Goal: Task Accomplishment & Management: Manage account settings

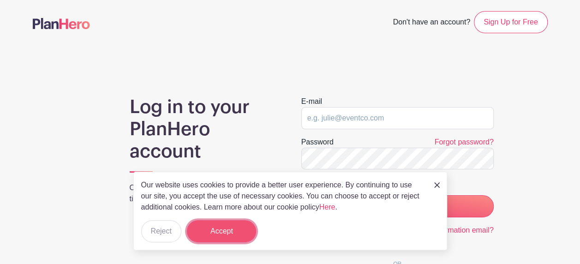
click at [224, 230] on button "Accept" at bounding box center [221, 231] width 69 height 22
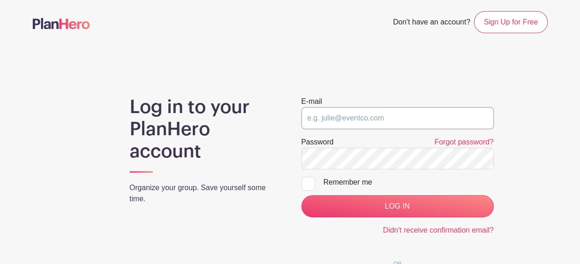
click at [357, 118] on input "email" at bounding box center [397, 118] width 192 height 22
type input "[EMAIL_ADDRESS][DOMAIN_NAME]"
click at [305, 187] on div at bounding box center [308, 184] width 14 height 14
click at [305, 183] on input "Remember me" at bounding box center [304, 180] width 6 height 6
checkbox input "true"
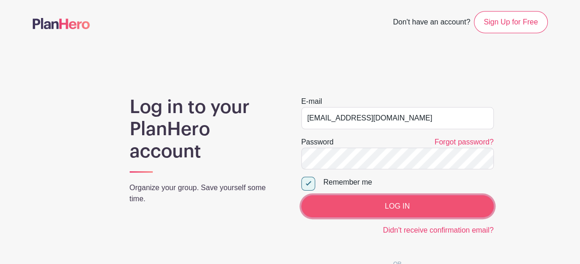
click at [333, 201] on input "LOG IN" at bounding box center [397, 206] width 192 height 22
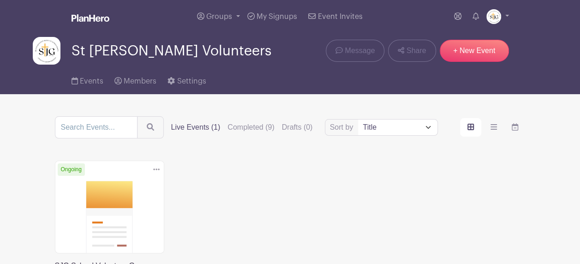
scroll to position [46, 0]
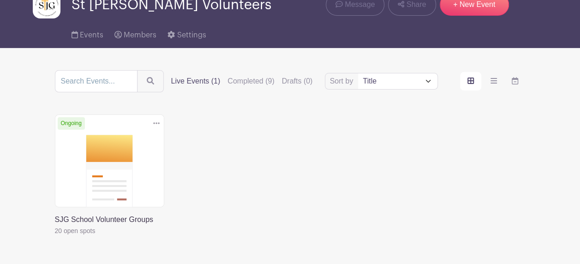
click at [55, 236] on link at bounding box center [55, 236] width 0 height 0
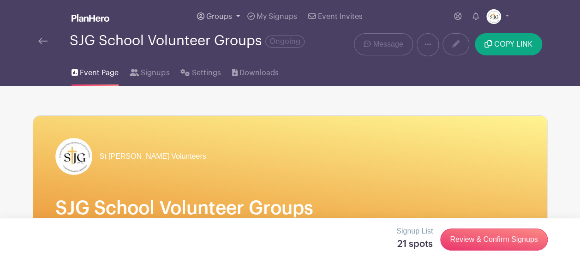
click at [234, 16] on link "Groups" at bounding box center [218, 16] width 50 height 33
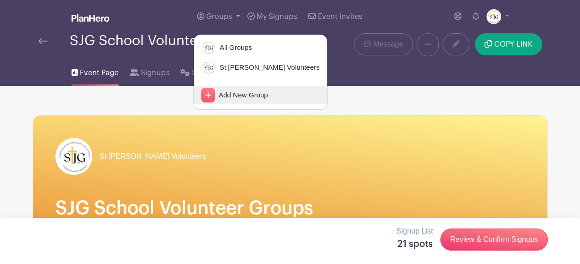
click at [212, 98] on icon at bounding box center [208, 95] width 14 height 15
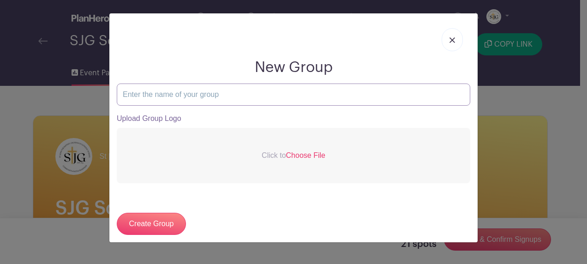
click at [207, 94] on input "text" at bounding box center [293, 95] width 353 height 22
click at [452, 38] on img at bounding box center [452, 40] width 6 height 6
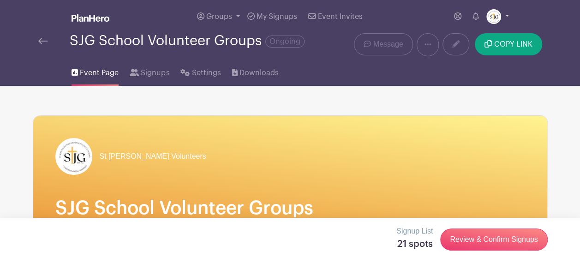
click at [505, 15] on link at bounding box center [497, 16] width 23 height 15
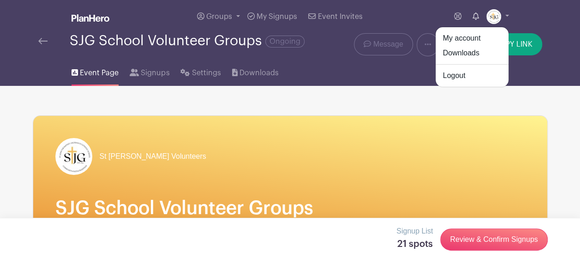
click at [476, 16] on icon at bounding box center [476, 15] width 6 height 7
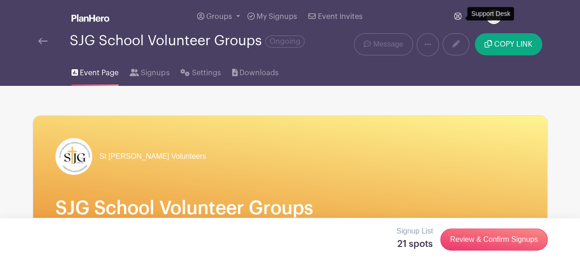
click at [460, 18] on icon at bounding box center [457, 15] width 7 height 7
click at [234, 15] on link "Groups" at bounding box center [218, 16] width 50 height 33
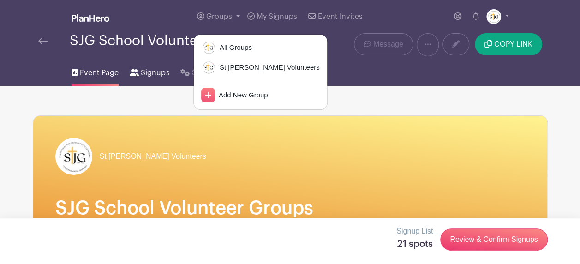
click at [157, 73] on span "Signups" at bounding box center [155, 72] width 29 height 11
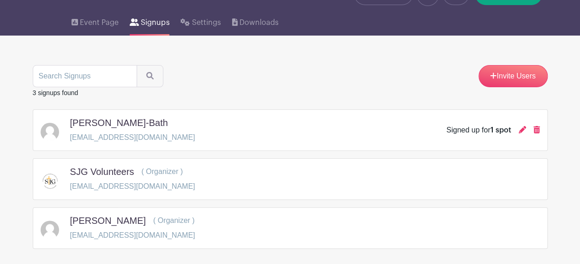
scroll to position [91, 0]
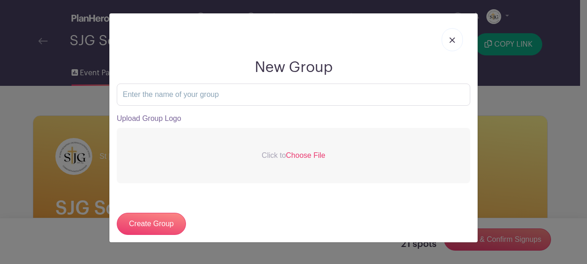
click at [452, 42] on img at bounding box center [452, 40] width 6 height 6
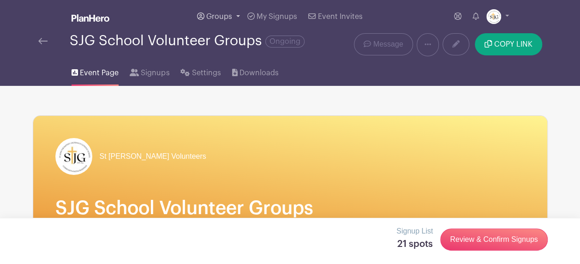
click at [236, 15] on link "Groups" at bounding box center [218, 16] width 50 height 33
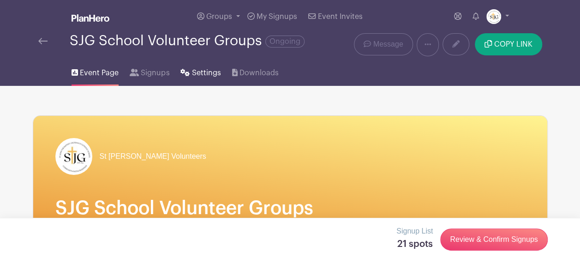
click at [203, 73] on span "Settings" at bounding box center [206, 72] width 29 height 11
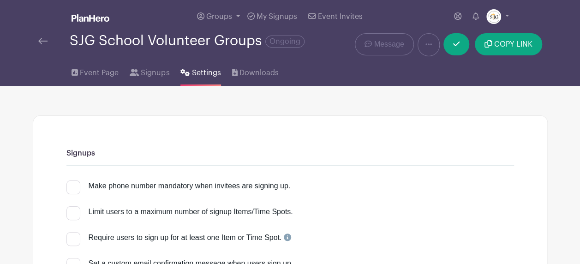
click at [47, 44] on img at bounding box center [42, 41] width 9 height 6
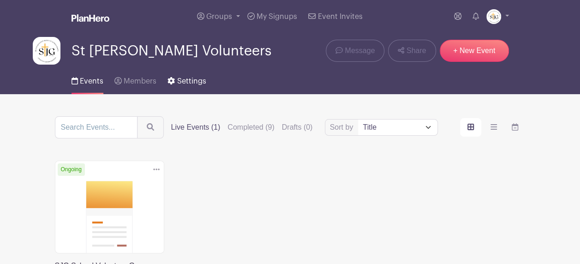
click at [187, 83] on span "Settings" at bounding box center [191, 81] width 29 height 7
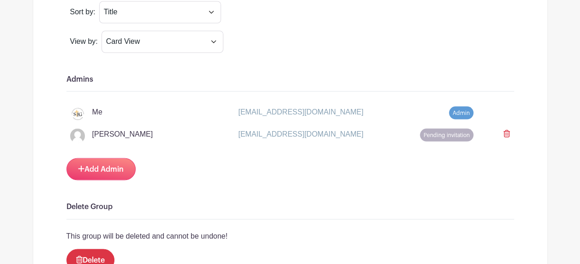
scroll to position [831, 0]
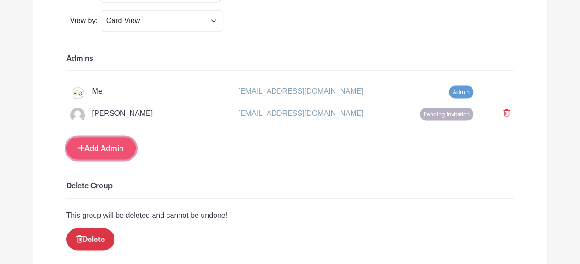
click at [113, 137] on link "Add Admin" at bounding box center [100, 148] width 69 height 22
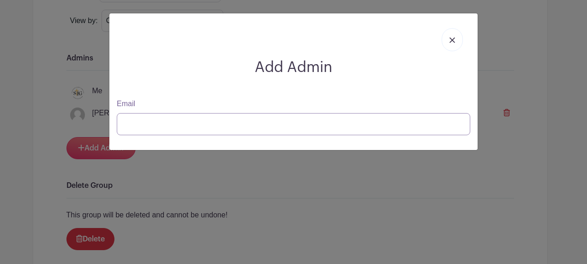
click at [161, 132] on input "Email" at bounding box center [293, 124] width 353 height 22
type input "alee52004@aol.com"
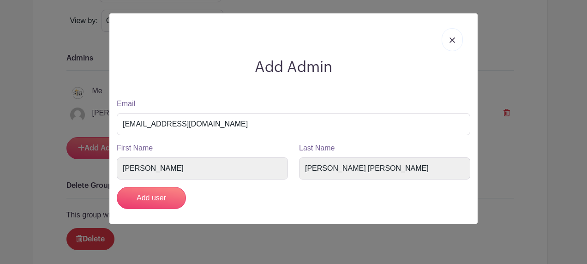
drag, startPoint x: 337, startPoint y: 168, endPoint x: 345, endPoint y: 197, distance: 30.1
click at [345, 197] on div "Add user" at bounding box center [293, 198] width 365 height 22
click at [146, 193] on input "Add user" at bounding box center [151, 198] width 69 height 22
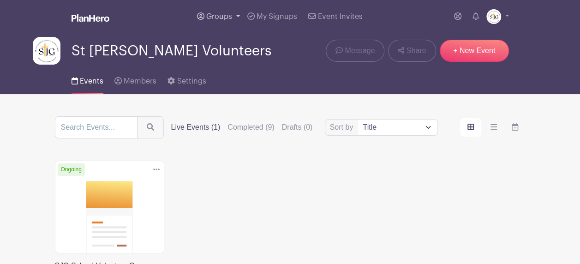
click at [235, 15] on link "Groups" at bounding box center [218, 16] width 50 height 33
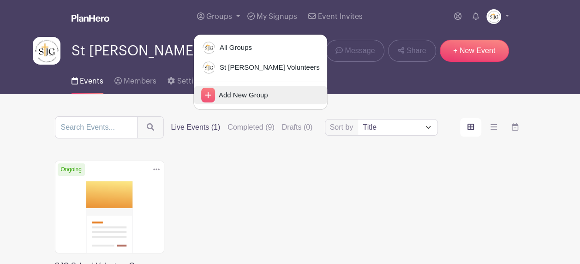
click at [208, 98] on icon at bounding box center [208, 95] width 14 height 15
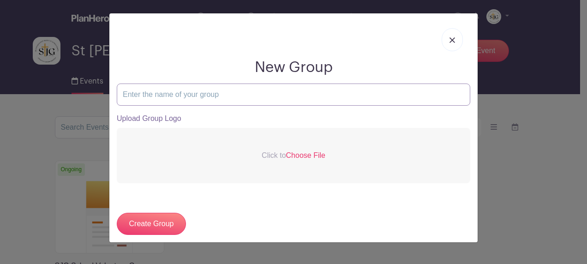
click at [210, 96] on input "text" at bounding box center [293, 95] width 353 height 22
type input "A"
type input "SJG Athletics"
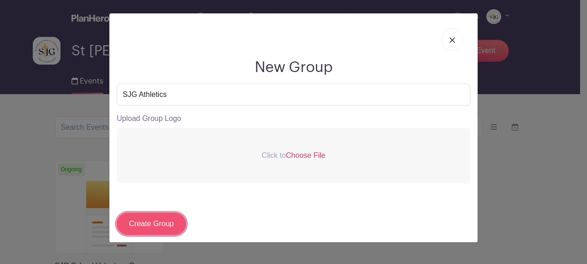
click at [139, 218] on input "Create Group" at bounding box center [151, 224] width 69 height 22
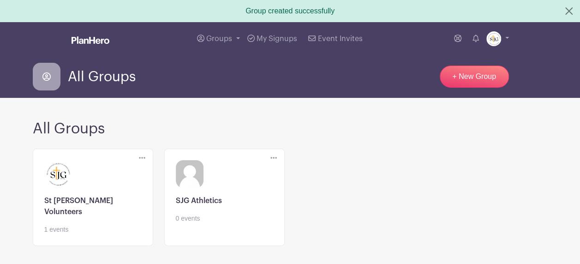
scroll to position [43, 0]
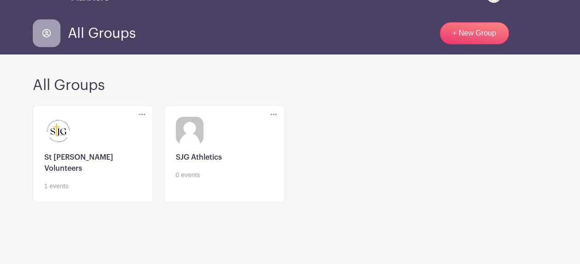
click at [274, 112] on icon at bounding box center [273, 114] width 6 height 7
click at [291, 129] on link "Edit" at bounding box center [307, 131] width 73 height 15
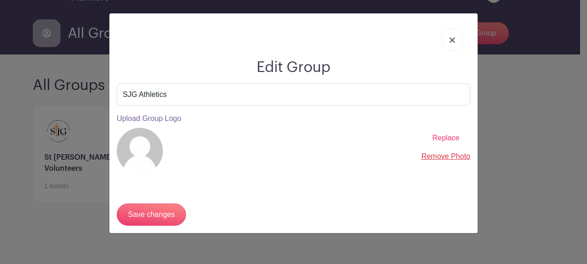
click at [452, 39] on img at bounding box center [452, 40] width 6 height 6
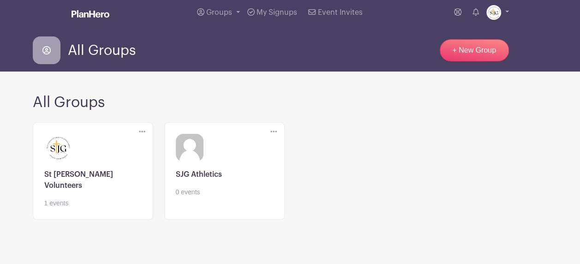
scroll to position [0, 0]
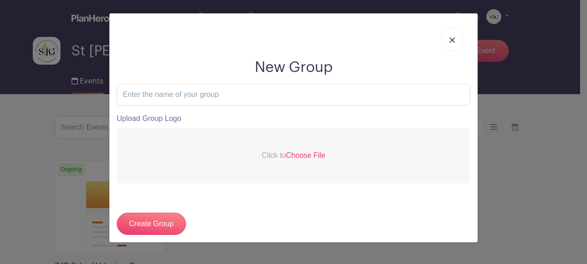
click at [445, 47] on link at bounding box center [452, 39] width 21 height 23
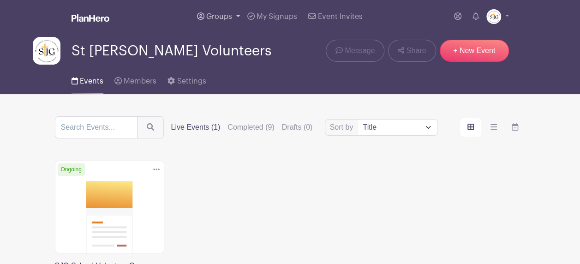
click at [240, 15] on link "Groups" at bounding box center [218, 16] width 50 height 33
click at [227, 19] on span "Groups" at bounding box center [219, 16] width 26 height 7
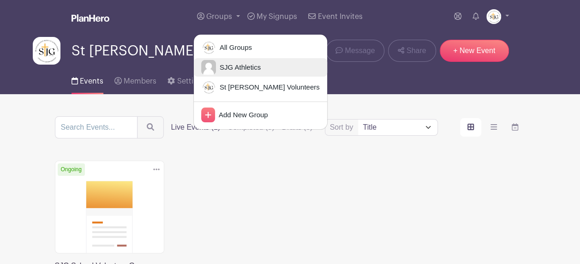
click at [224, 67] on span "SJG Athletics" at bounding box center [238, 67] width 45 height 11
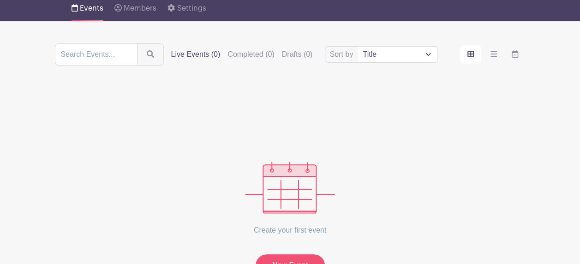
scroll to position [142, 0]
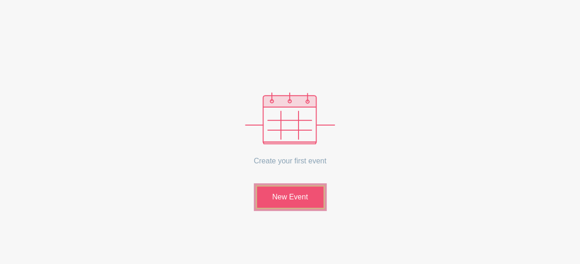
click at [293, 194] on link "New Event" at bounding box center [290, 197] width 69 height 24
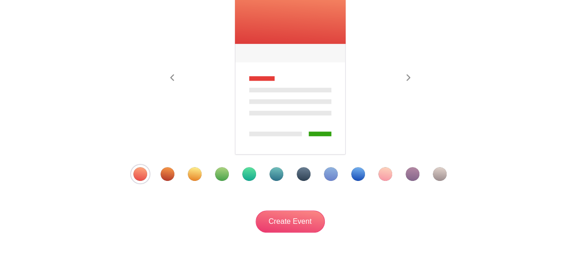
scroll to position [185, 0]
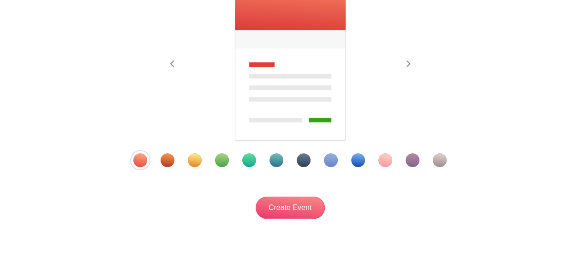
click at [198, 159] on div "Template 3" at bounding box center [195, 160] width 14 height 14
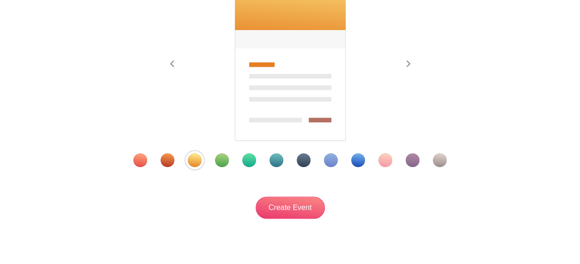
click at [439, 162] on div "Template 12" at bounding box center [440, 160] width 14 height 14
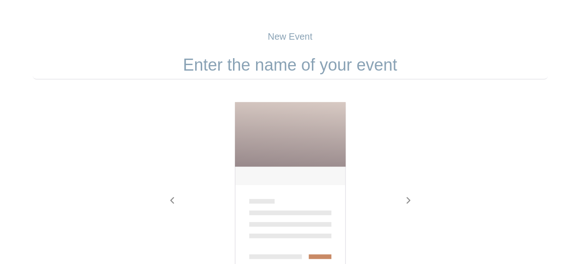
scroll to position [0, 0]
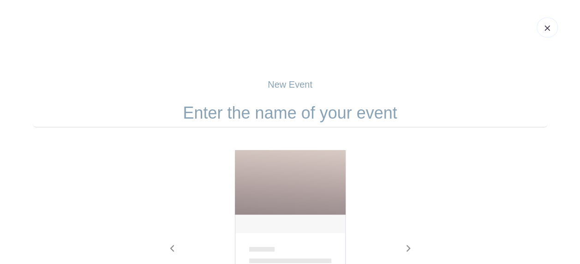
click at [251, 112] on input "text" at bounding box center [290, 113] width 515 height 29
drag, startPoint x: 399, startPoint y: 115, endPoint x: 158, endPoint y: 109, distance: 241.0
click at [158, 109] on input "text" at bounding box center [290, 113] width 515 height 29
type input "("
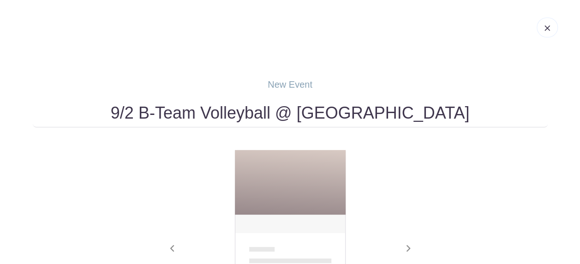
type input "9/2 B-Team Volleyball @ Lourdes"
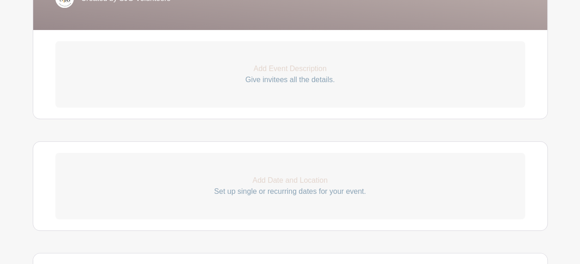
scroll to position [277, 0]
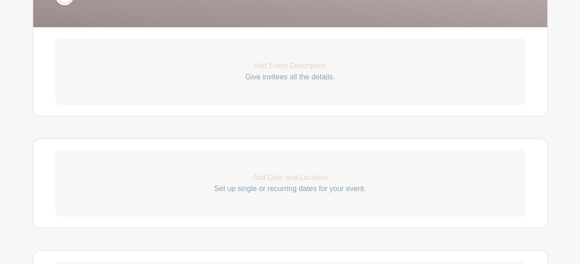
click at [329, 72] on p "Give invitees all the details." at bounding box center [290, 77] width 470 height 11
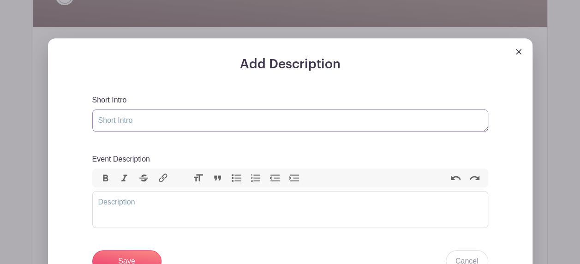
click at [172, 120] on textarea "Short Intro" at bounding box center [290, 120] width 396 height 22
drag, startPoint x: 179, startPoint y: 117, endPoint x: 65, endPoint y: 112, distance: 114.6
click at [65, 112] on div "Add Description Short Intro Event Description Bold Italic Strikethrough Link He…" at bounding box center [290, 208] width 485 height 340
type textarea "9"
type textarea "("
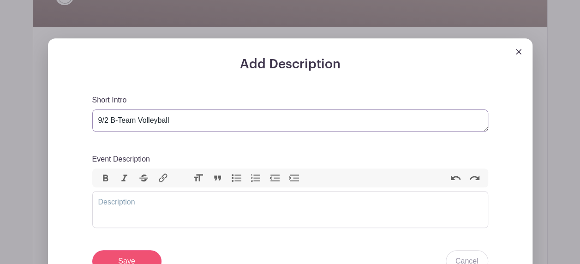
type textarea "9/2 B-Team Volleyball"
click at [126, 255] on input "Save" at bounding box center [126, 261] width 69 height 22
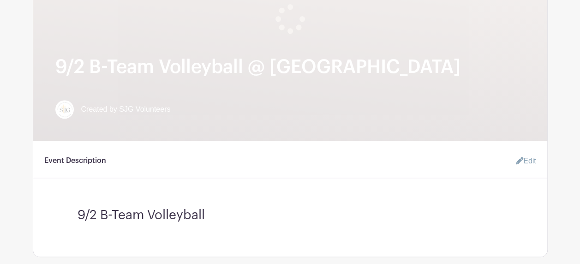
scroll to position [415, 0]
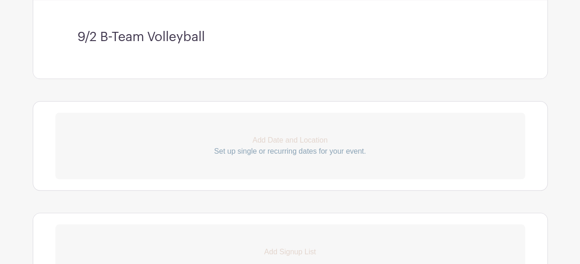
click at [296, 136] on p "Add Date and Location" at bounding box center [290, 140] width 470 height 11
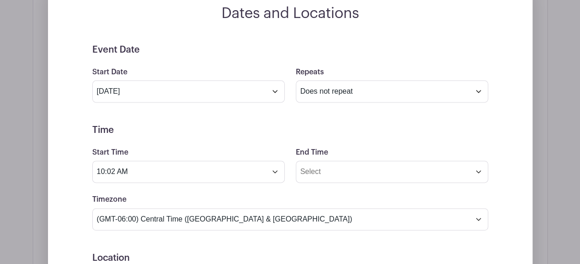
scroll to position [554, 0]
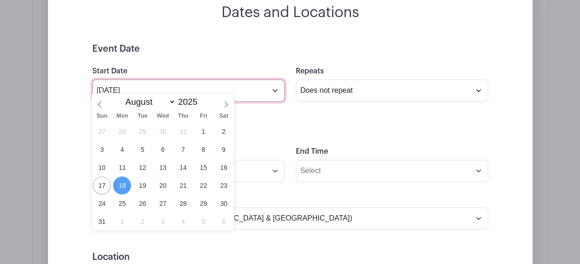
click at [272, 86] on input "Aug 18 2025" at bounding box center [188, 90] width 192 height 22
click at [224, 103] on icon at bounding box center [226, 104] width 6 height 6
select select "8"
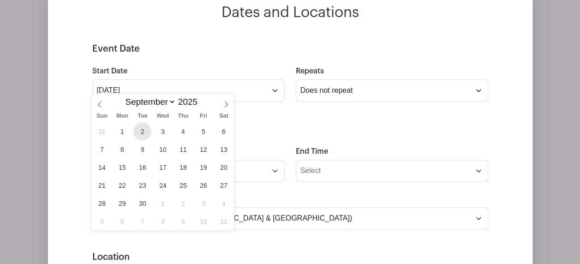
click at [145, 134] on span "2" at bounding box center [142, 131] width 18 height 18
type input "Sep 2 2025"
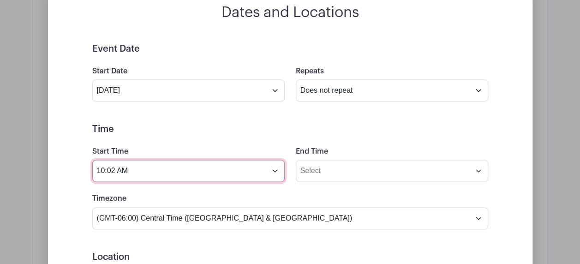
click at [274, 163] on input "10:02 AM" at bounding box center [188, 171] width 192 height 22
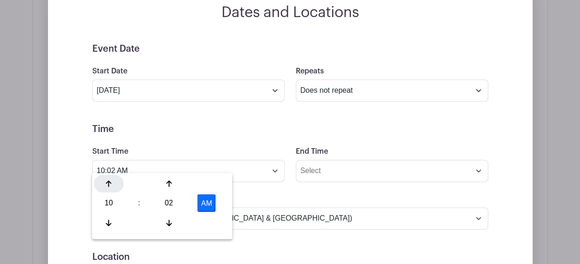
click at [114, 186] on div at bounding box center [109, 184] width 30 height 18
click at [115, 187] on div at bounding box center [109, 184] width 30 height 18
click at [114, 186] on div at bounding box center [109, 184] width 30 height 18
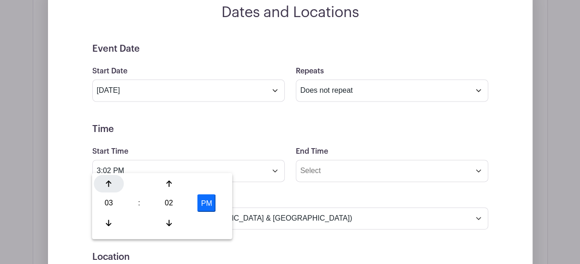
click at [114, 186] on div at bounding box center [109, 184] width 30 height 18
click at [167, 220] on icon at bounding box center [169, 222] width 6 height 7
click at [167, 221] on icon at bounding box center [169, 222] width 6 height 7
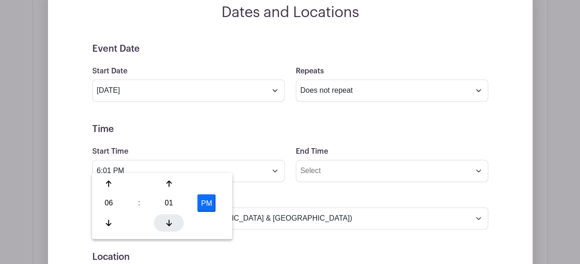
type input "6:00 PM"
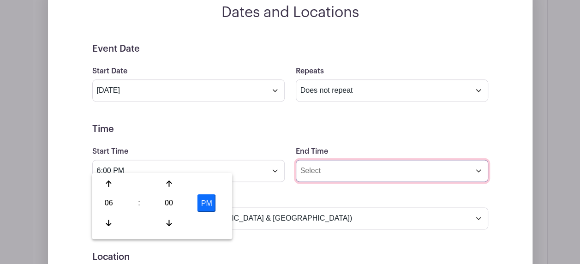
click at [342, 166] on input "End Time" at bounding box center [392, 171] width 192 height 22
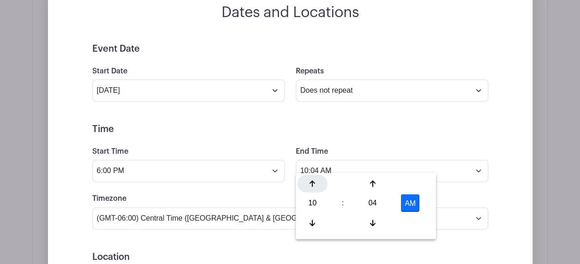
click at [312, 185] on icon at bounding box center [313, 183] width 6 height 6
click at [312, 218] on div at bounding box center [313, 223] width 30 height 18
click at [311, 219] on icon at bounding box center [313, 222] width 6 height 7
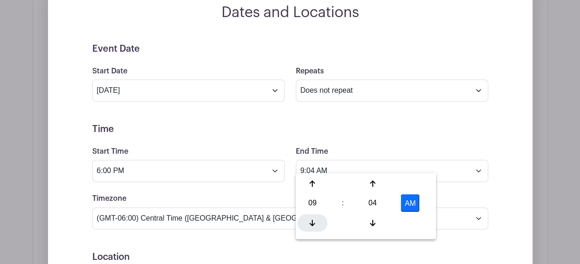
click at [311, 219] on icon at bounding box center [313, 222] width 6 height 7
click at [415, 206] on button "AM" at bounding box center [410, 203] width 18 height 18
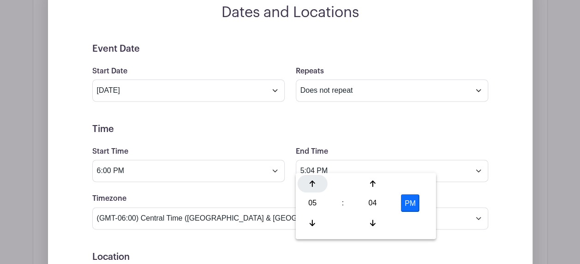
click at [314, 182] on icon at bounding box center [313, 183] width 6 height 6
click at [315, 182] on icon at bounding box center [313, 183] width 6 height 6
click at [315, 183] on icon at bounding box center [313, 183] width 6 height 6
click at [307, 221] on div at bounding box center [313, 223] width 30 height 18
click at [373, 180] on icon at bounding box center [373, 183] width 6 height 7
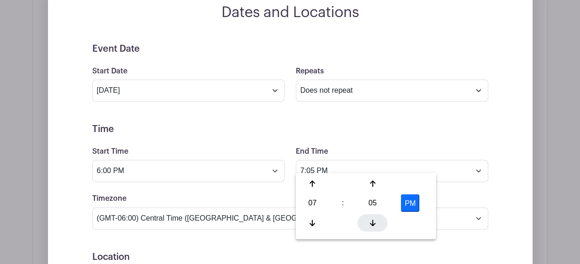
click at [367, 221] on div at bounding box center [373, 223] width 30 height 18
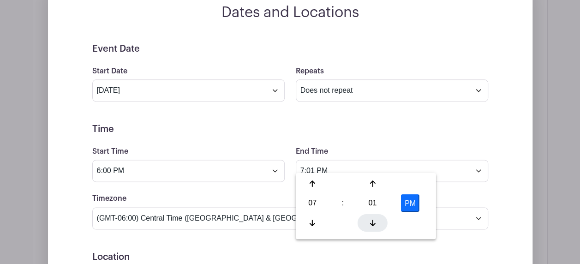
type input "7:00 PM"
click at [389, 129] on form "Event Date Start Date Sep 2 2025 Repeats Does not repeat Daily Weekly Monthly o…" at bounding box center [290, 250] width 396 height 415
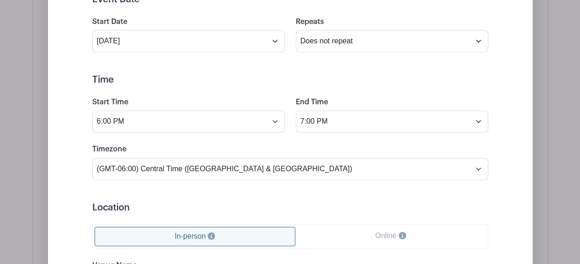
scroll to position [692, 0]
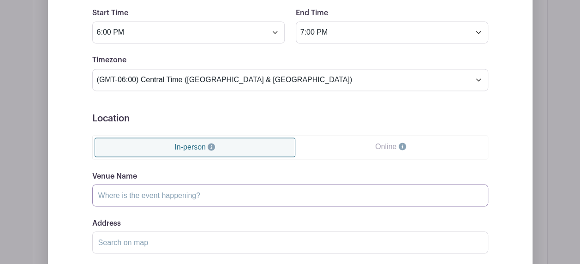
drag, startPoint x: 219, startPoint y: 178, endPoint x: 135, endPoint y: 191, distance: 84.5
click at [135, 191] on input "Venue Name" at bounding box center [290, 195] width 396 height 22
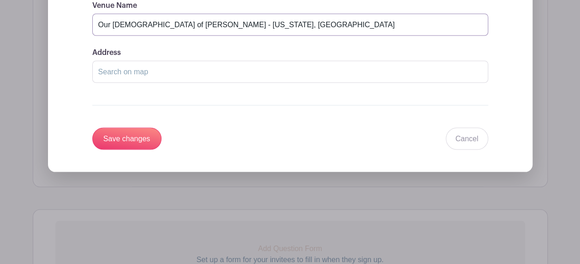
scroll to position [877, 0]
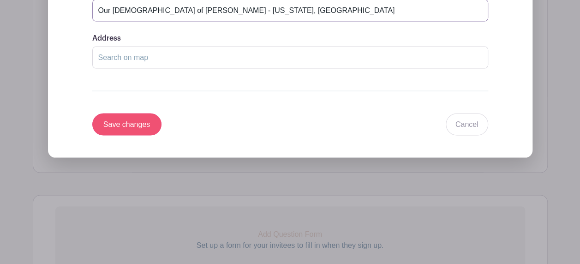
type input "Our Lady of Lourdes - Washington, MO"
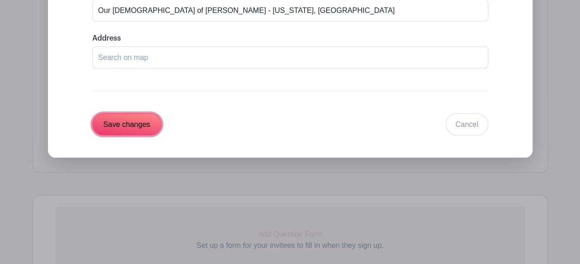
click at [127, 114] on input "Save changes" at bounding box center [126, 125] width 69 height 22
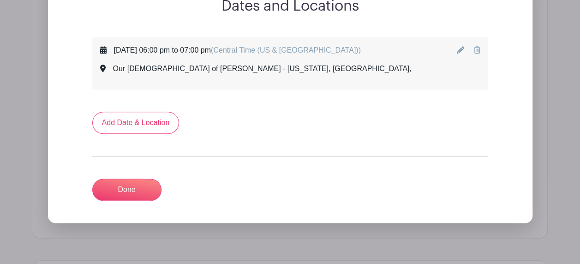
scroll to position [389, 0]
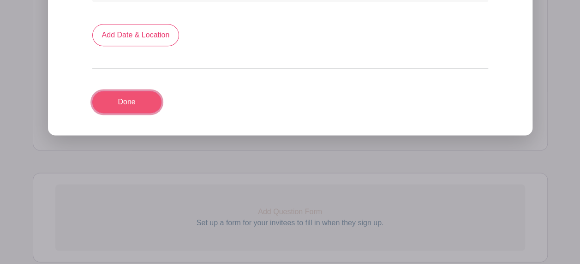
click at [130, 91] on link "Done" at bounding box center [126, 102] width 69 height 22
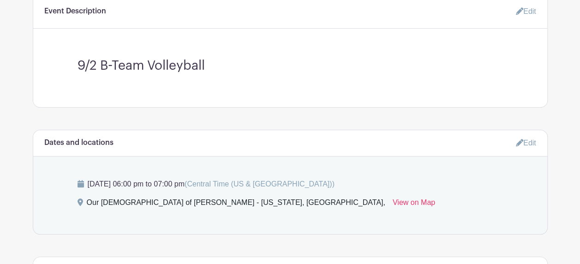
scroll to position [497, 0]
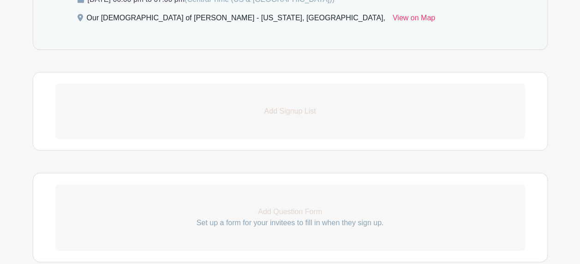
click at [280, 106] on p "Add Signup List" at bounding box center [290, 111] width 470 height 11
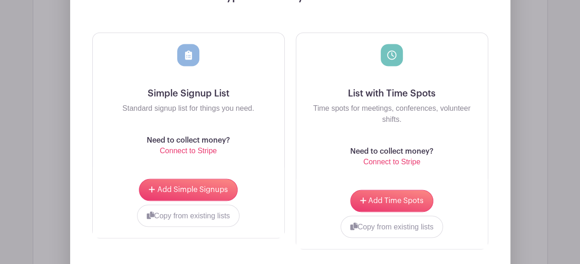
scroll to position [682, 0]
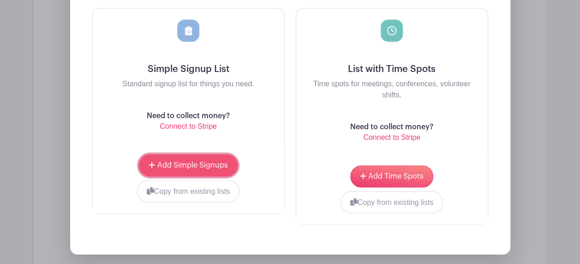
click at [157, 162] on span "Add Simple Signups" at bounding box center [192, 165] width 71 height 7
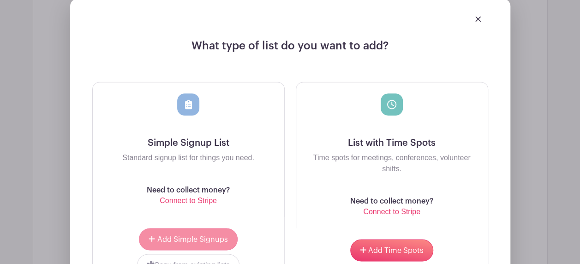
scroll to position [756, 0]
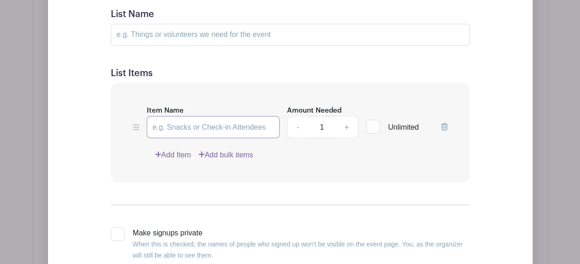
drag, startPoint x: 260, startPoint y: 118, endPoint x: 193, endPoint y: 119, distance: 67.4
click at [193, 119] on input "Item Name" at bounding box center [213, 127] width 133 height 22
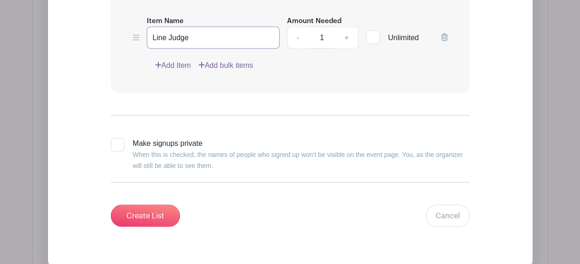
scroll to position [848, 0]
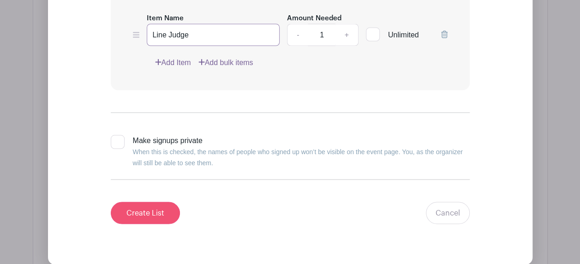
type input "Line Judge"
click at [150, 202] on input "Create List" at bounding box center [145, 213] width 69 height 22
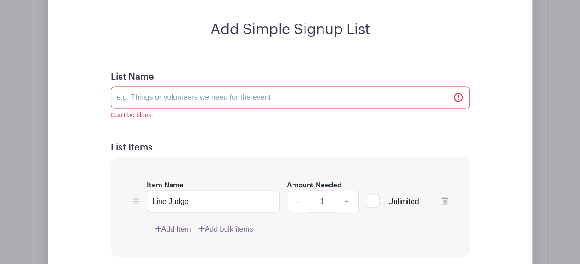
scroll to position [632, 0]
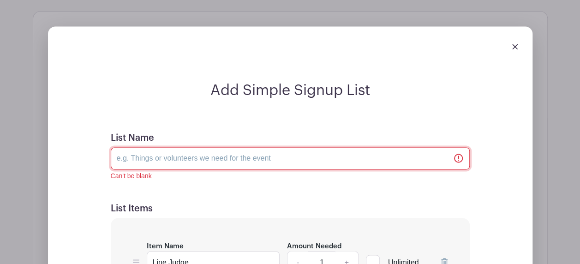
drag, startPoint x: 275, startPoint y: 144, endPoint x: 103, endPoint y: 135, distance: 171.9
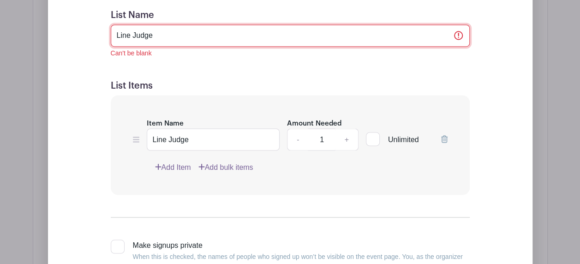
scroll to position [909, 0]
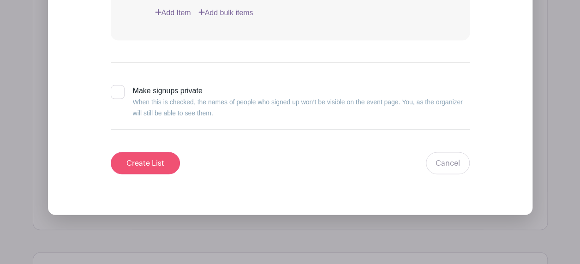
type input "Line Judge"
click at [163, 156] on input "Create List" at bounding box center [145, 163] width 69 height 22
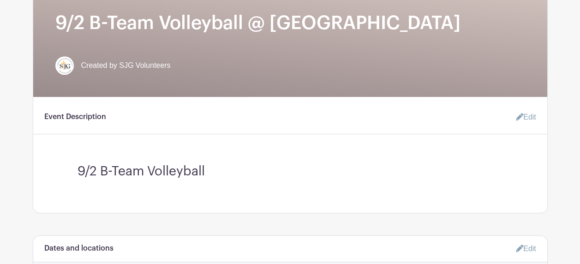
scroll to position [92, 0]
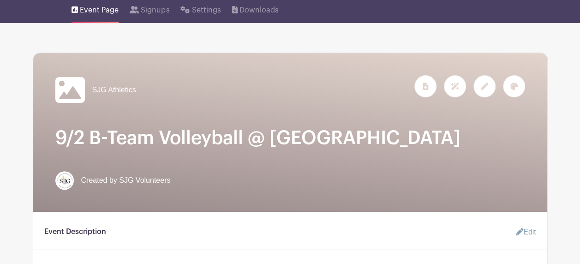
click at [66, 134] on h1 "9/2 B-Team Volleyball @ Lourdes" at bounding box center [290, 138] width 470 height 22
click at [483, 83] on icon at bounding box center [484, 86] width 7 height 7
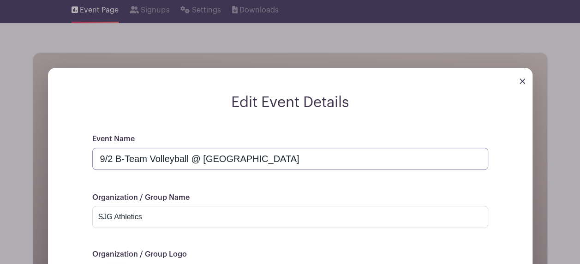
drag, startPoint x: 240, startPoint y: 151, endPoint x: 192, endPoint y: 146, distance: 48.3
click at [194, 151] on input "9/2 B-Team Volleyball @ Lourdes" at bounding box center [290, 159] width 396 height 22
drag, startPoint x: 110, startPoint y: 151, endPoint x: 102, endPoint y: 149, distance: 8.2
click at [102, 152] on input "9/2 B-Team Volleyball Sign-ups" at bounding box center [290, 159] width 396 height 22
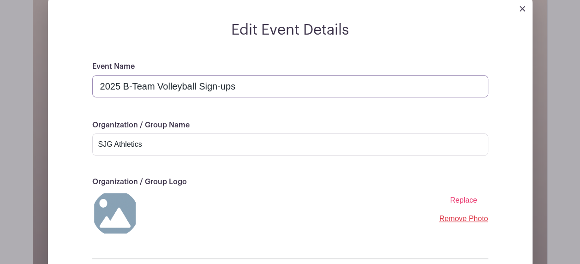
scroll to position [231, 0]
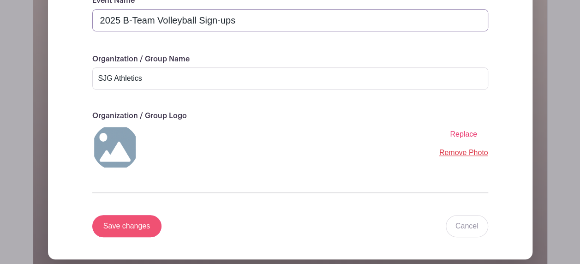
type input "2025 B-Team Volleyball Sign-ups"
click at [129, 216] on input "Save changes" at bounding box center [126, 226] width 69 height 22
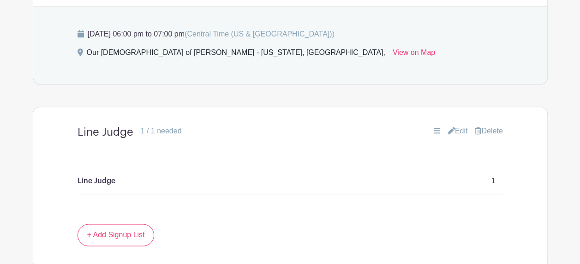
scroll to position [554, 0]
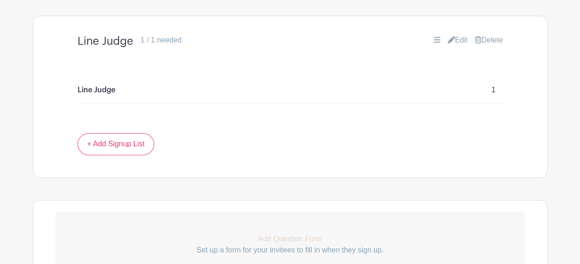
click at [127, 40] on div "Line Judge 1 / 1 needed Edit Delete" at bounding box center [290, 41] width 470 height 28
click at [453, 35] on link "Edit" at bounding box center [458, 40] width 20 height 11
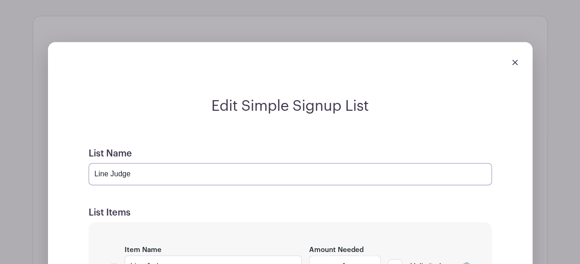
drag, startPoint x: 133, startPoint y: 165, endPoint x: 93, endPoint y: 165, distance: 39.7
click at [93, 165] on input "Line Judge" at bounding box center [290, 174] width 403 height 22
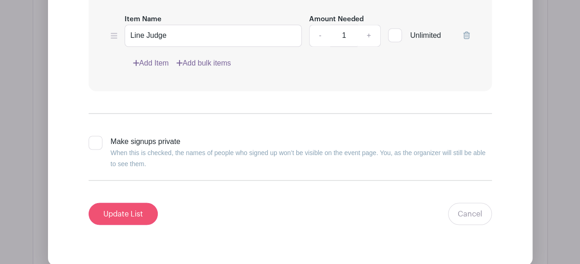
type input "9/2 OLL"
click at [128, 203] on input "Update List" at bounding box center [123, 214] width 69 height 22
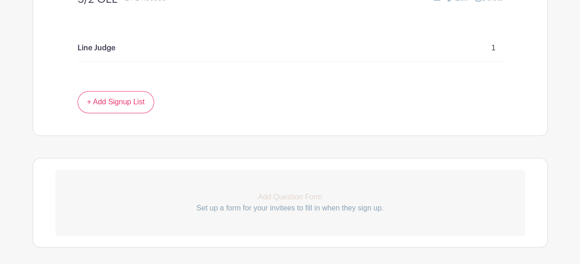
scroll to position [627, 0]
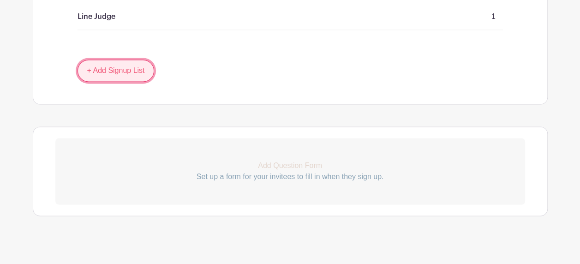
click at [84, 60] on link "+ Add Signup List" at bounding box center [116, 71] width 77 height 22
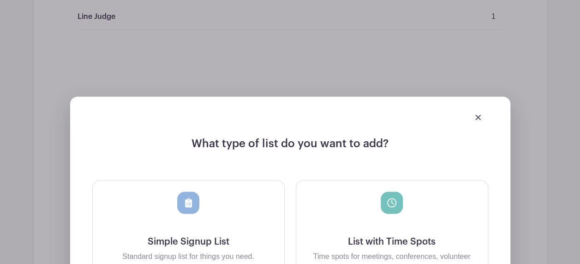
click at [232, 208] on div at bounding box center [188, 214] width 177 height 44
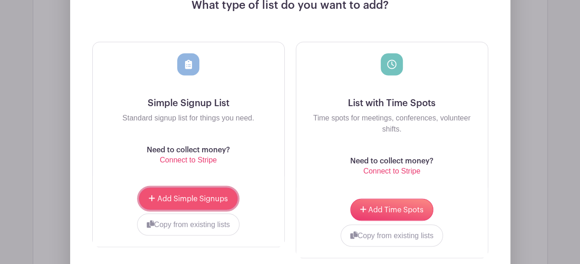
click at [184, 195] on span "Add Simple Signups" at bounding box center [192, 198] width 71 height 7
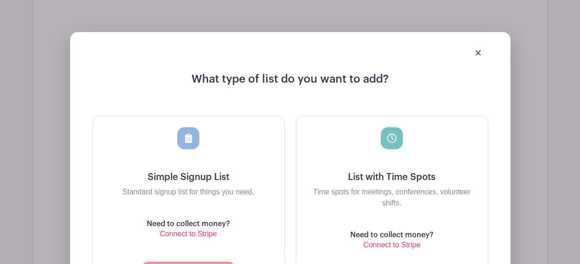
scroll to position [839, 0]
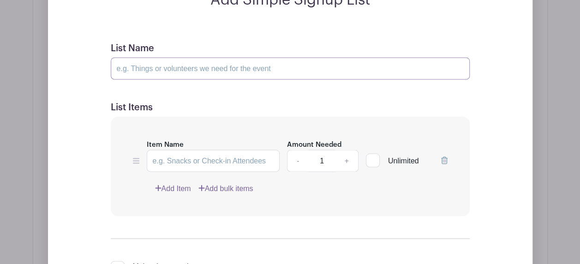
click at [175, 57] on input "List Name" at bounding box center [290, 68] width 359 height 22
type input "9/4 @ SJG vs IC"
click at [233, 156] on input "Item Name" at bounding box center [213, 161] width 133 height 22
type input "Line Judge"
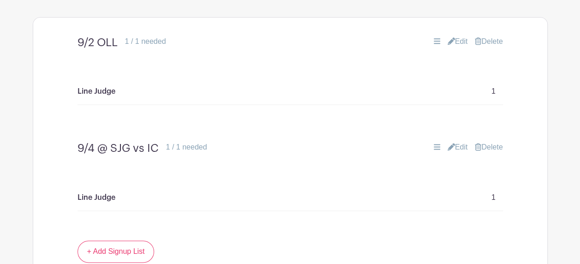
scroll to position [548, 0]
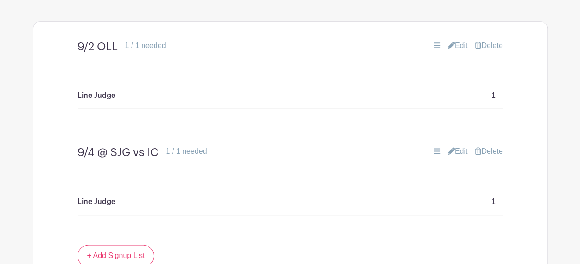
click at [474, 167] on div "Line Judge 1" at bounding box center [290, 206] width 470 height 78
click at [453, 146] on link "Edit" at bounding box center [458, 151] width 20 height 11
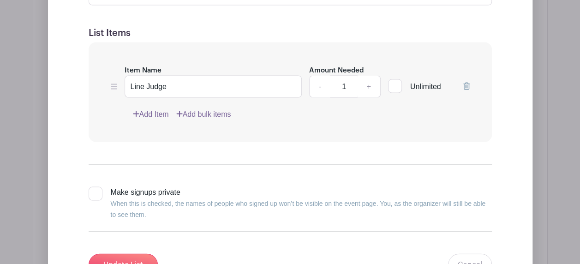
scroll to position [871, 0]
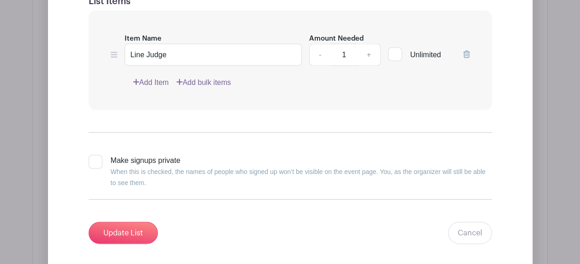
click at [151, 77] on link "Add Item" at bounding box center [151, 82] width 36 height 11
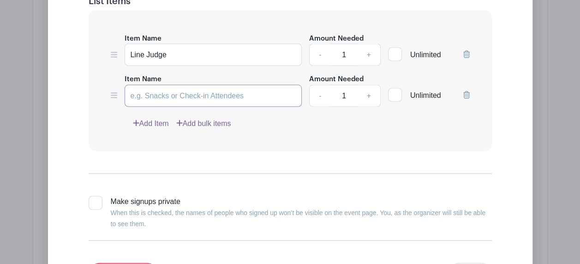
click at [178, 85] on input "Item Name" at bounding box center [214, 96] width 178 height 22
type input "Concession"
click at [372, 85] on link "+" at bounding box center [368, 96] width 23 height 22
type input "2"
click at [148, 118] on link "Add Item" at bounding box center [151, 123] width 36 height 11
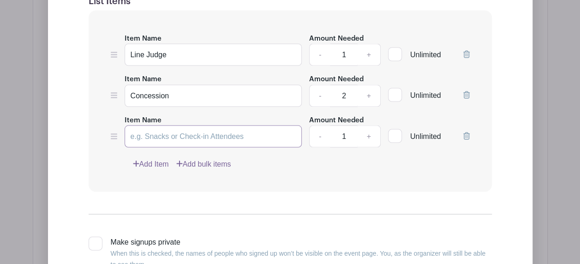
click at [146, 127] on input "Item Name" at bounding box center [214, 137] width 178 height 22
type input "Admissions"
click at [156, 159] on link "Add Item" at bounding box center [151, 164] width 36 height 11
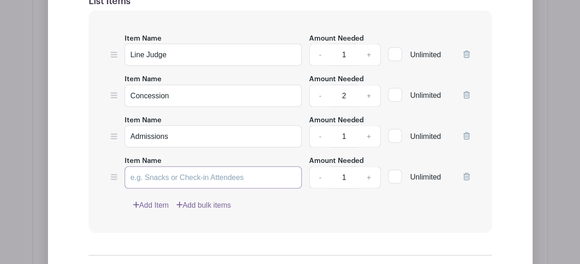
click at [170, 173] on input "Item Name" at bounding box center [214, 178] width 178 height 22
type input "Score Board"
click at [146, 200] on link "Add Item" at bounding box center [151, 205] width 36 height 11
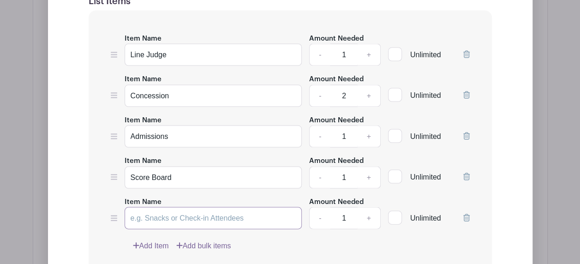
click at [160, 210] on input "Item Name" at bounding box center [214, 218] width 178 height 22
type input "s"
click at [161, 210] on input "Item Name" at bounding box center [214, 218] width 178 height 22
type input "Scorebook"
click at [178, 90] on input "Concession" at bounding box center [214, 96] width 178 height 22
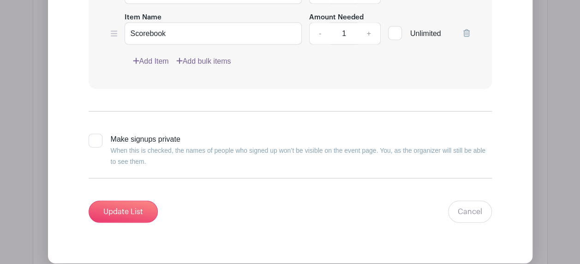
type input "Concessions"
click at [115, 201] on input "Update List" at bounding box center [123, 212] width 69 height 22
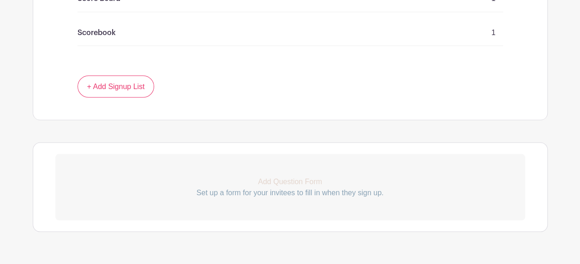
scroll to position [867, 0]
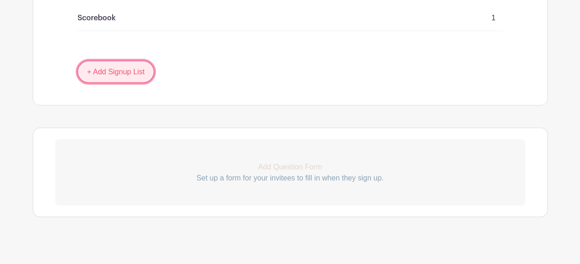
click at [96, 67] on link "+ Add Signup List" at bounding box center [116, 71] width 77 height 22
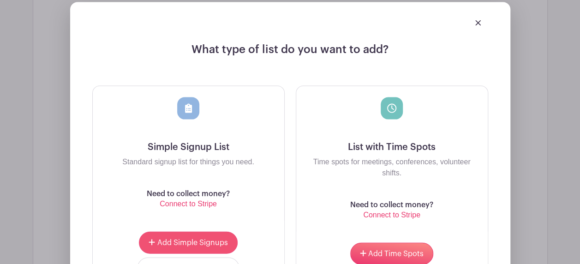
scroll to position [1006, 0]
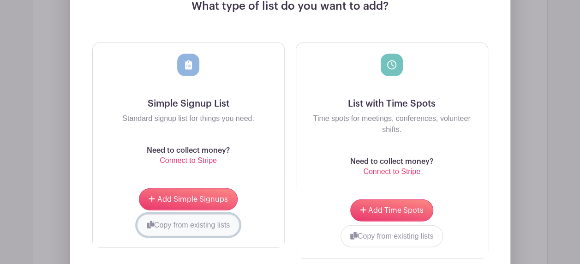
click at [168, 214] on button "Copy from existing lists" at bounding box center [188, 225] width 103 height 22
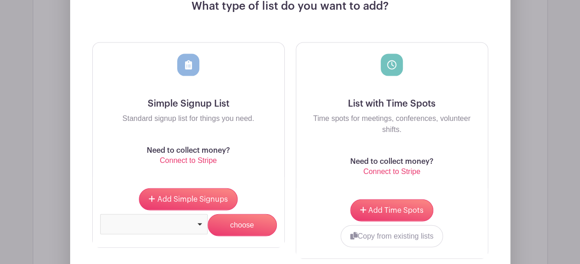
click at [198, 222] on div at bounding box center [154, 224] width 100 height 4
click at [219, 214] on input "choose" at bounding box center [242, 225] width 69 height 22
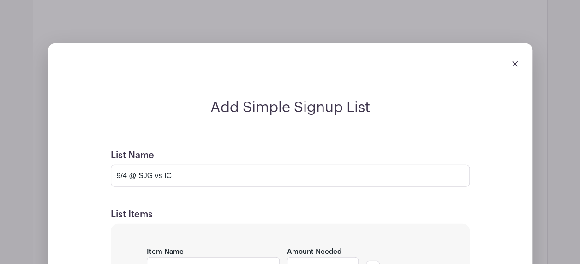
scroll to position [987, 0]
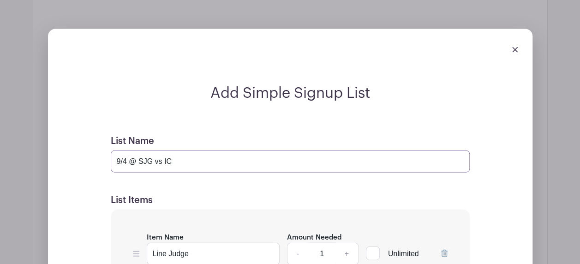
click at [185, 150] on input "9/4 @ SJG vs IC" at bounding box center [290, 161] width 359 height 22
click at [515, 47] on img at bounding box center [515, 50] width 6 height 6
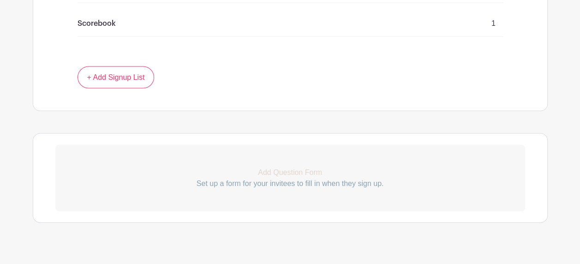
scroll to position [941, 0]
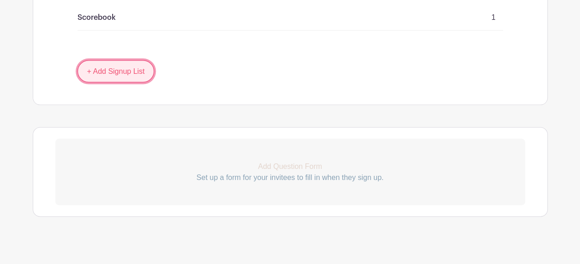
click at [90, 61] on link "+ Add Signup List" at bounding box center [116, 71] width 77 height 22
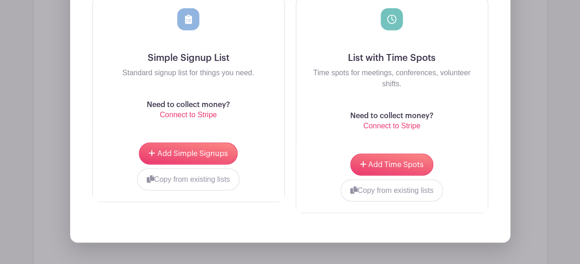
scroll to position [1126, 0]
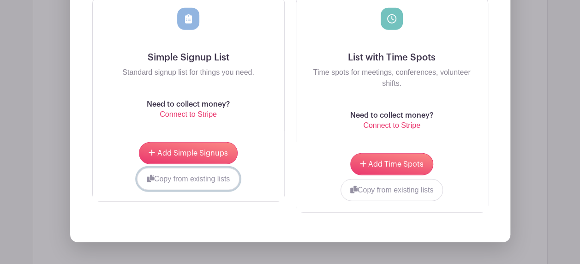
click at [151, 175] on icon "submit" at bounding box center [150, 178] width 7 height 7
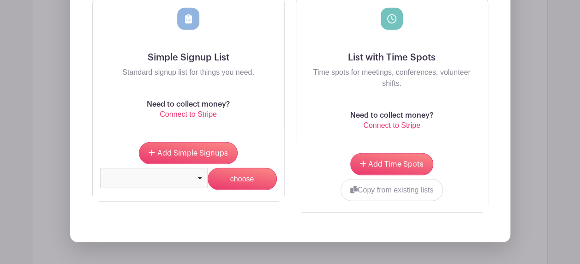
click at [200, 175] on div at bounding box center [154, 177] width 100 height 4
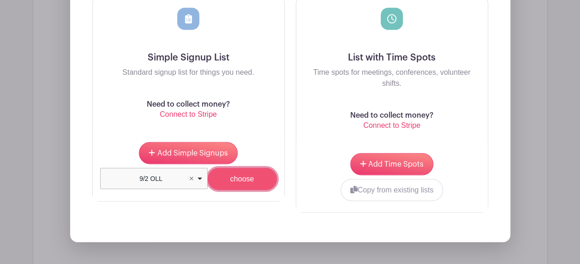
click at [234, 174] on input "choose" at bounding box center [242, 179] width 69 height 22
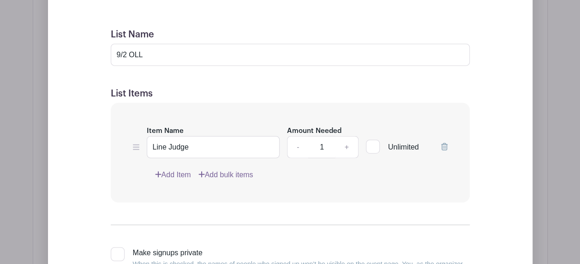
scroll to position [1079, 0]
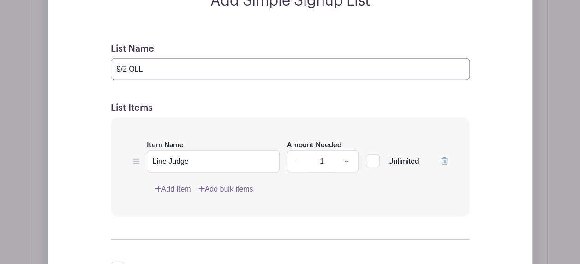
click at [154, 58] on input "9/2 OLL" at bounding box center [290, 69] width 359 height 22
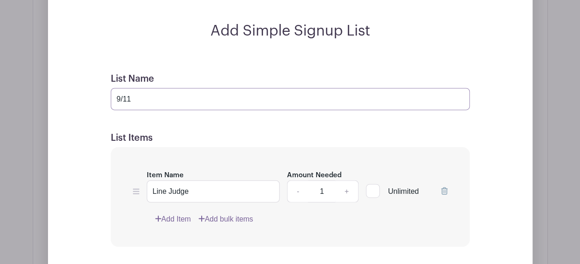
scroll to position [895, 0]
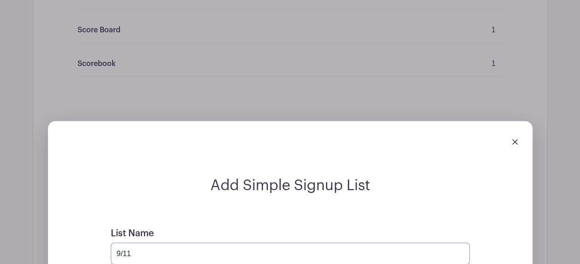
type input "9/11"
click at [515, 139] on img at bounding box center [515, 142] width 6 height 6
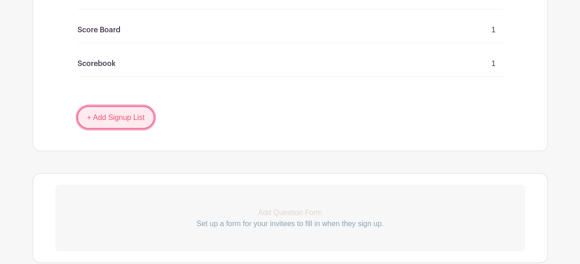
click at [96, 107] on link "+ Add Signup List" at bounding box center [116, 118] width 77 height 22
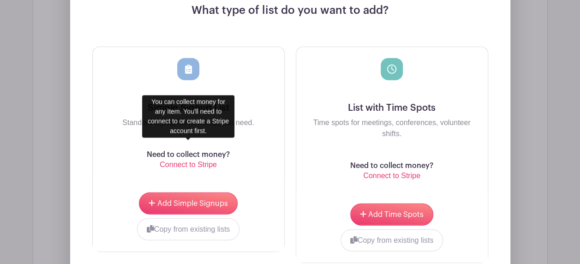
scroll to position [1079, 0]
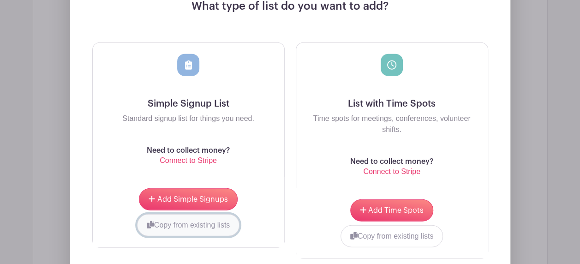
click at [157, 214] on button "Copy from existing lists" at bounding box center [188, 225] width 103 height 22
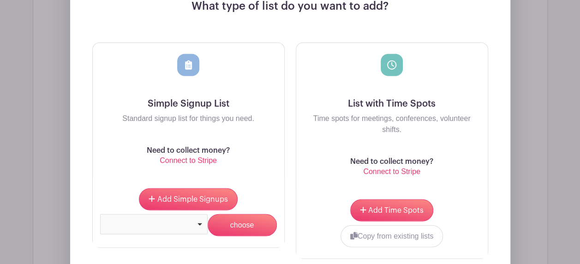
click at [200, 217] on div at bounding box center [154, 224] width 108 height 20
click at [232, 216] on input "choose" at bounding box center [242, 225] width 69 height 22
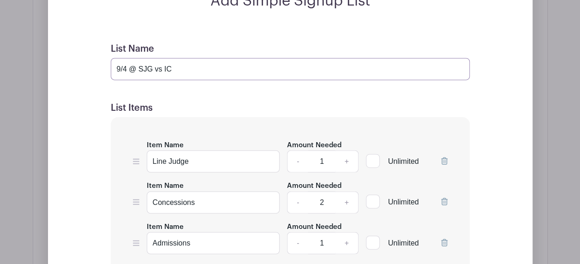
drag, startPoint x: 172, startPoint y: 59, endPoint x: 116, endPoint y: 58, distance: 55.4
click at [116, 58] on input "9/4 @ SJG vs IC" at bounding box center [290, 69] width 359 height 22
type input "9/8 @ SJG vs Immanuel Lutheran"
click at [221, 102] on h5 "List Items" at bounding box center [290, 107] width 359 height 11
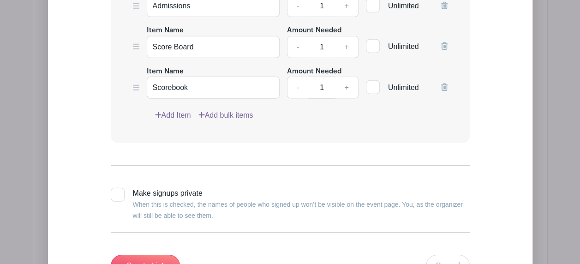
scroll to position [1402, 0]
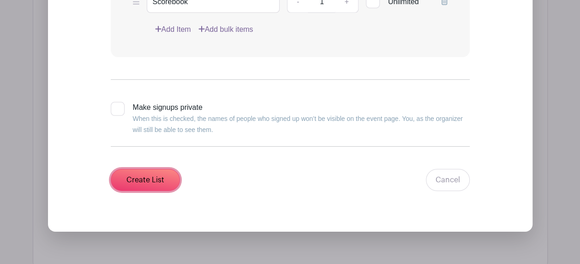
click at [139, 169] on input "Create List" at bounding box center [145, 180] width 69 height 22
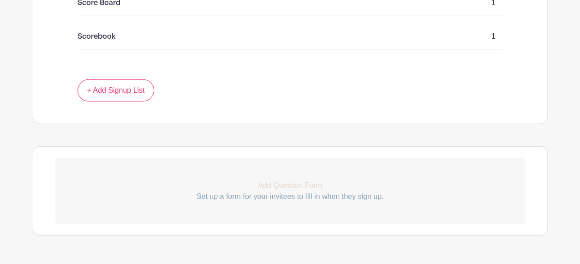
scroll to position [1107, 0]
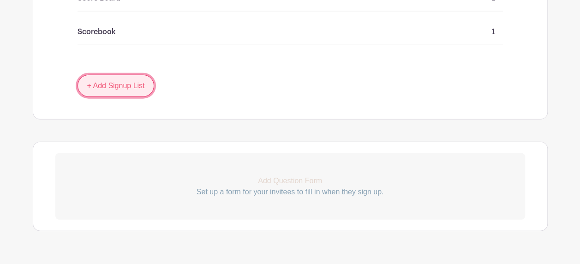
click at [104, 75] on link "+ Add Signup List" at bounding box center [116, 86] width 77 height 22
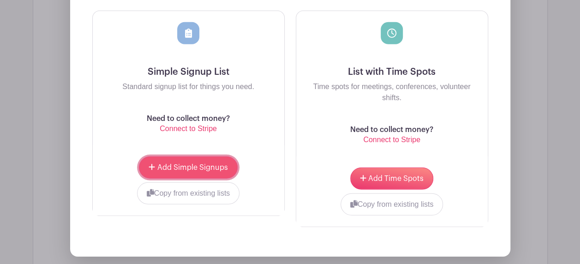
click at [186, 164] on span "Add Simple Signups" at bounding box center [192, 167] width 71 height 7
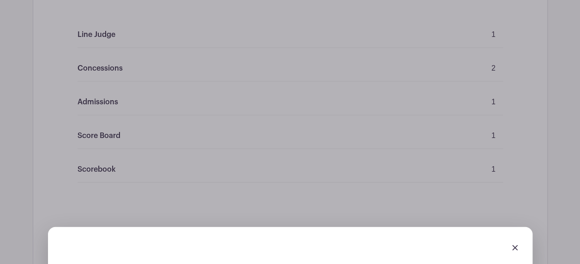
scroll to position [1042, 0]
click at [513, 246] on img at bounding box center [515, 249] width 6 height 6
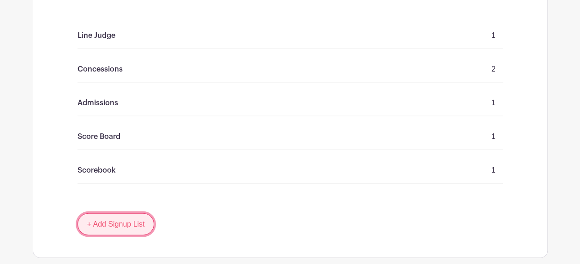
click at [98, 213] on link "+ Add Signup List" at bounding box center [116, 224] width 77 height 22
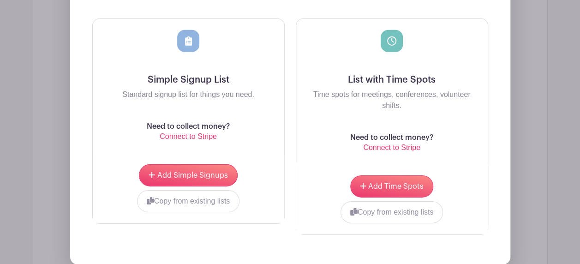
scroll to position [1365, 0]
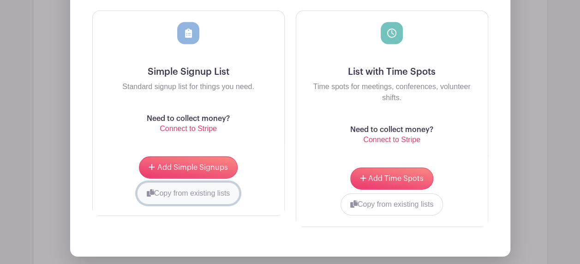
click at [148, 189] on icon "submit" at bounding box center [150, 192] width 7 height 7
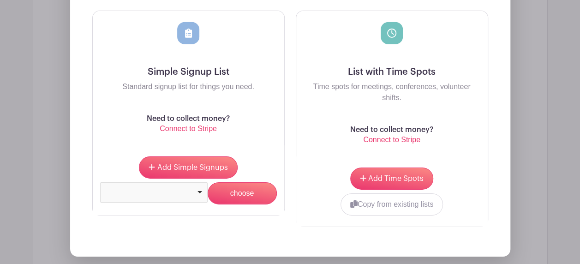
click at [200, 182] on div at bounding box center [154, 192] width 108 height 20
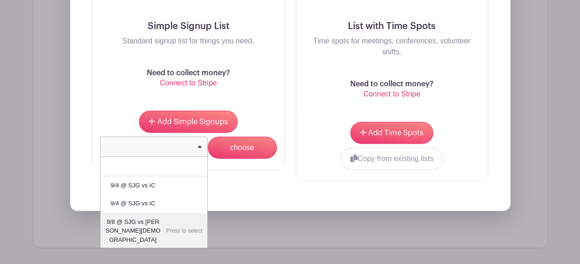
scroll to position [1412, 0]
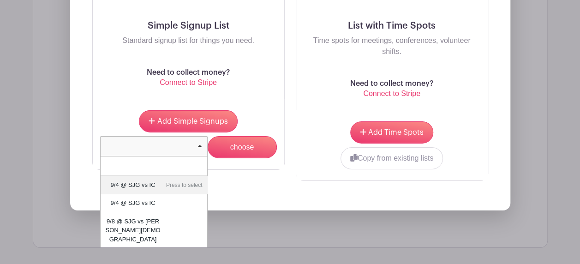
click at [249, 99] on div "Add Simple Signups Copy from existing lists 9/8 @ SJG vs Immanuel Lutheran 9/4 …" at bounding box center [189, 134] width 192 height 70
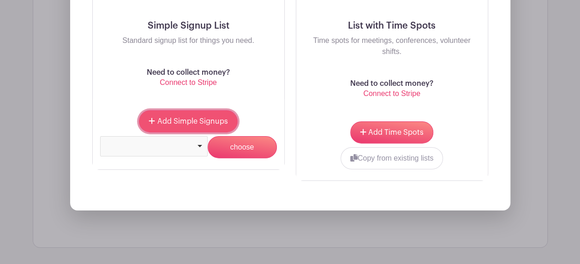
click at [174, 118] on span "Add Simple Signups" at bounding box center [192, 121] width 71 height 7
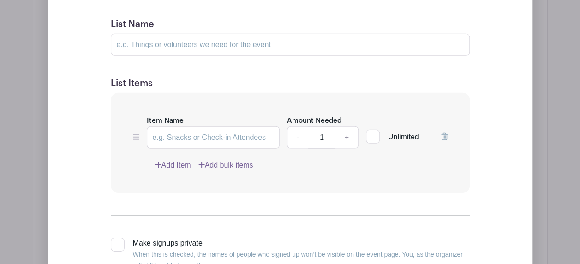
scroll to position [1319, 0]
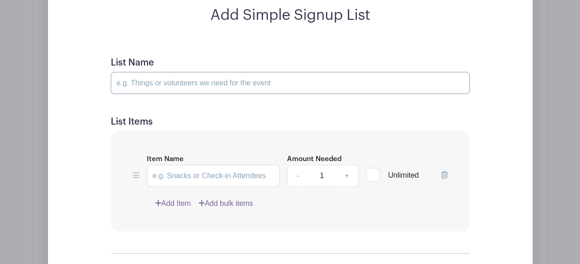
click at [192, 72] on input "List Name" at bounding box center [290, 83] width 359 height 22
click at [155, 72] on input "9/2 OLL" at bounding box center [290, 83] width 359 height 22
type input "9"
type input "9/11 @ Spring Bluff"
click at [206, 165] on input "Item Name" at bounding box center [213, 176] width 133 height 22
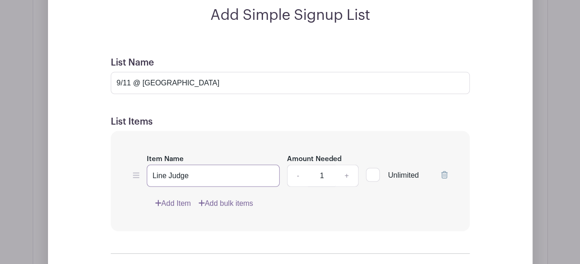
type input "Line Judge"
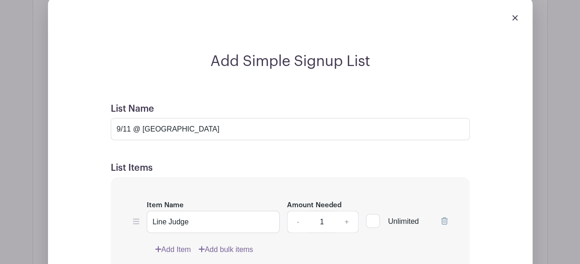
scroll to position [1412, 0]
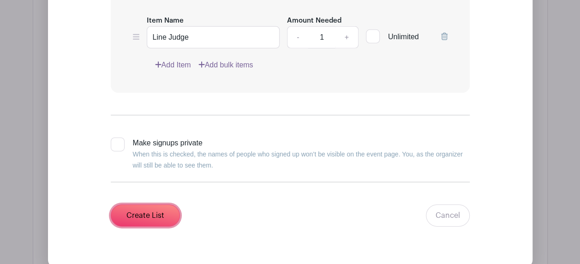
click at [162, 204] on input "Create List" at bounding box center [145, 215] width 69 height 22
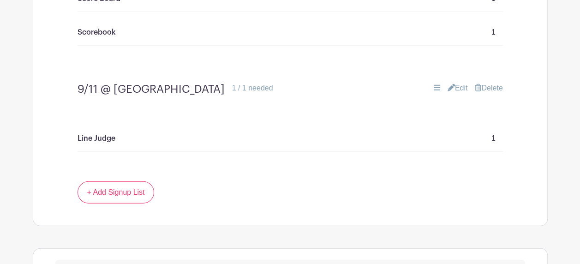
scroll to position [1213, 0]
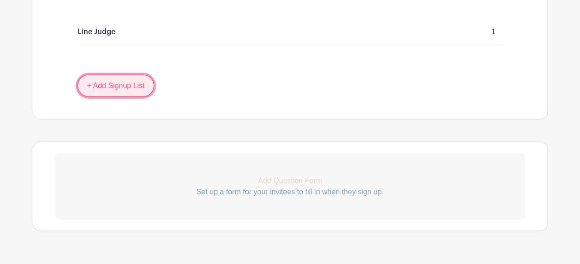
click at [93, 75] on link "+ Add Signup List" at bounding box center [116, 86] width 77 height 22
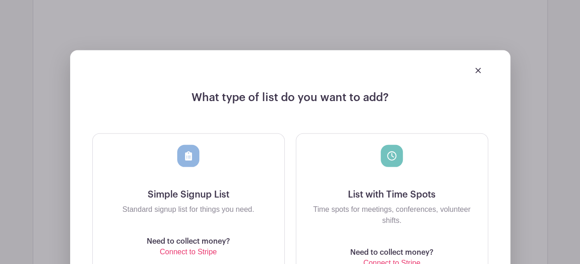
scroll to position [1398, 0]
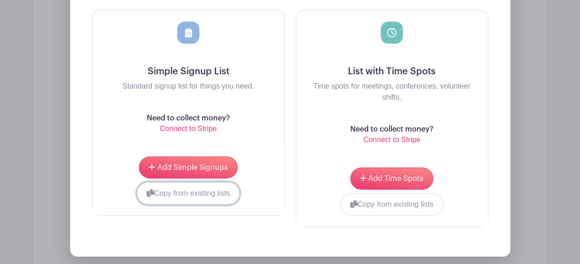
click at [179, 182] on button "Copy from existing lists" at bounding box center [188, 193] width 103 height 22
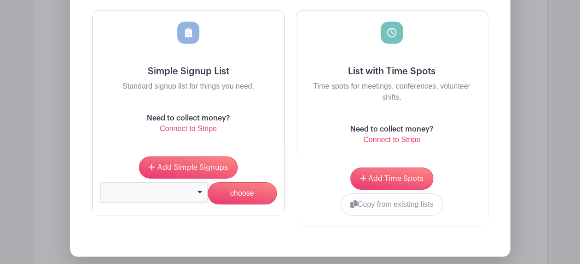
click at [200, 182] on div at bounding box center [154, 192] width 108 height 20
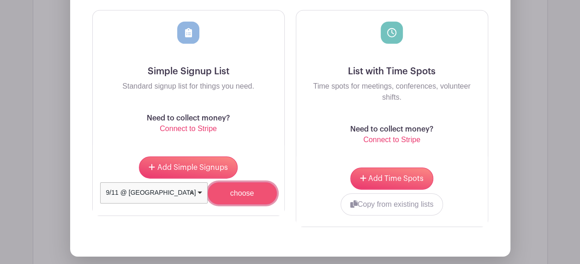
click at [233, 182] on input "choose" at bounding box center [242, 193] width 69 height 22
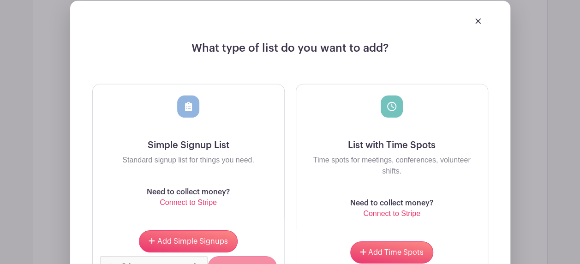
scroll to position [1472, 0]
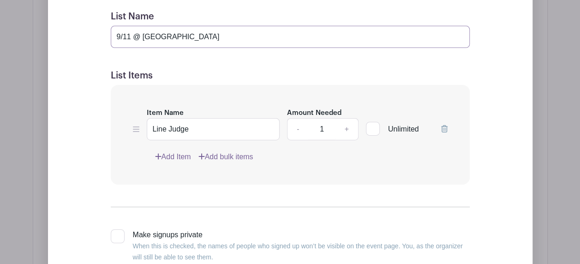
drag, startPoint x: 190, startPoint y: 16, endPoint x: 123, endPoint y: 14, distance: 66.9
click at [123, 26] on input "9/11 @ Spring Bluff" at bounding box center [290, 37] width 359 height 22
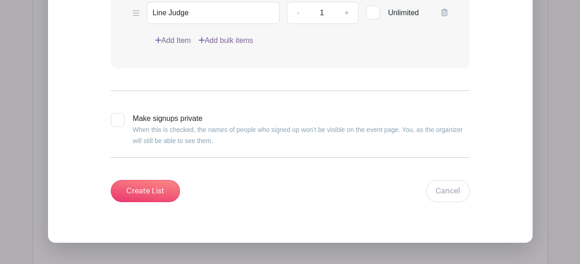
scroll to position [1610, 0]
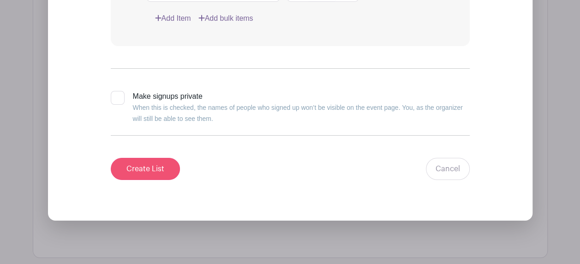
type input "9/15 @ St. Gertrude's"
click at [138, 158] on input "Create List" at bounding box center [145, 169] width 69 height 22
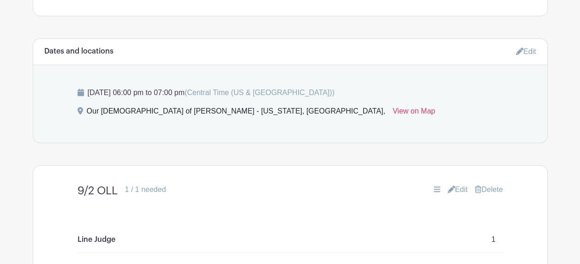
scroll to position [304, 0]
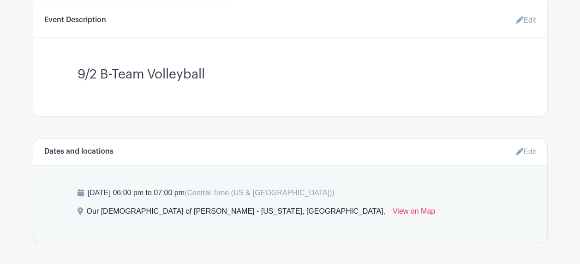
click at [532, 144] on link "Edit" at bounding box center [526, 151] width 20 height 15
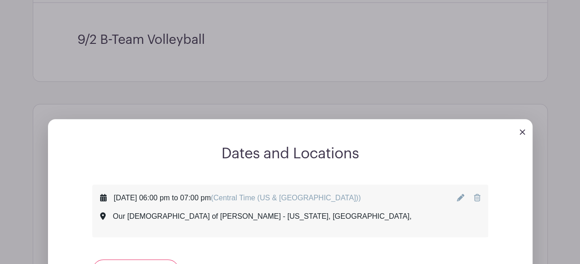
scroll to position [396, 0]
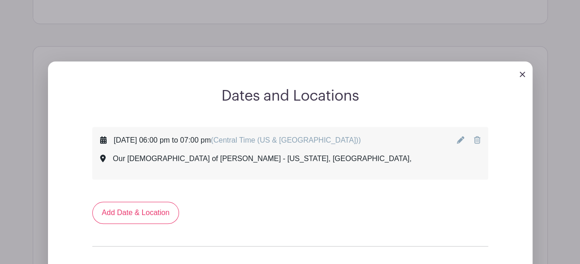
drag, startPoint x: 219, startPoint y: 133, endPoint x: 114, endPoint y: 134, distance: 104.8
click at [114, 135] on div "Tuesday, September 02, 2025 at 06:00 pm to 07:00 pm (Central Time (US & Canada))" at bounding box center [237, 140] width 247 height 11
click at [461, 136] on icon at bounding box center [460, 139] width 7 height 7
select select "8"
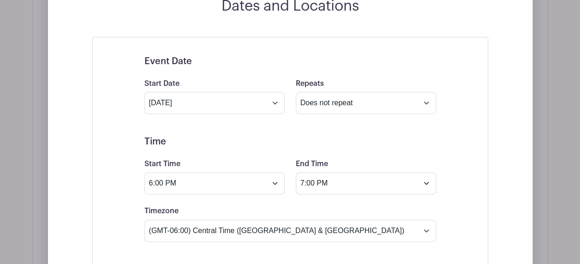
scroll to position [489, 0]
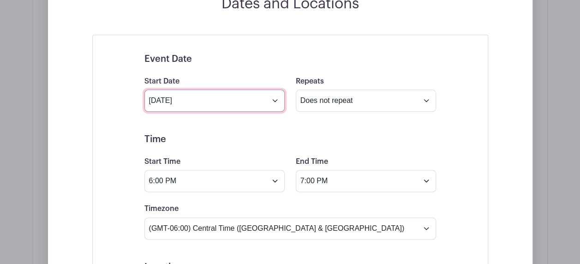
click at [274, 90] on input "Sep 2 2025" at bounding box center [214, 101] width 140 height 22
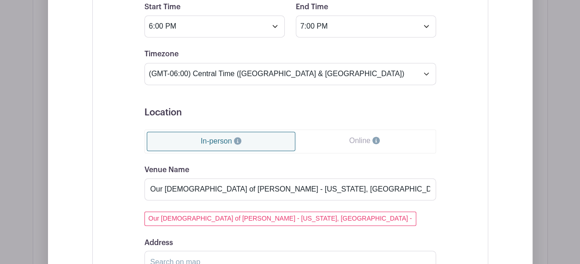
scroll to position [673, 0]
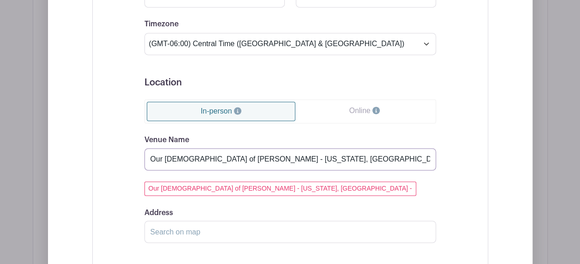
drag, startPoint x: 304, startPoint y: 149, endPoint x: 154, endPoint y: 141, distance: 149.7
click at [154, 148] on input "Our Lady of Lourdes - Washington, MO" at bounding box center [290, 159] width 292 height 22
type input "O"
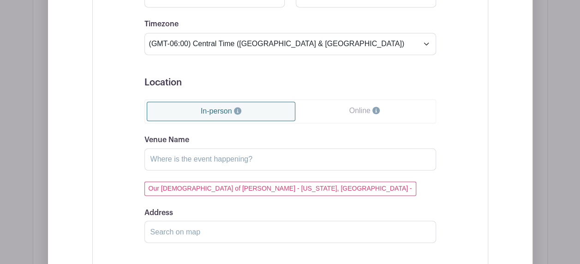
click at [299, 181] on div "Our Lady of Lourdes - Washington, MO -" at bounding box center [290, 188] width 292 height 14
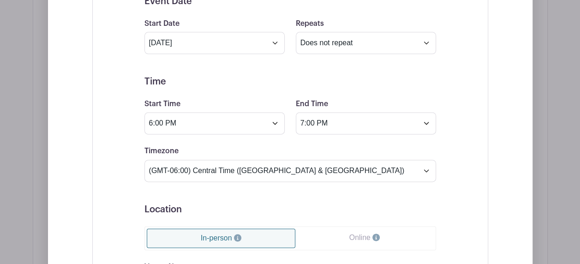
scroll to position [443, 0]
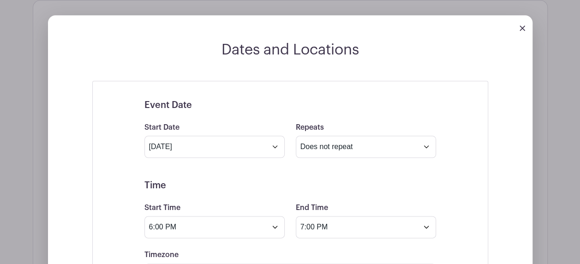
click at [519, 22] on div at bounding box center [290, 28] width 485 height 26
click at [519, 18] on div at bounding box center [290, 28] width 485 height 26
click at [521, 25] on img at bounding box center [523, 28] width 6 height 6
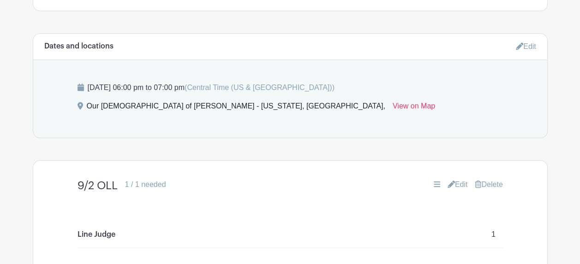
scroll to position [350, 0]
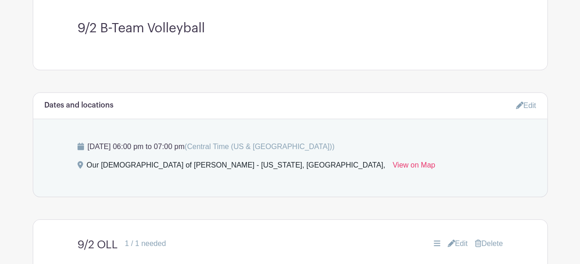
click at [526, 98] on link "Edit" at bounding box center [526, 105] width 20 height 15
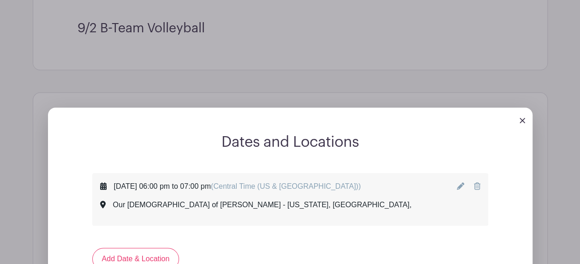
click at [482, 176] on div "Tuesday, September 02, 2025 at 06:00 pm to 07:00 pm (Central Time (US & Canada)…" at bounding box center [290, 200] width 395 height 52
click at [476, 182] on icon at bounding box center [477, 185] width 6 height 7
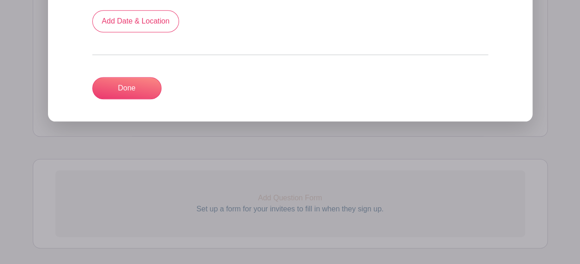
scroll to position [535, 0]
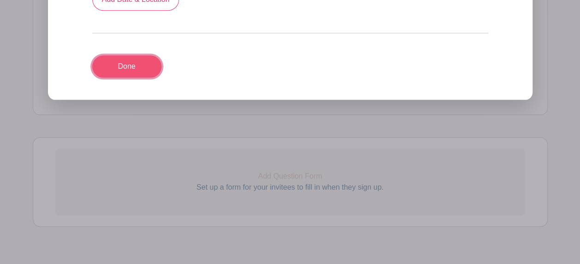
click at [127, 56] on link "Done" at bounding box center [126, 66] width 69 height 22
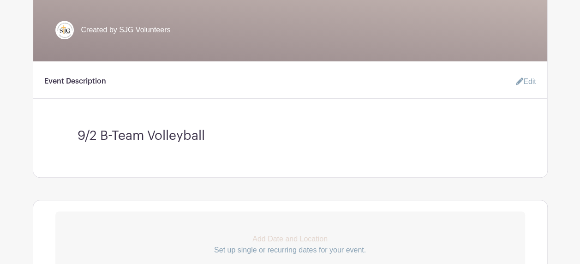
scroll to position [344, 0]
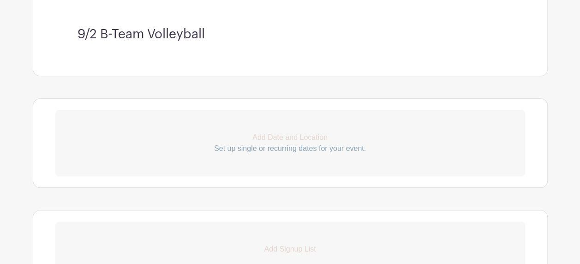
click at [277, 143] on p "Set up single or recurring dates for your event." at bounding box center [290, 148] width 470 height 11
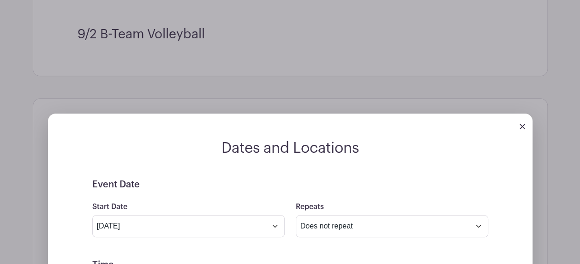
click at [521, 124] on img at bounding box center [523, 127] width 6 height 6
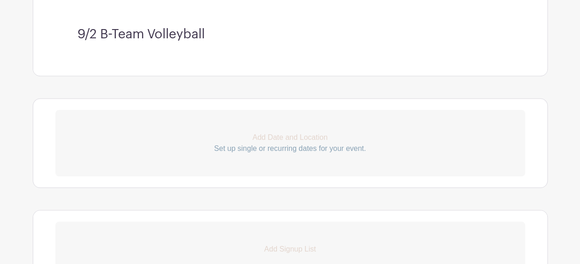
click at [300, 132] on p "Add Date and Location" at bounding box center [290, 137] width 470 height 11
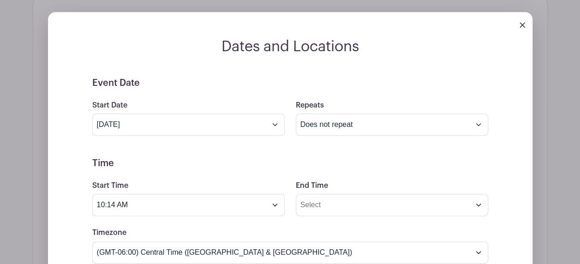
scroll to position [483, 0]
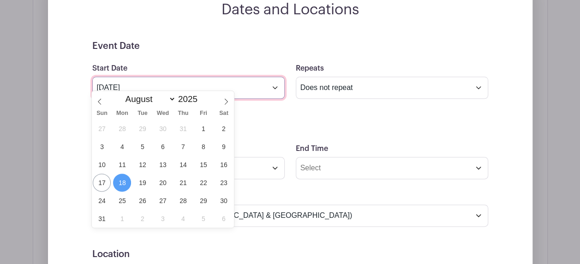
click at [275, 81] on input "Aug 18 2025" at bounding box center [188, 88] width 192 height 22
click at [269, 107] on form "Event Date Start Date Aug 18 2025 Repeats Does not repeat Daily Weekly Monthly …" at bounding box center [290, 248] width 396 height 415
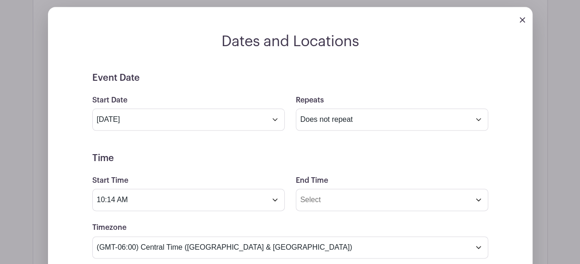
scroll to position [437, 0]
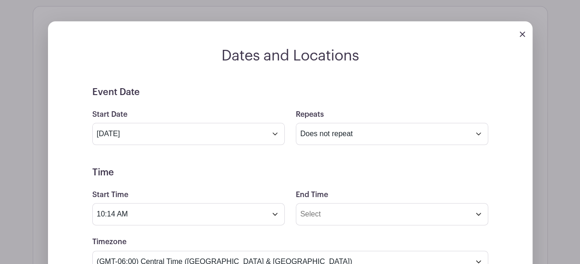
click at [522, 31] on img at bounding box center [523, 34] width 6 height 6
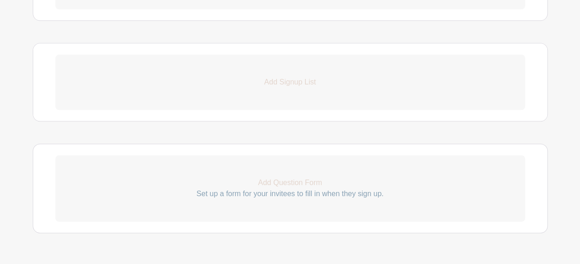
scroll to position [529, 0]
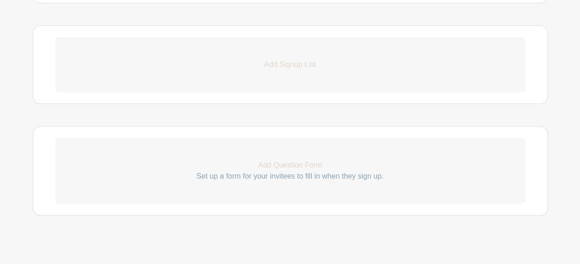
click at [295, 59] on p "Add Signup List" at bounding box center [290, 64] width 470 height 11
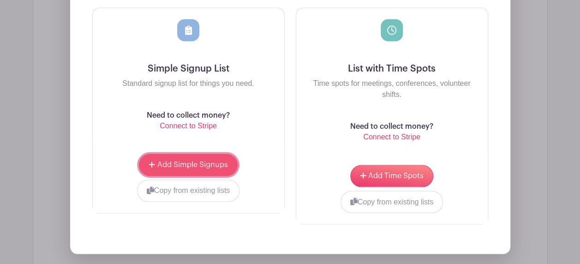
click at [195, 161] on span "Add Simple Signups" at bounding box center [192, 164] width 71 height 7
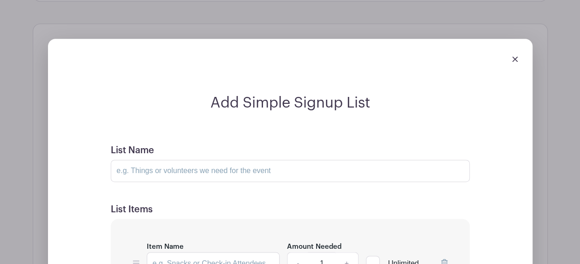
scroll to position [603, 0]
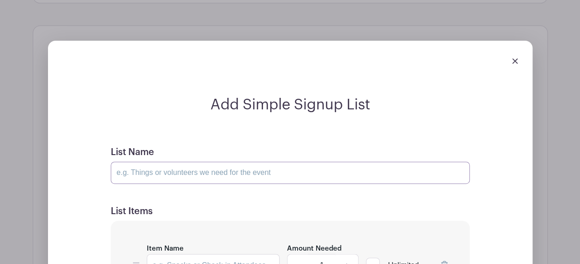
click at [271, 167] on input "List Name" at bounding box center [290, 173] width 359 height 22
click at [185, 167] on input "9/2 OLL" at bounding box center [290, 173] width 359 height 22
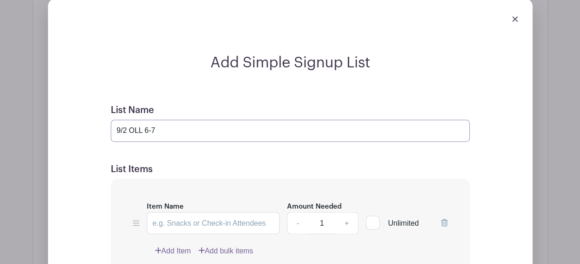
scroll to position [695, 0]
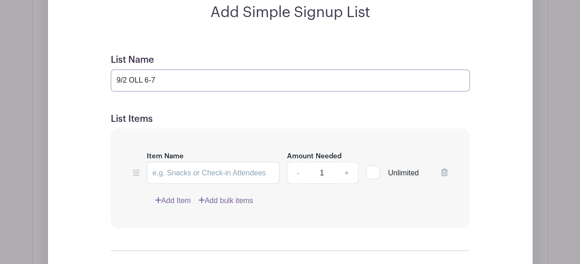
type input "9/2 OLL 6-7"
drag, startPoint x: 201, startPoint y: 161, endPoint x: 202, endPoint y: 152, distance: 8.4
click at [201, 162] on input "Item Name" at bounding box center [213, 173] width 133 height 22
type input "Line Judge"
click at [272, 211] on div "Item Name Line Judge Amount Needed - 1 + Unlimited Add Item Add bulk items" at bounding box center [290, 178] width 359 height 100
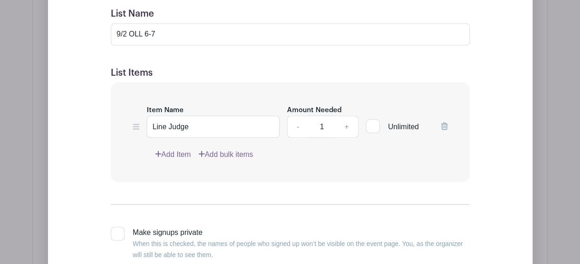
scroll to position [787, 0]
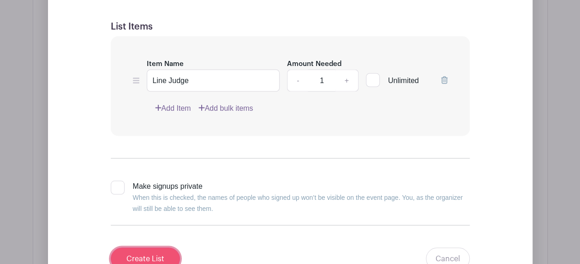
click at [150, 251] on input "Create List" at bounding box center [145, 258] width 69 height 22
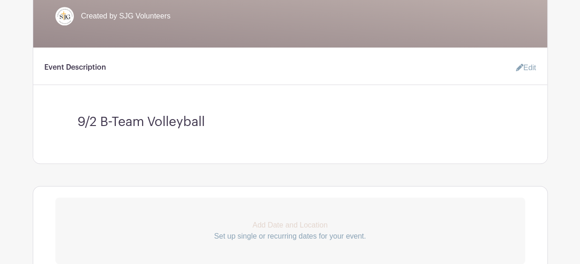
scroll to position [150, 0]
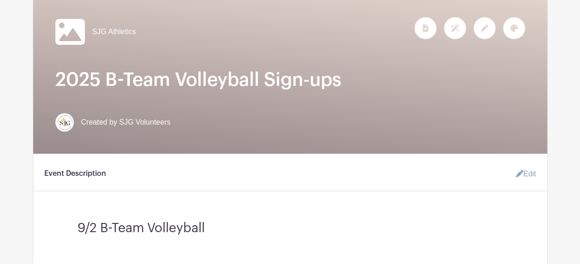
click at [524, 165] on link "Edit" at bounding box center [523, 174] width 28 height 18
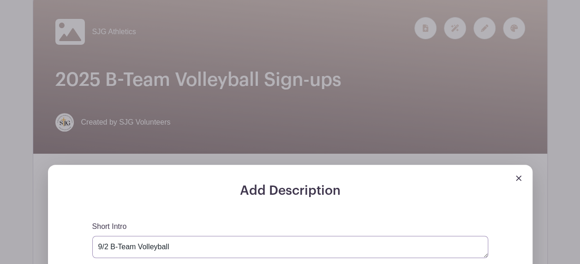
drag, startPoint x: 190, startPoint y: 241, endPoint x: 84, endPoint y: 236, distance: 106.3
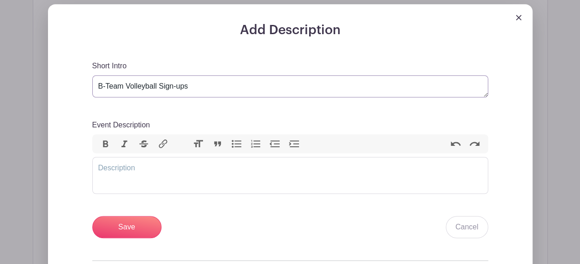
scroll to position [427, 0]
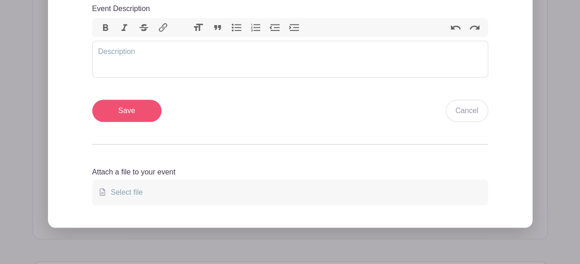
type textarea "B-Team Volleyball Sign-ups"
click at [106, 100] on input "Save" at bounding box center [126, 111] width 69 height 22
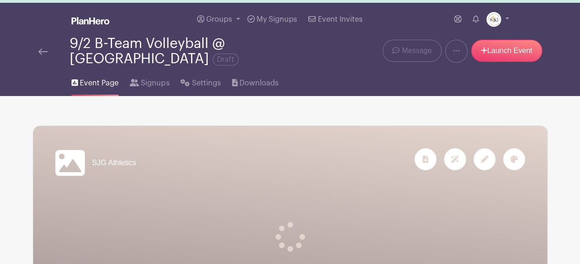
scroll to position [0, 0]
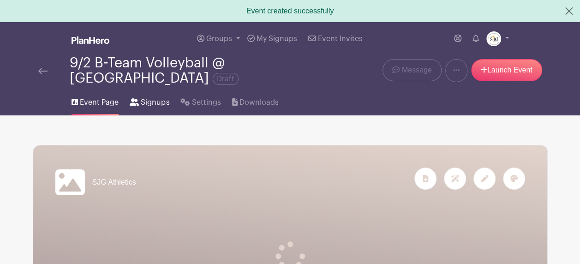
click at [145, 97] on span "Signups" at bounding box center [155, 102] width 29 height 11
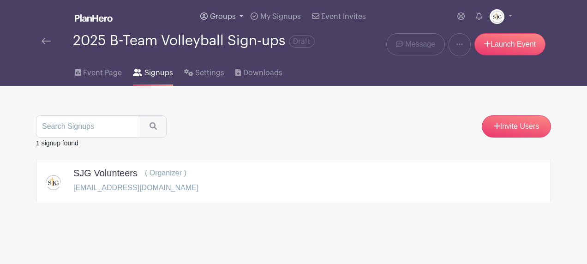
click at [236, 17] on link "Groups" at bounding box center [222, 16] width 50 height 33
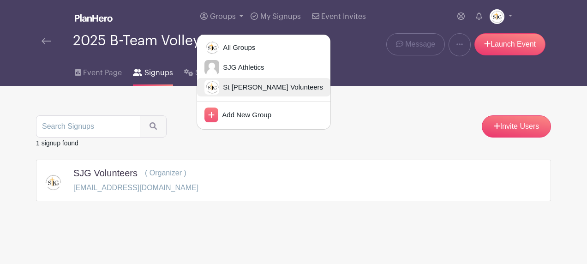
click at [224, 90] on span "St [PERSON_NAME] Volunteers" at bounding box center [271, 87] width 104 height 11
click at [224, 90] on div "Invite Users 1 signup found SJG Volunteers ( Organizer ) volunteers@sjgschool.o…" at bounding box center [293, 143] width 515 height 115
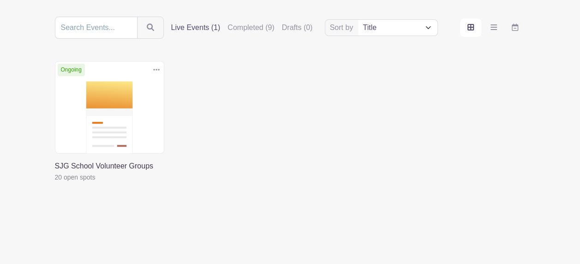
scroll to position [102, 0]
click at [55, 181] on link at bounding box center [55, 181] width 0 height 0
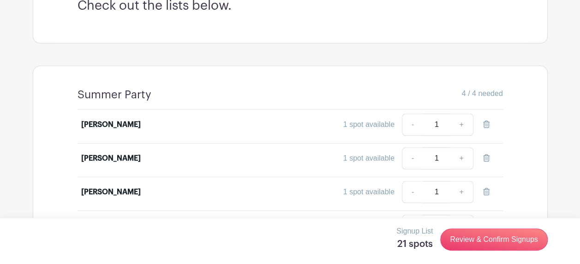
scroll to position [323, 0]
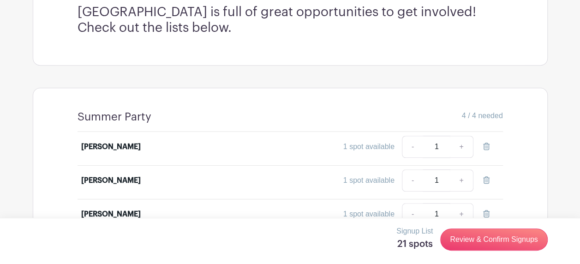
click at [150, 149] on div "[PERSON_NAME]" at bounding box center [133, 146] width 105 height 11
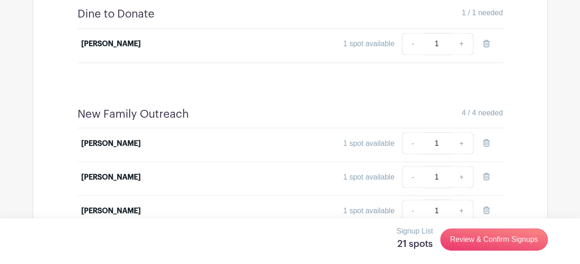
scroll to position [711, 0]
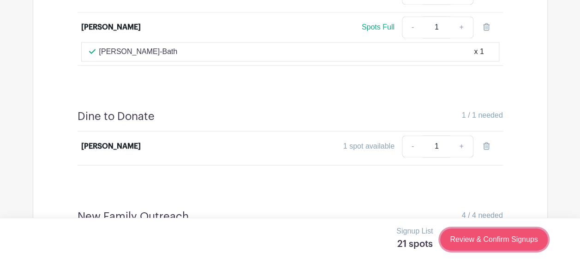
click at [501, 235] on link "Review & Confirm Signups" at bounding box center [493, 239] width 107 height 22
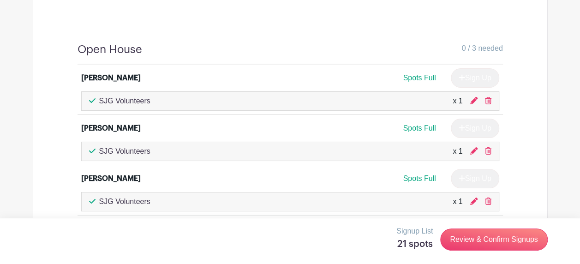
scroll to position [1709, 0]
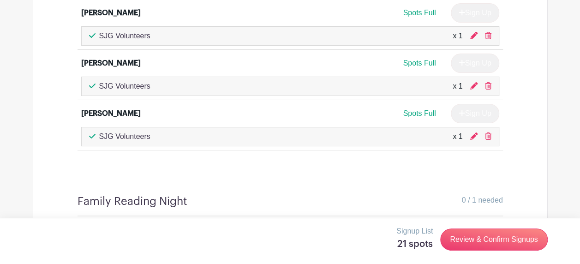
click at [463, 131] on div "SJG Volunteers x 1" at bounding box center [290, 136] width 402 height 11
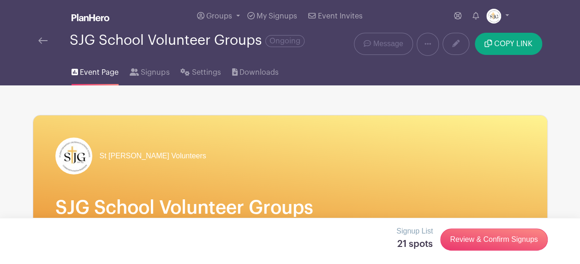
scroll to position [0, 0]
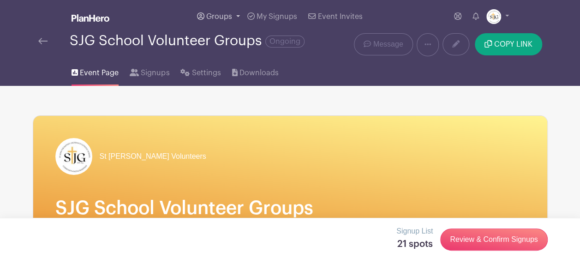
click at [234, 12] on link "Groups" at bounding box center [218, 16] width 50 height 33
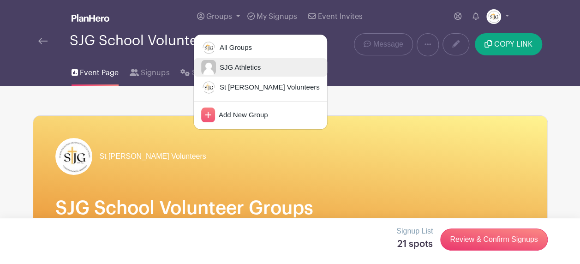
click at [230, 71] on span "SJG Athletics" at bounding box center [238, 67] width 45 height 11
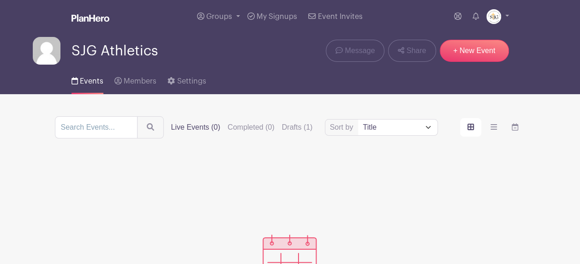
click at [91, 82] on span "Events" at bounding box center [92, 81] width 24 height 7
click at [223, 18] on span "Groups" at bounding box center [219, 16] width 26 height 7
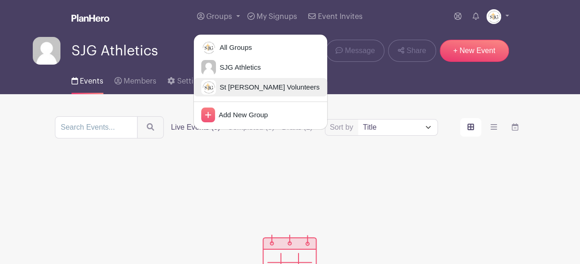
click at [232, 90] on span "St [PERSON_NAME] Volunteers" at bounding box center [268, 87] width 104 height 11
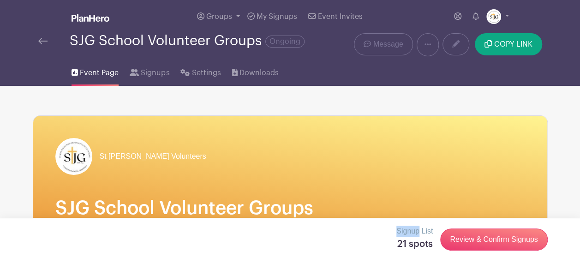
click at [140, 219] on div "Signup List 21 spots Review & Confirm Signups" at bounding box center [290, 241] width 580 height 46
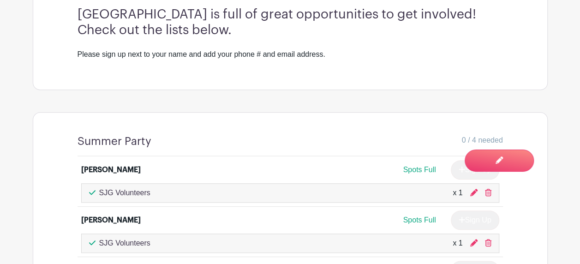
scroll to position [323, 0]
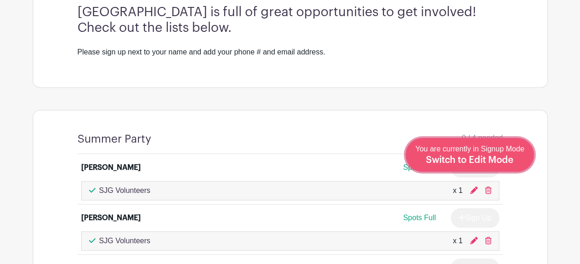
click at [499, 164] on span "Switch to Edit Mode" at bounding box center [470, 160] width 88 height 9
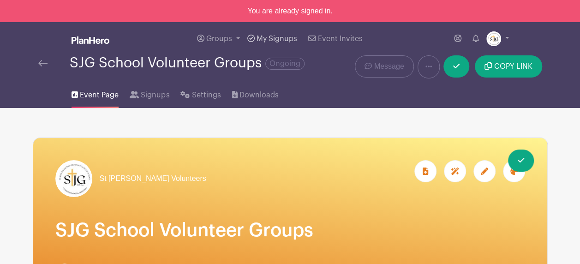
click at [269, 33] on link "My Signups" at bounding box center [272, 38] width 57 height 33
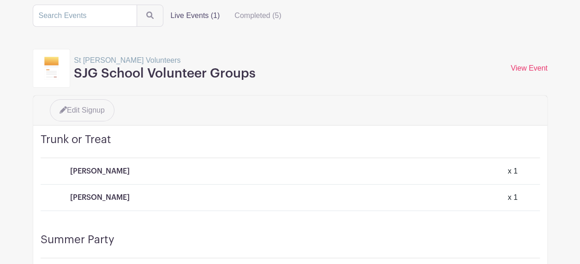
scroll to position [40, 0]
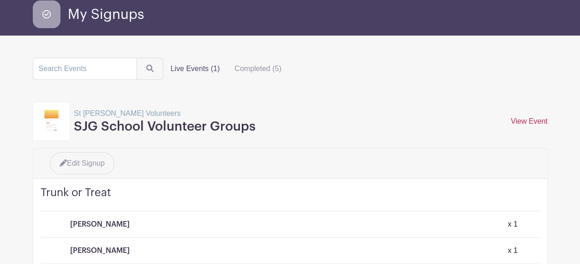
click at [518, 121] on link "View Event" at bounding box center [529, 121] width 37 height 8
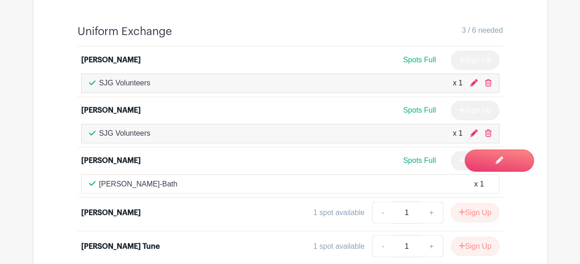
scroll to position [692, 0]
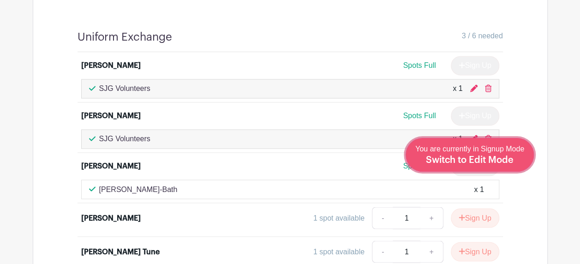
click at [489, 157] on span "Switch to Edit Mode" at bounding box center [470, 160] width 88 height 9
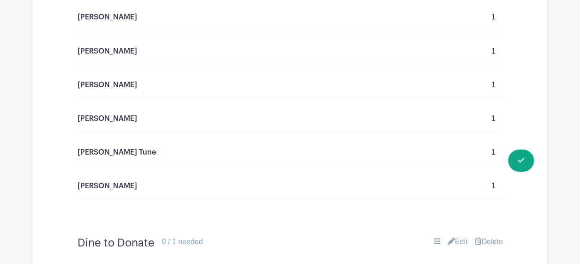
scroll to position [784, 0]
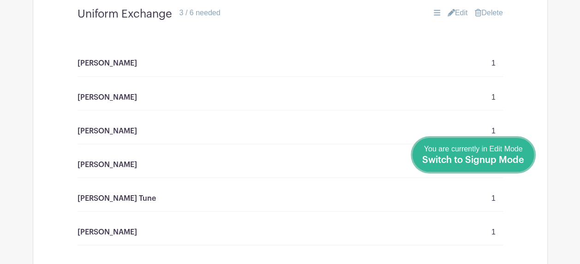
click at [524, 158] on link "Done Editing You are currently in Edit Mode Switch to Signup Mode" at bounding box center [473, 155] width 121 height 34
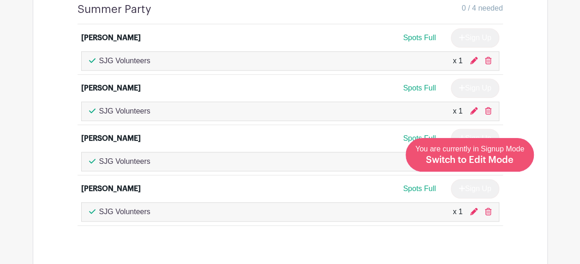
scroll to position [508, 0]
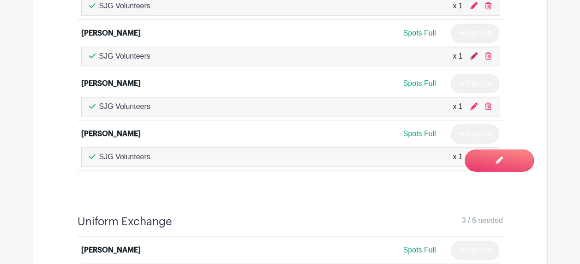
click at [473, 54] on icon at bounding box center [473, 55] width 7 height 7
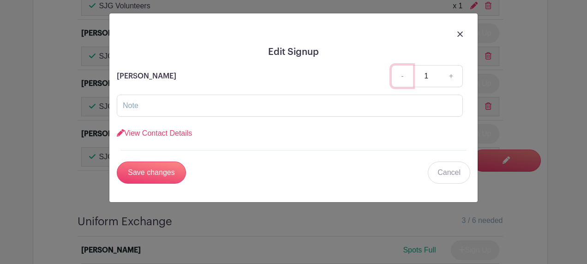
click at [398, 78] on link "-" at bounding box center [401, 76] width 21 height 22
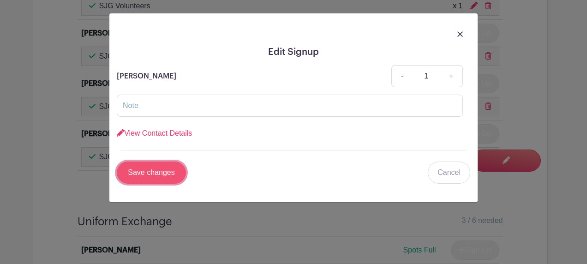
click at [124, 167] on input "Save changes" at bounding box center [151, 173] width 69 height 22
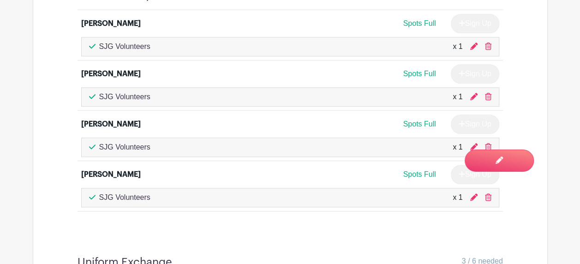
scroll to position [415, 0]
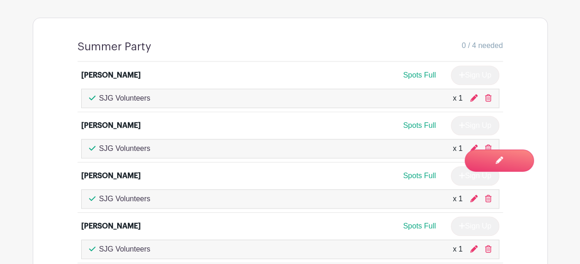
click at [521, 183] on div "[PERSON_NAME] Spots Full Sign Up SJG Volunteers x 1 [PERSON_NAME] Spots Full Si…" at bounding box center [290, 162] width 470 height 201
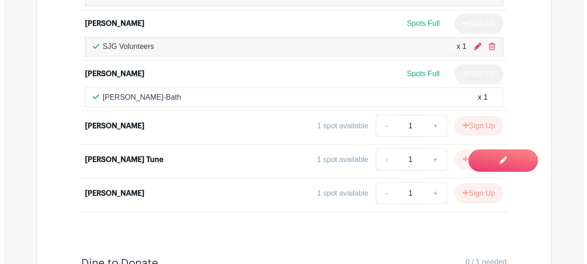
scroll to position [692, 0]
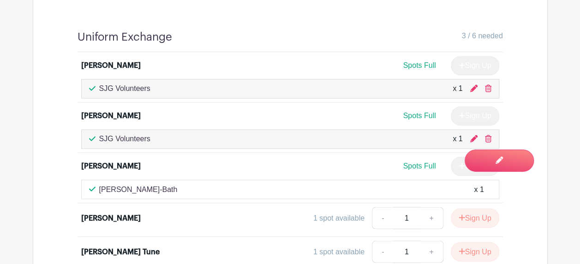
click at [456, 133] on div "x 1" at bounding box center [458, 138] width 10 height 11
click at [421, 133] on div "SJG Volunteers x 1" at bounding box center [290, 138] width 402 height 11
click at [476, 135] on icon at bounding box center [473, 138] width 7 height 7
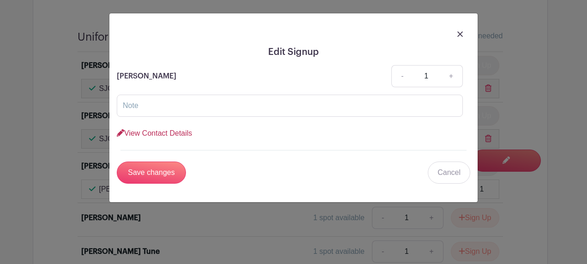
click at [152, 131] on link "View Contact Details" at bounding box center [154, 133] width 75 height 8
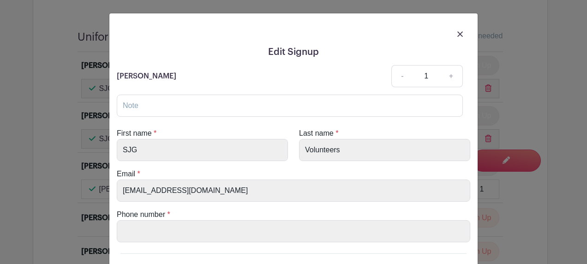
click at [459, 30] on link at bounding box center [460, 33] width 6 height 11
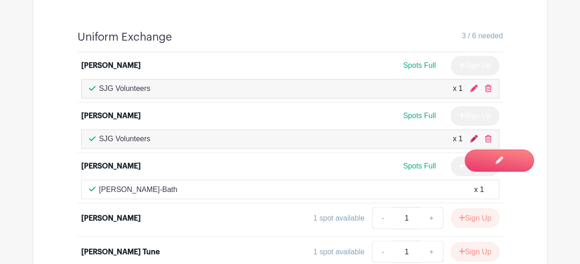
click at [473, 135] on icon at bounding box center [473, 138] width 7 height 7
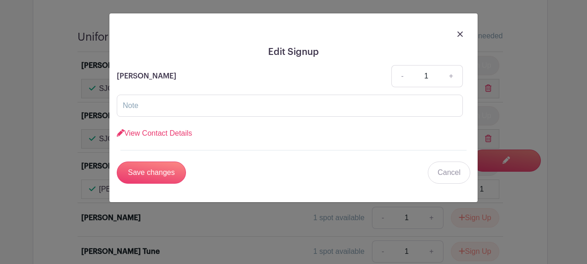
click at [159, 133] on link "View Contact Details" at bounding box center [154, 133] width 75 height 8
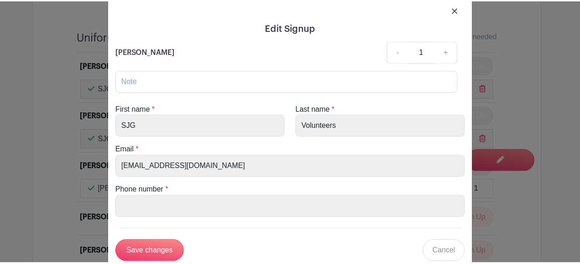
scroll to position [0, 0]
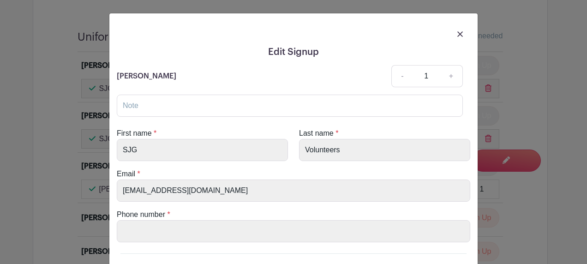
click at [457, 33] on img at bounding box center [460, 34] width 6 height 6
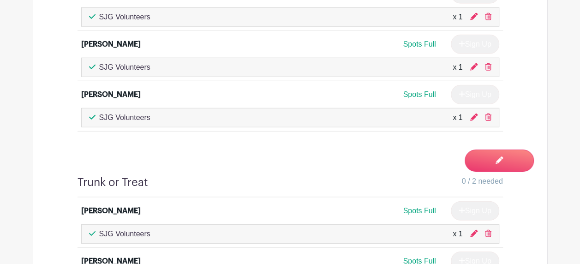
scroll to position [1248, 0]
click at [475, 229] on icon at bounding box center [473, 232] width 7 height 7
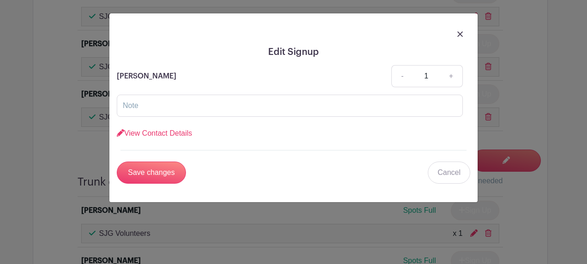
click at [459, 32] on img at bounding box center [460, 34] width 6 height 6
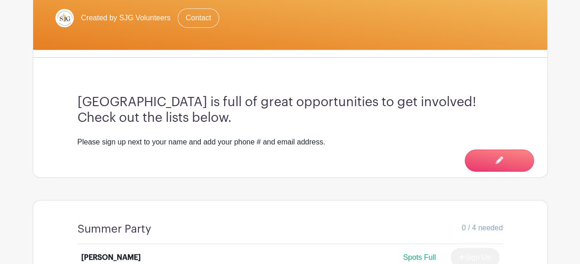
scroll to position [371, 0]
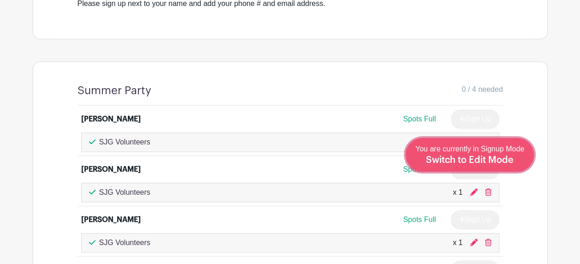
click at [480, 154] on div "You are currently in Signup Mode Switch to Edit Mode" at bounding box center [469, 155] width 109 height 23
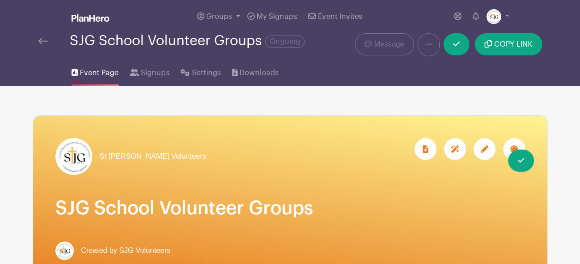
click at [479, 153] on div at bounding box center [484, 149] width 22 height 22
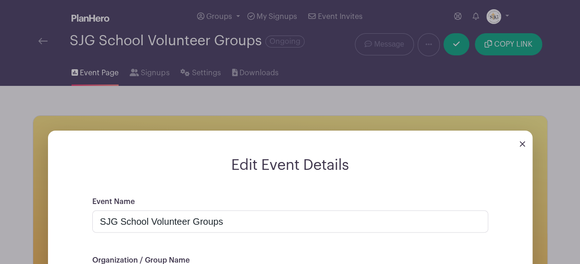
click at [521, 144] on img at bounding box center [523, 144] width 6 height 6
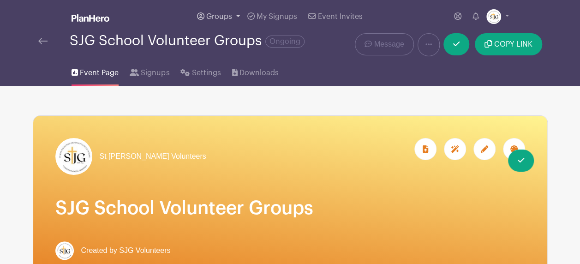
click at [234, 16] on link "Groups" at bounding box center [218, 16] width 50 height 33
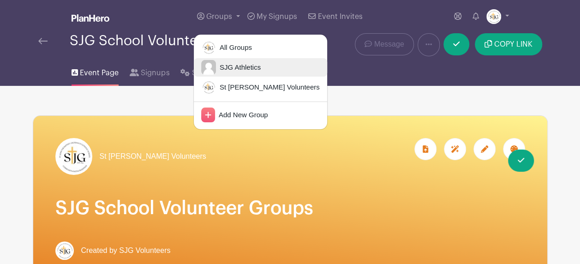
click at [257, 62] on span "SJG Athletics" at bounding box center [238, 67] width 45 height 11
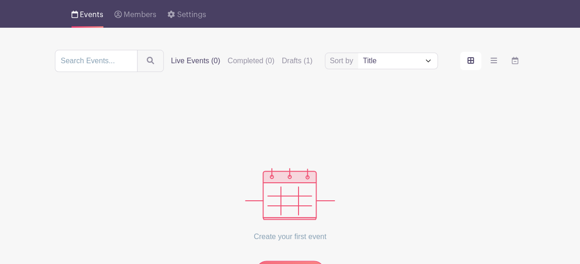
scroll to position [138, 0]
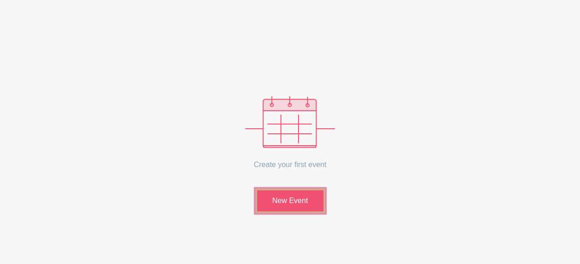
click at [319, 208] on link "New Event" at bounding box center [290, 201] width 69 height 24
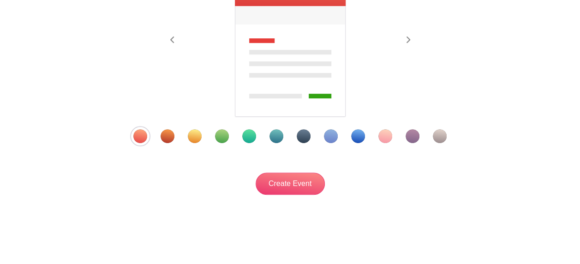
scroll to position [219, 0]
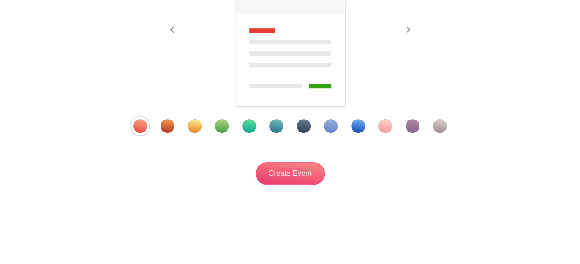
click at [282, 131] on div at bounding box center [290, 126] width 360 height 14
click at [270, 126] on div "Template 6" at bounding box center [276, 126] width 14 height 14
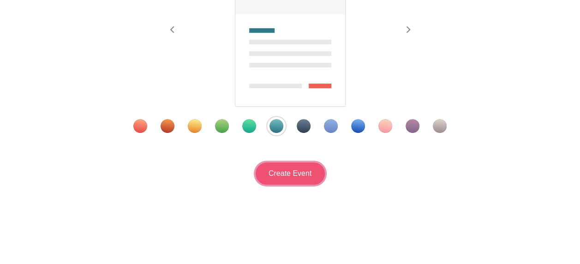
click at [298, 174] on input "Create Event" at bounding box center [290, 173] width 69 height 22
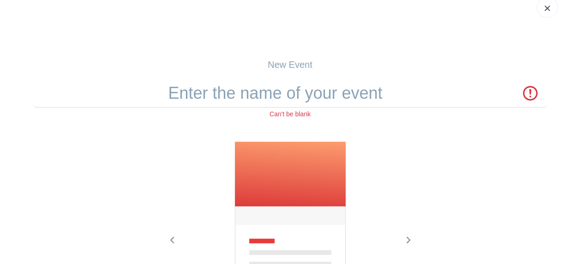
scroll to position [0, 0]
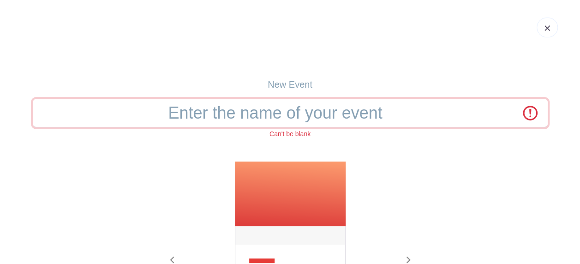
click at [301, 117] on input "text" at bounding box center [290, 113] width 515 height 29
drag, startPoint x: 406, startPoint y: 112, endPoint x: 76, endPoint y: 114, distance: 330.4
click at [76, 114] on input "text" at bounding box center [290, 113] width 515 height 29
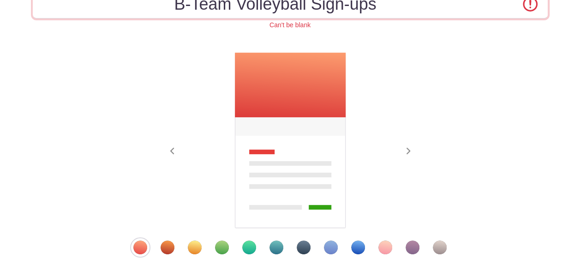
scroll to position [138, 0]
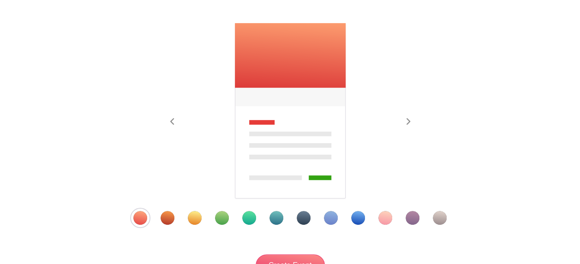
type input "B-Team Volleyball Sign-ups"
click at [277, 215] on div "Template 6" at bounding box center [276, 218] width 14 height 14
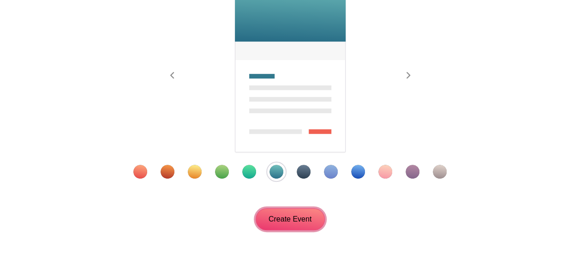
click at [283, 218] on input "Create Event" at bounding box center [290, 219] width 69 height 22
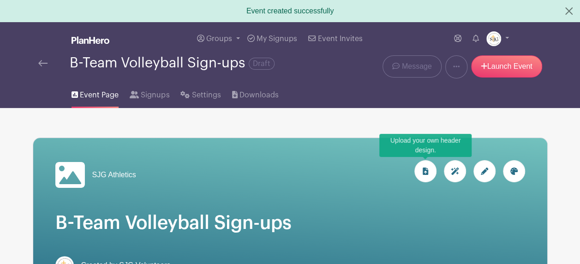
click at [428, 178] on div at bounding box center [425, 171] width 22 height 22
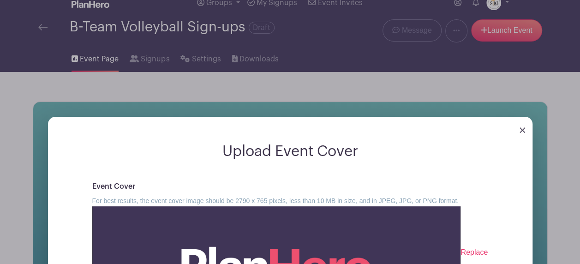
scroll to position [138, 0]
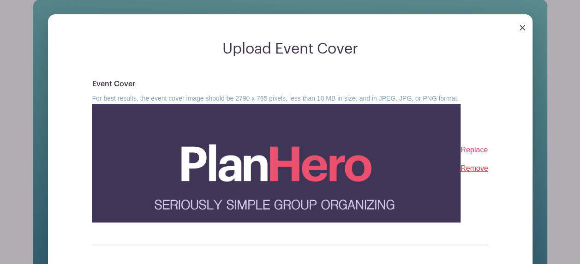
click at [463, 166] on link "Remove" at bounding box center [475, 168] width 28 height 8
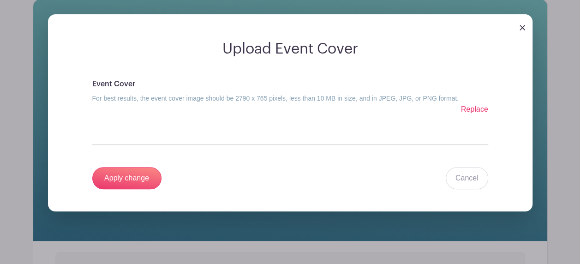
click at [479, 110] on span "Replace" at bounding box center [474, 109] width 27 height 8
click at [0, 0] on input "Replace" at bounding box center [0, 0] width 0 height 0
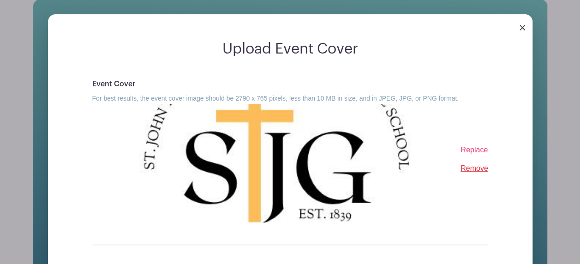
click at [342, 151] on img at bounding box center [276, 163] width 368 height 119
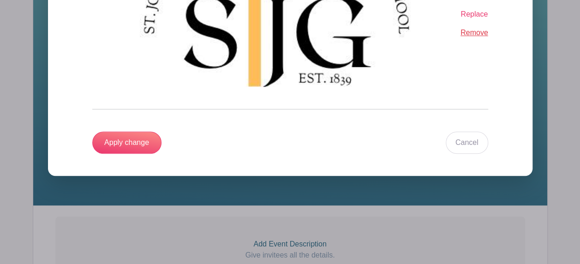
scroll to position [185, 0]
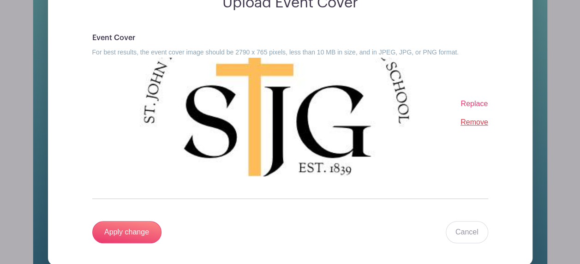
drag, startPoint x: 252, startPoint y: 98, endPoint x: 480, endPoint y: 105, distance: 228.5
click at [480, 105] on span "Replace" at bounding box center [474, 104] width 27 height 8
click at [0, 0] on input "Replace" at bounding box center [0, 0] width 0 height 0
drag, startPoint x: 233, startPoint y: 123, endPoint x: 399, endPoint y: 164, distance: 171.1
click at [401, 163] on img at bounding box center [276, 117] width 368 height 119
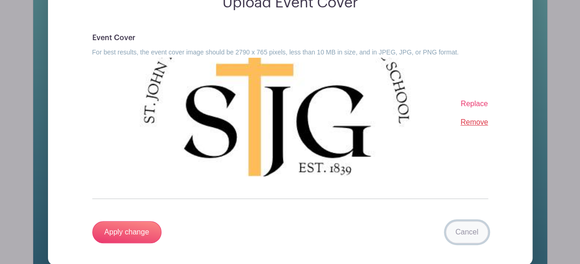
click at [459, 234] on link "Cancel" at bounding box center [467, 232] width 42 height 22
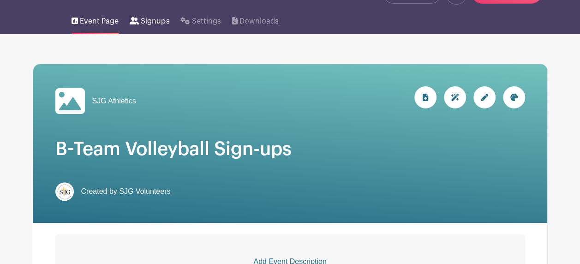
scroll to position [92, 0]
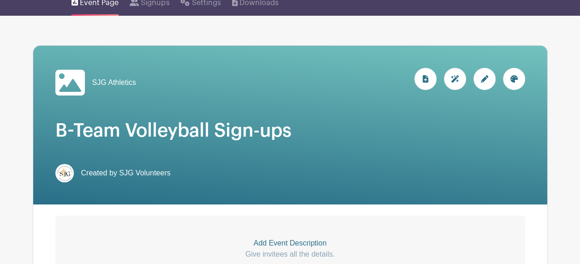
click at [67, 172] on img at bounding box center [64, 173] width 18 height 18
click at [345, 144] on div "SJG Athletics" at bounding box center [290, 125] width 514 height 159
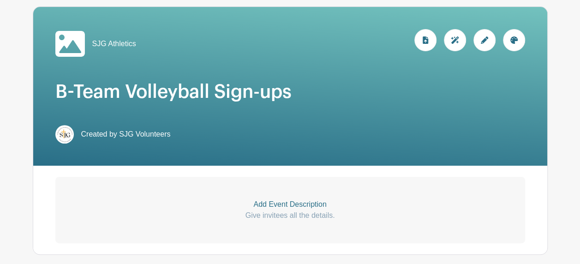
scroll to position [231, 0]
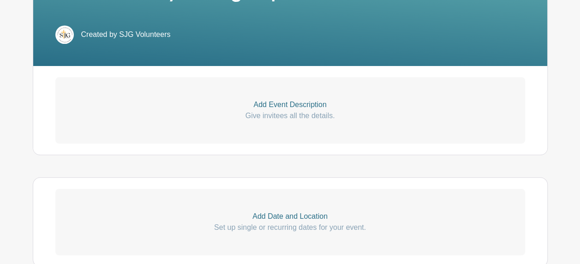
click at [281, 106] on p "Add Event Description" at bounding box center [290, 104] width 470 height 11
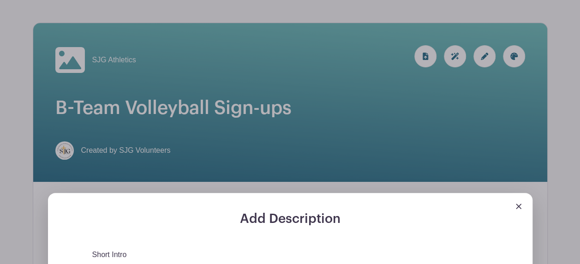
scroll to position [138, 0]
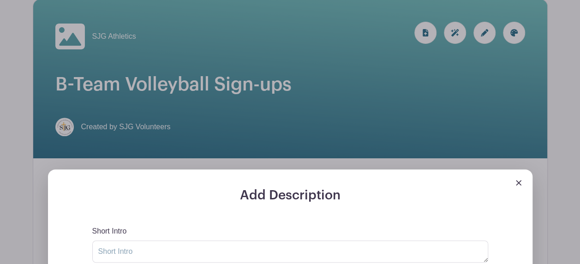
click at [521, 182] on img at bounding box center [519, 183] width 6 height 6
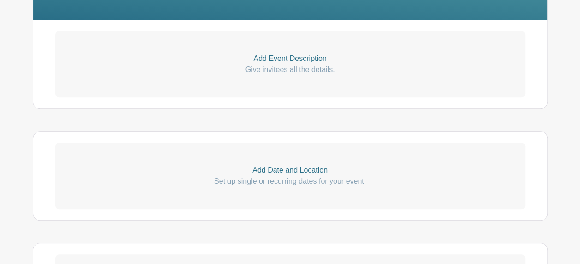
scroll to position [277, 0]
click at [285, 60] on p "Add Event Description" at bounding box center [290, 58] width 470 height 11
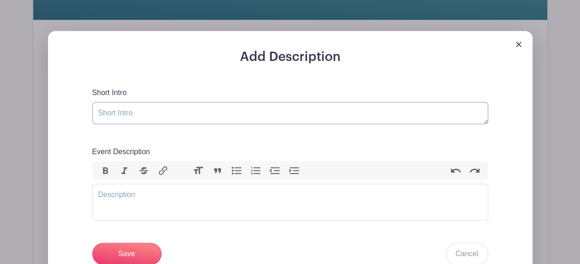
click at [134, 108] on textarea "Short Intro" at bounding box center [290, 113] width 396 height 22
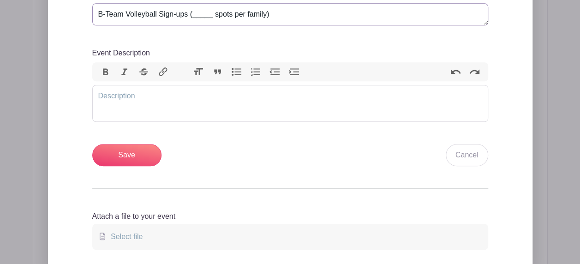
scroll to position [323, 0]
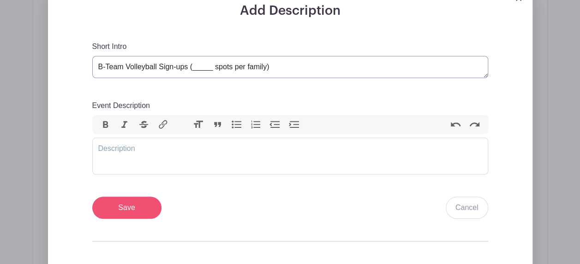
type textarea "B-Team Volleyball Sign-ups (_____ spots per family)"
click at [143, 209] on input "Save" at bounding box center [126, 208] width 69 height 22
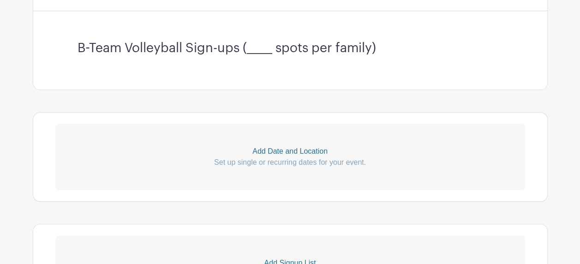
scroll to position [489, 0]
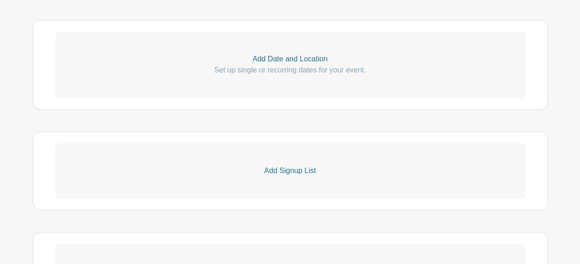
click at [287, 171] on p "Add Signup List" at bounding box center [290, 170] width 470 height 11
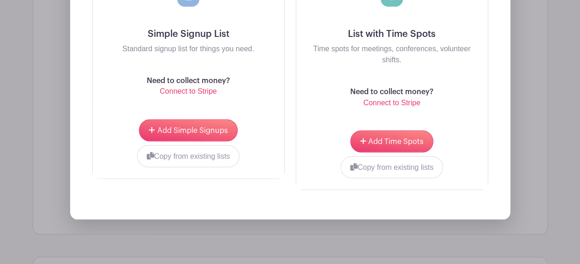
scroll to position [720, 0]
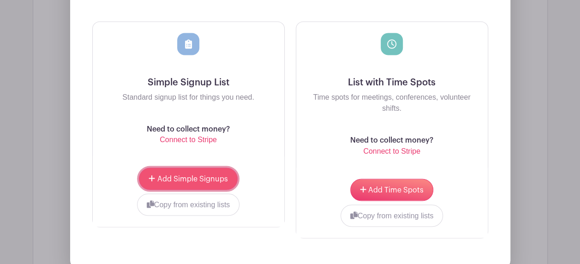
click at [157, 176] on span "Add Simple Signups" at bounding box center [192, 178] width 71 height 7
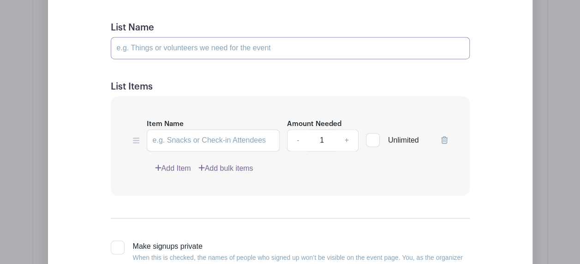
click at [175, 50] on input "List Name" at bounding box center [290, 48] width 359 height 22
type input "9/2 OLL 6-7"
type input "Line Judge"
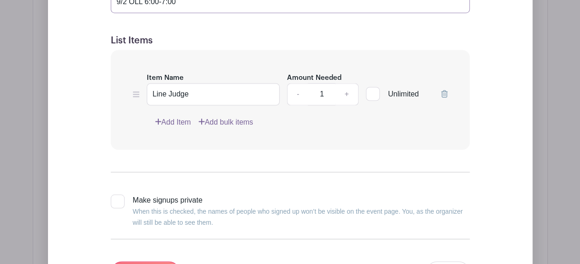
scroll to position [812, 0]
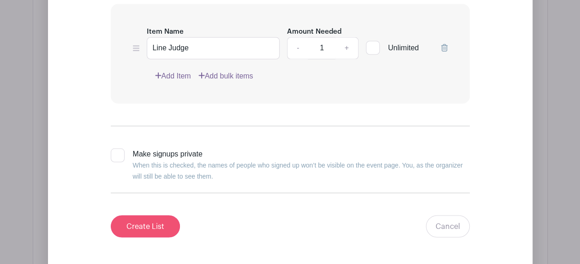
type input "9/2 OLL 6:00-7:00"
click at [162, 221] on input "Create List" at bounding box center [145, 226] width 69 height 22
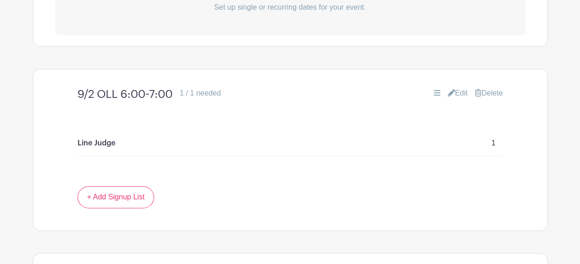
scroll to position [520, 0]
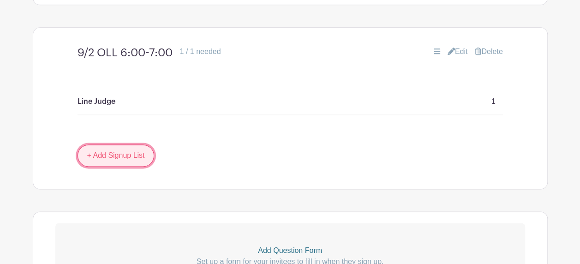
click at [118, 150] on link "+ Add Signup List" at bounding box center [116, 155] width 77 height 22
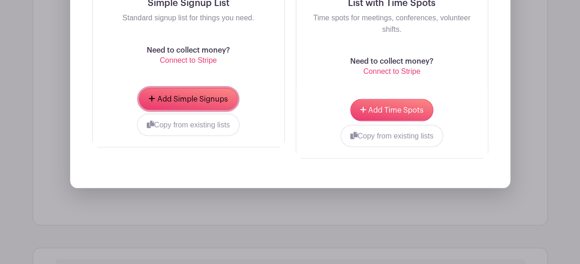
click at [157, 101] on button "Add Simple Signups" at bounding box center [188, 99] width 98 height 22
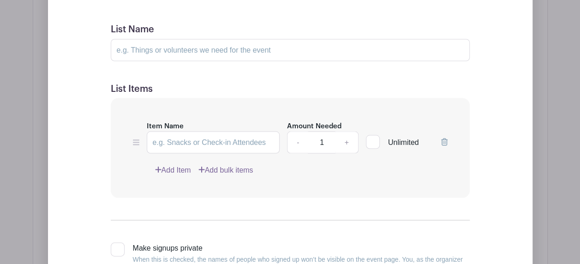
scroll to position [824, 0]
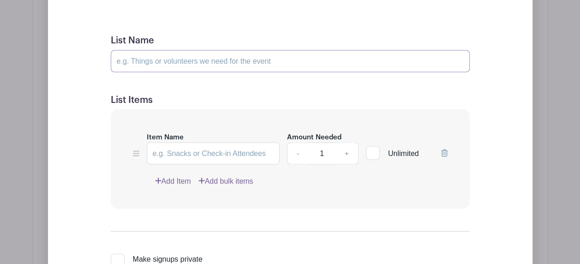
click at [186, 65] on input "List Name" at bounding box center [290, 61] width 359 height 22
click at [203, 52] on input "9/4" at bounding box center [290, 61] width 359 height 22
click at [198, 59] on input "9/4" at bounding box center [290, 61] width 359 height 22
click at [177, 59] on input "9/4" at bounding box center [290, 61] width 359 height 22
click at [188, 59] on input "9/4 @ SJG vs IC" at bounding box center [290, 61] width 359 height 22
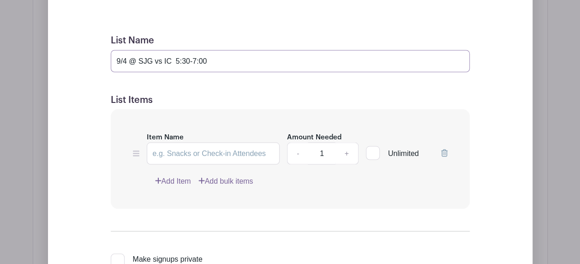
type input "9/4 @ SJG vs IC 5:30-7:00"
click at [202, 148] on input "Item Name" at bounding box center [213, 153] width 133 height 22
type input "Concessions (5:15 set-up - 7:00)"
click at [347, 148] on link "+" at bounding box center [346, 153] width 23 height 22
type input "2"
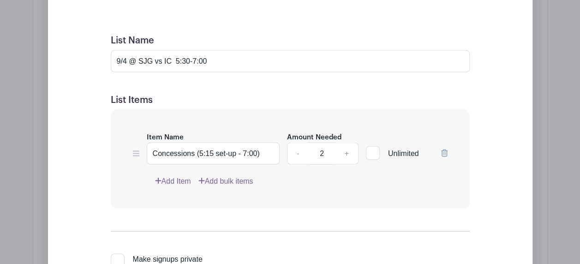
click at [166, 178] on link "Add Item" at bounding box center [173, 180] width 36 height 11
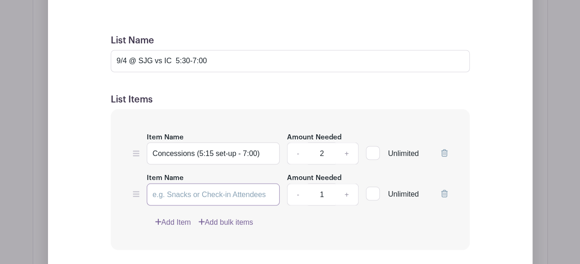
click at [169, 191] on input "Item Name" at bounding box center [213, 194] width 133 height 22
type input "Line Judge"
click at [183, 216] on link "Add Item" at bounding box center [173, 221] width 36 height 11
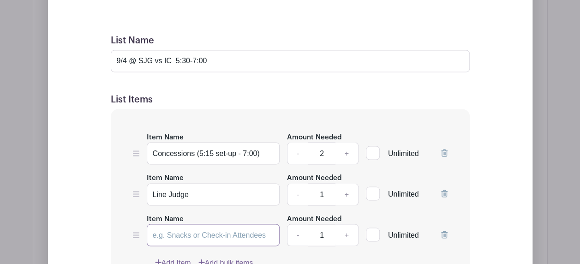
click at [173, 238] on input "Item Name" at bounding box center [213, 235] width 133 height 22
type input "Scoreboard"
click at [160, 258] on icon at bounding box center [158, 261] width 6 height 7
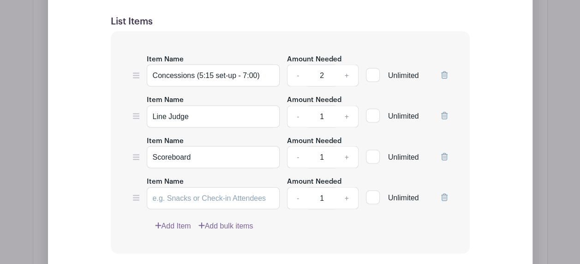
scroll to position [843, 0]
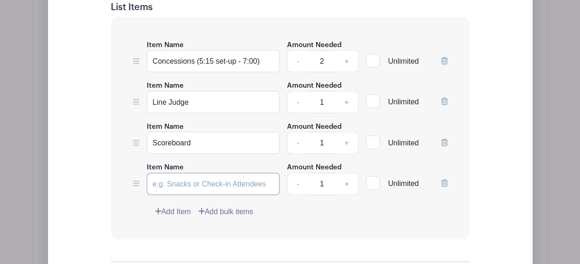
click at [176, 177] on input "Item Name" at bounding box center [213, 184] width 133 height 22
type input "Scorebook"
click at [159, 207] on icon at bounding box center [158, 210] width 6 height 7
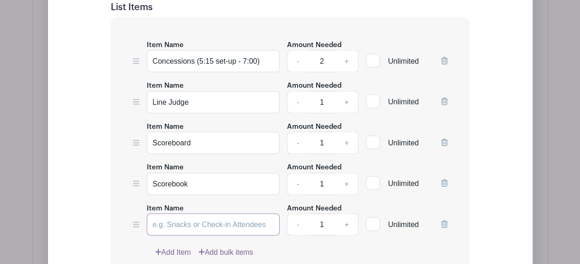
click at [162, 220] on input "Item Name" at bounding box center [213, 224] width 133 height 22
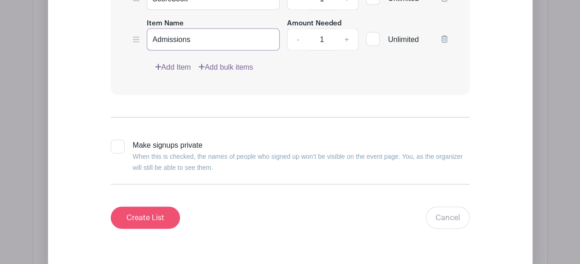
type input "Admissions"
click at [151, 218] on input "Create List" at bounding box center [145, 218] width 69 height 22
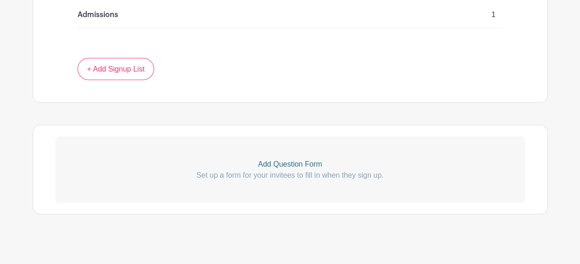
scroll to position [852, 0]
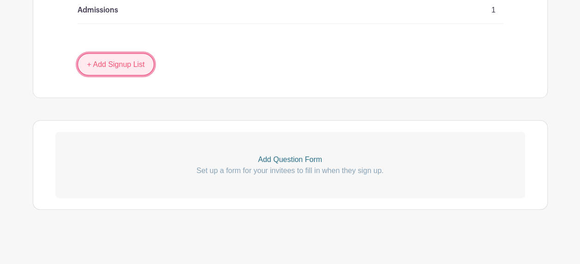
click at [85, 63] on link "+ Add Signup List" at bounding box center [116, 64] width 77 height 22
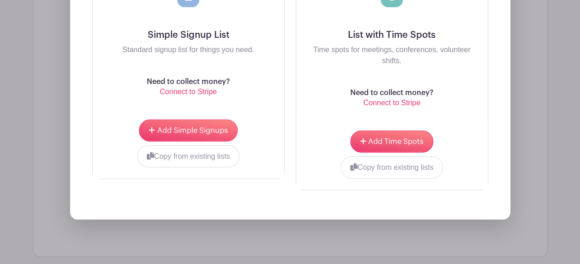
scroll to position [1083, 0]
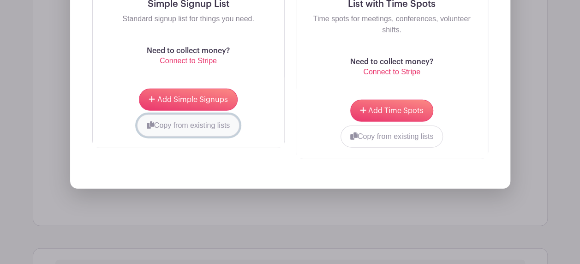
click at [157, 123] on button "Copy from existing lists" at bounding box center [188, 125] width 103 height 22
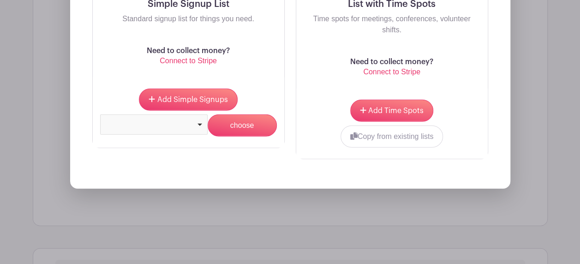
click at [198, 125] on div at bounding box center [154, 124] width 108 height 20
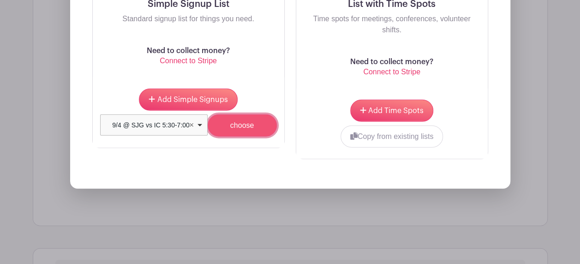
click at [226, 126] on input "choose" at bounding box center [242, 125] width 69 height 22
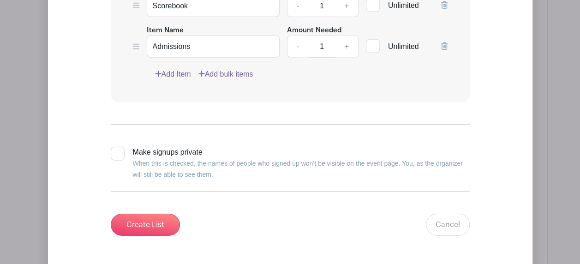
scroll to position [1341, 0]
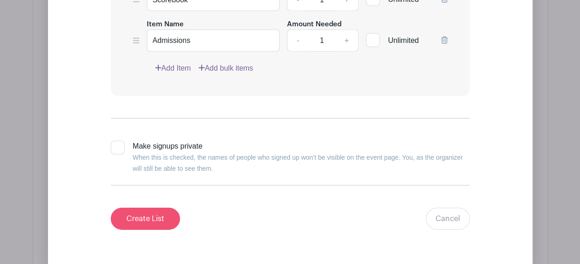
type input "9/4 @ SJG vs [PERSON_NAME][DEMOGRAPHIC_DATA] 5:30-7:00"
click at [164, 218] on input "Create List" at bounding box center [145, 219] width 69 height 22
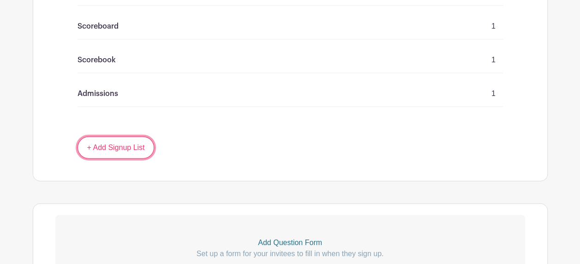
scroll to position [1046, 0]
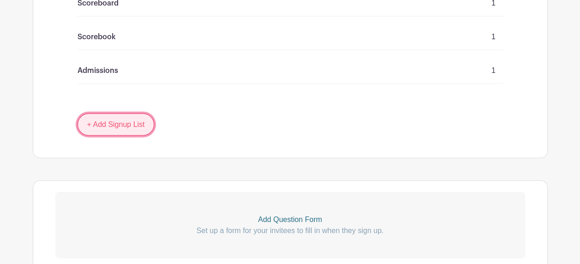
click at [96, 114] on link "+ Add Signup List" at bounding box center [116, 125] width 77 height 22
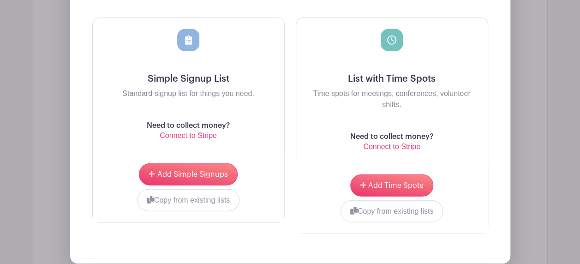
scroll to position [1276, 0]
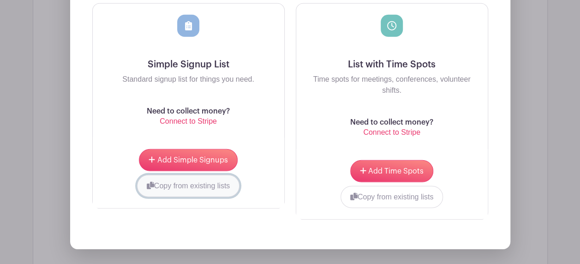
click at [150, 182] on icon "submit" at bounding box center [150, 185] width 7 height 7
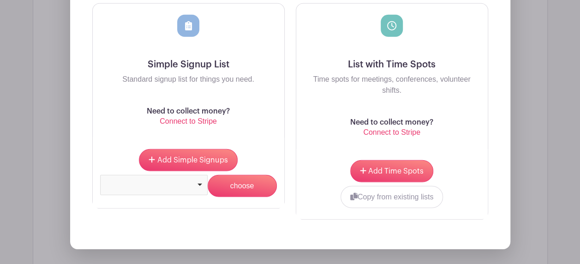
click at [201, 175] on div at bounding box center [154, 185] width 108 height 20
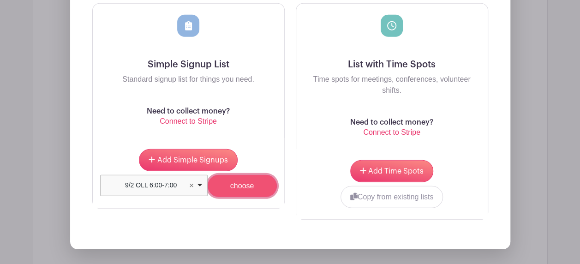
click at [245, 175] on input "choose" at bounding box center [242, 186] width 69 height 22
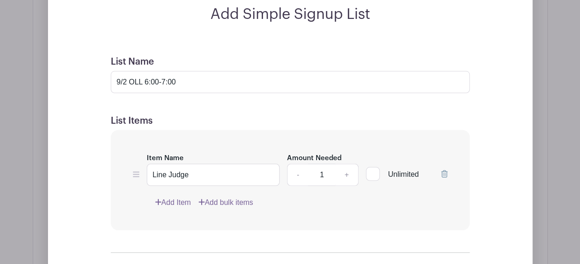
scroll to position [1212, 0]
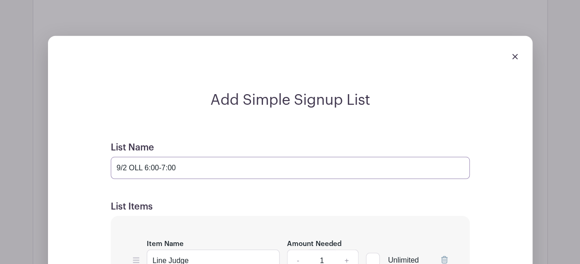
drag, startPoint x: 144, startPoint y: 150, endPoint x: 116, endPoint y: 152, distance: 28.2
click at [116, 157] on input "9/2 OLL 6:00-7:00" at bounding box center [290, 168] width 359 height 22
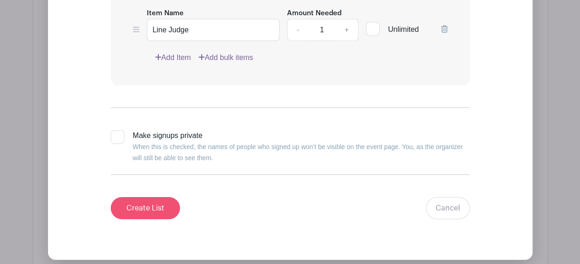
type input "9/11 @ [GEOGRAPHIC_DATA] 6:00-7:00"
click at [147, 197] on input "Create List" at bounding box center [145, 208] width 69 height 22
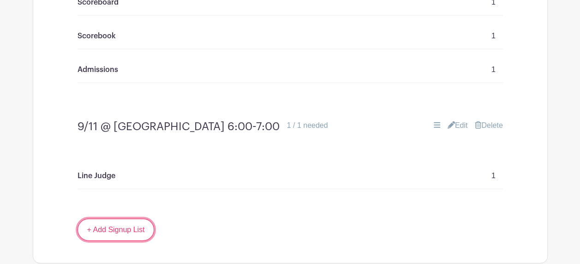
scroll to position [1106, 0]
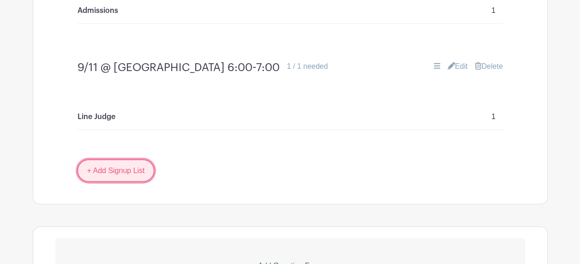
click at [91, 160] on link "+ Add Signup List" at bounding box center [116, 171] width 77 height 22
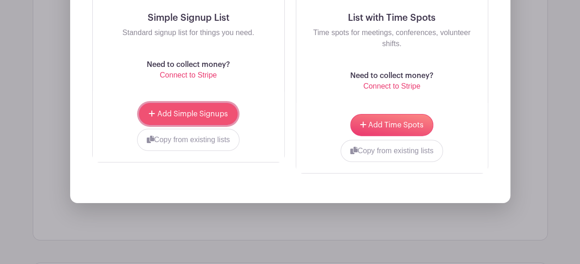
click at [160, 103] on button "Add Simple Signups" at bounding box center [188, 114] width 98 height 22
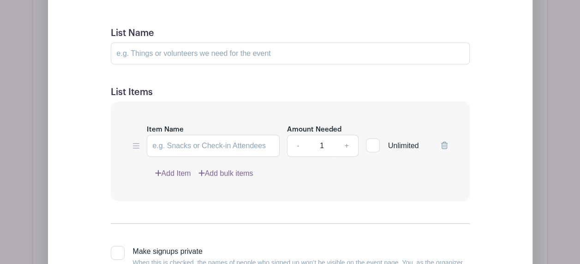
scroll to position [1364, 0]
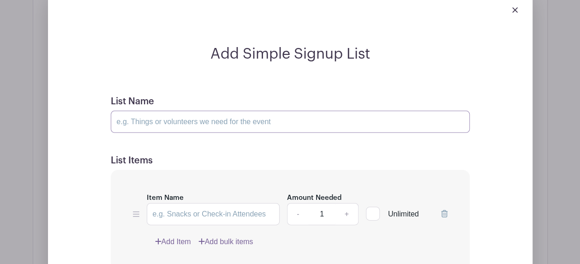
click at [225, 111] on input "List Name" at bounding box center [290, 122] width 359 height 22
type input "9/15 @ St. Gertrude's"
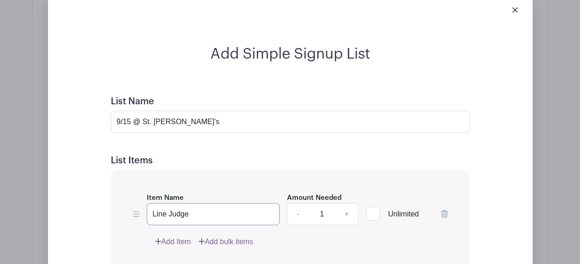
type input "Line Judge"
click at [239, 111] on input "9/15 @ St. Gertrude's" at bounding box center [290, 122] width 359 height 22
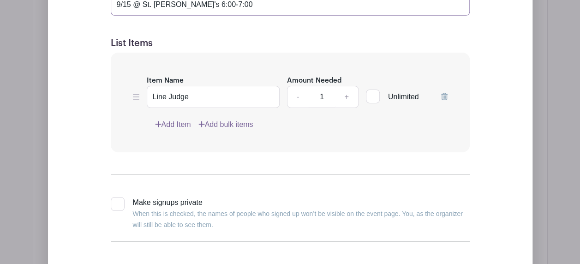
scroll to position [1503, 0]
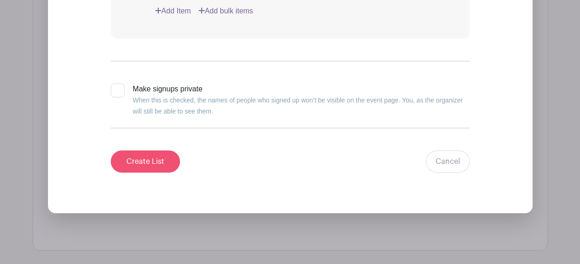
type input "9/15 @ St. [PERSON_NAME]'s 6:00-7:00"
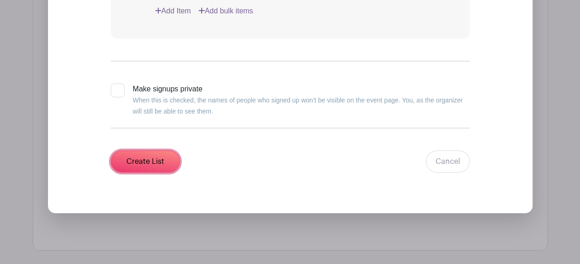
click at [147, 150] on input "Create List" at bounding box center [145, 161] width 69 height 22
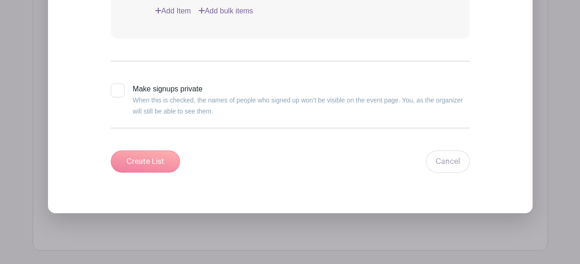
scroll to position [1166, 0]
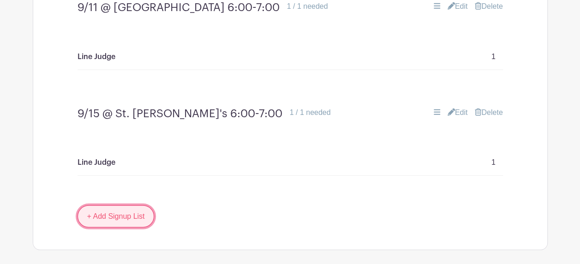
click at [110, 205] on link "+ Add Signup List" at bounding box center [116, 216] width 77 height 22
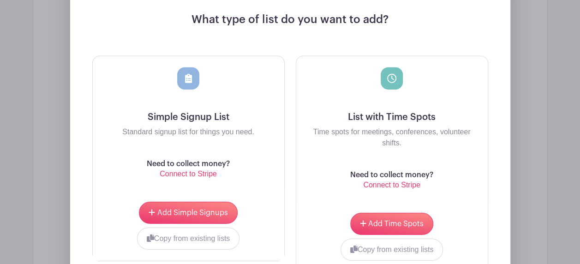
scroll to position [1489, 0]
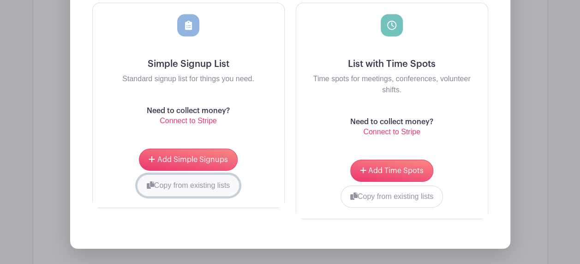
click at [164, 174] on button "Copy from existing lists" at bounding box center [188, 185] width 103 height 22
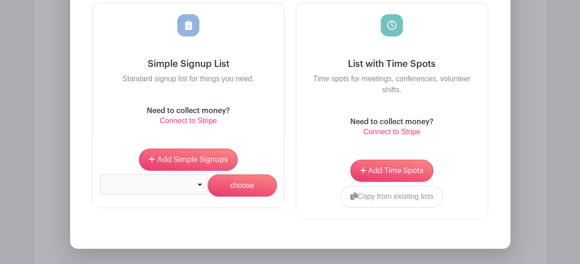
click at [196, 174] on div at bounding box center [154, 184] width 108 height 20
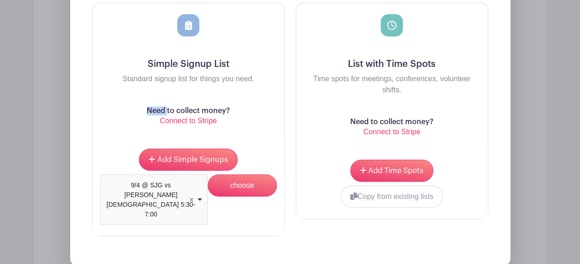
click at [149, 79] on div "Simple Signup List Standard signup list for things you need. Need to collect mo…" at bounding box center [189, 70] width 192 height 134
click at [233, 174] on input "choose" at bounding box center [242, 185] width 69 height 22
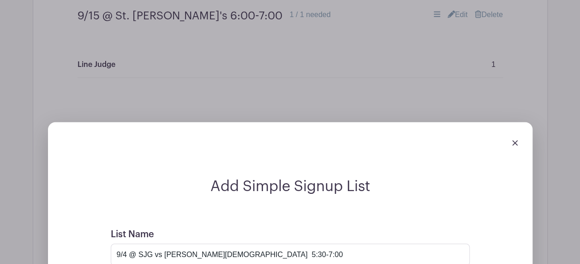
scroll to position [1424, 0]
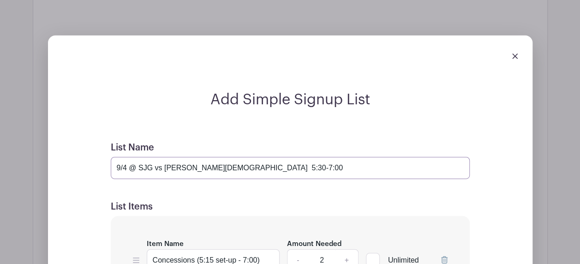
drag, startPoint x: 226, startPoint y: 151, endPoint x: 164, endPoint y: 150, distance: 61.8
click at [164, 157] on input "9/4 @ SJG vs [PERSON_NAME][DEMOGRAPHIC_DATA] 5:30-7:00" at bounding box center [290, 168] width 359 height 22
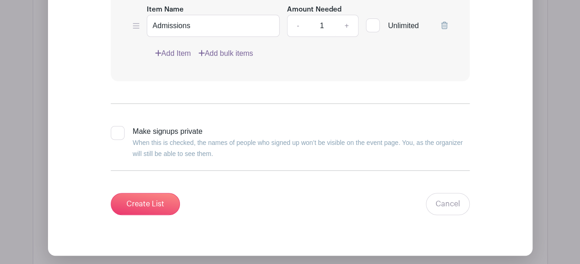
scroll to position [1839, 0]
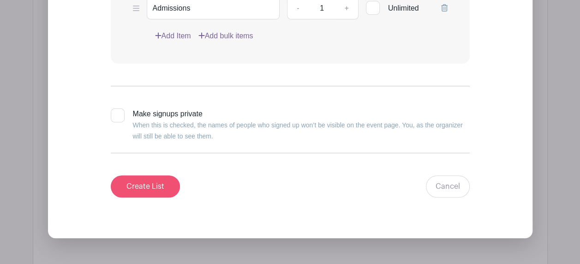
type input "9/4 @ SJG vs OLL 5:30-7:00"
click at [140, 175] on input "Create List" at bounding box center [145, 186] width 69 height 22
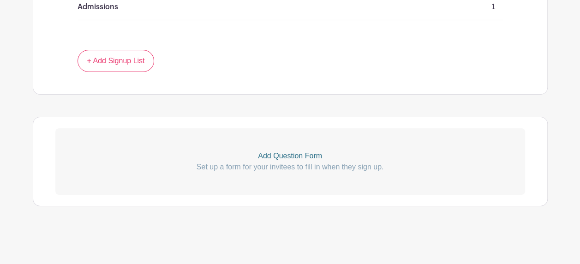
scroll to position [1544, 0]
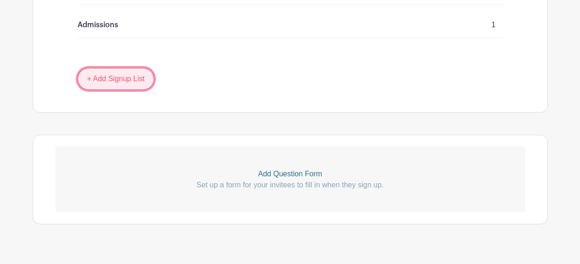
click at [102, 68] on link "+ Add Signup List" at bounding box center [116, 79] width 77 height 22
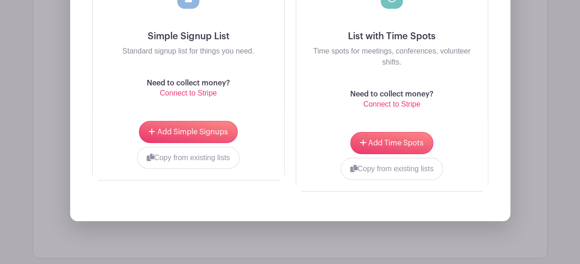
scroll to position [1775, 0]
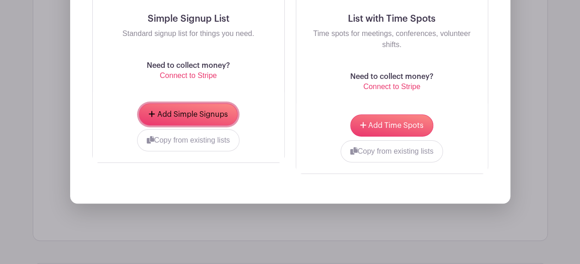
click at [156, 103] on button "Add Simple Signups" at bounding box center [188, 114] width 98 height 22
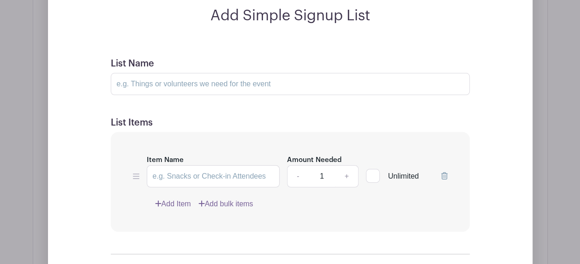
scroll to position [1710, 0]
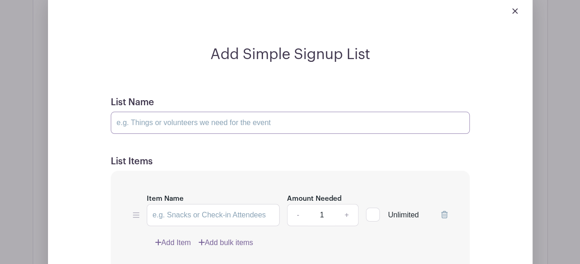
click at [156, 112] on input "List Name" at bounding box center [290, 123] width 359 height 22
drag, startPoint x: 156, startPoint y: 106, endPoint x: 129, endPoint y: 105, distance: 26.8
click at [129, 112] on input "9/2 OLL" at bounding box center [290, 123] width 359 height 22
type input "9"
type input "9/23 @ [GEOGRAPHIC_DATA][PERSON_NAME] 6:00-7:00"
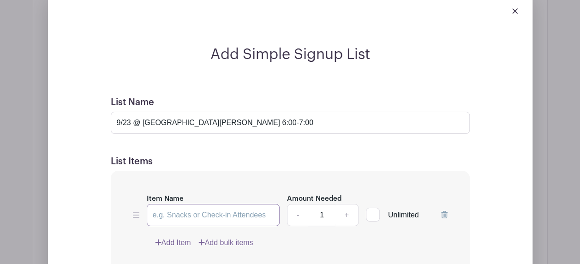
click at [222, 204] on input "Item Name" at bounding box center [213, 215] width 133 height 22
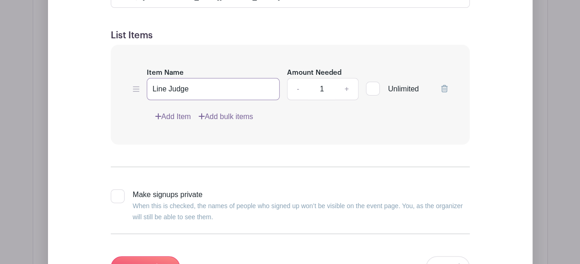
scroll to position [1849, 0]
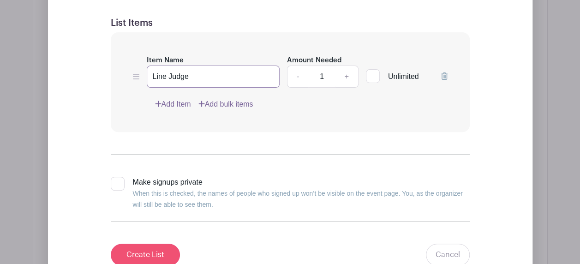
type input "Line Judge"
click at [150, 244] on input "Create List" at bounding box center [145, 255] width 69 height 22
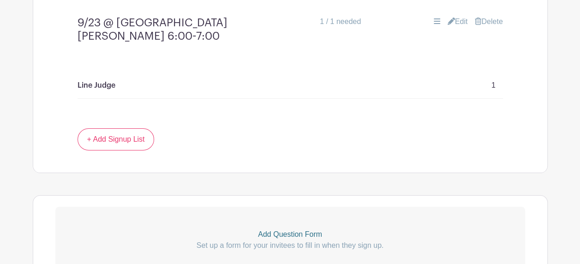
scroll to position [1604, 0]
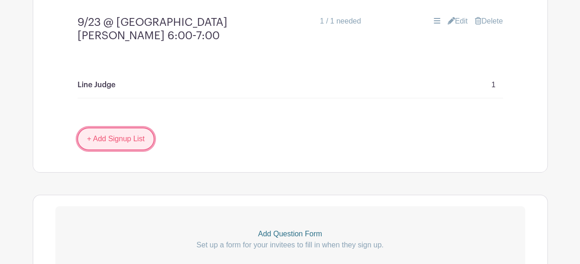
click at [90, 128] on link "+ Add Signup List" at bounding box center [116, 139] width 77 height 22
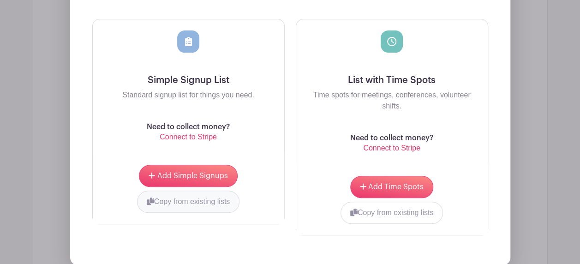
scroll to position [1834, 0]
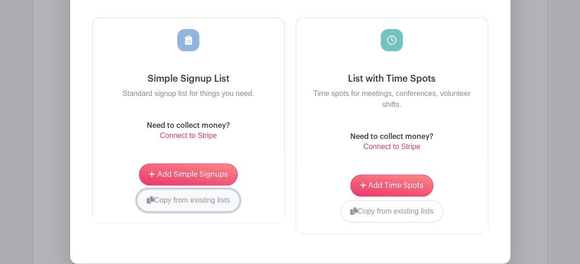
click at [156, 189] on button "Copy from existing lists" at bounding box center [188, 200] width 103 height 22
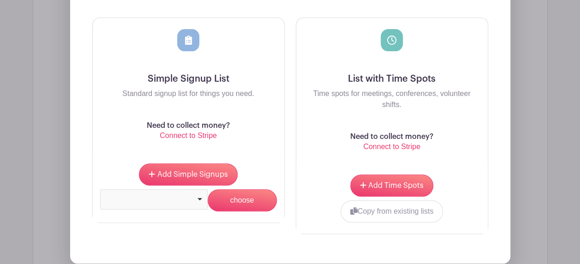
click at [202, 189] on div at bounding box center [154, 199] width 108 height 20
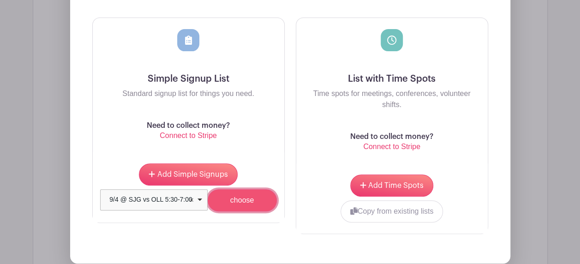
click at [230, 189] on input "choose" at bounding box center [242, 200] width 69 height 22
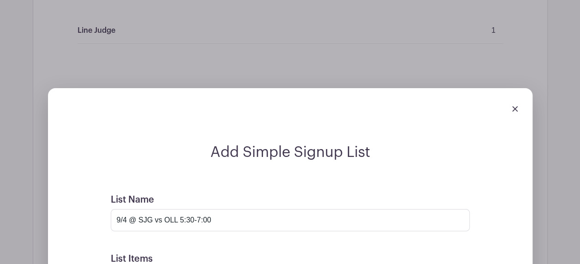
scroll to position [1724, 0]
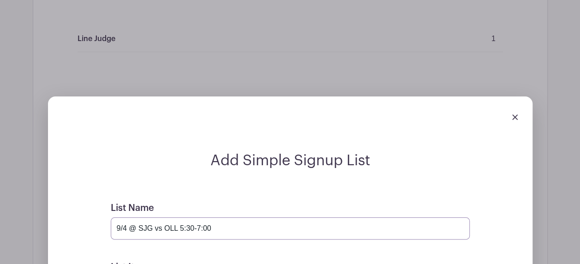
drag, startPoint x: 174, startPoint y: 200, endPoint x: 162, endPoint y: 201, distance: 13.0
click at [162, 217] on input "9/4 @ SJG vs OLL 5:30-7:00" at bounding box center [290, 228] width 359 height 22
click at [124, 217] on input "9/4 @ SJG vs Borgia 5:30-7:00" at bounding box center [290, 228] width 359 height 22
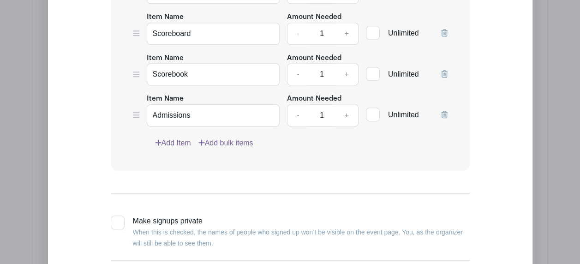
scroll to position [2185, 0]
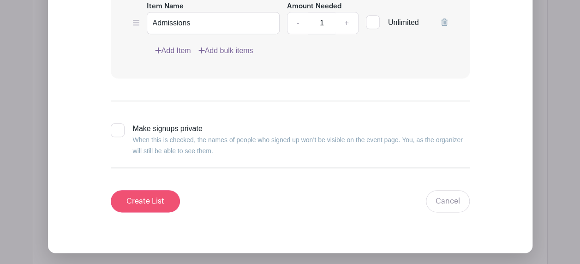
type input "9/25 @ SJG vs Borgia 5:30-7:00"
click at [151, 190] on input "Create List" at bounding box center [145, 201] width 69 height 22
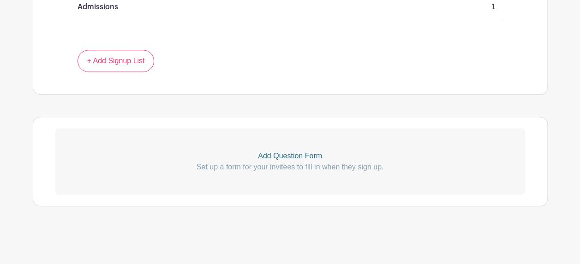
scroll to position [1890, 0]
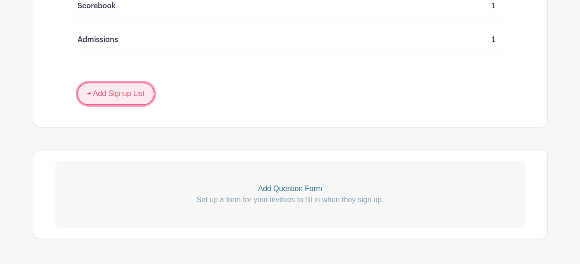
click at [118, 83] on link "+ Add Signup List" at bounding box center [116, 94] width 77 height 22
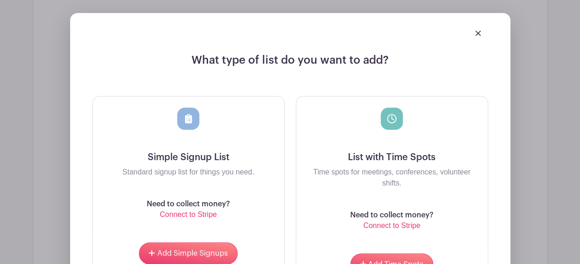
scroll to position [2120, 0]
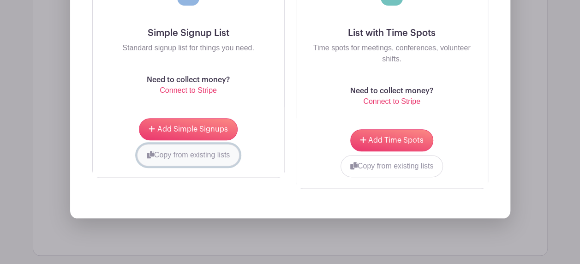
click at [168, 144] on button "Copy from existing lists" at bounding box center [188, 155] width 103 height 22
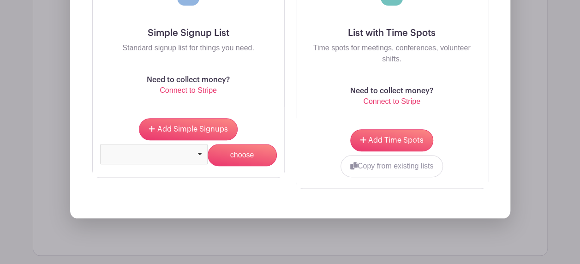
click at [201, 144] on div at bounding box center [154, 154] width 108 height 20
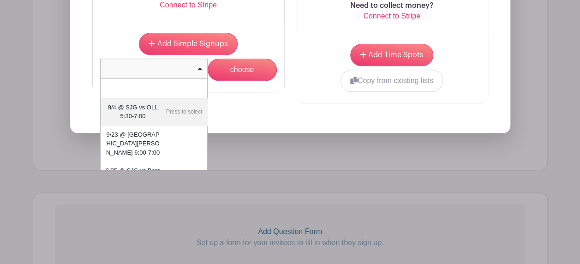
scroll to position [2156, 0]
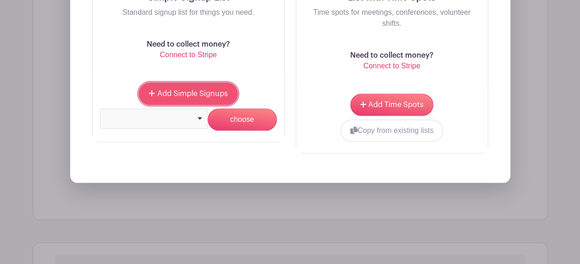
drag, startPoint x: 194, startPoint y: 62, endPoint x: 185, endPoint y: 60, distance: 9.4
click at [193, 90] on span "Add Simple Signups" at bounding box center [192, 93] width 71 height 7
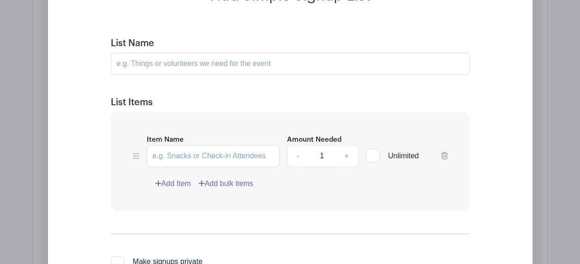
scroll to position [2045, 0]
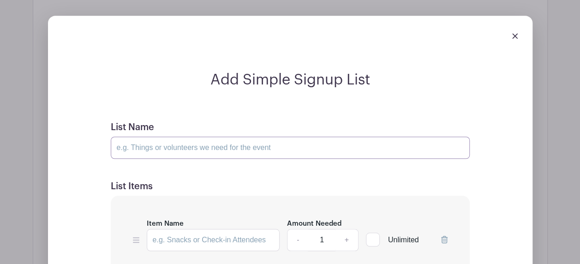
click at [146, 137] on input "List Name" at bounding box center [290, 148] width 359 height 22
drag, startPoint x: 189, startPoint y: 122, endPoint x: 132, endPoint y: 114, distance: 57.7
click at [132, 137] on input "9/4 @ SJG vs IC" at bounding box center [290, 148] width 359 height 22
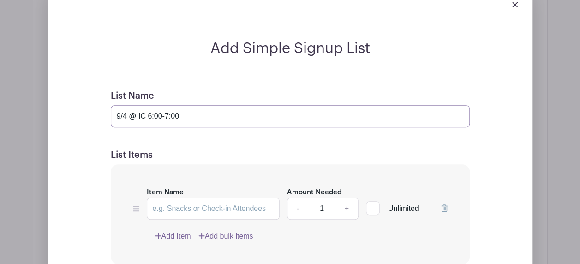
scroll to position [2091, 0]
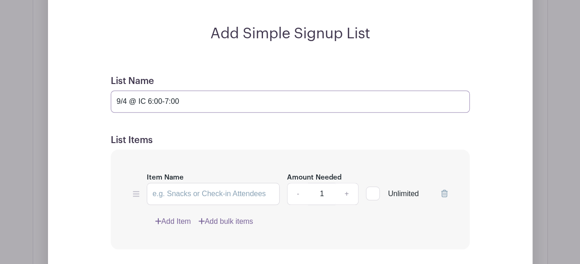
type input "9/4 @ IC 6:00-7:00"
click at [193, 183] on input "Item Name" at bounding box center [213, 194] width 133 height 22
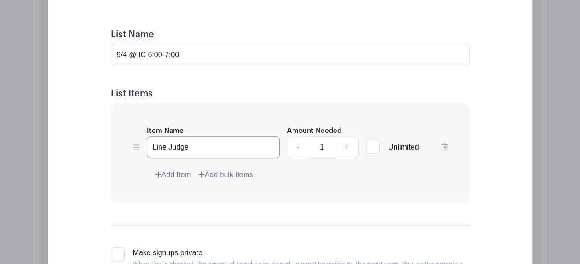
scroll to position [2184, 0]
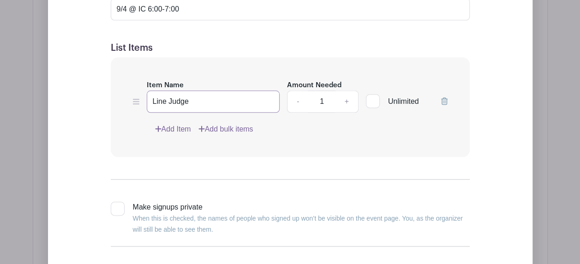
type input "Line Judge"
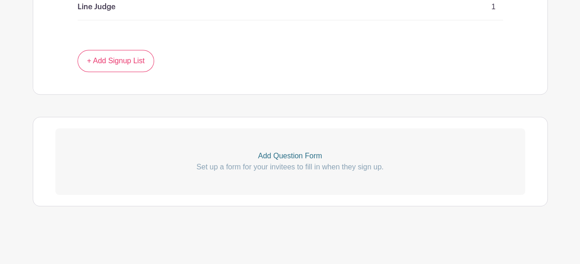
scroll to position [1996, 0]
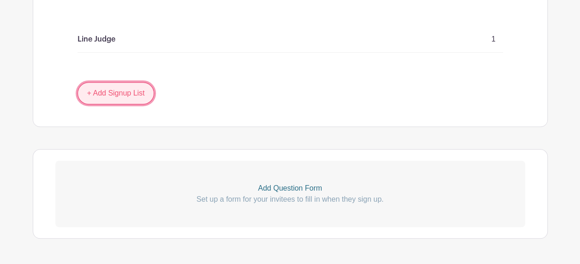
click at [108, 82] on link "+ Add Signup List" at bounding box center [116, 93] width 77 height 22
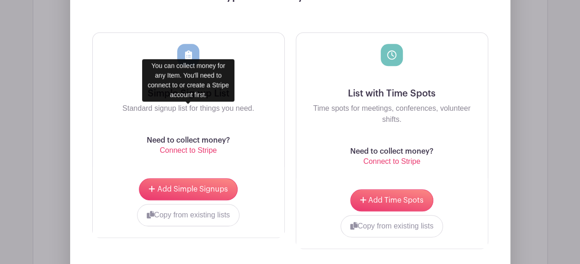
scroll to position [2180, 0]
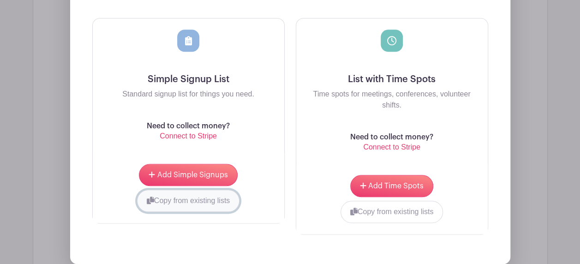
click at [168, 190] on button "Copy from existing lists" at bounding box center [188, 201] width 103 height 22
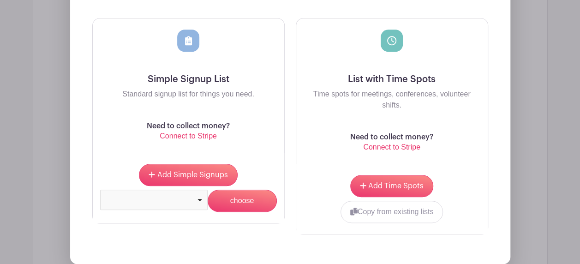
click at [204, 190] on div at bounding box center [154, 200] width 108 height 20
click at [201, 194] on div "9/23 @ St. George - Hermann 6:00-7:00 Remove item" at bounding box center [154, 205] width 100 height 23
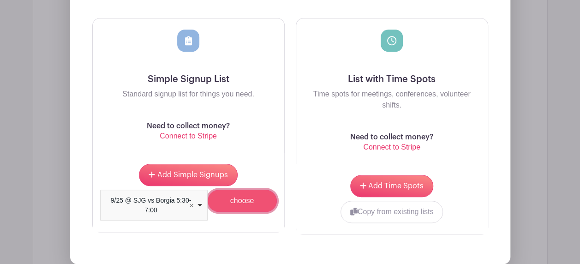
click at [233, 190] on input "choose" at bounding box center [242, 201] width 69 height 22
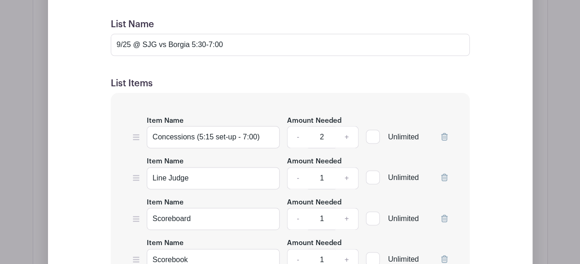
scroll to position [2070, 0]
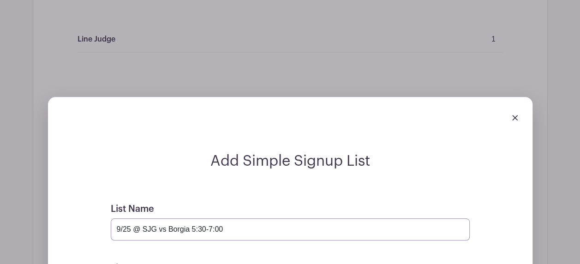
drag, startPoint x: 189, startPoint y: 197, endPoint x: 167, endPoint y: 201, distance: 22.5
click at [167, 218] on input "9/25 @ SJG vs Borgia 5:30-7:00" at bounding box center [290, 229] width 359 height 22
click at [131, 218] on input "9/25 @ SJG vs Strain-Japan 5:30-7:00" at bounding box center [290, 229] width 359 height 22
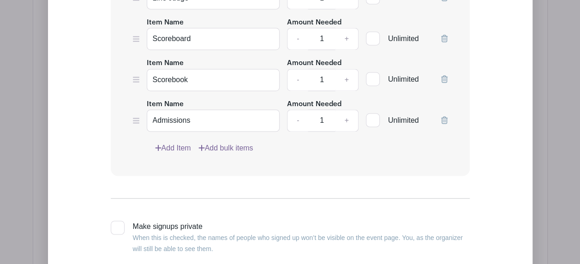
scroll to position [2439, 0]
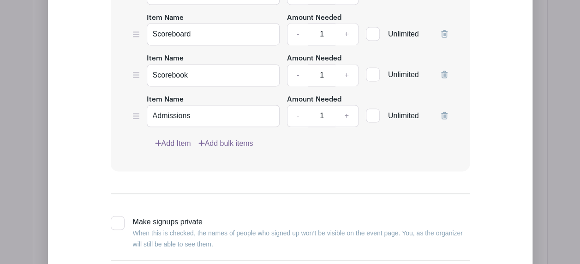
type input "10/6 @ SJG vs Strain-Japan 5:30-7:00"
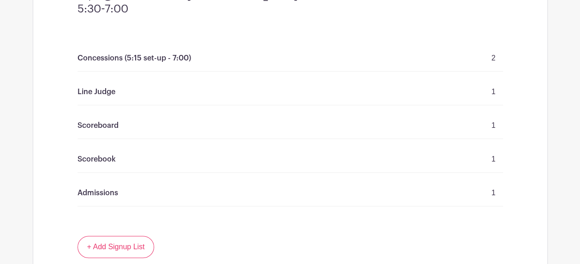
scroll to position [2097, 0]
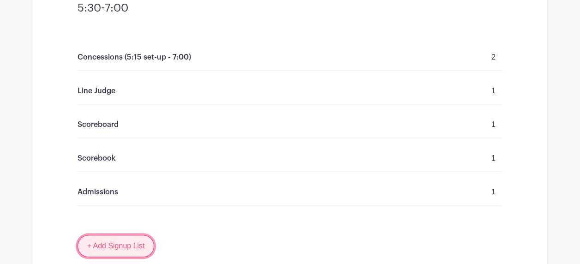
click at [106, 235] on link "+ Add Signup List" at bounding box center [116, 246] width 77 height 22
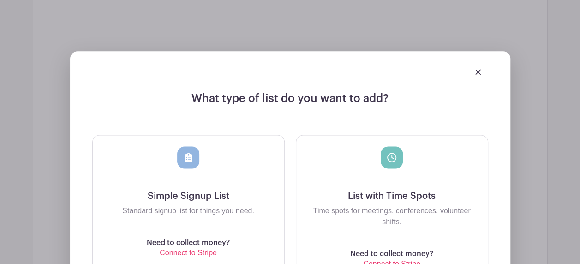
scroll to position [2420, 0]
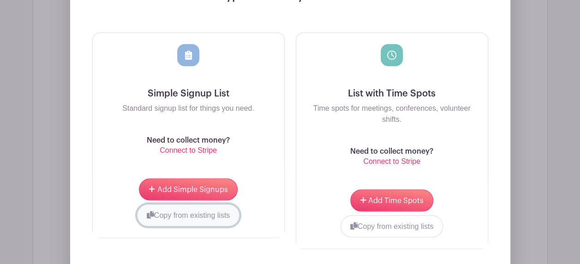
click at [171, 204] on button "Copy from existing lists" at bounding box center [188, 215] width 103 height 22
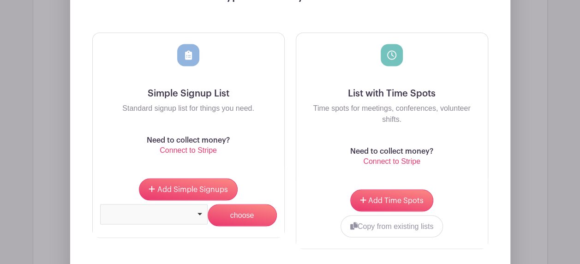
click at [200, 211] on div at bounding box center [154, 213] width 100 height 4
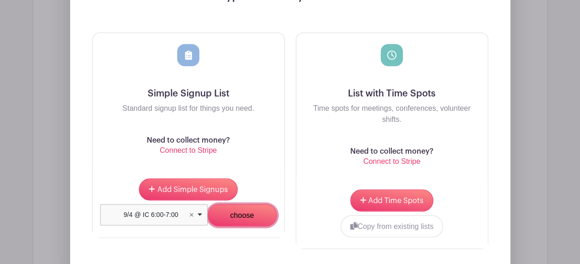
click at [237, 204] on input "choose" at bounding box center [242, 215] width 69 height 22
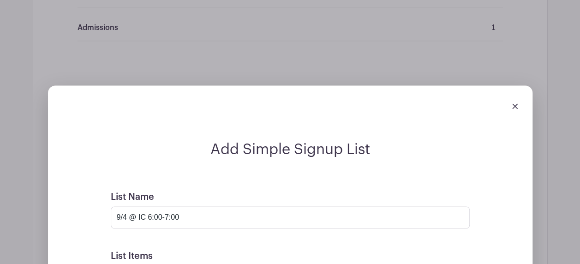
scroll to position [2310, 0]
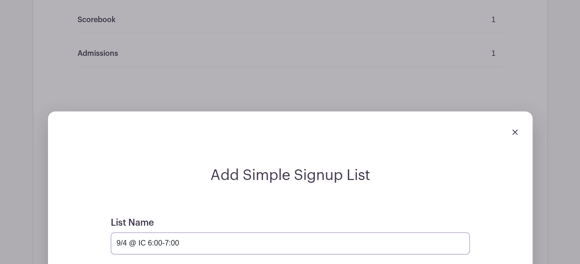
click at [125, 232] on input "9/4 @ IC 6:00-7:00" at bounding box center [290, 243] width 359 height 22
click at [150, 232] on input "10/7 @ IC 6:00-7:00" at bounding box center [290, 243] width 359 height 22
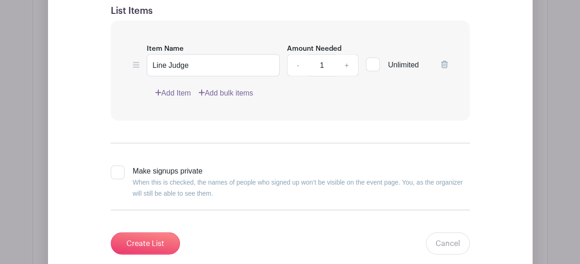
scroll to position [2587, 0]
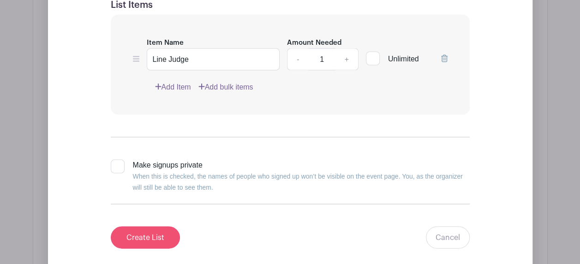
type input "10/7 @ R-2 6:00-7:00"
click at [144, 226] on input "Create List" at bounding box center [145, 237] width 69 height 22
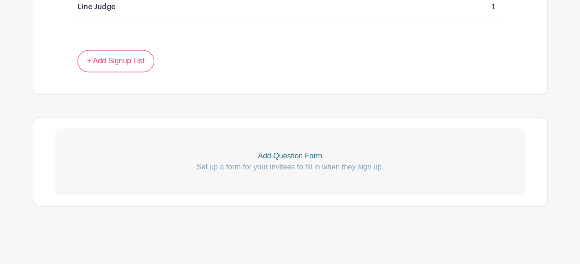
scroll to position [2341, 0]
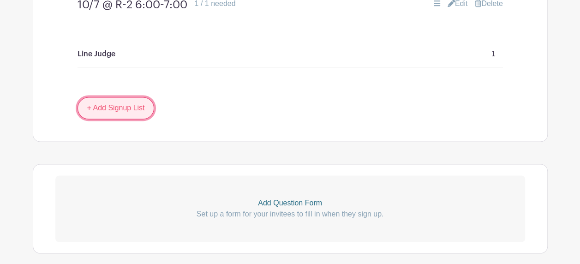
click at [128, 97] on link "+ Add Signup List" at bounding box center [116, 108] width 77 height 22
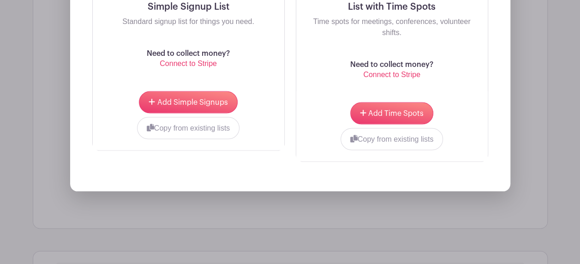
scroll to position [2618, 0]
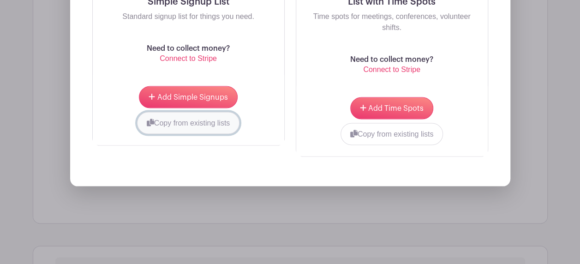
click at [177, 112] on button "Copy from existing lists" at bounding box center [188, 123] width 103 height 22
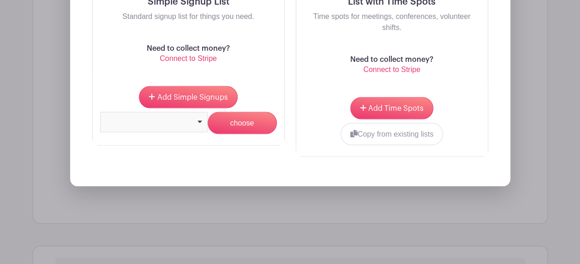
click at [199, 112] on div at bounding box center [154, 122] width 108 height 20
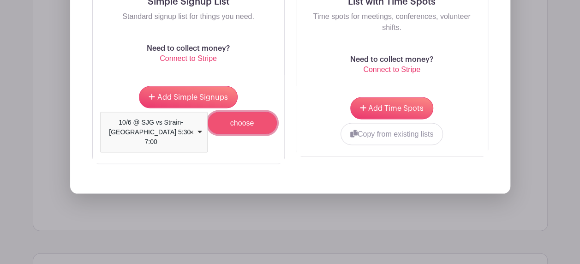
click at [225, 112] on input "choose" at bounding box center [242, 123] width 69 height 22
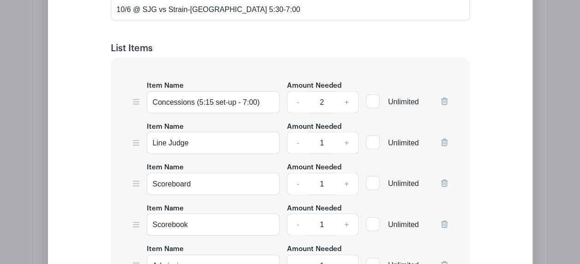
scroll to position [2554, 0]
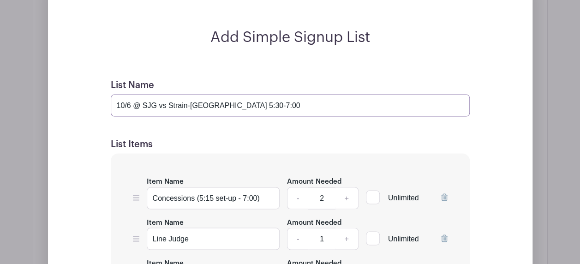
drag, startPoint x: 132, startPoint y: 59, endPoint x: 116, endPoint y: 59, distance: 15.7
click at [116, 94] on input "10/6 @ SJG vs Strain-Japan 5:30-7:00" at bounding box center [290, 105] width 359 height 22
drag, startPoint x: 214, startPoint y: 58, endPoint x: 173, endPoint y: 58, distance: 41.1
click at [174, 94] on input "10/14 @ SJG vs Strain-Japan 5:30-7:00" at bounding box center [290, 105] width 359 height 22
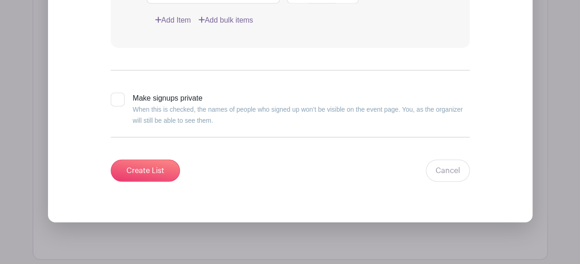
scroll to position [2923, 0]
type input "10/14 @ SJG vs St. [PERSON_NAME] 5:30-7:00"
click at [142, 159] on input "Create List" at bounding box center [145, 170] width 69 height 22
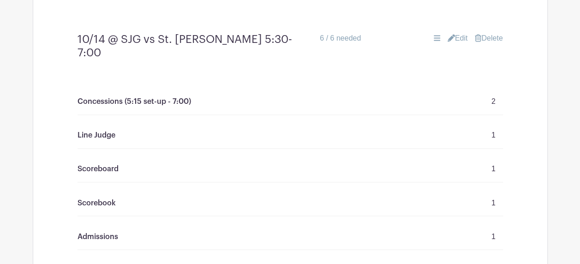
scroll to position [2512, 0]
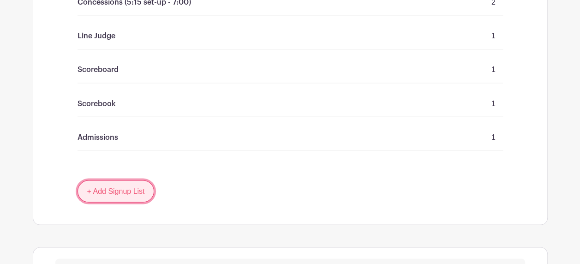
click at [114, 180] on link "+ Add Signup List" at bounding box center [116, 191] width 77 height 22
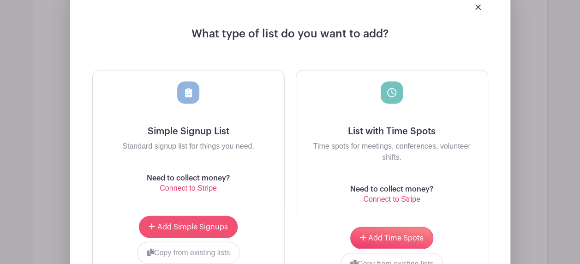
scroll to position [2743, 0]
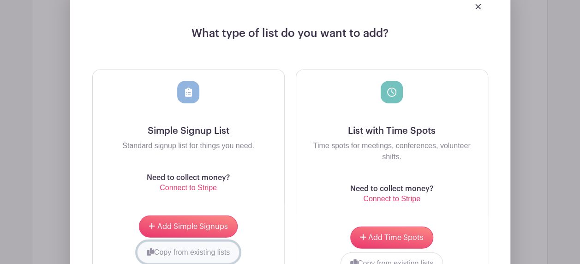
click at [171, 241] on button "Copy from existing lists" at bounding box center [188, 252] width 103 height 22
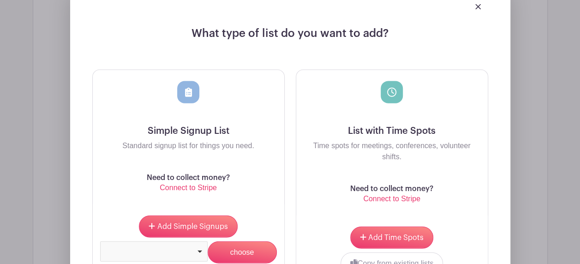
click at [199, 249] on div at bounding box center [154, 251] width 100 height 4
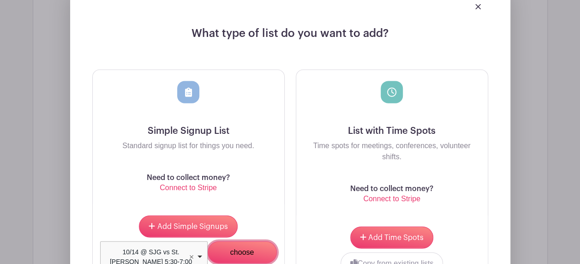
click at [225, 241] on input "choose" at bounding box center [242, 252] width 69 height 22
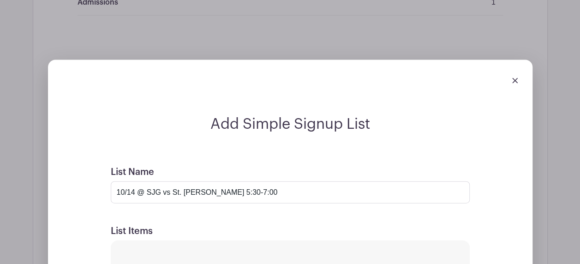
scroll to position [2725, 0]
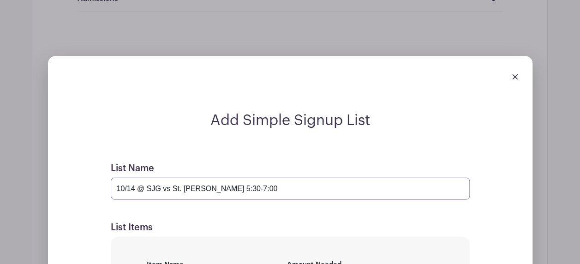
drag, startPoint x: 207, startPoint y: 129, endPoint x: 172, endPoint y: 129, distance: 35.5
click at [172, 178] on input "10/14 @ SJG vs St. [PERSON_NAME] 5:30-7:00" at bounding box center [290, 189] width 359 height 22
click at [253, 178] on input "10/14 @ SJG vs Lonedell 5:30-7:00" at bounding box center [290, 189] width 359 height 22
type input "10/14 @ SJG vs Lonedell 5:30-7:00 (8th Grade Night)"
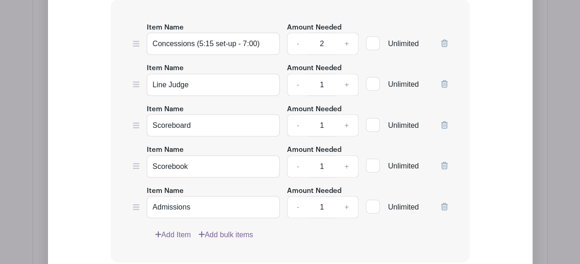
scroll to position [3048, 0]
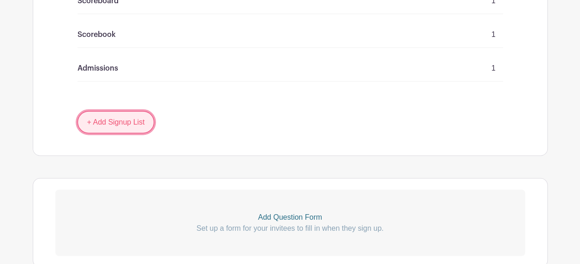
click at [94, 111] on link "+ Add Signup List" at bounding box center [116, 122] width 77 height 22
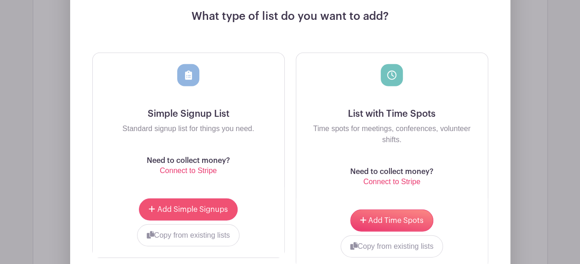
scroll to position [3020, 0]
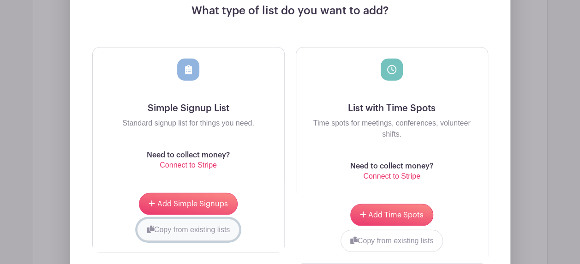
click at [170, 219] on button "Copy from existing lists" at bounding box center [188, 230] width 103 height 22
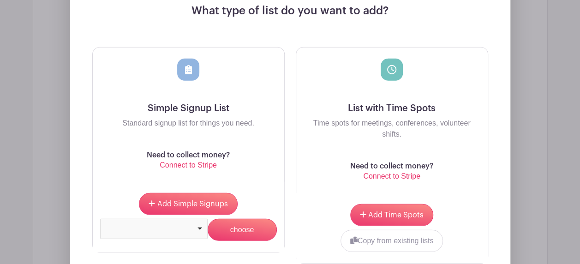
click at [200, 219] on div at bounding box center [154, 229] width 108 height 20
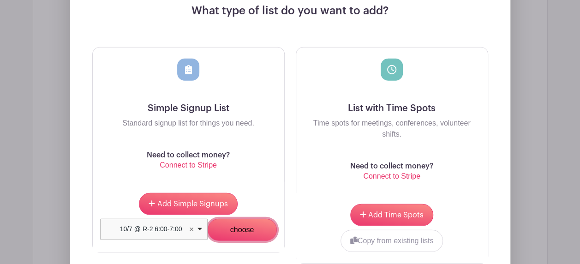
click at [242, 219] on input "choose" at bounding box center [242, 230] width 69 height 22
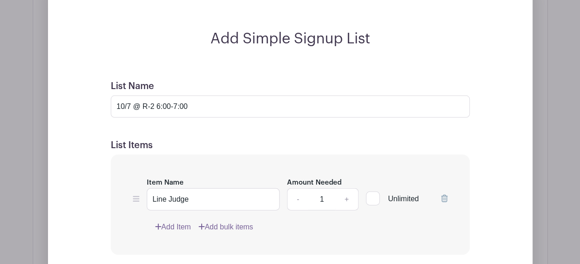
scroll to position [3048, 0]
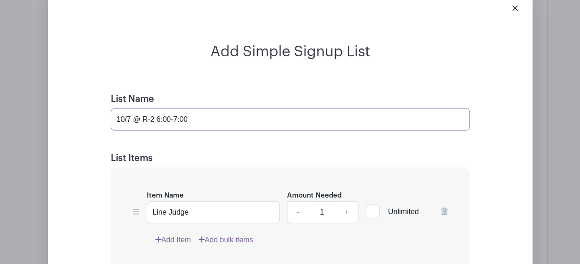
click at [126, 108] on input "10/7 @ R-2 6:00-7:00" at bounding box center [290, 119] width 359 height 22
drag, startPoint x: 129, startPoint y: 58, endPoint x: 116, endPoint y: 60, distance: 13.1
click at [116, 108] on input "10/7 @ R-2 6:00-7:00" at bounding box center [290, 119] width 359 height 22
drag, startPoint x: 158, startPoint y: 58, endPoint x: 148, endPoint y: 58, distance: 10.6
click at [148, 108] on input "10/20 @ R-2 6:00-7:00" at bounding box center [290, 119] width 359 height 22
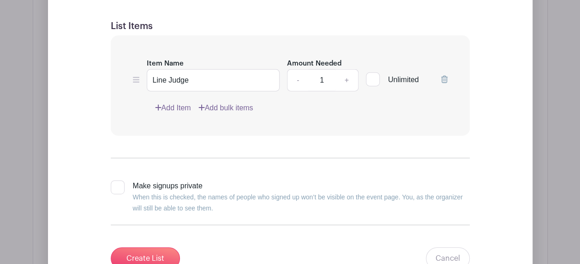
scroll to position [3232, 0]
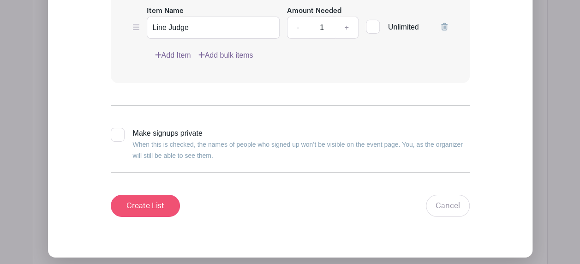
type input "10/20 @ Borgia 6:00-7:00"
click at [163, 195] on input "Create List" at bounding box center [145, 206] width 69 height 22
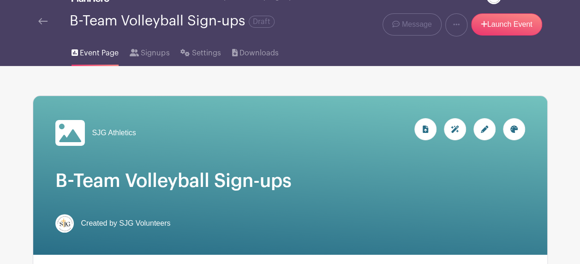
scroll to position [0, 0]
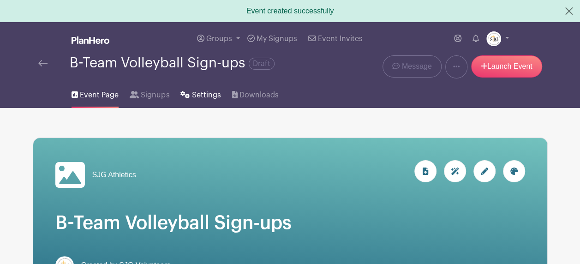
click at [202, 93] on span "Settings" at bounding box center [206, 95] width 29 height 11
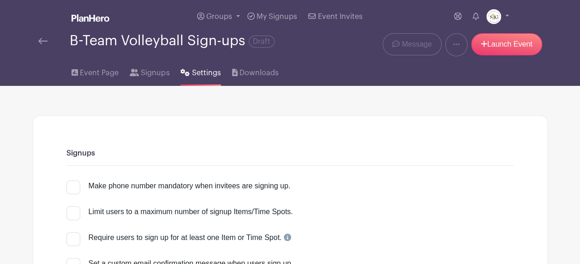
click at [67, 186] on input "Make phone number mandatory when invitees are signing up." at bounding box center [69, 183] width 6 height 6
checkbox input "true"
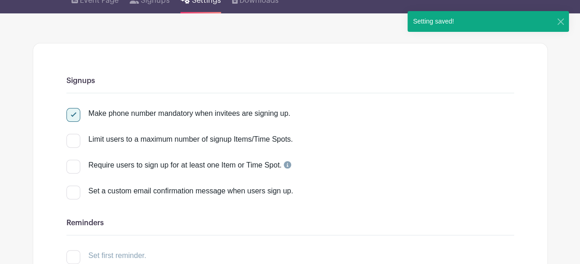
scroll to position [92, 0]
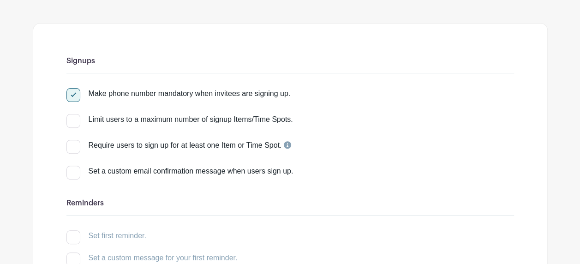
click at [70, 147] on div at bounding box center [73, 147] width 14 height 14
click at [70, 146] on input "Require users to sign up for at least one Item or Time Spot." at bounding box center [69, 143] width 6 height 6
checkbox input "true"
click at [70, 174] on div at bounding box center [73, 173] width 14 height 14
click at [70, 172] on input "Set a custom email confirmation message when users sign up." at bounding box center [69, 169] width 6 height 6
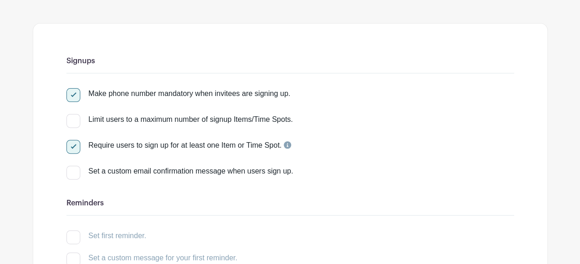
checkbox input "true"
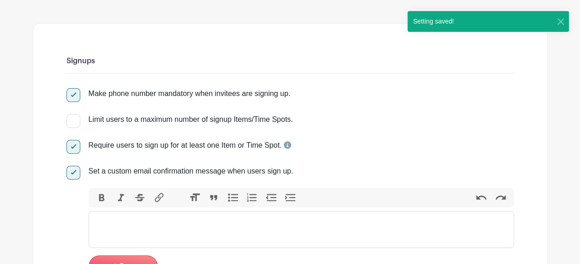
click at [124, 217] on trix-editor at bounding box center [301, 229] width 425 height 37
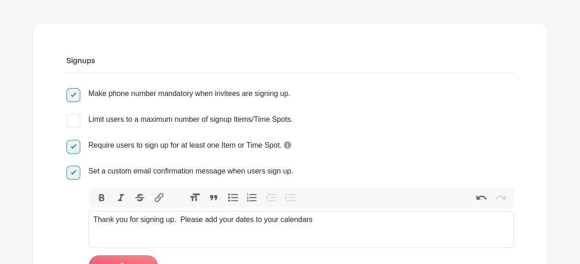
type trix-editor "<div>Thank you for signing up.&nbsp; Please add your dates to your calendars.</…"
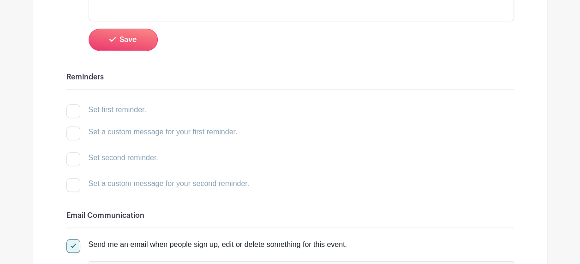
scroll to position [323, 0]
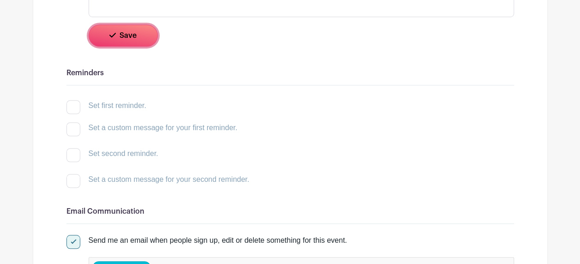
click at [128, 42] on button "Save" at bounding box center [123, 35] width 69 height 22
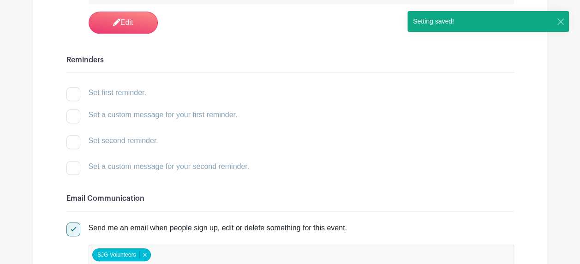
scroll to position [335, 0]
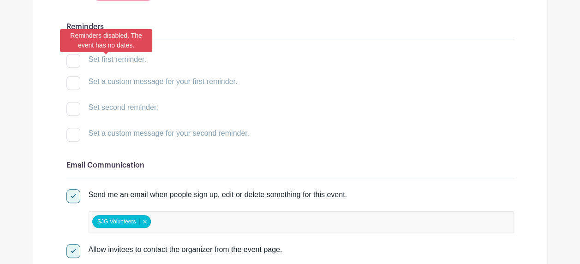
click at [74, 60] on div at bounding box center [73, 61] width 14 height 14
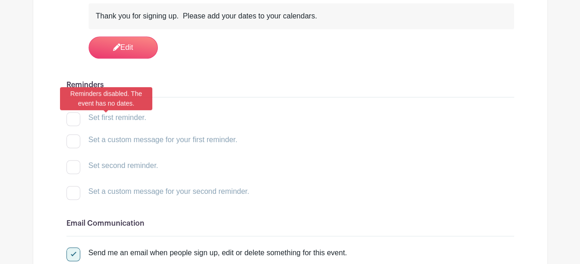
scroll to position [508, 0]
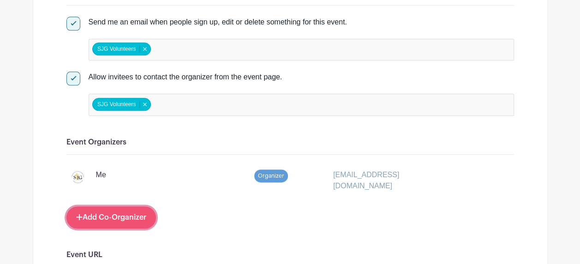
click at [83, 211] on link "Add Co-Organizer" at bounding box center [111, 217] width 90 height 22
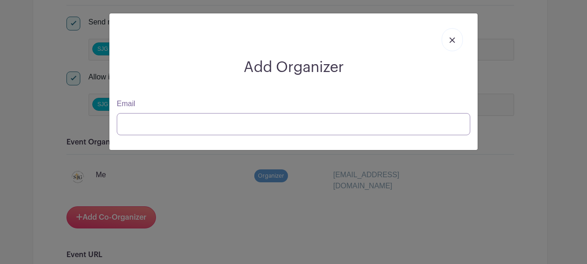
click at [141, 119] on input "Email" at bounding box center [293, 124] width 353 height 22
type input "alee52004@aol.com"
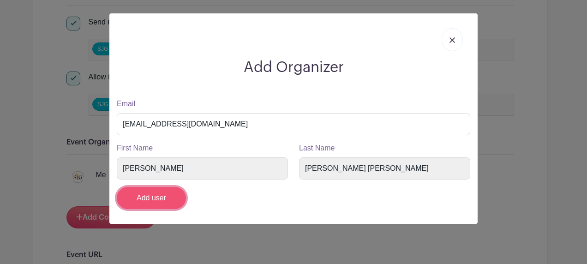
click at [173, 192] on input "Add user" at bounding box center [151, 198] width 69 height 22
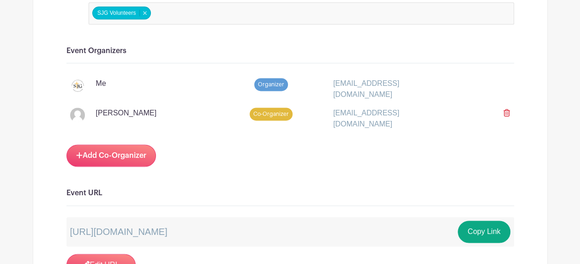
scroll to position [554, 0]
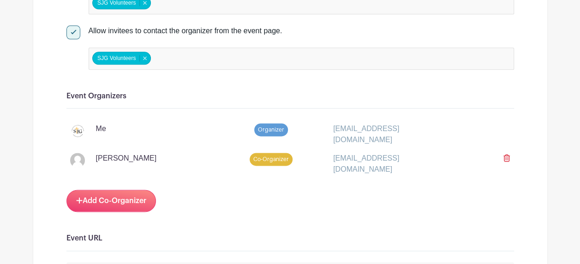
click at [150, 55] on div "SJG Volunteers Remove item" at bounding box center [122, 57] width 60 height 7
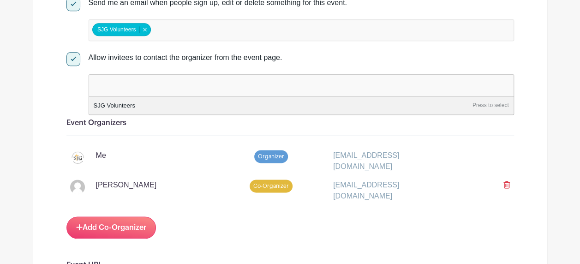
scroll to position [461, 0]
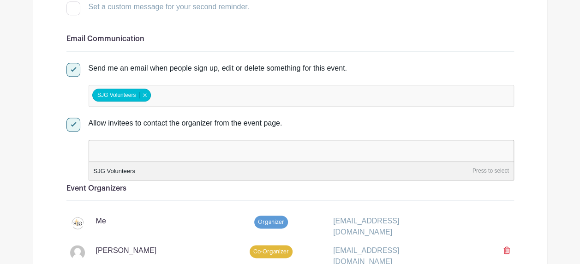
click at [77, 123] on div at bounding box center [73, 125] width 14 height 14
click at [72, 123] on input "Allow invitees to contact the organizer from the event page." at bounding box center [69, 121] width 6 height 6
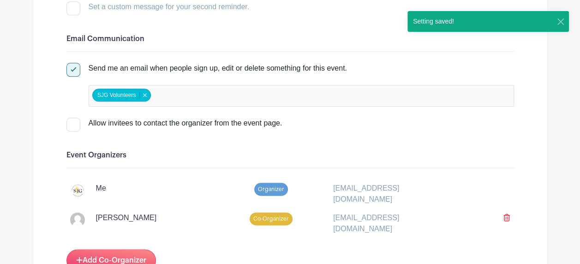
click at [78, 122] on div at bounding box center [73, 125] width 14 height 14
click at [72, 122] on input "Allow invitees to contact the organizer from the event page." at bounding box center [69, 121] width 6 height 6
checkbox input "true"
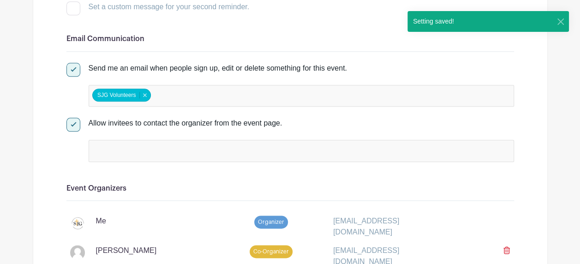
click at [281, 247] on span "Co-Organizer" at bounding box center [271, 251] width 43 height 13
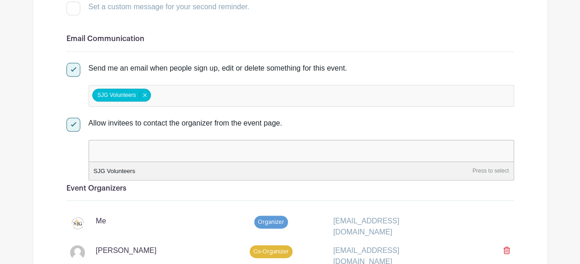
click at [115, 144] on input "false" at bounding box center [133, 150] width 82 height 13
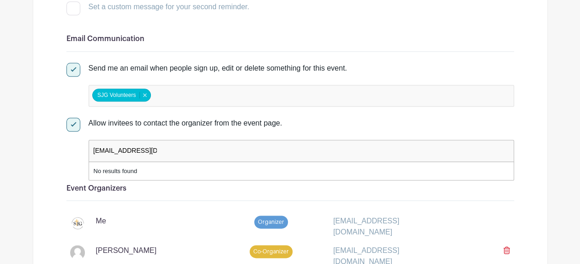
type input "alee52004@aol.com"
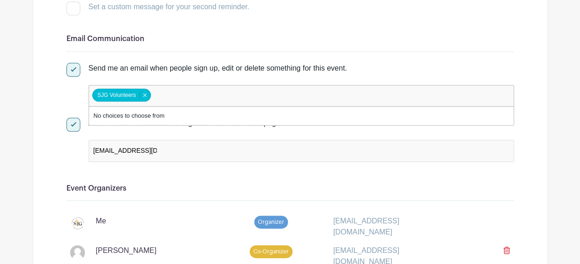
click at [187, 100] on input "false" at bounding box center [194, 95] width 82 height 13
type input "alee52004@aol.com"
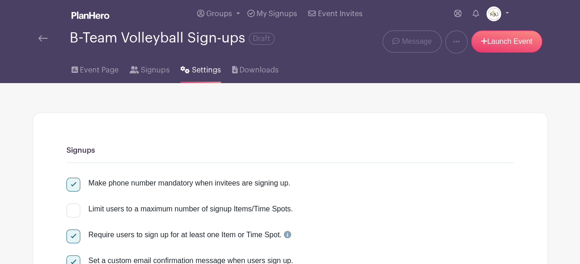
scroll to position [0, 0]
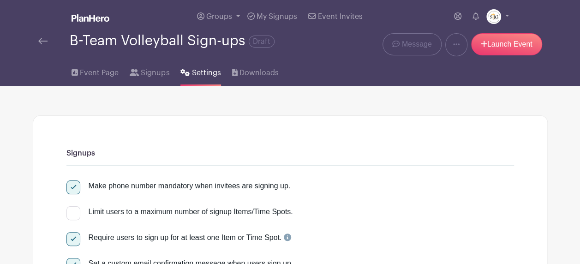
click at [136, 72] on icon at bounding box center [134, 72] width 9 height 7
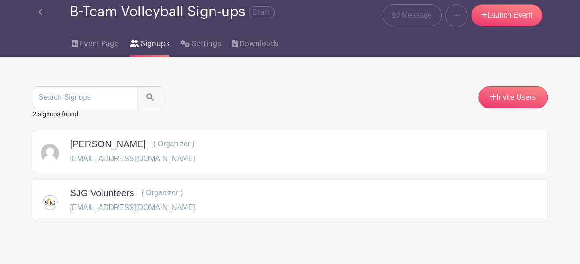
scroll to position [42, 0]
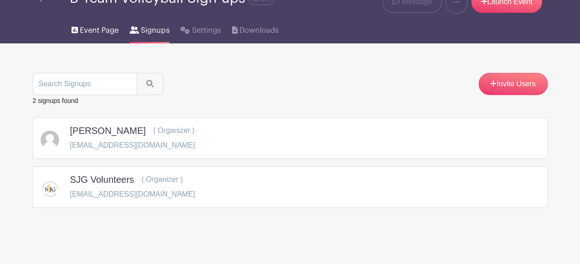
click at [110, 34] on span "Event Page" at bounding box center [99, 30] width 39 height 11
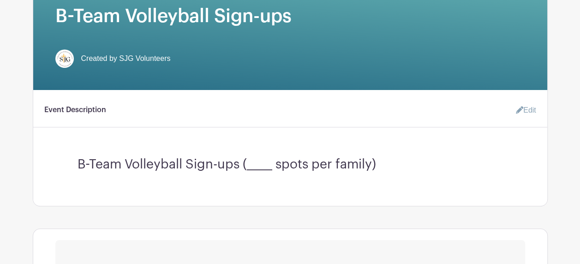
scroll to position [323, 0]
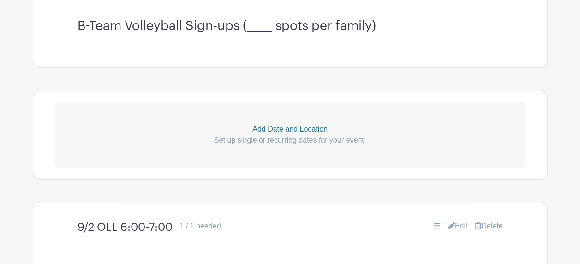
click at [296, 131] on p "Add Date and Location" at bounding box center [290, 129] width 470 height 11
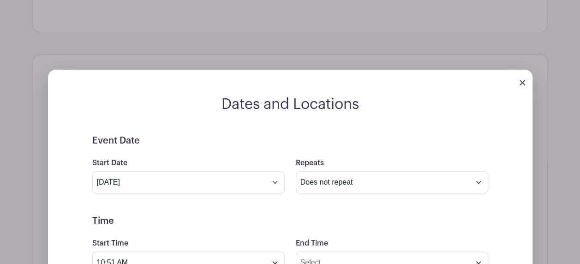
scroll to position [415, 0]
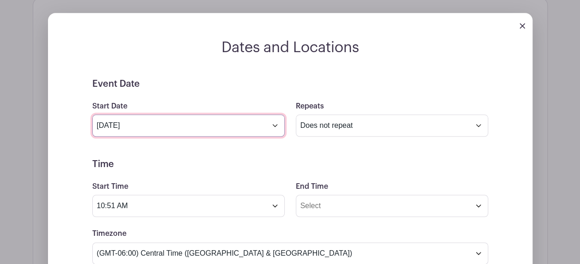
click at [274, 123] on input "Aug 18 2025" at bounding box center [188, 125] width 192 height 22
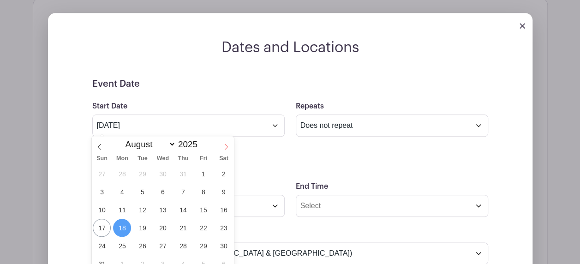
click at [228, 145] on icon at bounding box center [226, 147] width 6 height 6
select select "8"
click at [129, 169] on span "1" at bounding box center [122, 174] width 18 height 18
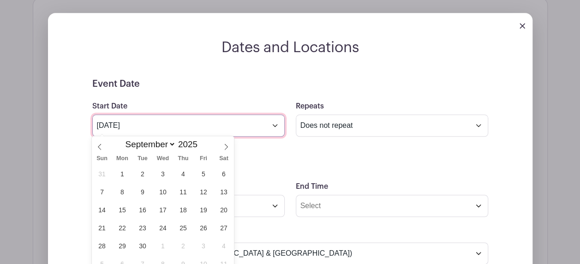
type input "Sep 1 2025"
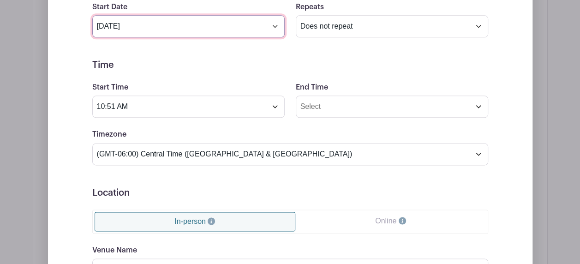
scroll to position [508, 0]
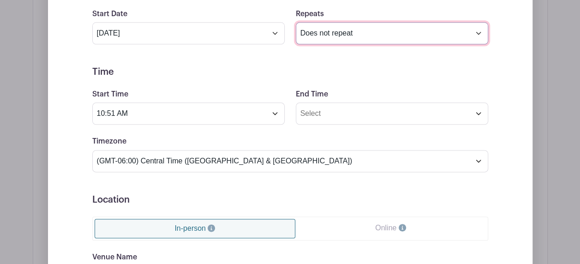
click at [479, 34] on select "Does not repeat Daily Weekly Monthly on day 1 Monthly on the first Monday Other…" at bounding box center [392, 33] width 192 height 22
select select "weekly"
click at [296, 22] on select "Does not repeat Daily Weekly Monthly on day 1 Monthly on the first Monday Other…" at bounding box center [392, 33] width 192 height 22
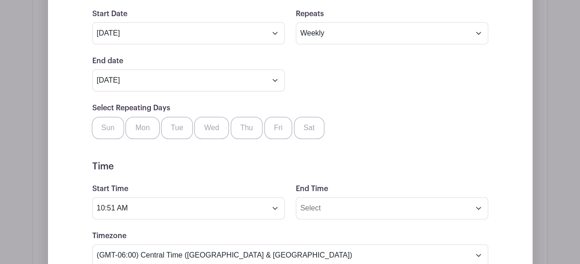
click at [157, 134] on div "Mon" at bounding box center [142, 128] width 33 height 22
click at [144, 120] on label "Mon" at bounding box center [143, 128] width 34 height 22
click at [132, 120] on input "Mon" at bounding box center [129, 120] width 6 height 6
checkbox input "true"
click at [115, 120] on label "Sun" at bounding box center [108, 128] width 32 height 22
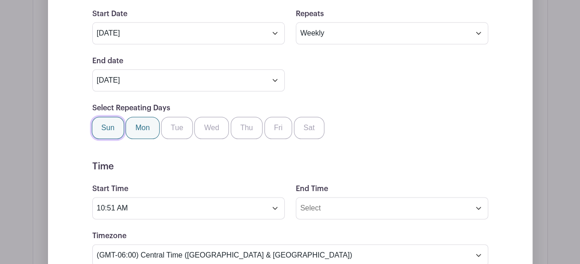
click at [98, 120] on input "Sun" at bounding box center [95, 120] width 6 height 6
checkbox input "true"
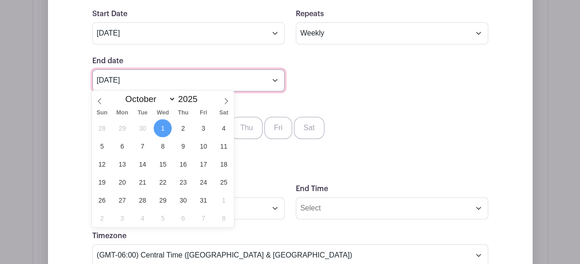
click at [272, 81] on input "Oct 1 2025" at bounding box center [188, 80] width 192 height 22
click at [126, 183] on span "20" at bounding box center [122, 182] width 18 height 18
type input "Oct 20 2025"
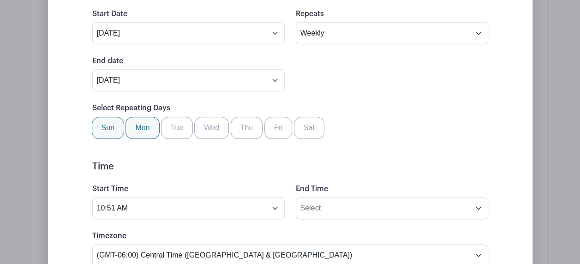
click at [105, 120] on label "Sun" at bounding box center [108, 128] width 32 height 22
click at [98, 120] on input "Sun" at bounding box center [95, 120] width 6 height 6
checkbox input "false"
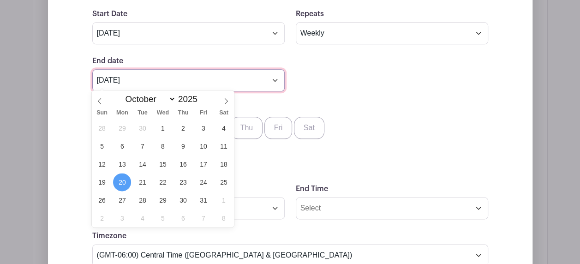
click at [275, 81] on input "Oct 20 2025" at bounding box center [188, 80] width 192 height 22
click at [102, 182] on span "19" at bounding box center [102, 182] width 18 height 18
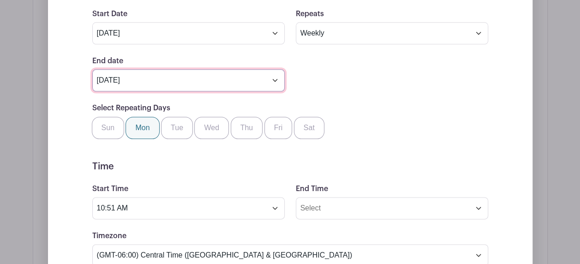
type input "Oct 19 2025"
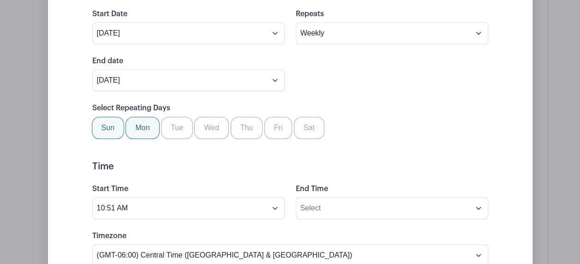
click at [108, 125] on label "Sun" at bounding box center [108, 128] width 32 height 22
click at [98, 123] on input "Sun" at bounding box center [95, 120] width 6 height 6
checkbox input "true"
click at [142, 131] on label "Mon" at bounding box center [143, 128] width 34 height 22
click at [132, 123] on input "Mon" at bounding box center [129, 120] width 6 height 6
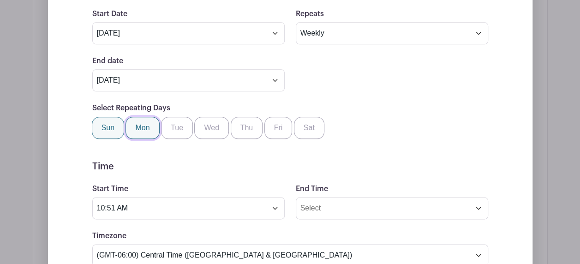
checkbox input "false"
click at [162, 162] on h5 "Time" at bounding box center [290, 166] width 396 height 11
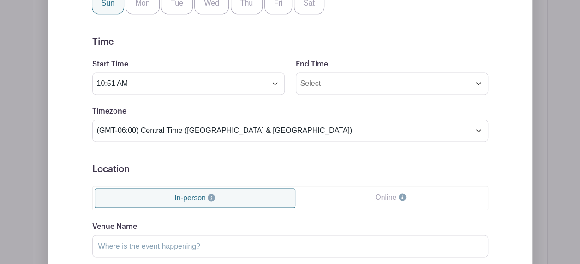
scroll to position [646, 0]
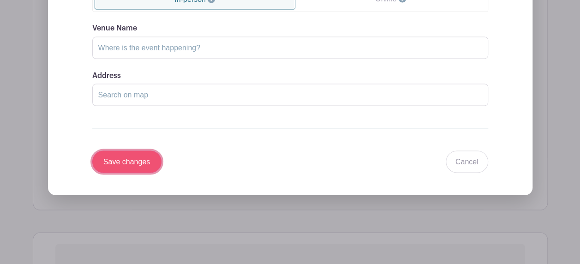
click at [135, 161] on input "Save changes" at bounding box center [126, 161] width 69 height 22
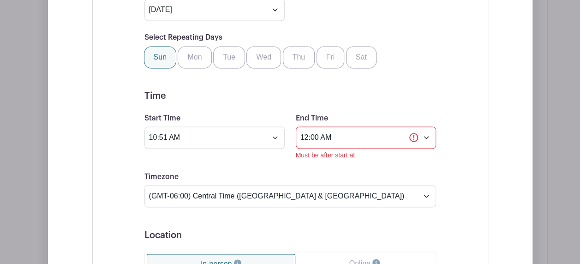
scroll to position [656, 0]
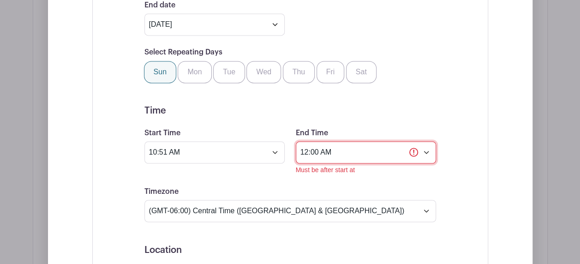
click at [426, 150] on input "12:00 AM" at bounding box center [366, 152] width 140 height 22
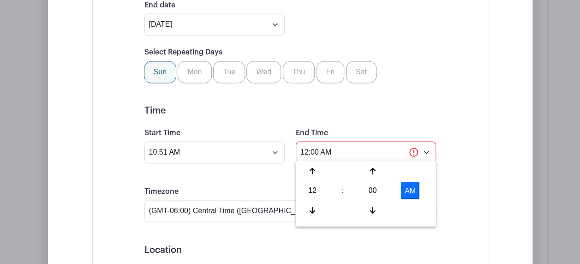
click at [407, 195] on button "AM" at bounding box center [410, 191] width 18 height 18
type input "12:00 PM"
click at [470, 132] on div "Event Date Start Date Sep 1 2025 Repeats Does not repeat Daily Weekly Monthly o…" at bounding box center [290, 190] width 396 height 559
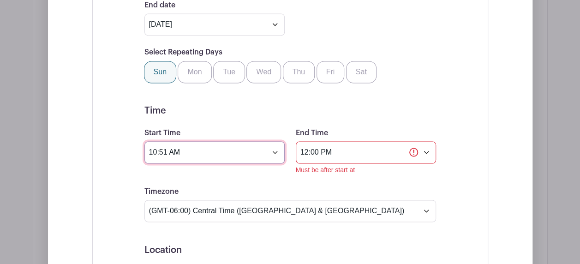
click at [279, 148] on input "10:51 AM" at bounding box center [214, 152] width 140 height 22
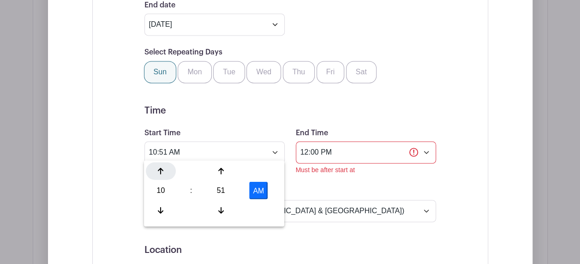
click at [160, 174] on icon at bounding box center [161, 170] width 6 height 7
click at [161, 174] on icon at bounding box center [161, 170] width 6 height 7
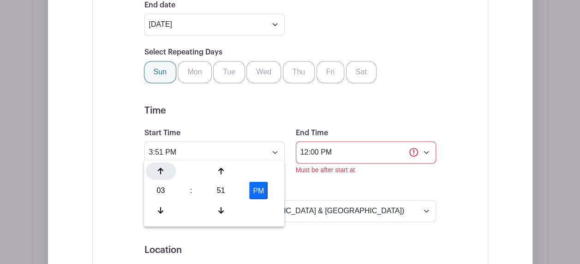
click at [161, 174] on div at bounding box center [161, 171] width 30 height 18
click at [218, 211] on icon at bounding box center [221, 209] width 6 height 7
click at [217, 211] on div at bounding box center [221, 210] width 30 height 18
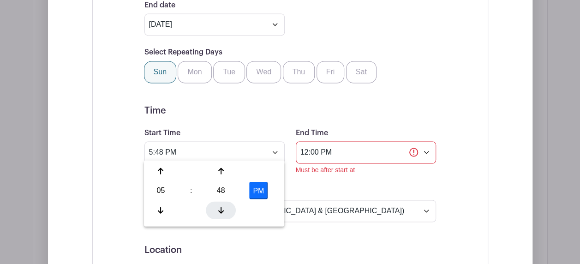
click at [217, 211] on div at bounding box center [221, 210] width 30 height 18
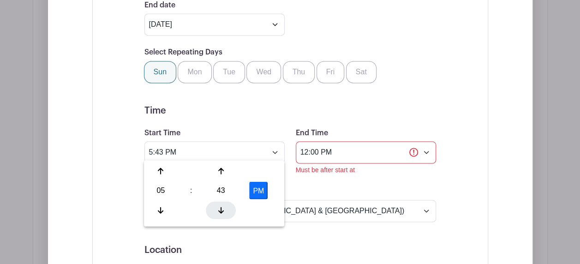
click at [217, 211] on div at bounding box center [221, 210] width 30 height 18
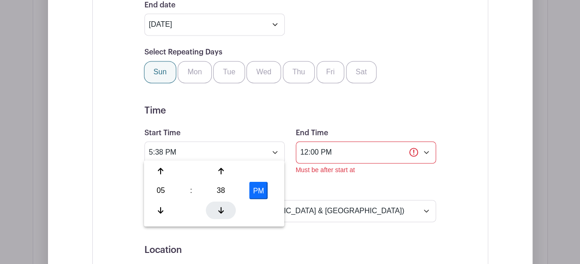
click at [217, 211] on div at bounding box center [221, 210] width 30 height 18
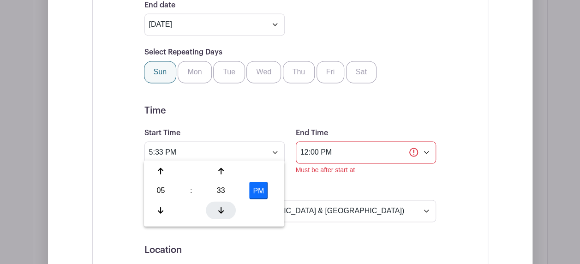
click at [217, 211] on div at bounding box center [221, 210] width 30 height 18
click at [218, 211] on div at bounding box center [221, 210] width 30 height 18
click at [218, 211] on icon at bounding box center [221, 209] width 6 height 7
click at [216, 175] on div at bounding box center [221, 171] width 30 height 18
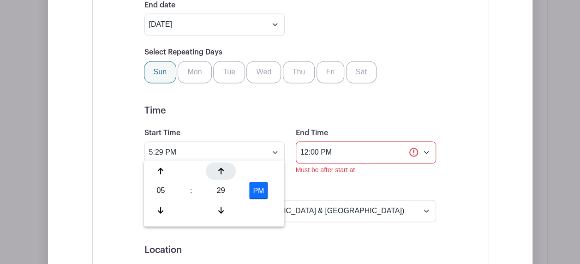
type input "5:30 PM"
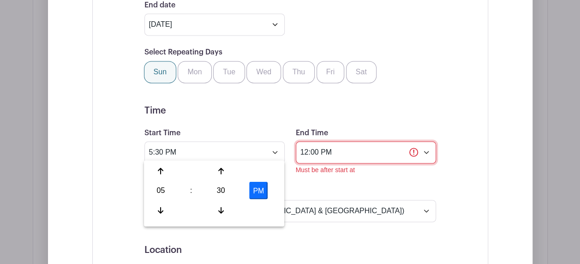
click at [425, 149] on input "12:00 PM" at bounding box center [366, 152] width 140 height 22
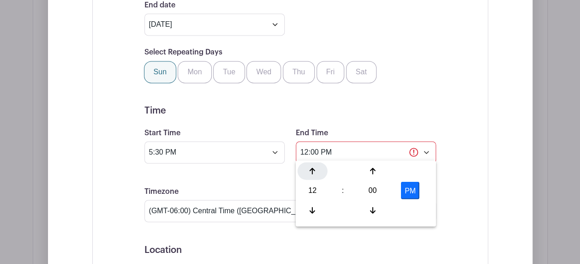
click at [308, 170] on div at bounding box center [313, 171] width 30 height 18
click at [308, 171] on div at bounding box center [313, 171] width 30 height 18
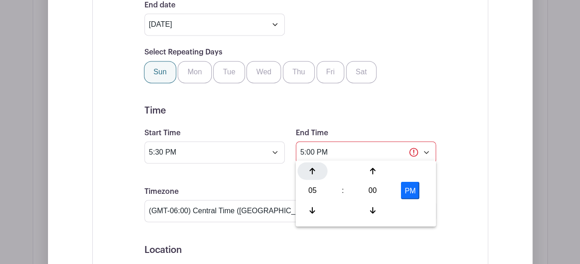
click at [308, 171] on div at bounding box center [313, 171] width 30 height 18
type input "7:00 PM"
click at [445, 177] on div "Event Date Start Date Sep 1 2025 Repeats Does not repeat Daily Weekly Monthly o…" at bounding box center [290, 190] width 336 height 543
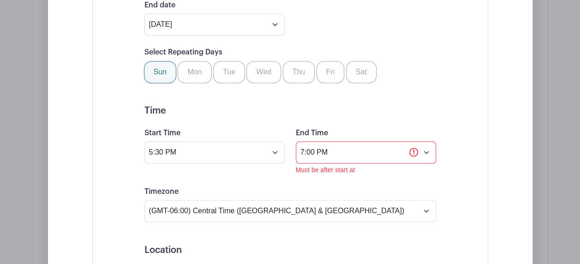
click at [415, 180] on form "Event Date Start Date Sep 1 2025 Repeats Does not repeat Daily Weekly Monthly o…" at bounding box center [290, 190] width 292 height 521
click at [337, 150] on input "7:00 PM" at bounding box center [366, 152] width 140 height 22
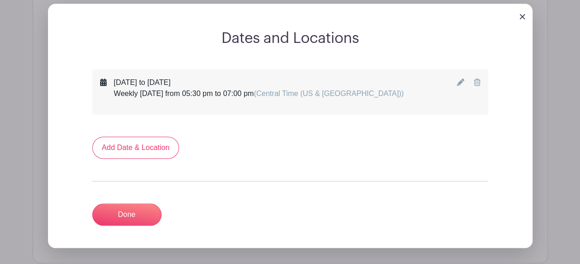
scroll to position [406, 0]
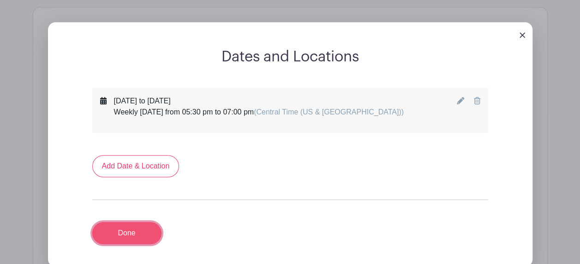
click at [139, 233] on link "Done" at bounding box center [126, 233] width 69 height 22
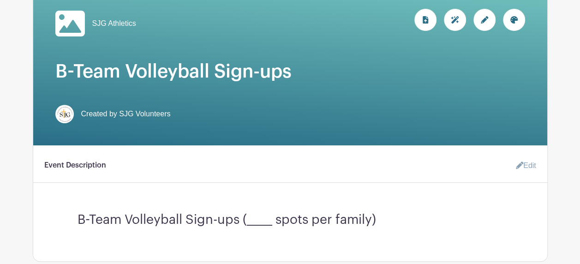
scroll to position [37, 0]
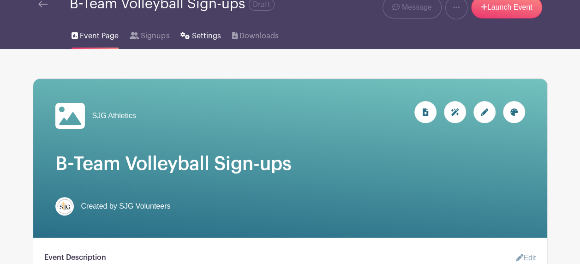
click at [192, 38] on span "Settings" at bounding box center [206, 35] width 29 height 11
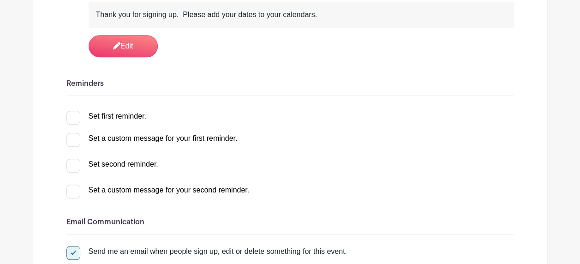
scroll to position [323, 0]
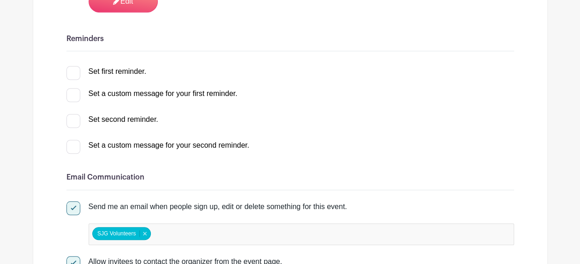
click at [78, 74] on div at bounding box center [73, 73] width 14 height 14
click at [72, 72] on input "Set first reminder." at bounding box center [69, 69] width 6 height 6
checkbox input "true"
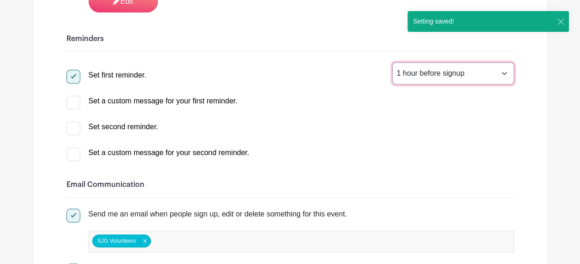
click at [481, 75] on select "1 hour before signup 2 hours before signup 3 hours before signup 4 hours before…" at bounding box center [453, 73] width 122 height 22
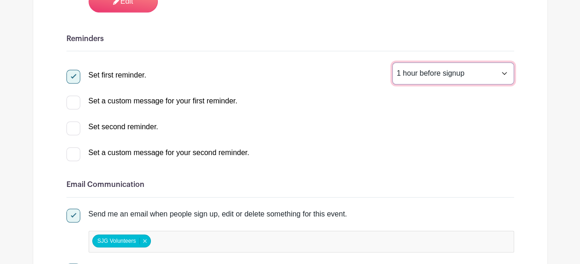
select select "24"
click at [392, 62] on select "1 hour before signup 2 hours before signup 3 hours before signup 4 hours before…" at bounding box center [453, 73] width 122 height 22
click at [509, 71] on select "1 hour before signup 2 hours before signup 3 hours before signup 4 hours before…" at bounding box center [453, 73] width 122 height 22
click at [392, 62] on select "1 hour before signup 2 hours before signup 3 hours before signup 4 hours before…" at bounding box center [453, 73] width 122 height 22
click at [388, 148] on div "Set a custom message for your second reminder. Bold Italic Strikethrough Link H…" at bounding box center [290, 151] width 448 height 15
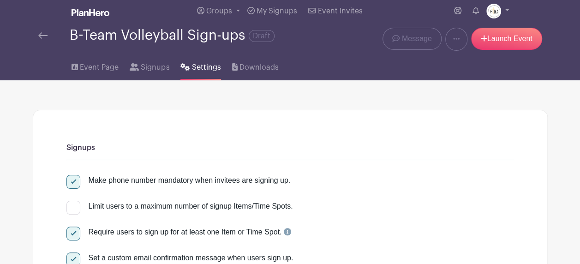
scroll to position [0, 0]
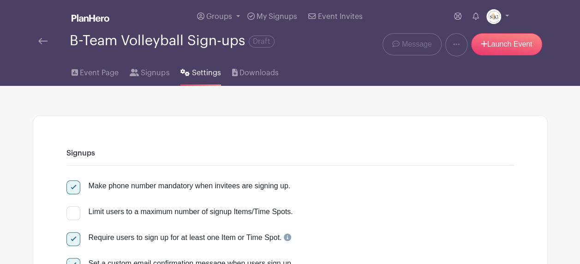
click at [37, 40] on div "B-Team Volleyball Sign-ups Draft" at bounding box center [183, 44] width 300 height 23
click at [40, 41] on img at bounding box center [42, 41] width 9 height 6
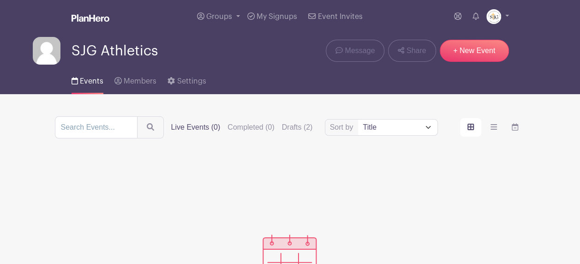
click at [40, 41] on img at bounding box center [47, 51] width 28 height 28
click at [290, 127] on label "Drafts (2)" at bounding box center [297, 127] width 31 height 11
click at [0, 0] on input "Drafts (2)" at bounding box center [0, 0] width 0 height 0
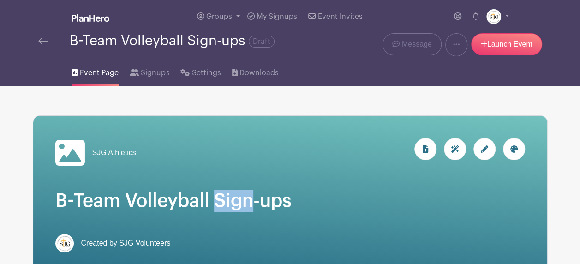
click at [246, 187] on div "SJG Athletics" at bounding box center [290, 195] width 514 height 159
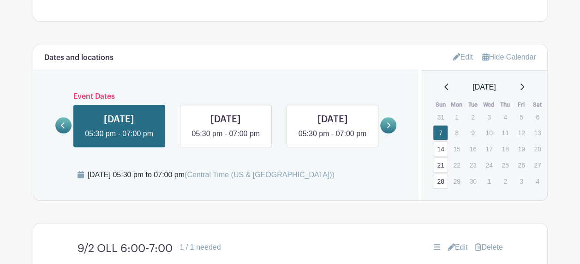
scroll to position [369, 0]
click at [461, 57] on link "Edit" at bounding box center [463, 56] width 20 height 15
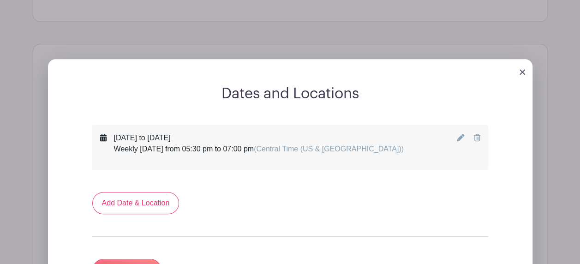
click at [475, 138] on icon at bounding box center [477, 137] width 6 height 7
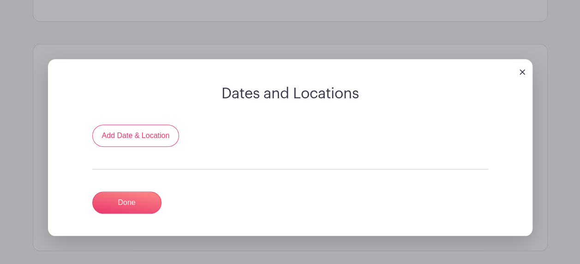
click at [523, 72] on img at bounding box center [523, 72] width 6 height 6
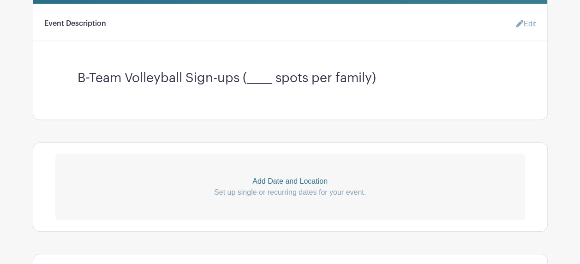
scroll to position [184, 0]
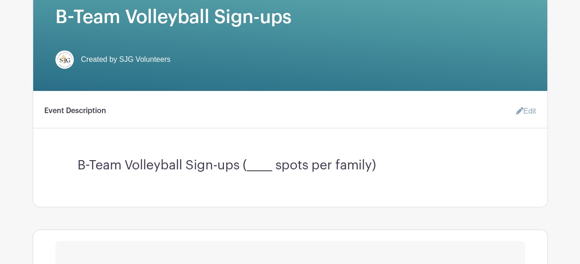
click at [529, 114] on link "Edit" at bounding box center [523, 111] width 28 height 18
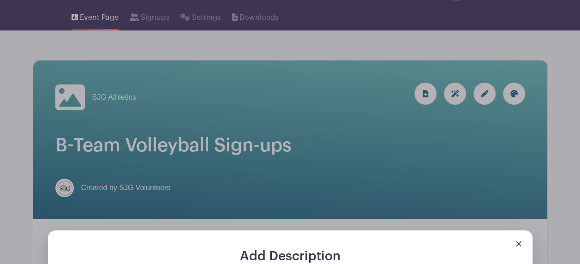
scroll to position [45, 0]
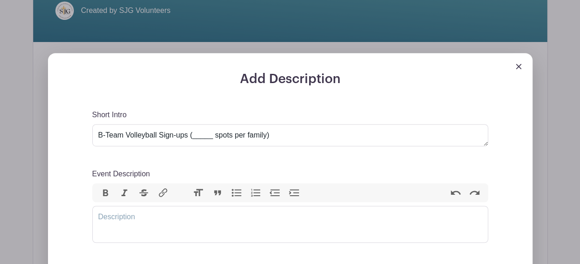
scroll to position [230, 0]
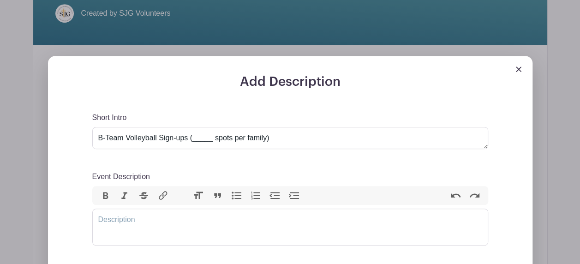
click at [515, 67] on div at bounding box center [290, 65] width 485 height 18
click at [520, 72] on link at bounding box center [519, 69] width 6 height 8
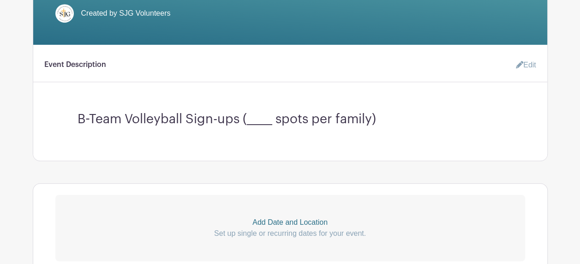
click at [524, 63] on link "Edit" at bounding box center [523, 65] width 28 height 18
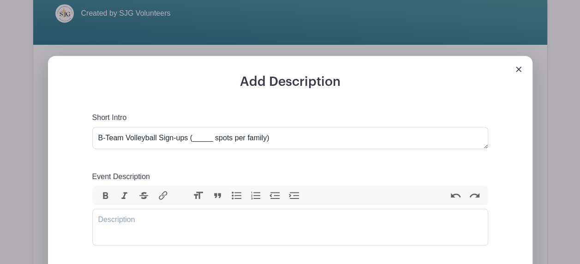
click at [520, 67] on img at bounding box center [519, 69] width 6 height 6
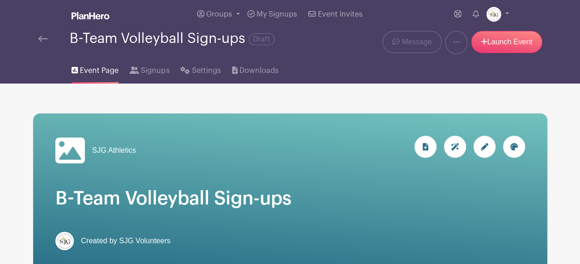
scroll to position [0, 0]
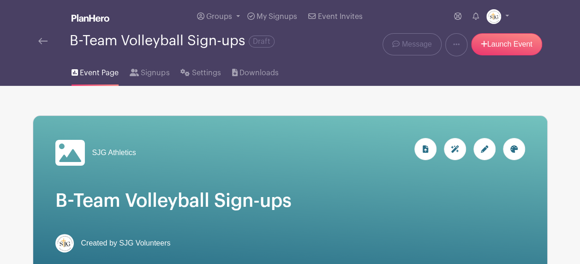
click at [488, 148] on icon at bounding box center [484, 148] width 7 height 7
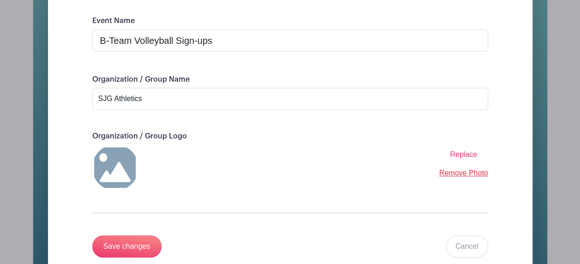
scroll to position [185, 0]
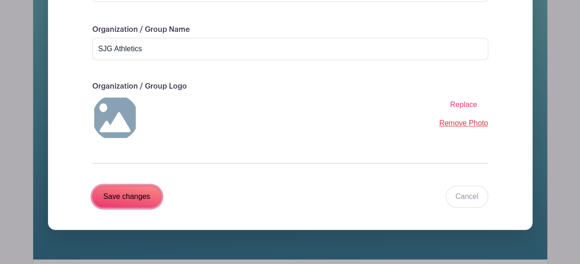
click at [148, 192] on input "Save changes" at bounding box center [126, 197] width 69 height 22
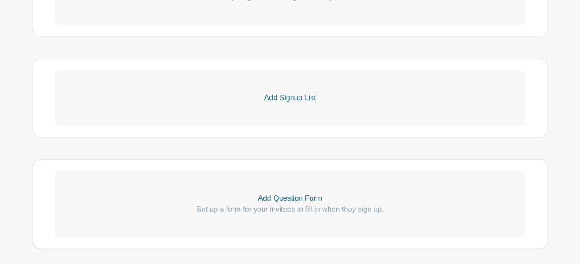
scroll to position [414, 0]
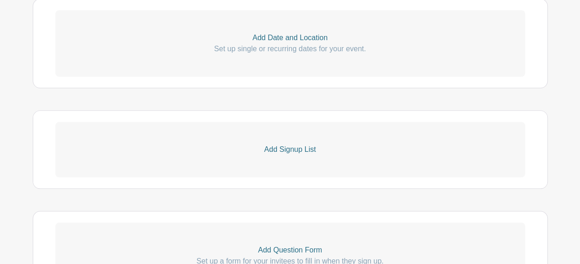
click at [310, 146] on p "Add Signup List" at bounding box center [290, 149] width 470 height 11
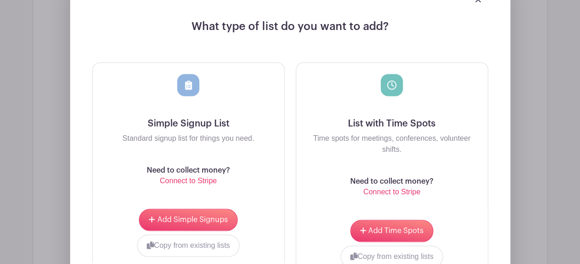
scroll to position [599, 0]
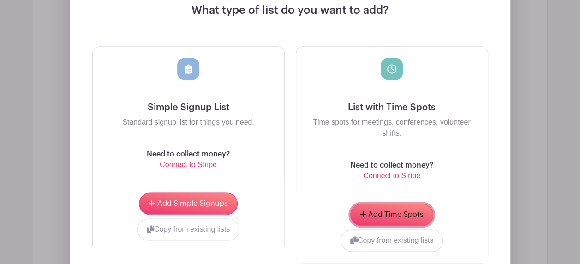
click at [374, 207] on button "Add Time Spots" at bounding box center [391, 215] width 83 height 22
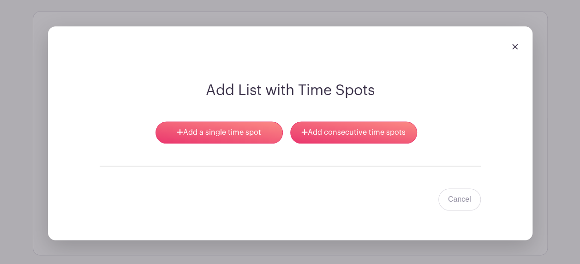
scroll to position [581, 0]
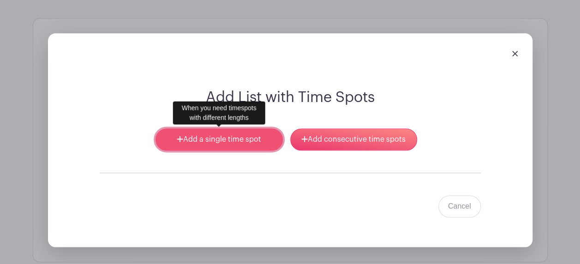
click at [175, 139] on link "Add a single time spot" at bounding box center [219, 139] width 127 height 22
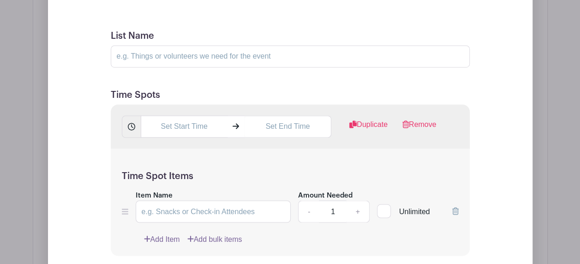
scroll to position [627, 0]
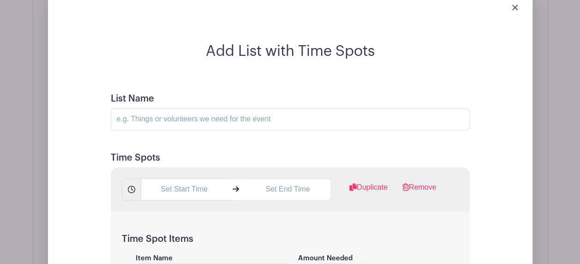
click at [516, 6] on img at bounding box center [515, 8] width 6 height 6
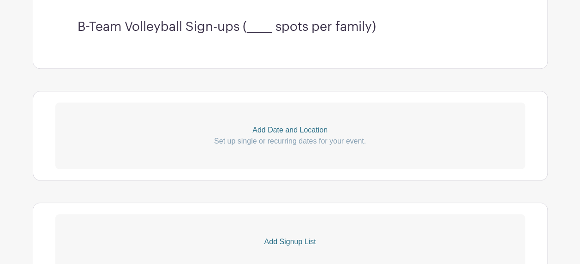
scroll to position [304, 0]
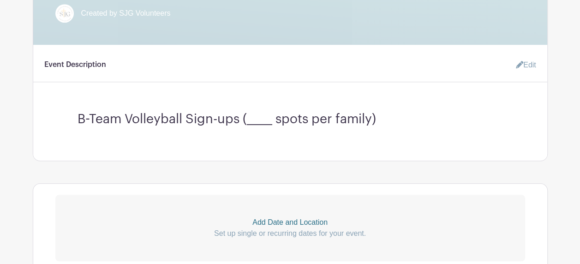
drag, startPoint x: 529, startPoint y: 62, endPoint x: 497, endPoint y: 68, distance: 32.4
click at [529, 62] on link "Edit" at bounding box center [523, 65] width 28 height 18
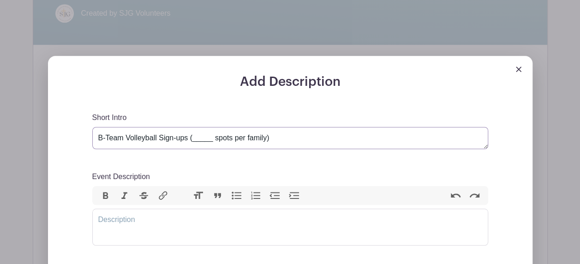
drag, startPoint x: 345, startPoint y: 143, endPoint x: 32, endPoint y: 142, distance: 313.3
click at [41, 142] on div "Add Description Short Intro B-Team Volleyball Sign-ups (_____ spots per family)…" at bounding box center [290, 226] width 499 height 340
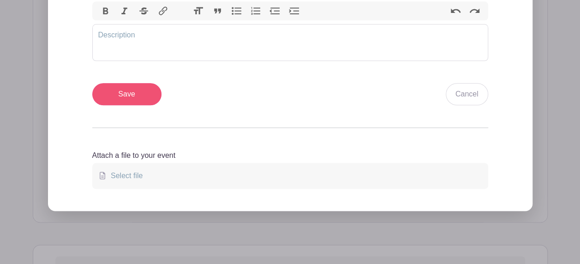
type textarea "9/2 @ OLL"
click at [128, 94] on input "Save" at bounding box center [126, 94] width 69 height 22
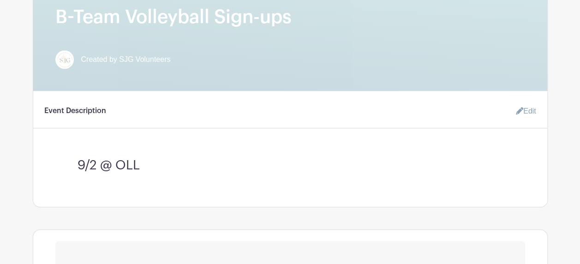
scroll to position [442, 0]
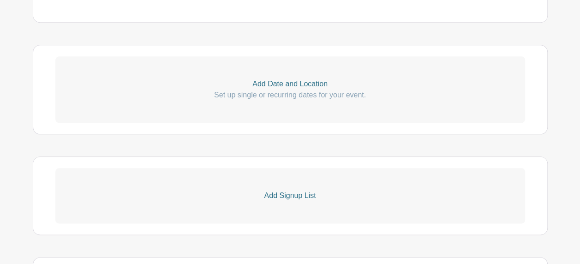
click at [301, 87] on p "Add Date and Location" at bounding box center [290, 83] width 470 height 11
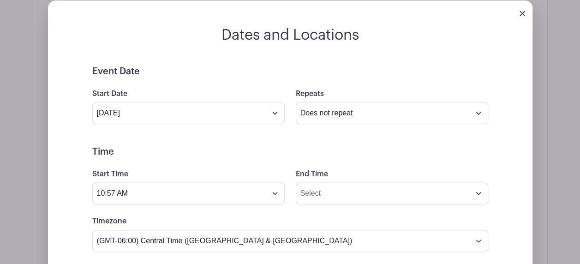
scroll to position [488, 0]
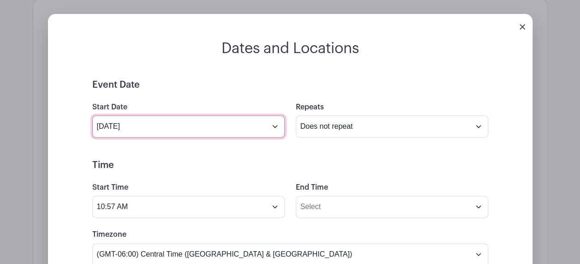
click at [277, 125] on input "Aug 18 2025" at bounding box center [188, 126] width 192 height 22
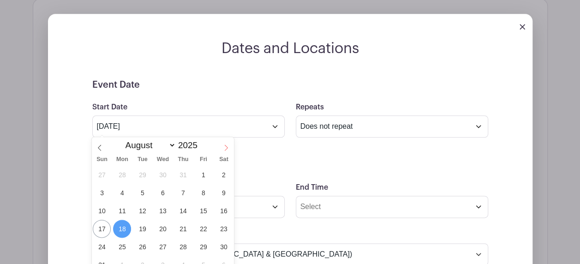
click at [228, 148] on icon at bounding box center [226, 147] width 6 height 6
select select "8"
click at [146, 175] on span "2" at bounding box center [142, 175] width 18 height 18
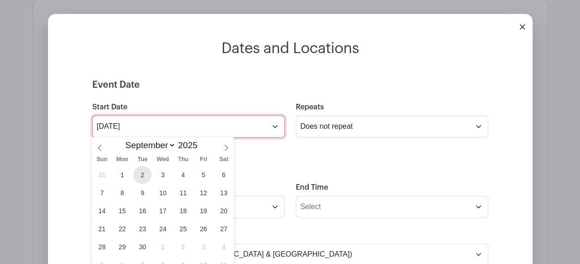
type input "Sep 2 2025"
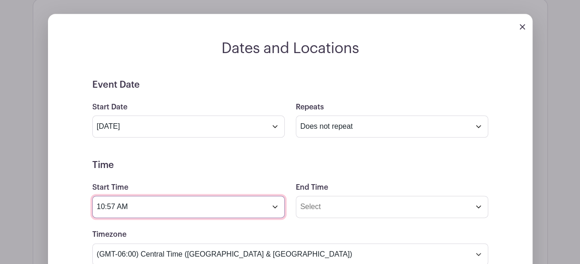
click at [273, 205] on input "10:57 AM" at bounding box center [188, 207] width 192 height 22
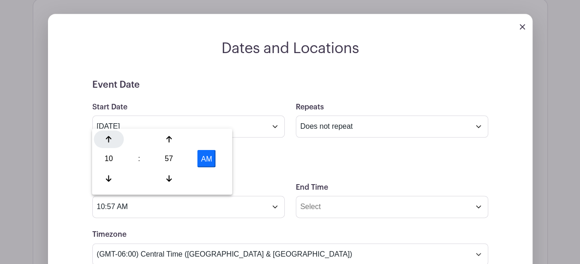
click at [111, 142] on icon at bounding box center [109, 139] width 6 height 7
click at [111, 143] on icon at bounding box center [109, 139] width 6 height 7
click at [111, 143] on div at bounding box center [109, 139] width 30 height 18
click at [111, 144] on div at bounding box center [109, 139] width 30 height 18
click at [112, 144] on div at bounding box center [109, 139] width 30 height 18
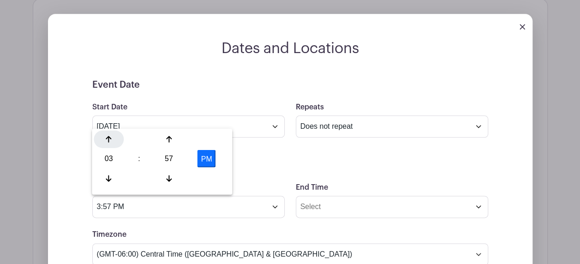
click at [112, 144] on div at bounding box center [109, 139] width 30 height 18
click at [174, 175] on div at bounding box center [169, 178] width 30 height 18
click at [168, 145] on div at bounding box center [169, 139] width 30 height 18
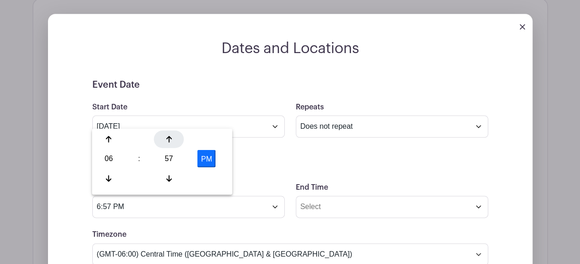
click at [168, 145] on div at bounding box center [169, 139] width 30 height 18
click at [110, 177] on icon at bounding box center [109, 177] width 6 height 7
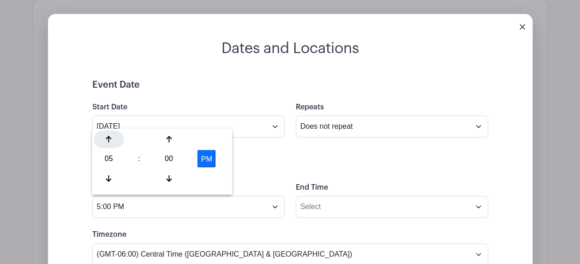
click at [114, 139] on div at bounding box center [109, 139] width 30 height 18
type input "6:00 PM"
click at [234, 165] on h5 "Time" at bounding box center [290, 165] width 396 height 11
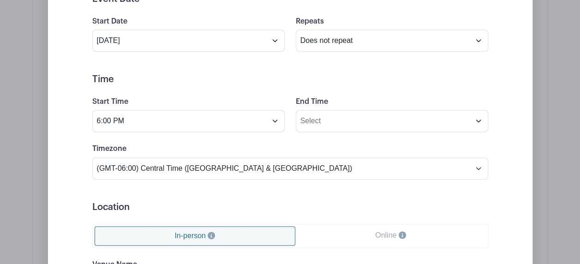
scroll to position [581, 0]
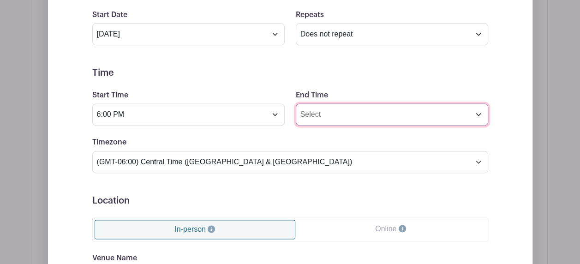
click at [371, 109] on input "End Time" at bounding box center [392, 114] width 192 height 22
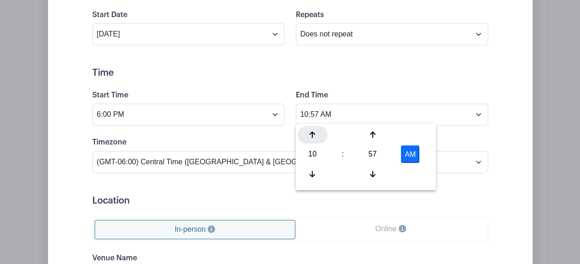
click at [311, 140] on div at bounding box center [313, 135] width 30 height 18
click at [312, 142] on div at bounding box center [313, 135] width 30 height 18
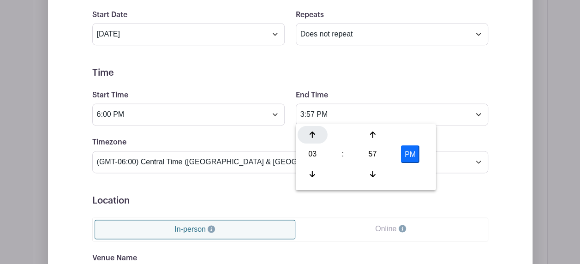
click at [312, 142] on div at bounding box center [313, 135] width 30 height 18
click at [374, 138] on div at bounding box center [373, 135] width 30 height 18
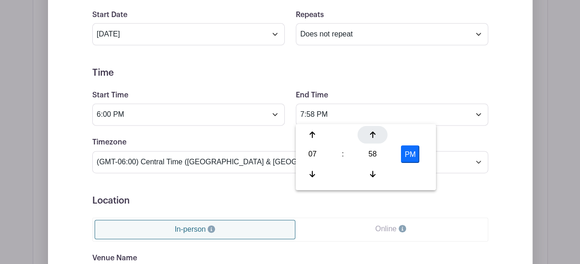
click at [374, 139] on div at bounding box center [373, 135] width 30 height 18
click at [310, 171] on icon at bounding box center [313, 173] width 6 height 7
type input "7:00 PM"
click at [443, 180] on form "Event Date Start Date Sep 2 2025 Repeats Does not repeat Daily Weekly Monthly o…" at bounding box center [290, 194] width 396 height 415
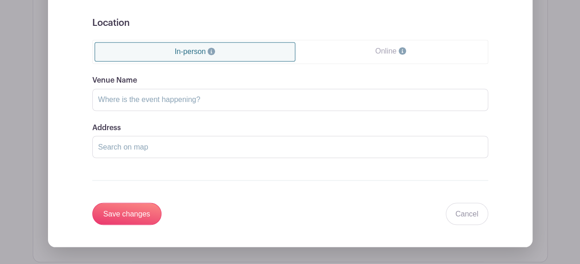
scroll to position [765, 0]
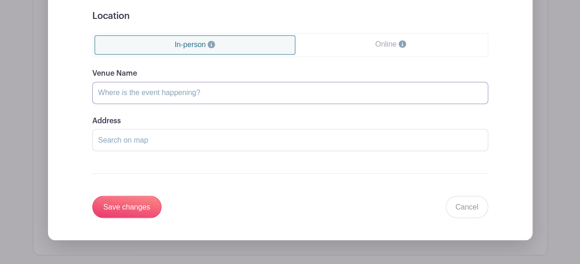
click at [140, 88] on input "Venue Name" at bounding box center [290, 93] width 396 height 22
type input "Our Lady of Lourdes - Washington, MO"
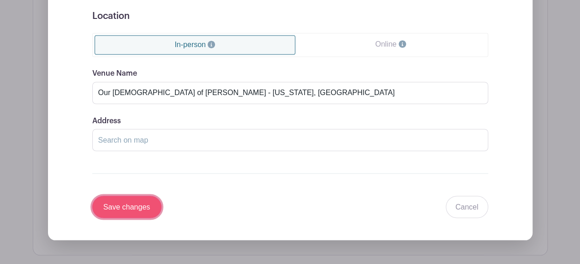
click at [134, 206] on input "Save changes" at bounding box center [126, 207] width 69 height 22
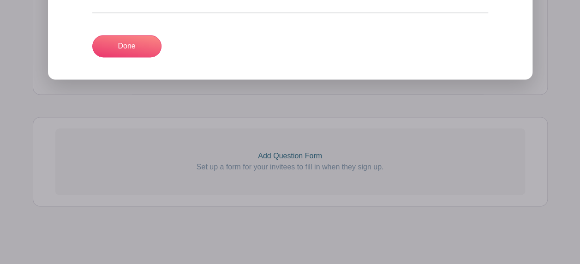
scroll to position [598, 0]
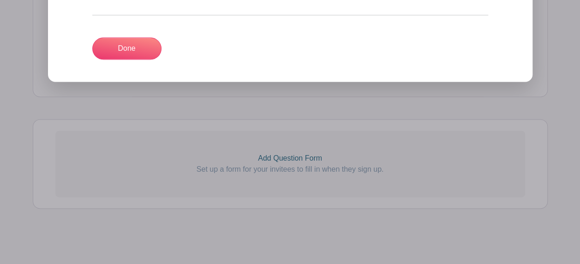
click at [127, 56] on link "Done" at bounding box center [126, 48] width 69 height 22
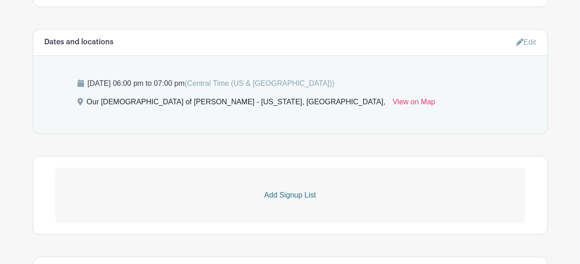
scroll to position [475, 0]
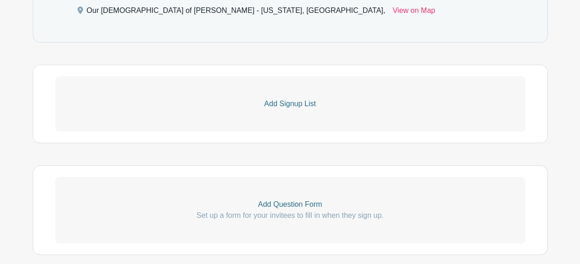
click at [275, 99] on p "Add Signup List" at bounding box center [290, 103] width 470 height 11
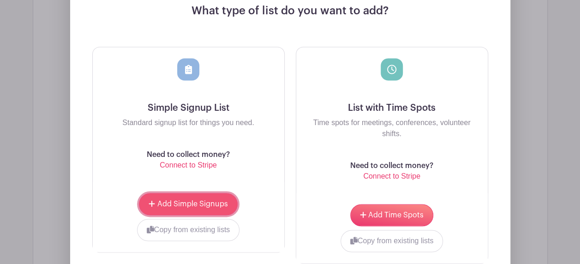
click at [177, 205] on span "Add Simple Signups" at bounding box center [192, 203] width 71 height 7
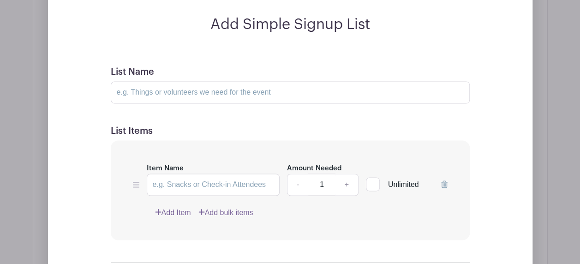
scroll to position [688, 0]
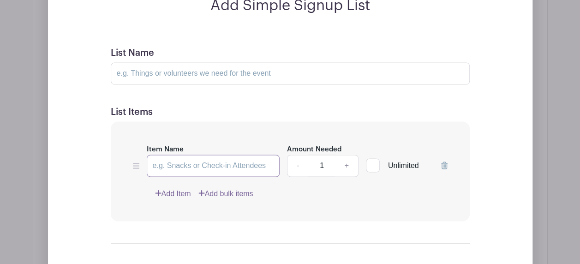
click at [200, 167] on input "Item Name" at bounding box center [213, 166] width 133 height 22
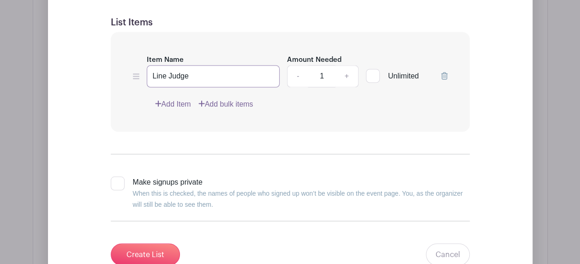
scroll to position [780, 0]
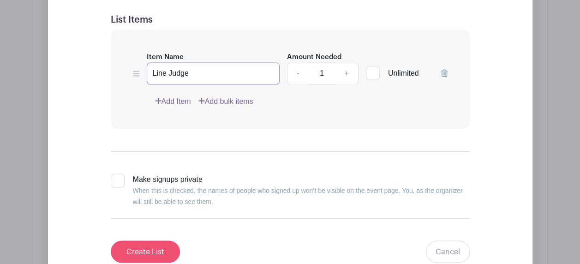
type input "Line Judge"
click at [157, 245] on input "Create List" at bounding box center [145, 251] width 69 height 22
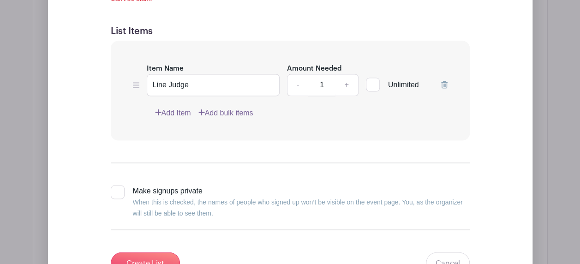
scroll to position [749, 0]
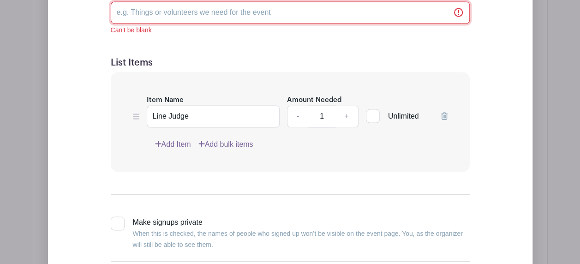
click at [167, 11] on input "List Name" at bounding box center [290, 12] width 359 height 22
type input "O"
type input "9/2 OLL 6:00-7:00"
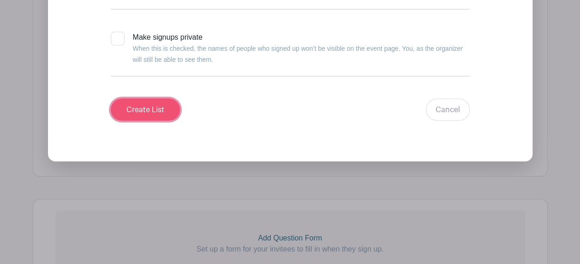
click at [161, 114] on input "Create List" at bounding box center [145, 110] width 69 height 22
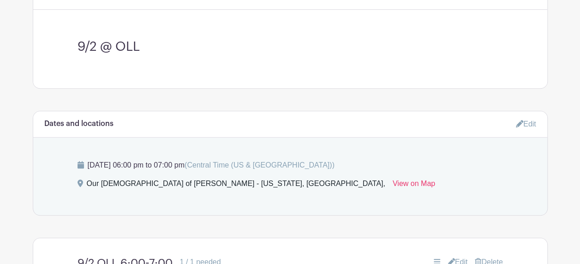
scroll to position [190, 0]
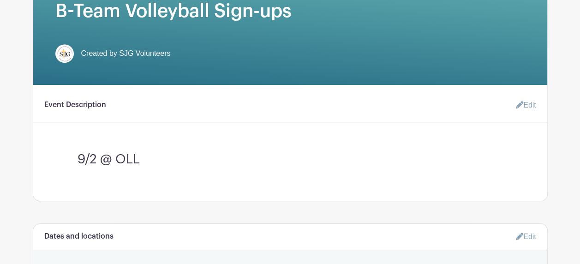
click at [540, 234] on div "Dates and locations Edit" at bounding box center [290, 237] width 514 height 26
click at [534, 101] on link "Edit" at bounding box center [523, 105] width 28 height 18
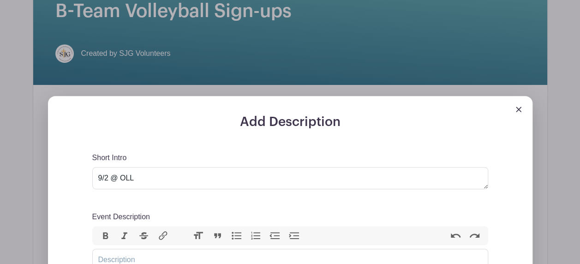
click at [521, 111] on div at bounding box center [290, 105] width 485 height 18
click at [518, 110] on img at bounding box center [519, 110] width 6 height 6
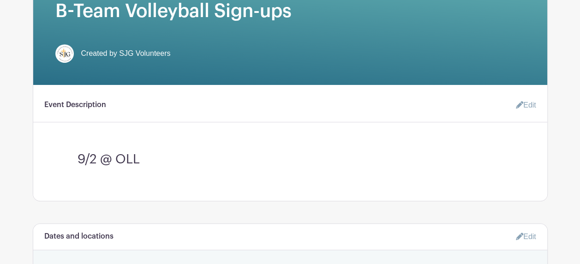
click at [521, 109] on link "Edit" at bounding box center [523, 105] width 28 height 18
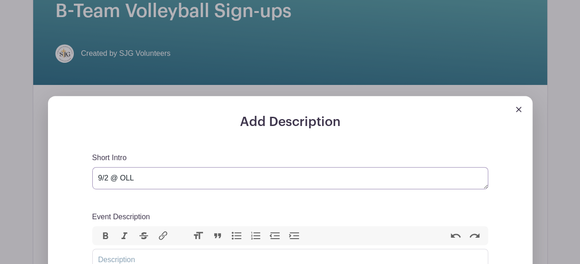
drag, startPoint x: 163, startPoint y: 180, endPoint x: 87, endPoint y: 178, distance: 75.7
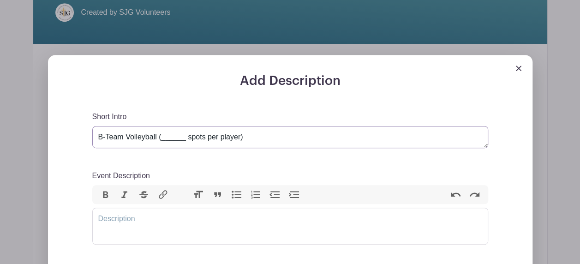
scroll to position [282, 0]
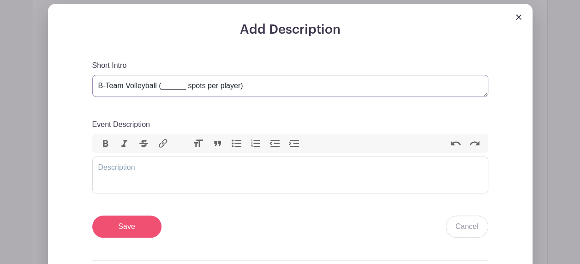
type textarea "B-Team Volleyball (______ spots per player)"
click at [121, 230] on input "Save" at bounding box center [126, 227] width 69 height 22
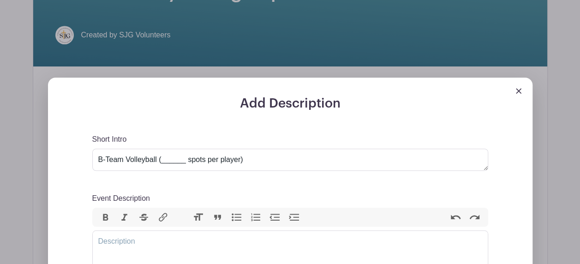
scroll to position [356, 0]
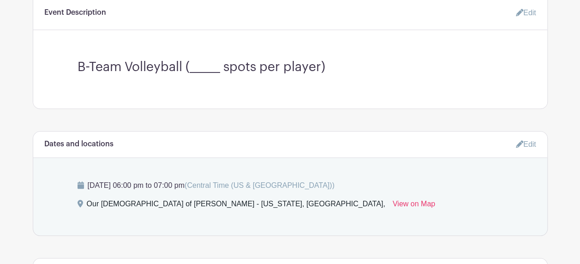
click at [527, 141] on link "Edit" at bounding box center [526, 144] width 20 height 15
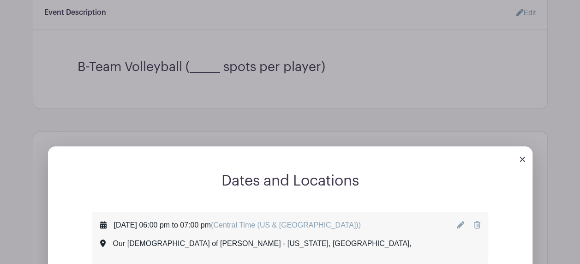
click at [478, 223] on icon at bounding box center [477, 224] width 6 height 7
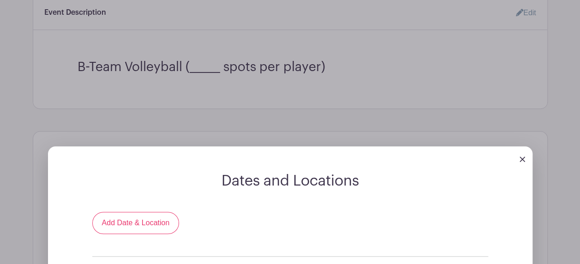
click at [520, 156] on img at bounding box center [523, 159] width 6 height 6
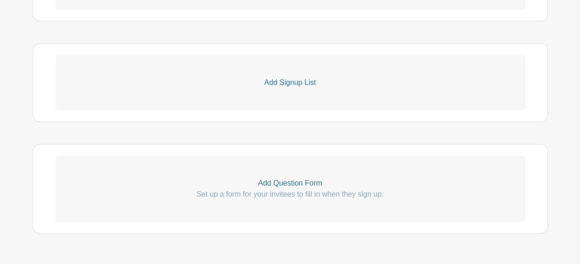
scroll to position [461, 0]
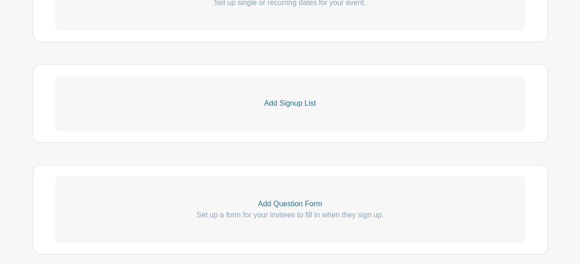
click at [297, 102] on p "Add Signup List" at bounding box center [290, 103] width 470 height 11
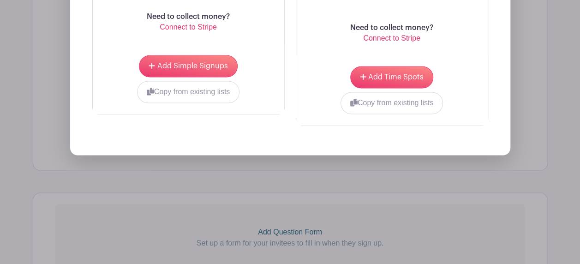
scroll to position [737, 0]
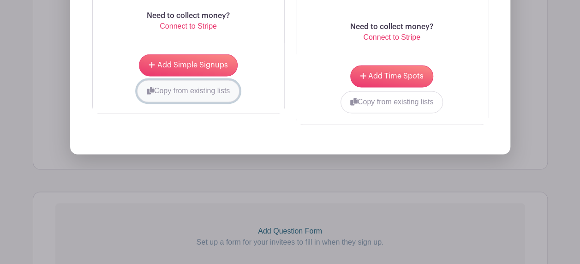
click at [180, 89] on button "Copy from existing lists" at bounding box center [188, 91] width 103 height 22
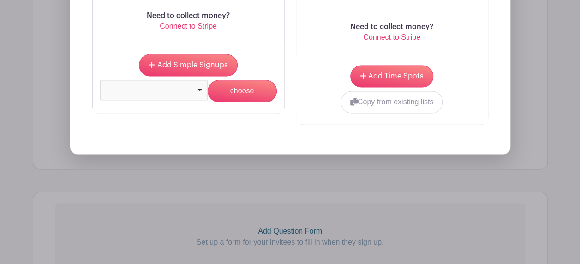
click at [196, 90] on div at bounding box center [154, 90] width 108 height 20
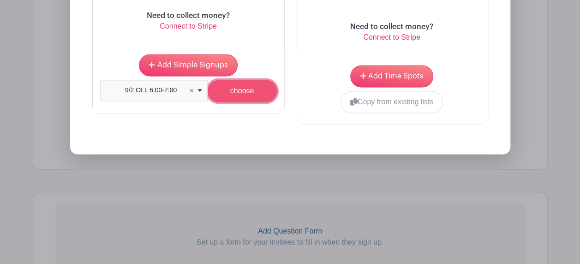
click at [250, 94] on input "choose" at bounding box center [242, 91] width 69 height 22
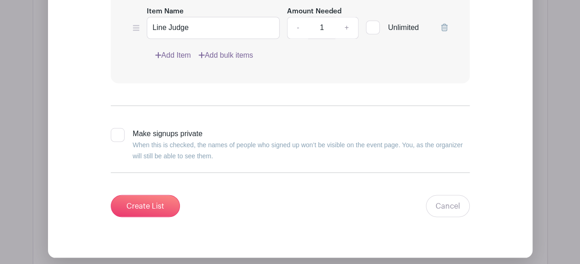
scroll to position [811, 0]
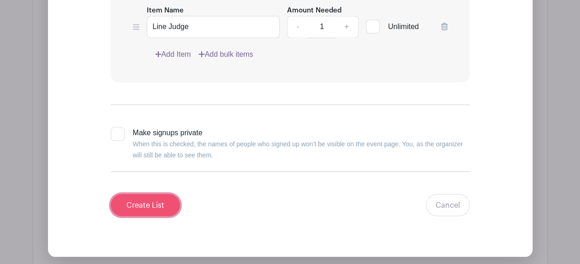
click at [143, 206] on input "Create List" at bounding box center [145, 205] width 69 height 22
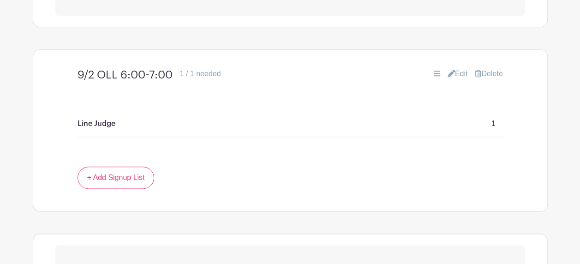
scroll to position [497, 0]
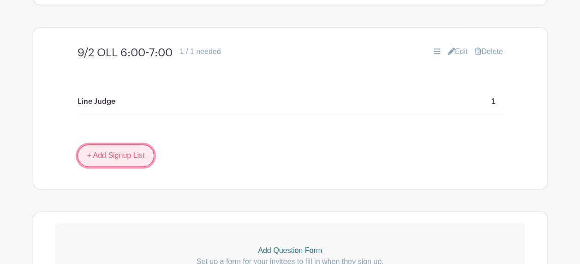
click at [100, 152] on link "+ Add Signup List" at bounding box center [116, 155] width 77 height 22
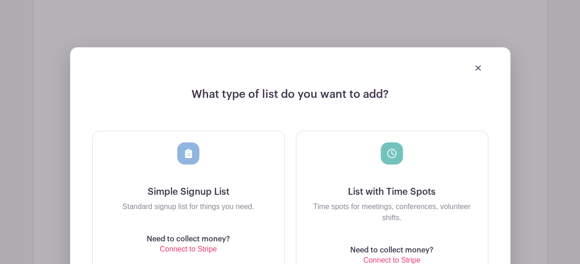
scroll to position [728, 0]
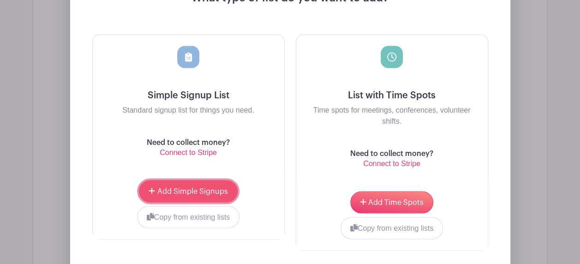
click at [152, 182] on button "Add Simple Signups" at bounding box center [188, 191] width 98 height 22
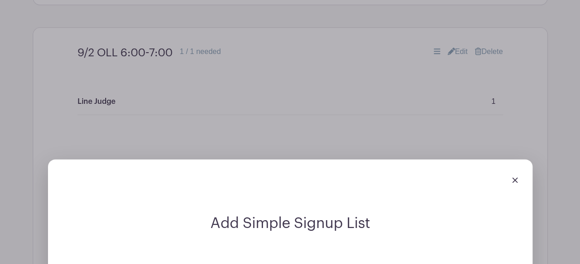
scroll to position [756, 0]
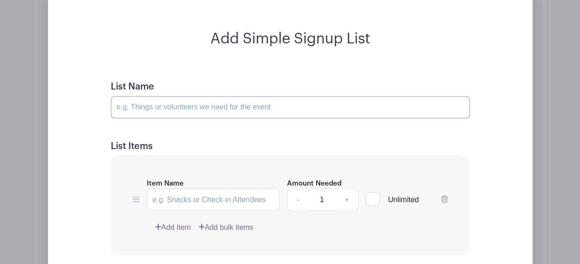
click at [145, 104] on input "List Name" at bounding box center [290, 107] width 359 height 22
type input "9/4 @ SJG vs IC"
click at [204, 201] on input "Item Name" at bounding box center [213, 199] width 133 height 22
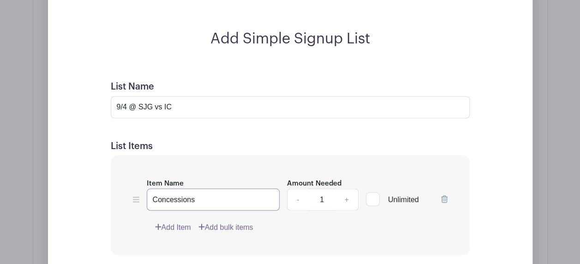
type input "Concessions"
click at [198, 101] on input "9/4 @ SJG vs IC" at bounding box center [290, 107] width 359 height 22
type input "9/4 @ SJG vs IC 5:30-7:00"
click at [222, 200] on input "Concessions" at bounding box center [213, 199] width 133 height 22
type input "Concessions (5:15- 7:00)"
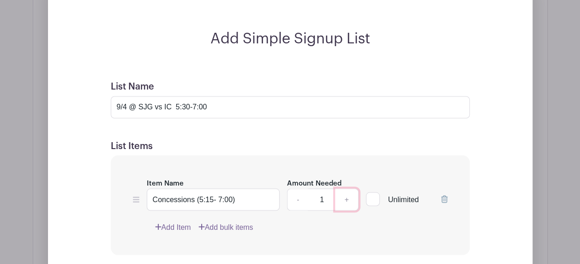
click at [353, 198] on link "+" at bounding box center [346, 199] width 23 height 22
type input "2"
click at [164, 224] on link "Add Item" at bounding box center [173, 227] width 36 height 11
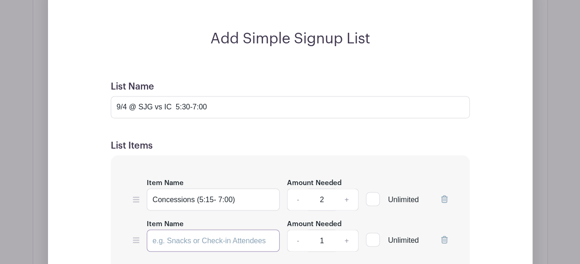
click at [171, 229] on input "Item Name" at bounding box center [213, 240] width 133 height 22
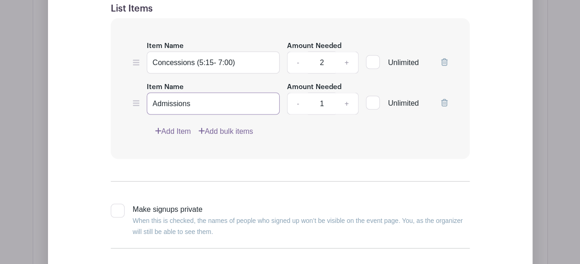
scroll to position [820, 0]
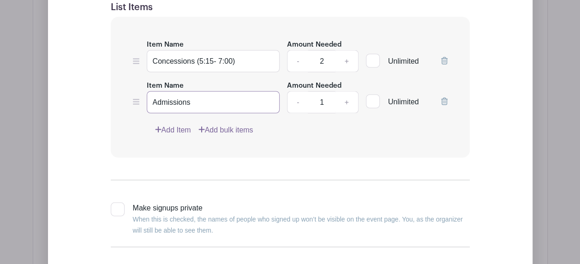
type input "Admissions"
click at [180, 127] on link "Add Item" at bounding box center [173, 129] width 36 height 11
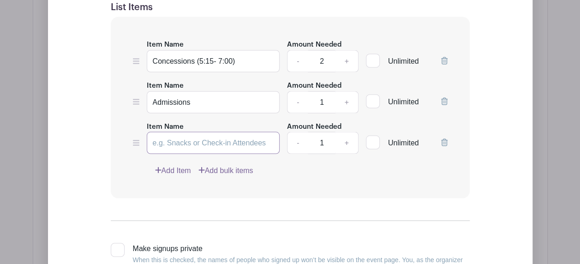
click at [185, 139] on input "Item Name" at bounding box center [213, 143] width 133 height 22
type input "Line Judge"
click at [169, 171] on link "Add Item" at bounding box center [173, 170] width 36 height 11
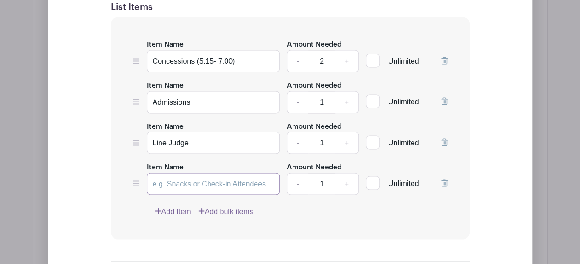
click at [167, 178] on input "Item Name" at bounding box center [213, 184] width 133 height 22
type input "Scorebook"
click at [159, 207] on icon at bounding box center [158, 210] width 6 height 7
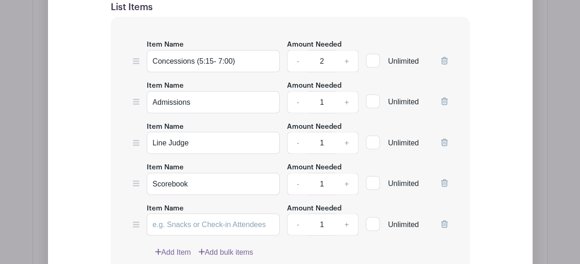
scroll to position [913, 0]
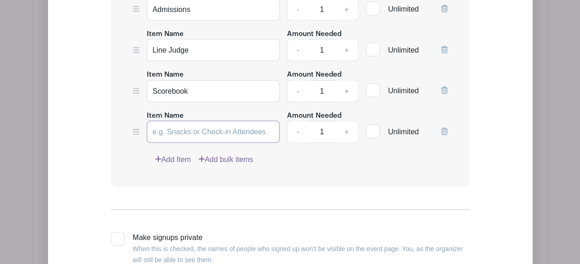
click at [178, 131] on input "Item Name" at bounding box center [213, 132] width 133 height 22
type input "s"
click at [209, 175] on div "Item Name Concessions (5:15- 7:00) Amount Needed - 2 + Unlimited Item Name Admi…" at bounding box center [290, 55] width 359 height 263
click at [177, 126] on input "ScoreBoard" at bounding box center [213, 132] width 133 height 22
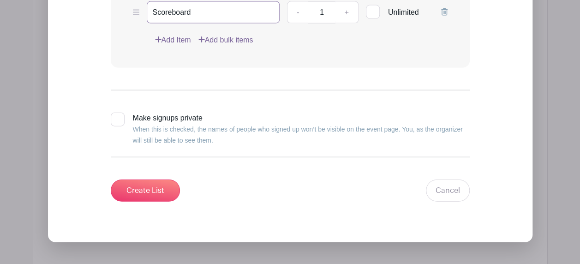
scroll to position [1051, 0]
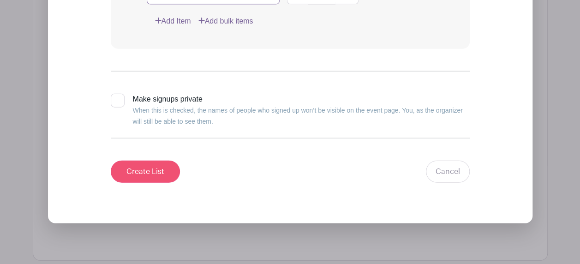
type input "Scoreboard"
click at [159, 170] on input "Create List" at bounding box center [145, 172] width 69 height 22
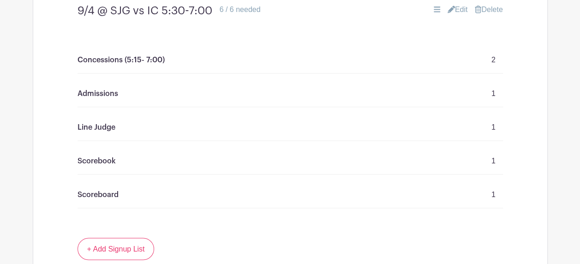
scroll to position [737, 0]
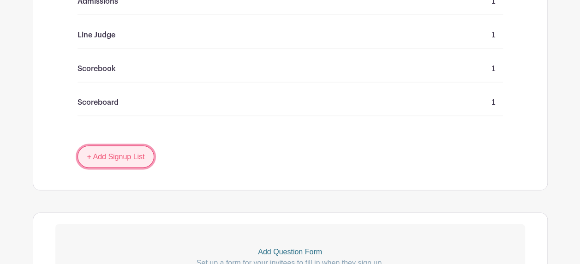
click at [90, 159] on link "+ Add Signup List" at bounding box center [116, 156] width 77 height 22
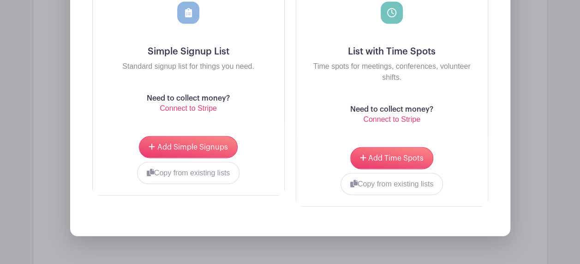
scroll to position [1014, 0]
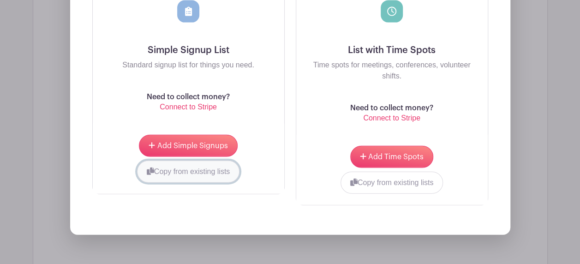
click at [168, 172] on button "Copy from existing lists" at bounding box center [188, 172] width 103 height 22
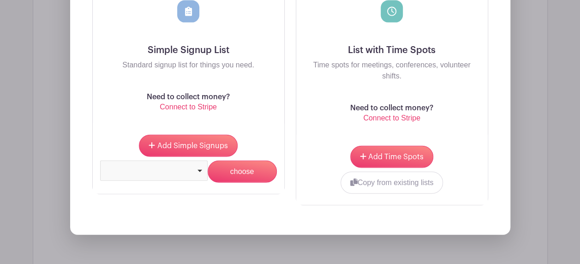
click at [195, 168] on div at bounding box center [154, 170] width 100 height 4
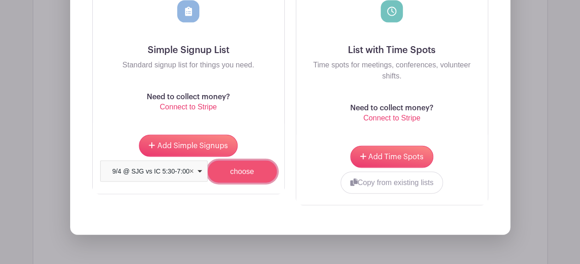
click at [226, 174] on input "choose" at bounding box center [242, 172] width 69 height 22
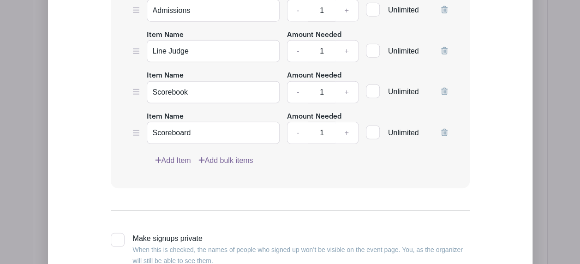
scroll to position [1042, 0]
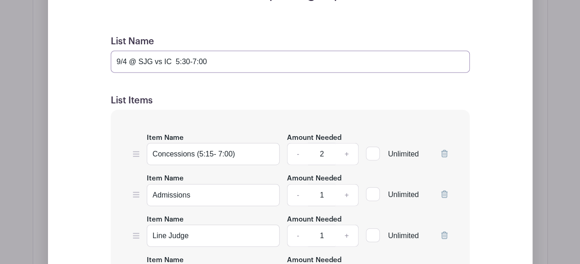
drag, startPoint x: 154, startPoint y: 59, endPoint x: 139, endPoint y: 58, distance: 14.8
click at [139, 58] on input "9/4 @ SJG vs IC 5:30-7:00" at bounding box center [290, 62] width 359 height 22
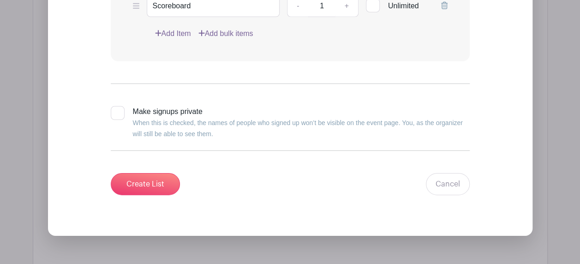
scroll to position [1365, 0]
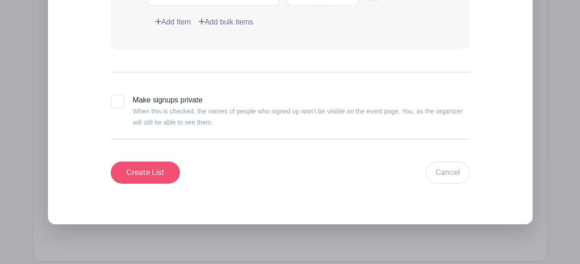
type input "9/4 @ SJG vs [PERSON_NAME][DEMOGRAPHIC_DATA] 5:30-7:00"
click at [148, 177] on input "Create List" at bounding box center [145, 173] width 69 height 22
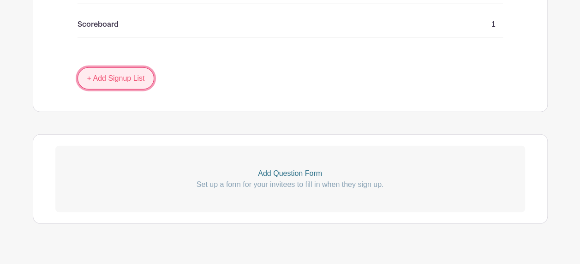
click at [89, 67] on link "+ Add Signup List" at bounding box center [116, 78] width 77 height 22
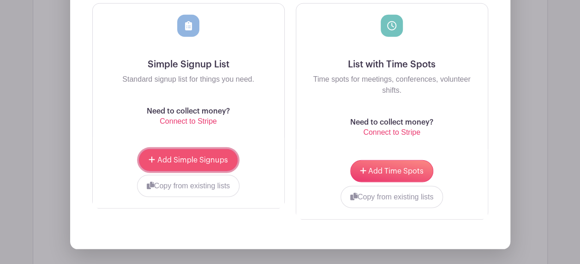
click at [174, 156] on span "Add Simple Signups" at bounding box center [192, 159] width 71 height 7
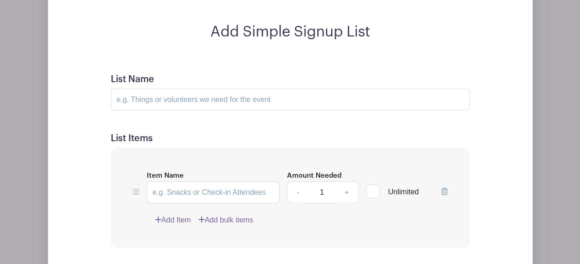
scroll to position [1190, 0]
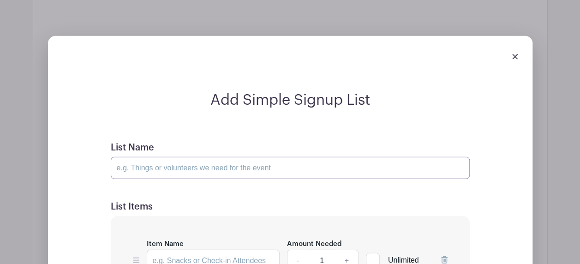
click at [150, 157] on input "List Name" at bounding box center [290, 168] width 359 height 22
type input "9/11 @ [GEOGRAPHIC_DATA] 6:00-7:00"
click at [167, 250] on input "Item Name" at bounding box center [213, 261] width 133 height 22
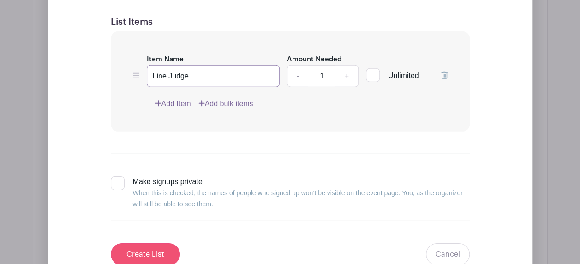
type input "Line Judge"
click at [168, 243] on input "Create List" at bounding box center [145, 254] width 69 height 22
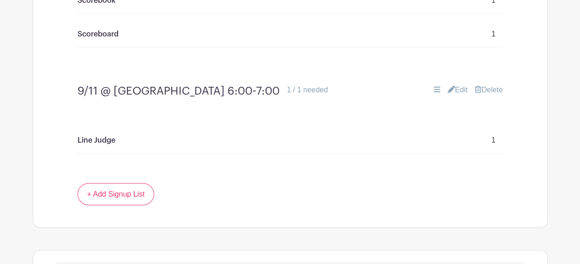
scroll to position [1130, 0]
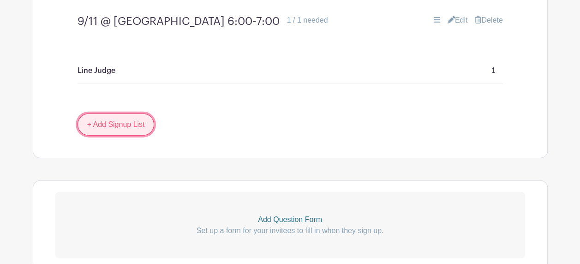
click at [106, 114] on link "+ Add Signup List" at bounding box center [116, 125] width 77 height 22
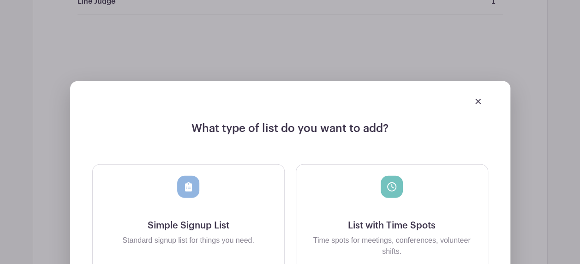
scroll to position [1314, 0]
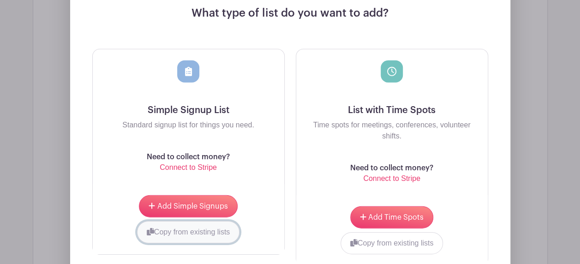
click at [166, 221] on button "Copy from existing lists" at bounding box center [188, 232] width 103 height 22
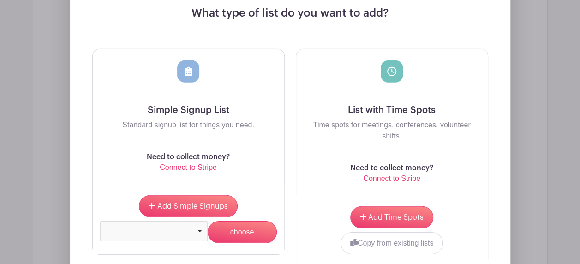
click at [199, 221] on div at bounding box center [154, 231] width 108 height 20
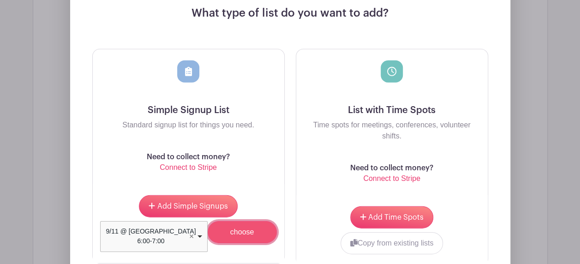
click at [259, 221] on input "choose" at bounding box center [242, 232] width 69 height 22
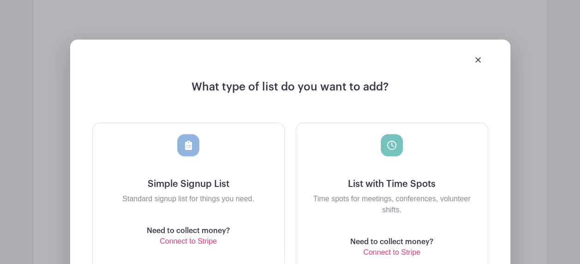
scroll to position [1388, 0]
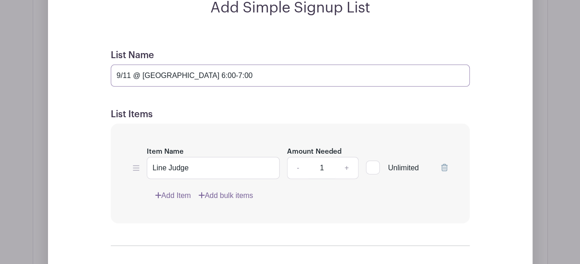
click at [128, 65] on input "9/11 @ [GEOGRAPHIC_DATA] 6:00-7:00" at bounding box center [290, 76] width 359 height 22
drag, startPoint x: 180, startPoint y: 59, endPoint x: 151, endPoint y: 57, distance: 28.7
click at [151, 65] on input "9/15 @ Spring Bluff 6:00-7:00" at bounding box center [290, 76] width 359 height 22
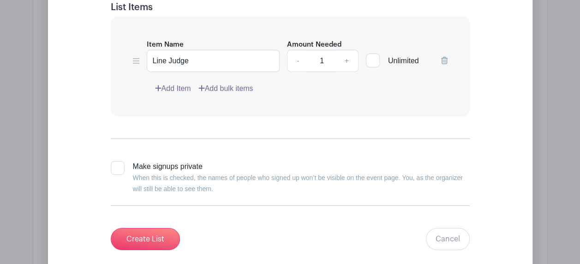
scroll to position [1527, 0]
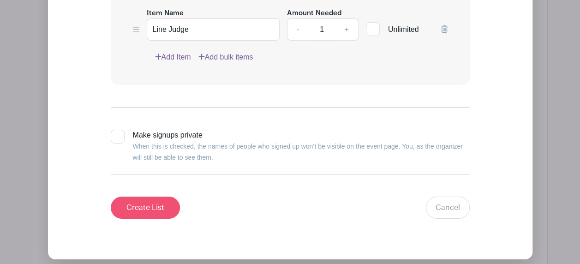
type input "9/15 @ St. [PERSON_NAME]'s 6:00-7:00"
click at [144, 197] on input "Create List" at bounding box center [145, 208] width 69 height 22
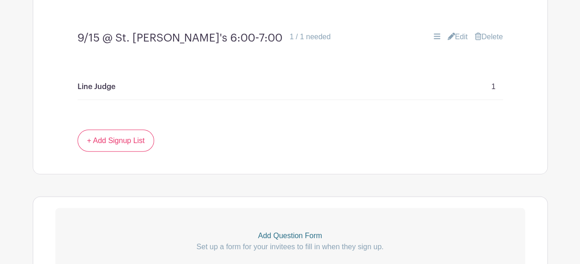
scroll to position [1236, 0]
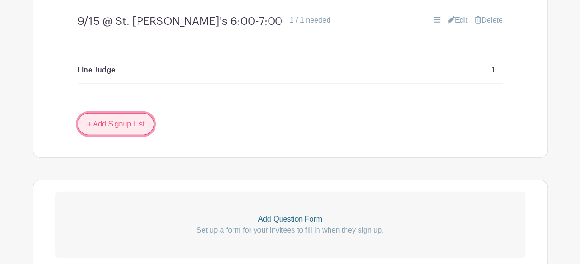
click at [109, 113] on link "+ Add Signup List" at bounding box center [116, 124] width 77 height 22
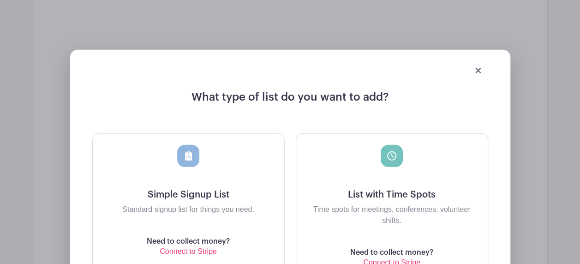
scroll to position [1420, 0]
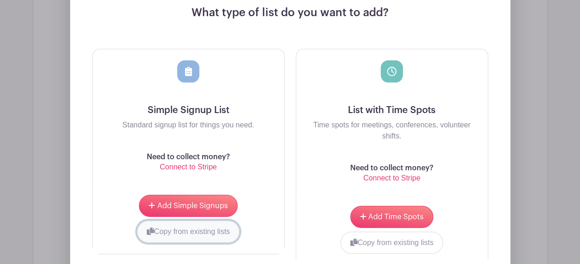
click at [183, 221] on button "Copy from existing lists" at bounding box center [188, 232] width 103 height 22
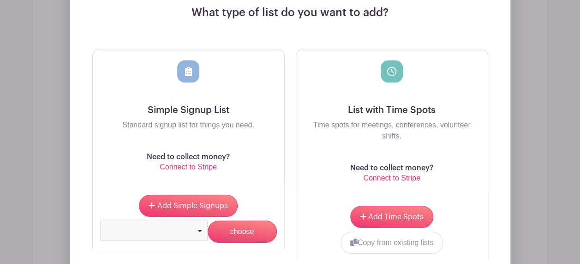
click at [200, 221] on div at bounding box center [154, 231] width 108 height 20
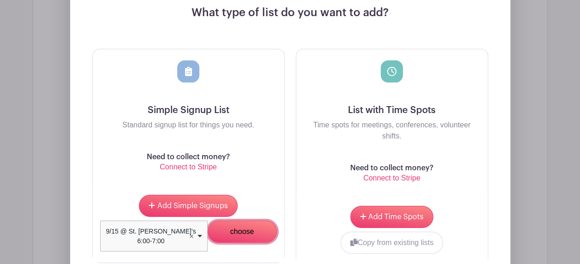
click at [233, 221] on input "choose" at bounding box center [242, 232] width 69 height 22
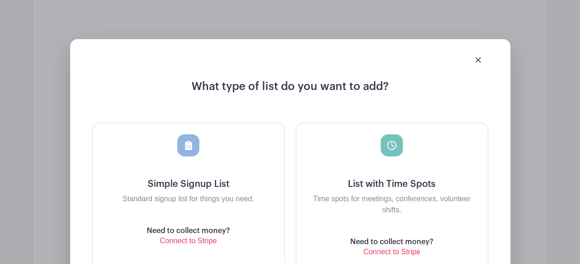
scroll to position [1494, 0]
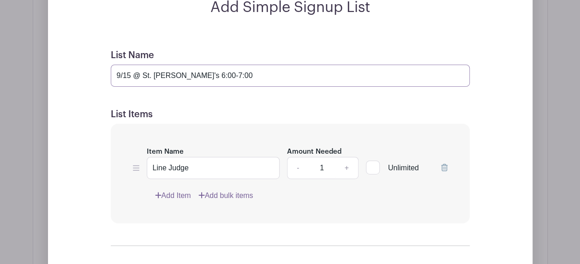
drag, startPoint x: 186, startPoint y: 59, endPoint x: 143, endPoint y: 62, distance: 44.0
click at [143, 65] on input "9/15 @ St. [PERSON_NAME]'s 6:00-7:00" at bounding box center [290, 76] width 359 height 22
click at [195, 65] on input "9/15 @ OLL 6:00-7:00" at bounding box center [290, 76] width 359 height 22
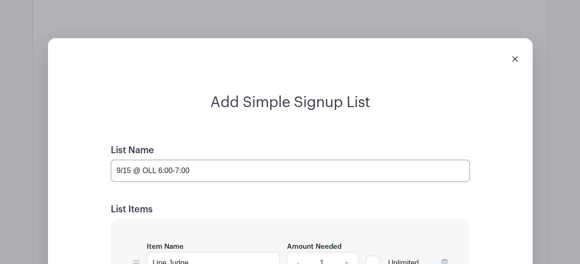
scroll to position [1402, 0]
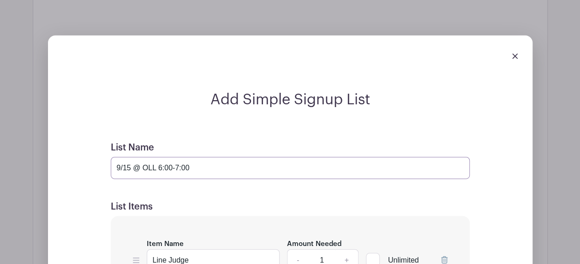
type input "9/15 @ OLL 6:00-7:00"
click at [512, 54] on img at bounding box center [515, 57] width 6 height 6
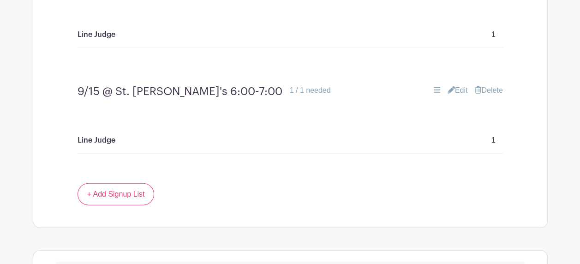
scroll to position [1264, 0]
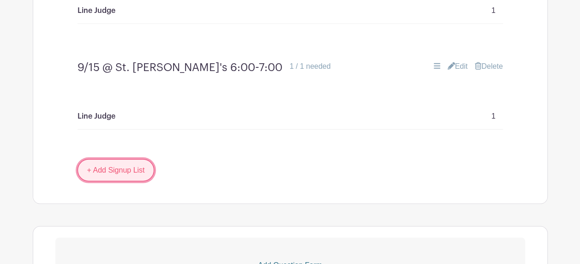
click at [107, 159] on link "+ Add Signup List" at bounding box center [116, 170] width 77 height 22
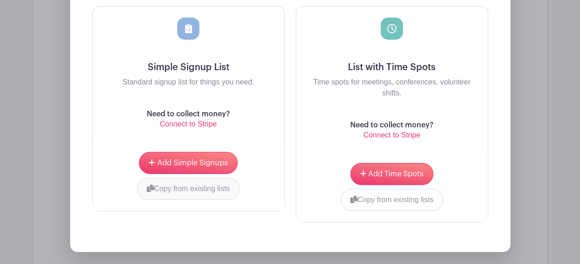
scroll to position [1540, 0]
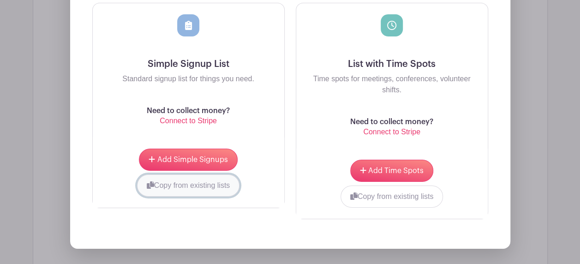
click at [160, 174] on button "Copy from existing lists" at bounding box center [188, 185] width 103 height 22
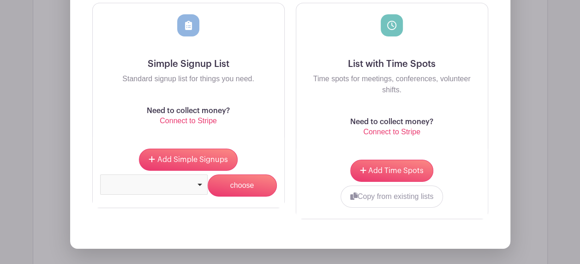
click at [193, 174] on div at bounding box center [154, 184] width 108 height 20
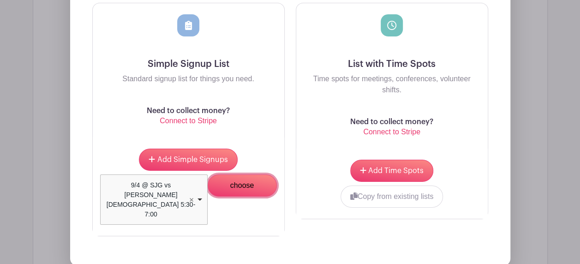
click at [248, 174] on input "choose" at bounding box center [242, 185] width 69 height 22
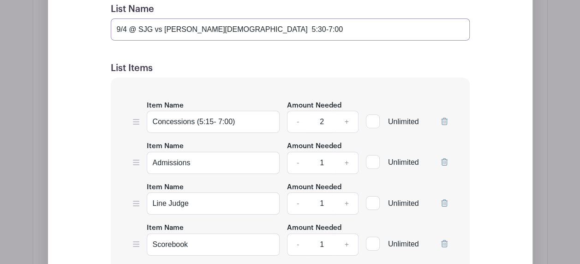
click at [126, 18] on input "9/4 @ SJG vs [PERSON_NAME][DEMOGRAPHIC_DATA] 5:30-7:00" at bounding box center [290, 29] width 359 height 22
drag, startPoint x: 228, startPoint y: 10, endPoint x: 168, endPoint y: 14, distance: 60.1
click at [168, 18] on input "9/16 @ SJG vs Immanuel Lutheran 5:30-7:00" at bounding box center [290, 29] width 359 height 22
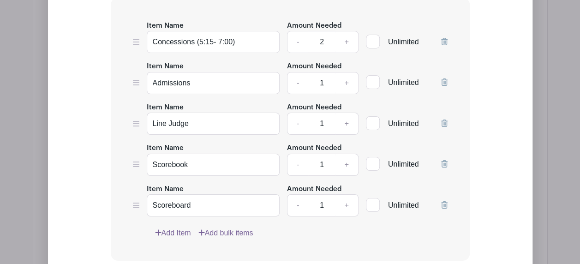
scroll to position [1725, 0]
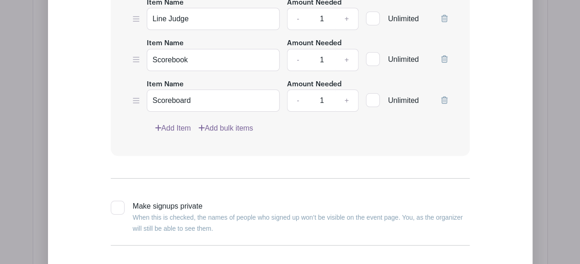
type input "9/16 @ SJG vs OLL 5:30-7:00"
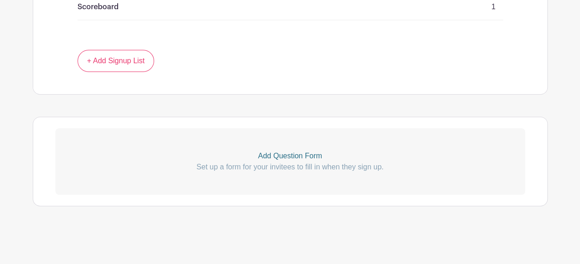
scroll to position [1522, 0]
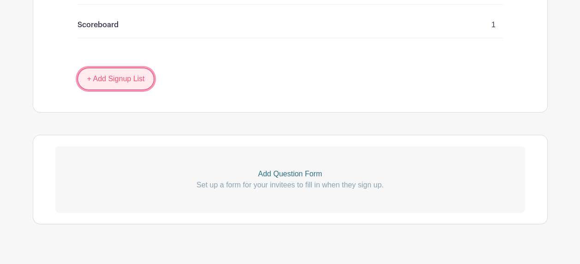
click at [108, 68] on link "+ Add Signup List" at bounding box center [116, 79] width 77 height 22
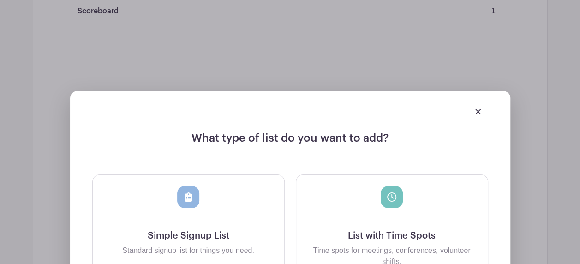
scroll to position [1753, 0]
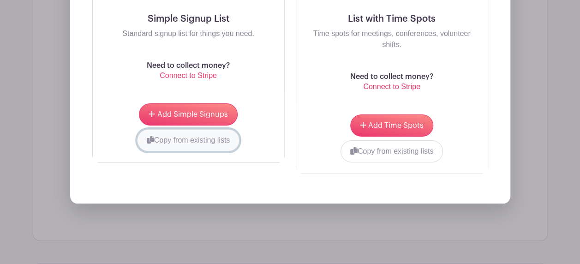
click at [178, 129] on button "Copy from existing lists" at bounding box center [188, 140] width 103 height 22
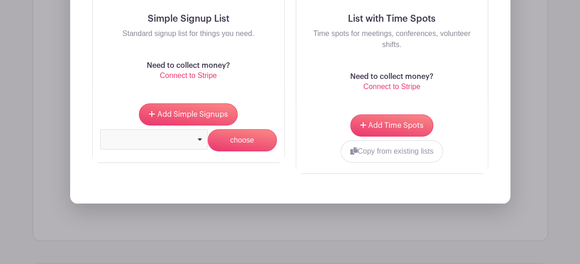
click at [200, 137] on div at bounding box center [154, 139] width 100 height 4
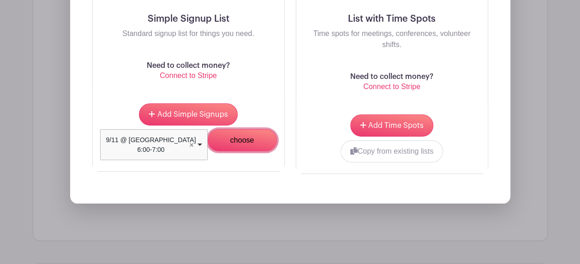
click at [240, 129] on input "choose" at bounding box center [242, 140] width 69 height 22
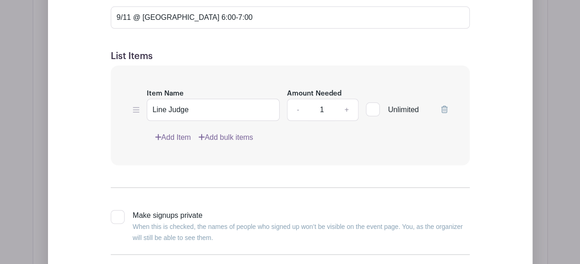
scroll to position [1734, 0]
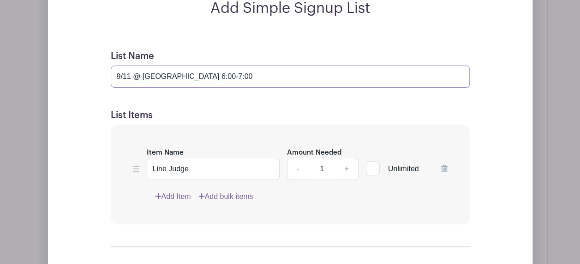
drag, startPoint x: 181, startPoint y: 57, endPoint x: 143, endPoint y: 62, distance: 38.1
click at [143, 66] on input "9/11 @ [GEOGRAPHIC_DATA] 6:00-7:00" at bounding box center [290, 77] width 359 height 22
click at [132, 66] on input "9/11 @ St. George - Hermann 6:00-7:00" at bounding box center [290, 77] width 359 height 22
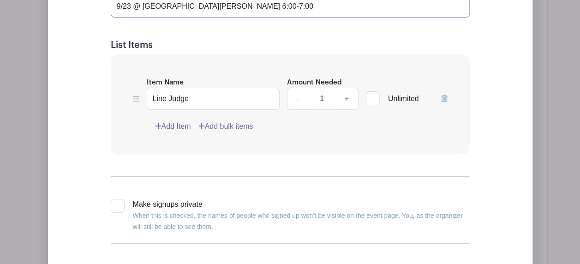
scroll to position [1826, 0]
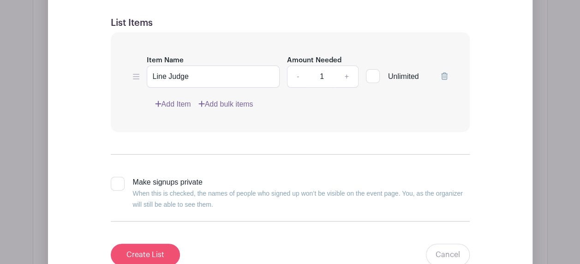
type input "9/23 @ [GEOGRAPHIC_DATA][PERSON_NAME] 6:00-7:00"
click at [138, 244] on input "Create List" at bounding box center [145, 255] width 69 height 22
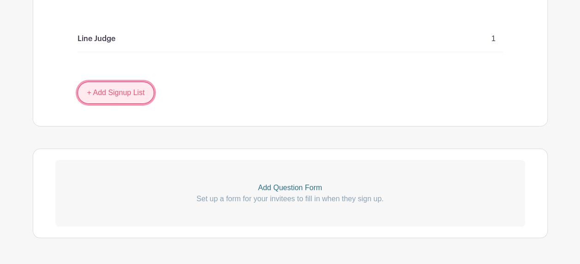
click at [109, 82] on link "+ Add Signup List" at bounding box center [116, 93] width 77 height 22
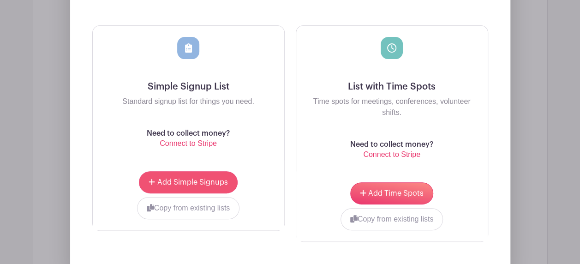
scroll to position [1812, 0]
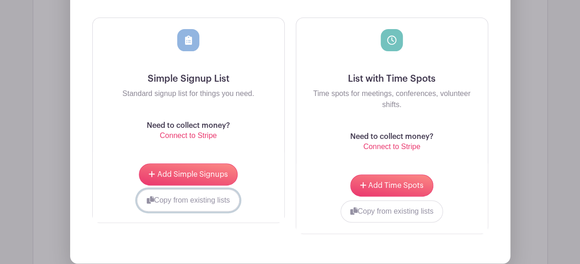
click at [186, 189] on button "Copy from existing lists" at bounding box center [188, 200] width 103 height 22
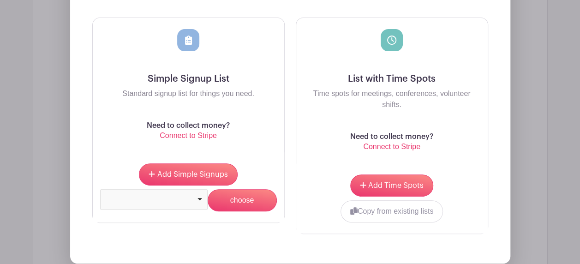
click at [183, 196] on div at bounding box center [154, 198] width 100 height 4
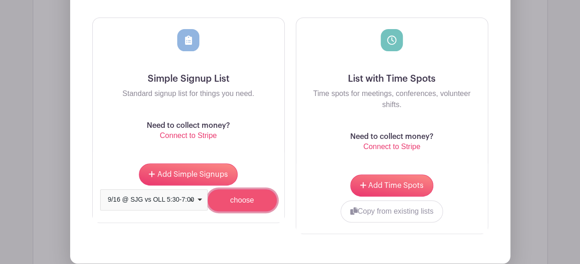
click at [225, 189] on input "choose" at bounding box center [242, 200] width 69 height 22
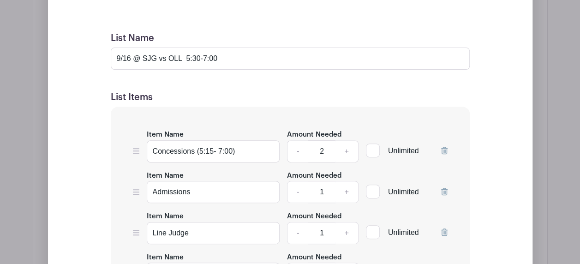
scroll to position [1886, 0]
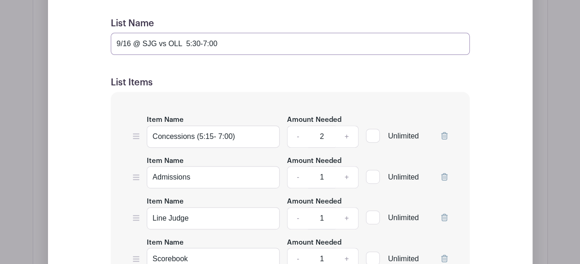
click at [130, 33] on input "9/16 @ SJG vs OLL 5:30-7:00" at bounding box center [290, 44] width 359 height 22
drag, startPoint x: 169, startPoint y: 13, endPoint x: 181, endPoint y: 16, distance: 12.2
click at [181, 33] on input "9/25 @ SJG vs OLL 5:30-7:00" at bounding box center [290, 44] width 359 height 22
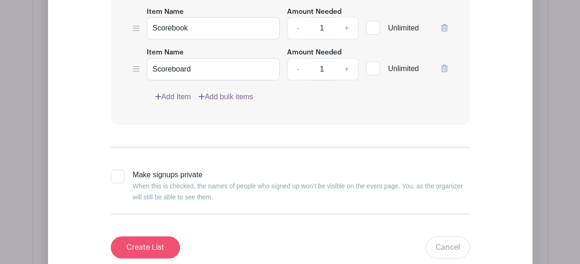
type input "9/25 @ SJG vs Borgia 5:30-7:00"
click at [141, 236] on input "Create List" at bounding box center [145, 247] width 69 height 22
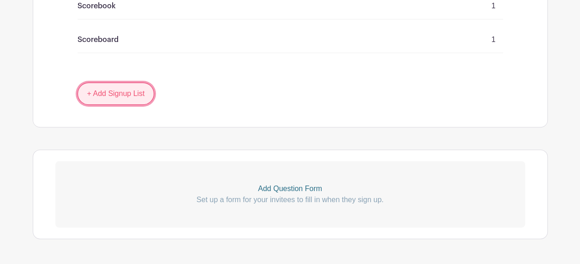
click at [116, 83] on link "+ Add Signup List" at bounding box center [116, 94] width 77 height 22
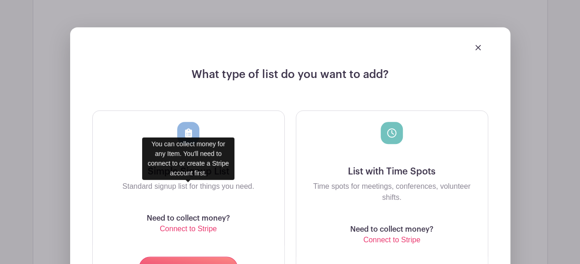
scroll to position [2052, 0]
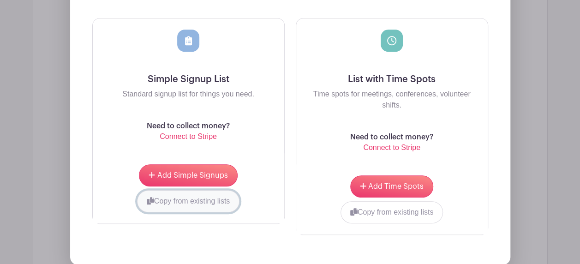
click at [166, 190] on button "Copy from existing lists" at bounding box center [188, 201] width 103 height 22
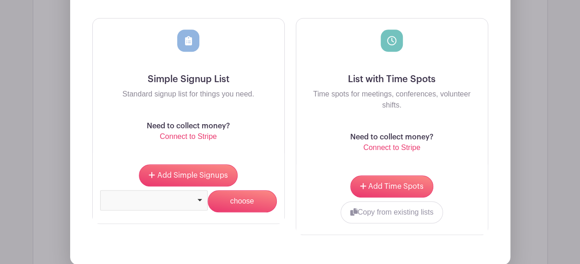
click at [204, 197] on div at bounding box center [154, 199] width 100 height 4
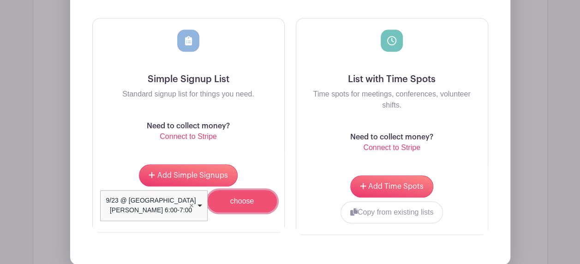
click at [236, 190] on input "choose" at bounding box center [242, 201] width 69 height 22
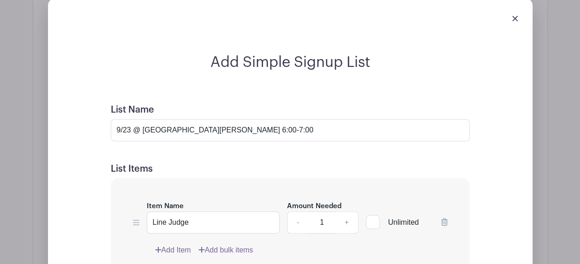
scroll to position [2034, 0]
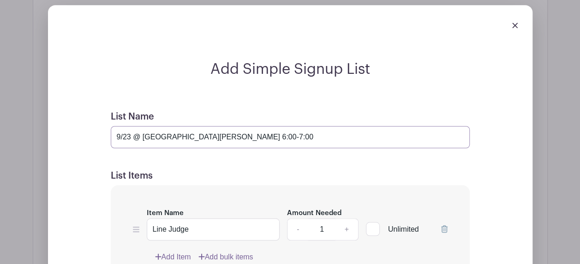
drag, startPoint x: 131, startPoint y: 104, endPoint x: 114, endPoint y: 107, distance: 16.8
click at [114, 126] on input "9/23 @ [GEOGRAPHIC_DATA][PERSON_NAME] 6:00-7:00" at bounding box center [290, 137] width 359 height 22
drag, startPoint x: 215, startPoint y: 107, endPoint x: 142, endPoint y: 102, distance: 72.6
click at [142, 126] on input "9/29 @ St. George - Hermann 6:00-7:00" at bounding box center [290, 137] width 359 height 22
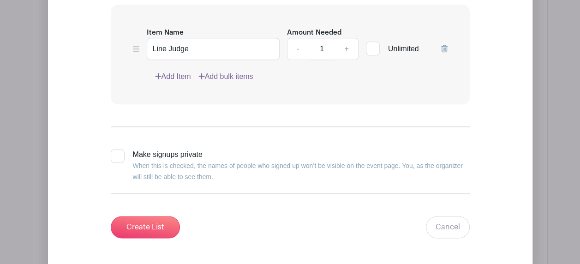
scroll to position [2218, 0]
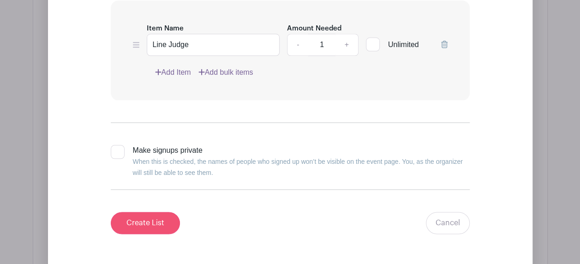
type input "9/29 @ IC 6:00-7:00"
click at [144, 212] on input "Create List" at bounding box center [145, 223] width 69 height 22
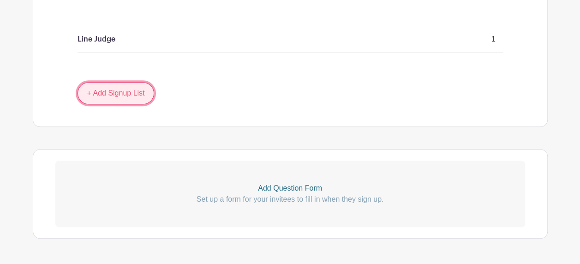
click at [112, 82] on link "+ Add Signup List" at bounding box center [116, 93] width 77 height 22
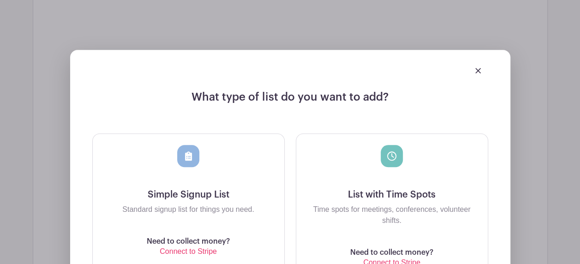
scroll to position [2158, 0]
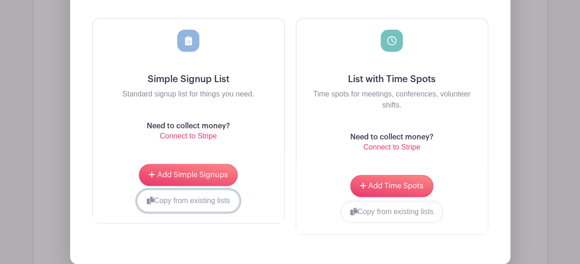
click at [184, 190] on button "Copy from existing lists" at bounding box center [188, 201] width 103 height 22
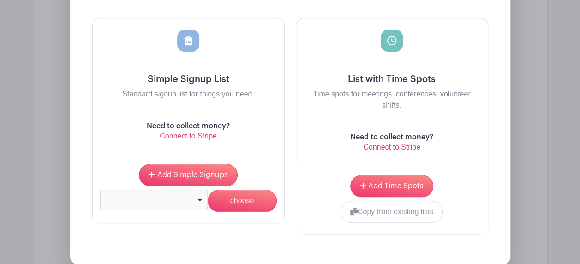
click at [198, 190] on div at bounding box center [154, 200] width 108 height 20
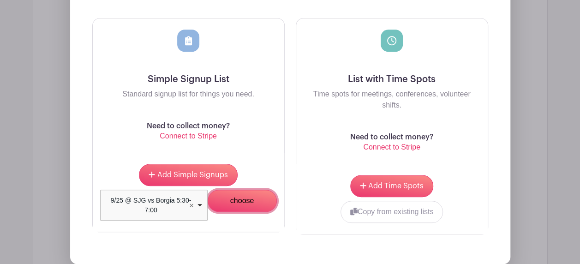
click at [231, 190] on input "choose" at bounding box center [242, 201] width 69 height 22
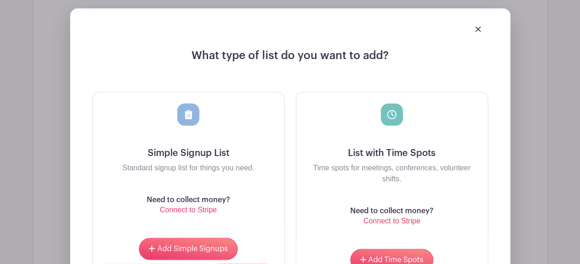
scroll to position [2232, 0]
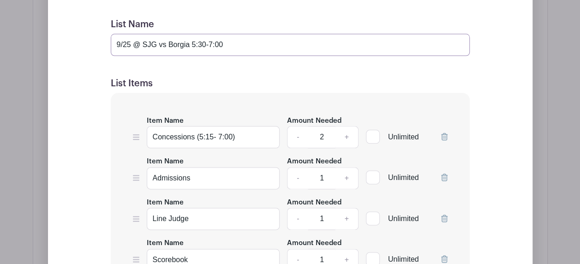
drag, startPoint x: 129, startPoint y: 12, endPoint x: 103, endPoint y: 9, distance: 26.4
click at [103, 9] on form "List Name 9/25 @ SJG vs Borgia 5:30-7:00 List Items Item Name Concessions (5:15…" at bounding box center [290, 254] width 381 height 493
drag, startPoint x: 169, startPoint y: 10, endPoint x: 189, endPoint y: 10, distance: 19.8
click at [189, 34] on input "10/6 @ SJG vs Borgia 5:30-7:00" at bounding box center [290, 45] width 359 height 22
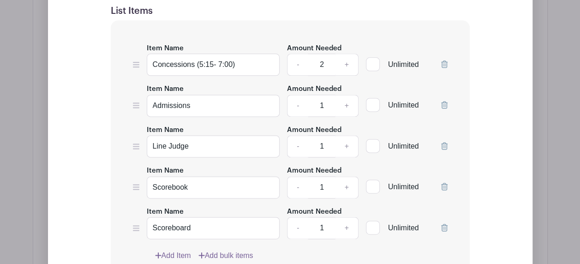
scroll to position [2417, 0]
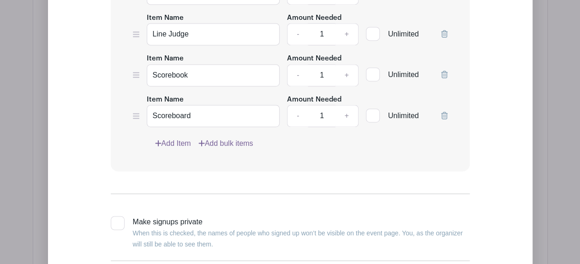
type input "10/6 @ SJG vs Strain Japan 5:30-7:00"
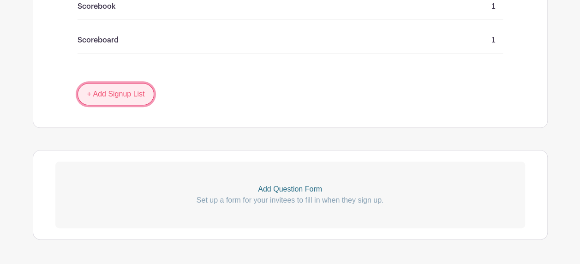
click at [100, 83] on link "+ Add Signup List" at bounding box center [116, 94] width 77 height 22
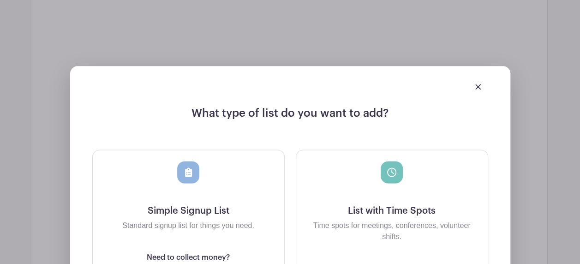
scroll to position [2352, 0]
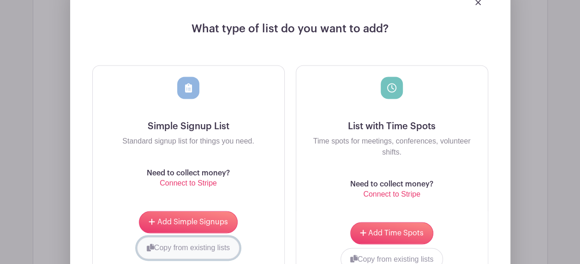
click at [168, 237] on button "Copy from existing lists" at bounding box center [188, 248] width 103 height 22
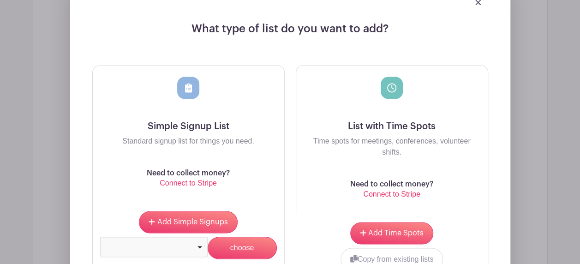
click at [195, 244] on div at bounding box center [154, 246] width 100 height 4
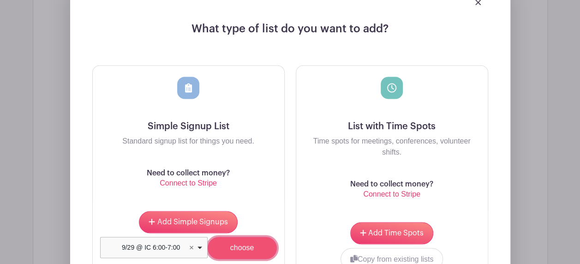
click at [244, 237] on input "choose" at bounding box center [242, 248] width 69 height 22
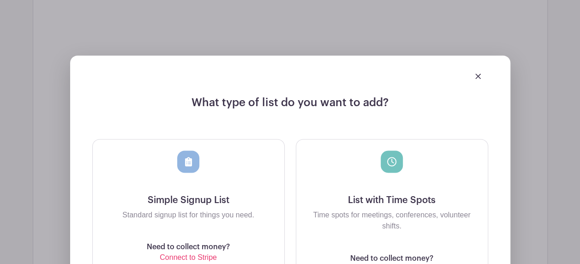
scroll to position [2426, 0]
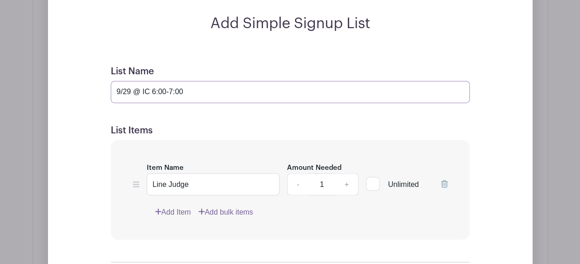
drag, startPoint x: 130, startPoint y: 58, endPoint x: 114, endPoint y: 58, distance: 16.2
click at [114, 81] on input "9/29 @ IC 6:00-7:00" at bounding box center [290, 92] width 359 height 22
click at [149, 81] on input "10/7 @ IC 6:00-7:00" at bounding box center [290, 92] width 359 height 22
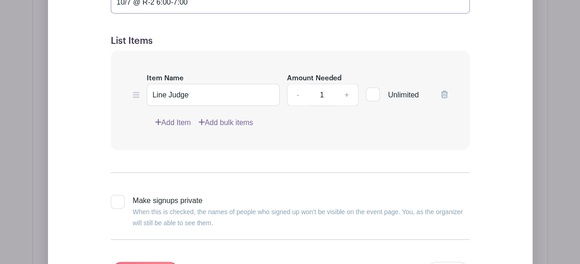
scroll to position [2518, 0]
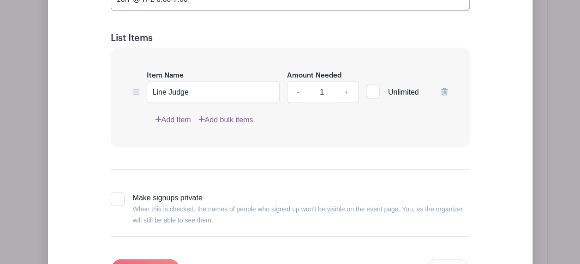
type input "10/7 @ R-2 6:00-7:00"
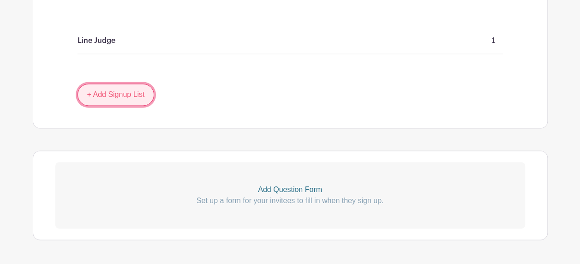
click at [120, 84] on link "+ Add Signup List" at bounding box center [116, 95] width 77 height 22
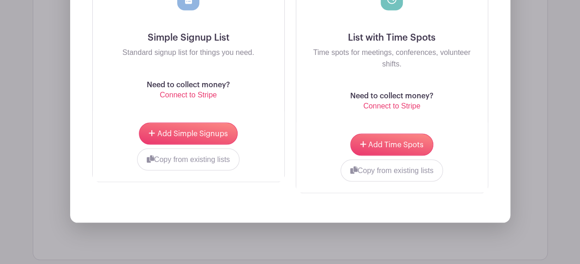
scroll to position [2550, 0]
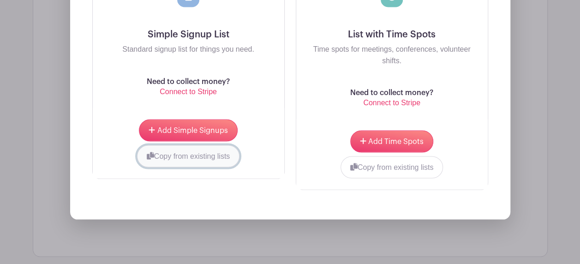
click at [170, 145] on button "Copy from existing lists" at bounding box center [188, 156] width 103 height 22
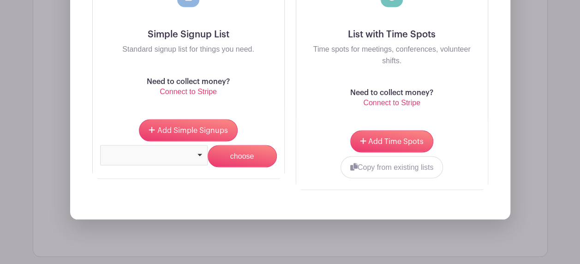
click at [174, 152] on div at bounding box center [154, 154] width 100 height 4
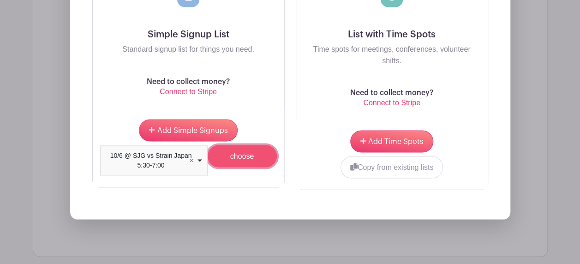
click at [250, 145] on input "choose" at bounding box center [242, 156] width 69 height 22
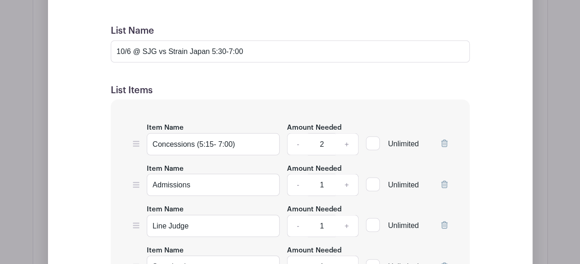
scroll to position [2532, 0]
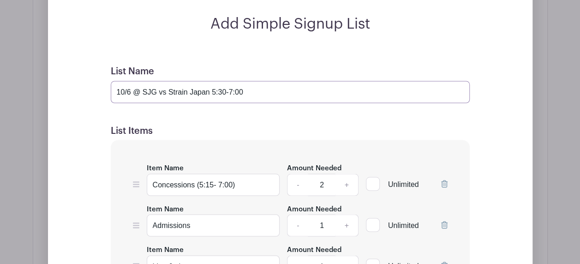
drag, startPoint x: 131, startPoint y: 58, endPoint x: 110, endPoint y: 57, distance: 20.8
click at [111, 81] on input "10/6 @ SJG vs Strain Japan 5:30-7:00" at bounding box center [290, 92] width 359 height 22
drag, startPoint x: 175, startPoint y: 60, endPoint x: 210, endPoint y: 63, distance: 35.2
click at [210, 81] on input "10/14 @ SJG vs Strain Japan 5:30-7:00" at bounding box center [290, 92] width 359 height 22
click at [211, 81] on input "10/14 @ SJG vs Strain Japan 5:30-7:00" at bounding box center [290, 92] width 359 height 22
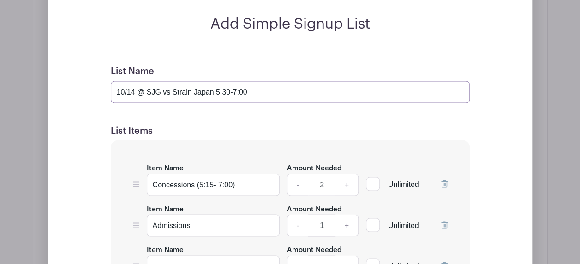
drag, startPoint x: 215, startPoint y: 61, endPoint x: 174, endPoint y: 56, distance: 41.4
click at [174, 81] on input "10/14 @ SJG vs Strain Japan 5:30-7:00" at bounding box center [290, 92] width 359 height 22
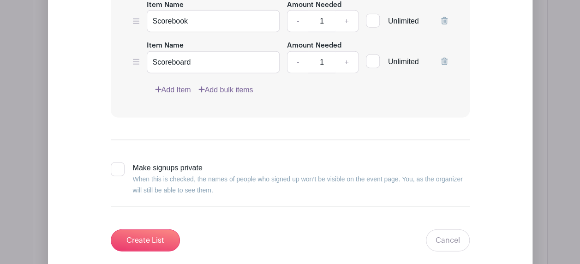
scroll to position [2855, 0]
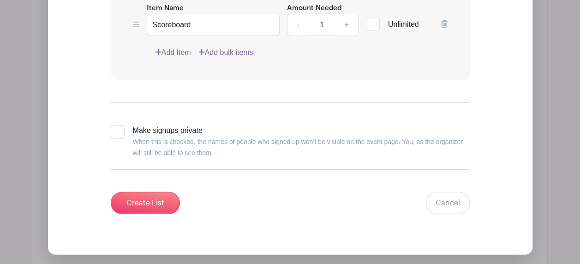
type input "10/14 @ SJG vs St. [PERSON_NAME] 5:30-7:00"
click at [131, 192] on input "Create List" at bounding box center [145, 203] width 69 height 22
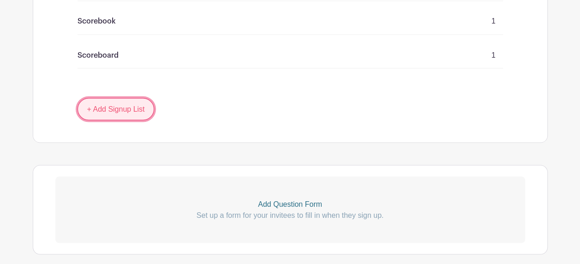
click at [124, 98] on link "+ Add Signup List" at bounding box center [116, 109] width 77 height 22
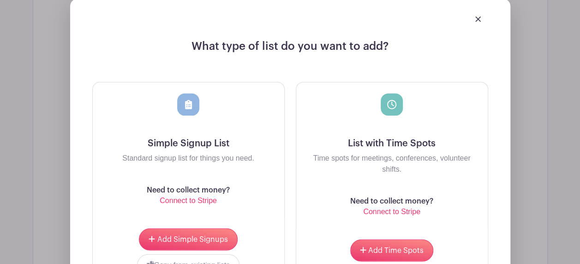
scroll to position [2790, 0]
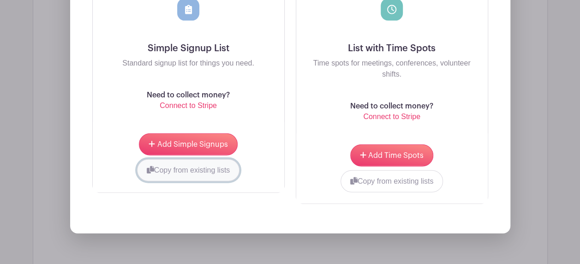
click at [178, 159] on button "Copy from existing lists" at bounding box center [188, 170] width 103 height 22
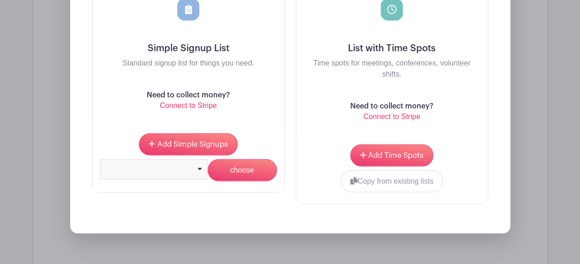
click at [198, 166] on div at bounding box center [154, 168] width 100 height 4
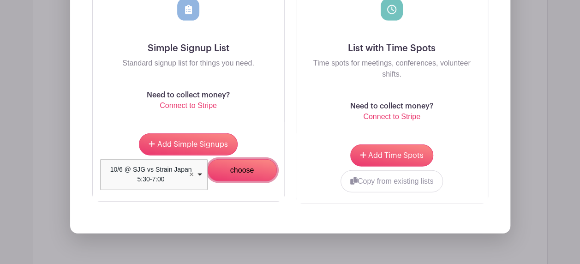
click at [230, 159] on input "choose" at bounding box center [242, 170] width 69 height 22
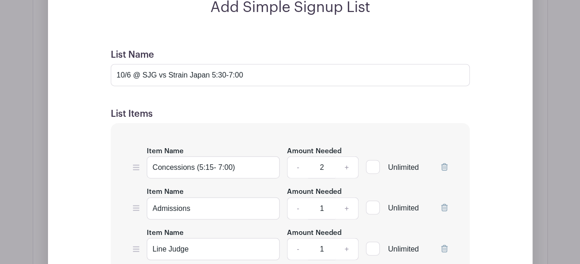
scroll to position [2725, 0]
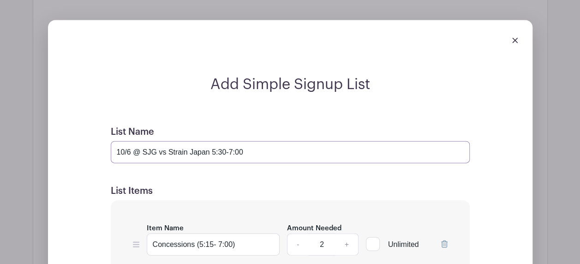
click at [132, 141] on input "10/6 @ SJG vs Strain Japan 5:30-7:00" at bounding box center [290, 152] width 359 height 22
drag, startPoint x: 213, startPoint y: 103, endPoint x: 173, endPoint y: 105, distance: 40.6
click at [173, 141] on input "10/16 @ SJG vs Strain Japan 5:30-7:00" at bounding box center [290, 152] width 359 height 22
click at [260, 141] on input "10/16 @ SJG vs Lonedell 5:30-7:00" at bounding box center [290, 152] width 359 height 22
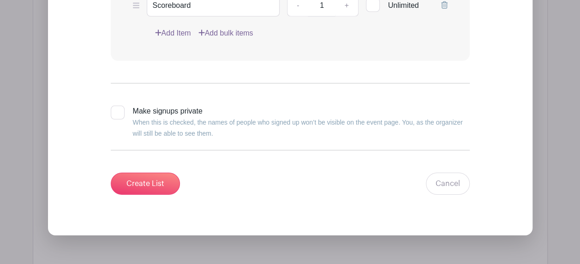
scroll to position [3187, 0]
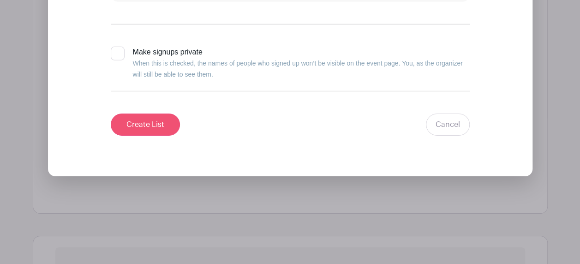
type input "10/16 @ SJG vs [PERSON_NAME] 5:30-7:00 (8th Grade Night)"
click at [132, 114] on input "Create List" at bounding box center [145, 125] width 69 height 22
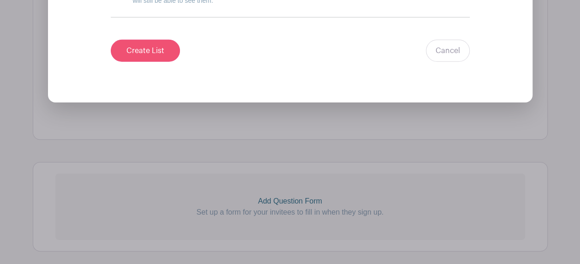
scroll to position [2743, 0]
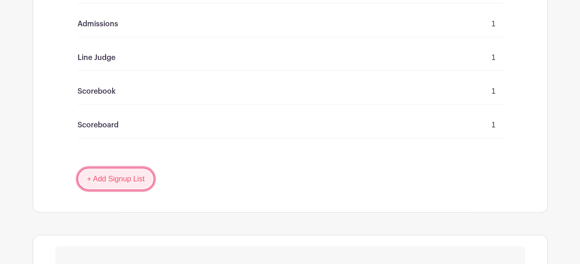
click at [113, 168] on link "+ Add Signup List" at bounding box center [116, 179] width 77 height 22
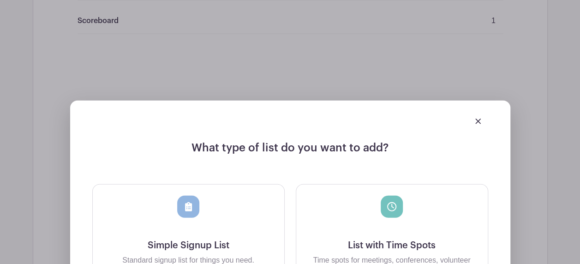
scroll to position [2974, 0]
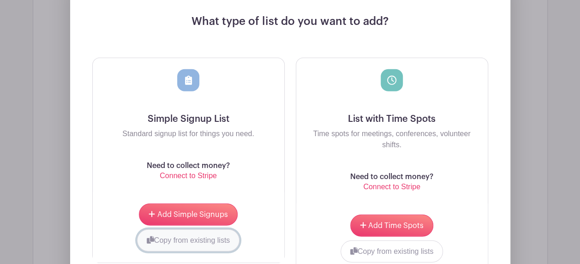
click at [188, 229] on button "Copy from existing lists" at bounding box center [188, 240] width 103 height 22
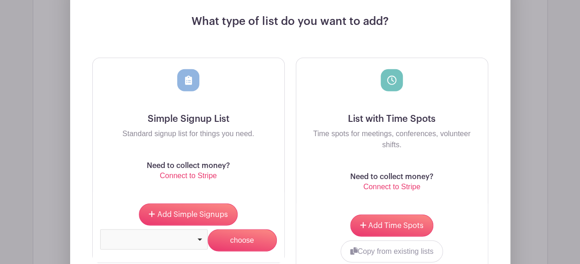
click at [199, 237] on div at bounding box center [154, 239] width 100 height 4
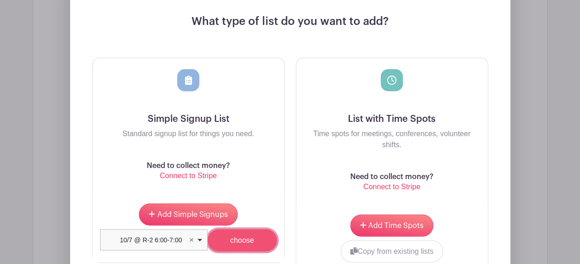
click at [228, 229] on input "choose" at bounding box center [242, 240] width 69 height 22
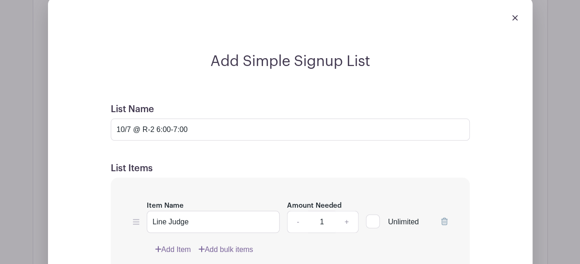
scroll to position [3001, 0]
click at [129, 120] on input "10/7 @ R-2 6:00-7:00" at bounding box center [290, 131] width 359 height 22
drag, startPoint x: 158, startPoint y: 83, endPoint x: 144, endPoint y: 82, distance: 14.4
click at [145, 120] on input "10/20 @ R-2 6:00-7:00" at bounding box center [290, 131] width 359 height 22
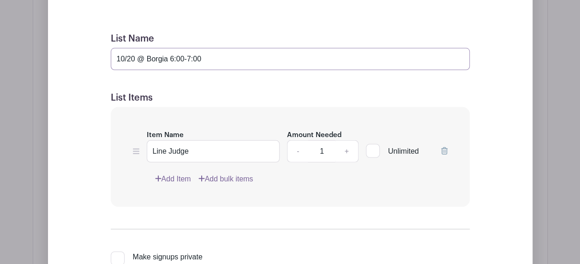
scroll to position [3186, 0]
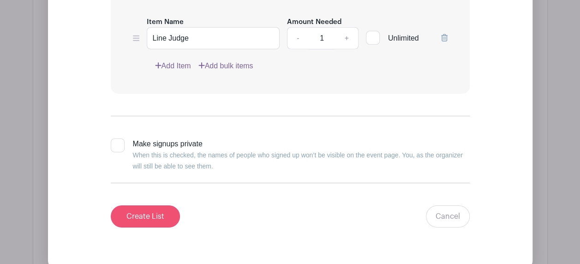
type input "10/20 @ Borgia 6:00-7:00"
click at [156, 205] on input "Create List" at bounding box center [145, 216] width 69 height 22
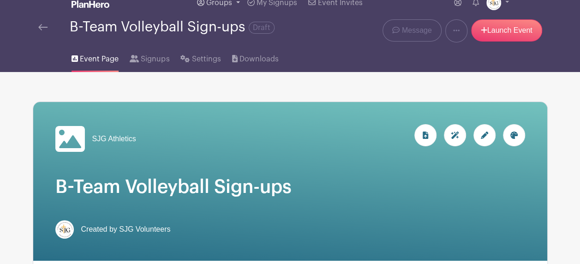
scroll to position [0, 0]
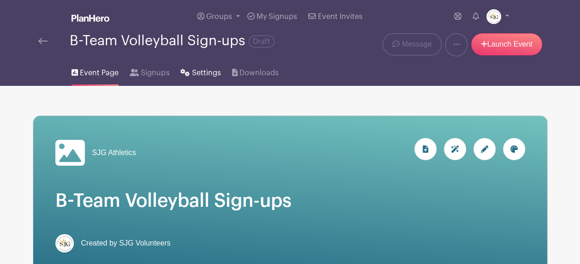
click at [197, 72] on span "Settings" at bounding box center [206, 72] width 29 height 11
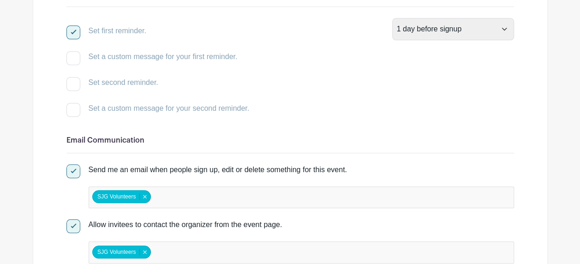
scroll to position [323, 0]
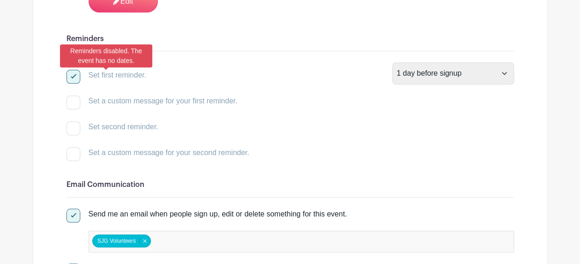
click at [69, 75] on div at bounding box center [73, 77] width 14 height 14
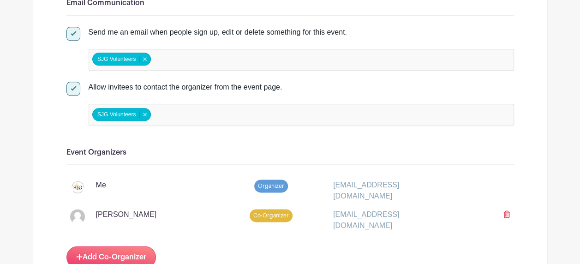
scroll to position [554, 0]
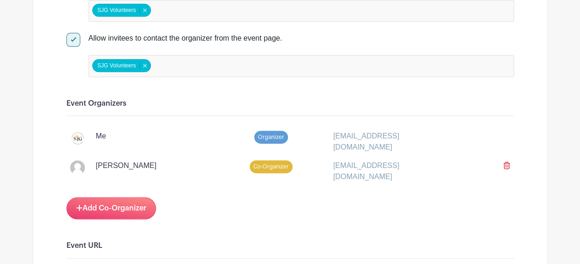
click at [260, 55] on div "SJG Volunteers SJG Volunteers Remove item" at bounding box center [301, 66] width 425 height 22
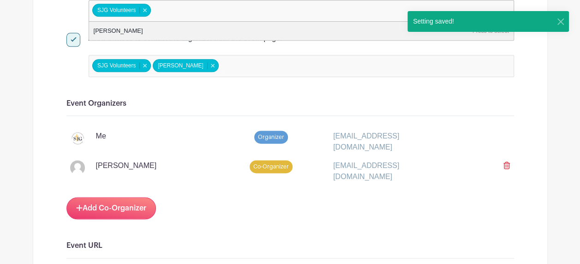
click at [171, 8] on input "false" at bounding box center [194, 10] width 82 height 13
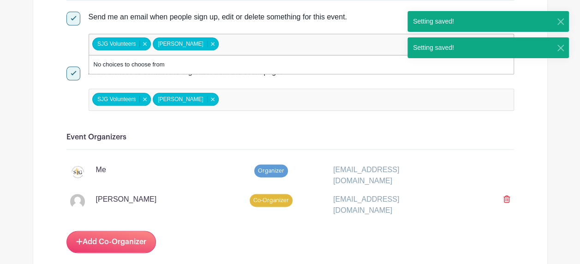
scroll to position [508, 0]
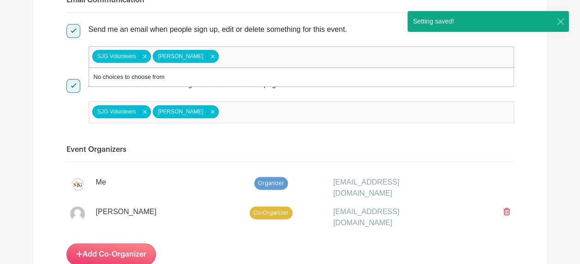
click at [376, 149] on h6 "Event Organizers" at bounding box center [290, 149] width 448 height 9
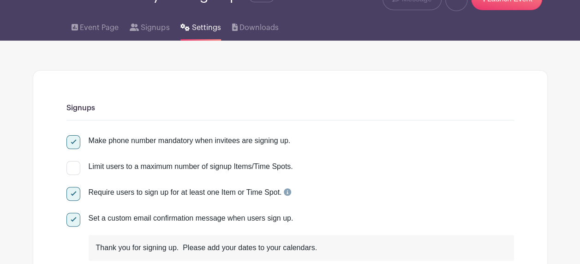
scroll to position [0, 0]
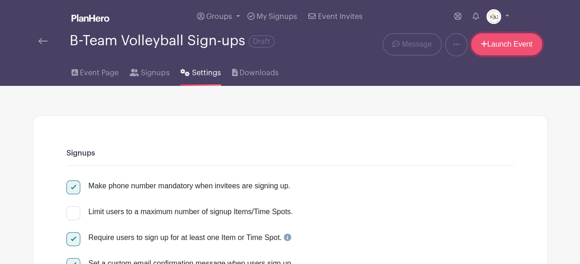
click at [515, 44] on link "Launch Event" at bounding box center [506, 44] width 71 height 22
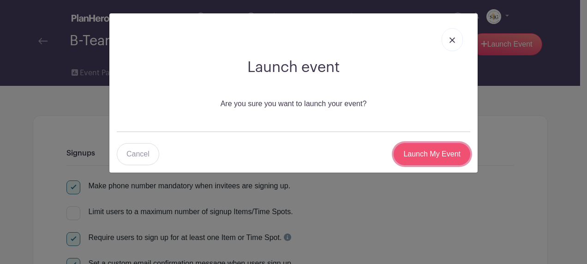
click at [417, 148] on input "Launch My Event" at bounding box center [432, 154] width 77 height 22
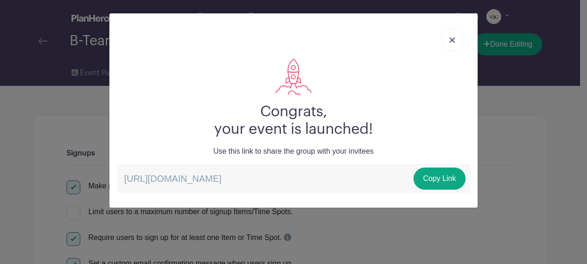
click at [449, 37] on link at bounding box center [452, 39] width 21 height 23
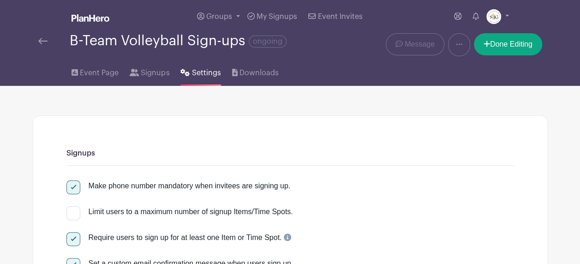
click at [513, 54] on link "Done Editing" at bounding box center [508, 44] width 68 height 22
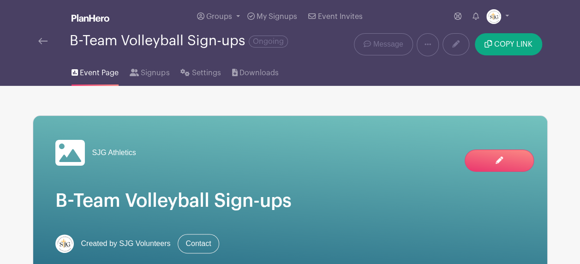
click at [282, 17] on span "My Signups" at bounding box center [277, 16] width 41 height 7
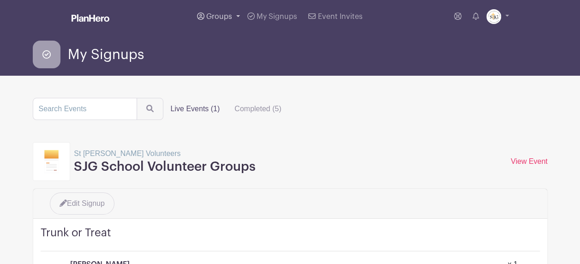
click at [231, 15] on span "Groups" at bounding box center [219, 16] width 26 height 7
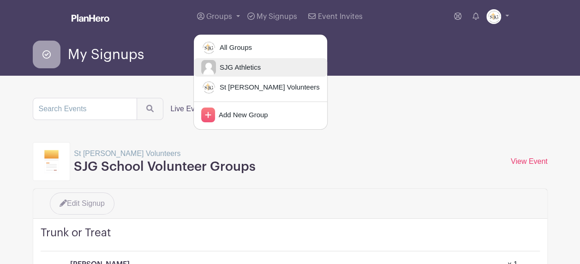
click at [235, 64] on span "SJG Athletics" at bounding box center [238, 67] width 45 height 11
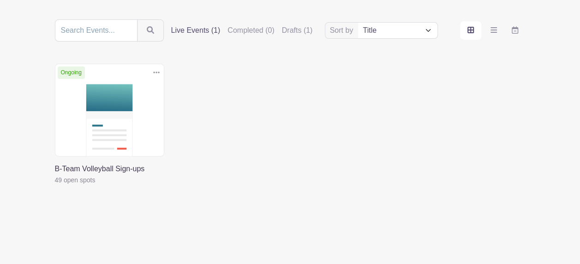
scroll to position [102, 0]
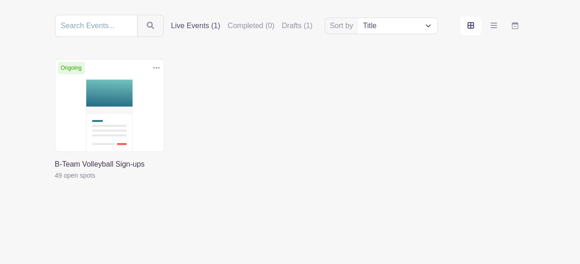
click at [55, 181] on link at bounding box center [55, 181] width 0 height 0
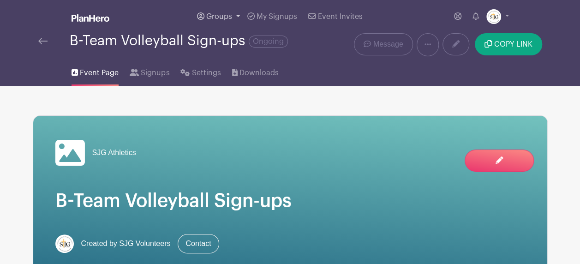
click at [242, 18] on link "Groups" at bounding box center [218, 16] width 50 height 33
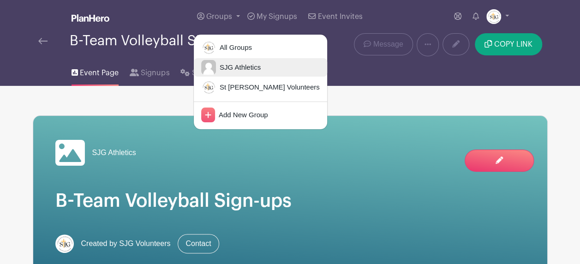
click at [245, 70] on span "SJG Athletics" at bounding box center [238, 67] width 45 height 11
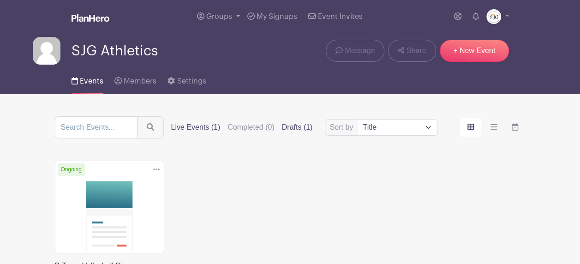
click at [293, 125] on label "Drafts (1)" at bounding box center [297, 127] width 31 height 11
click at [0, 0] on input "Drafts (1)" at bounding box center [0, 0] width 0 height 0
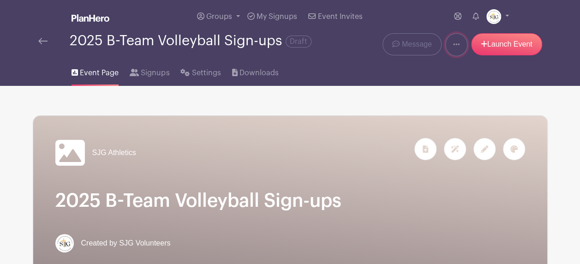
click at [459, 47] on link at bounding box center [456, 44] width 22 height 23
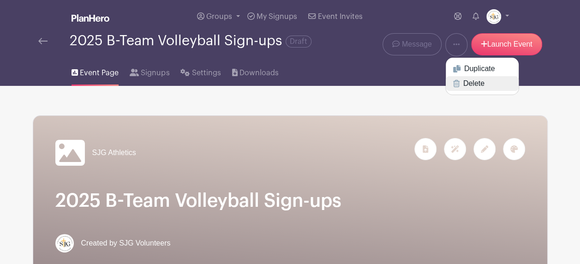
click at [457, 85] on icon at bounding box center [456, 83] width 6 height 7
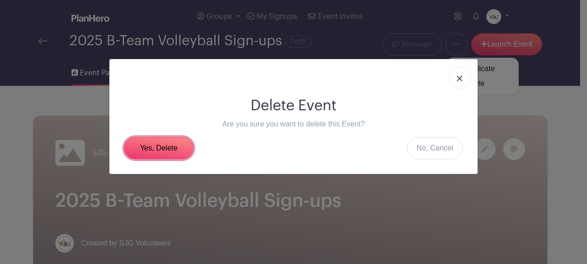
click at [166, 153] on link "Yes, Delete" at bounding box center [158, 148] width 69 height 22
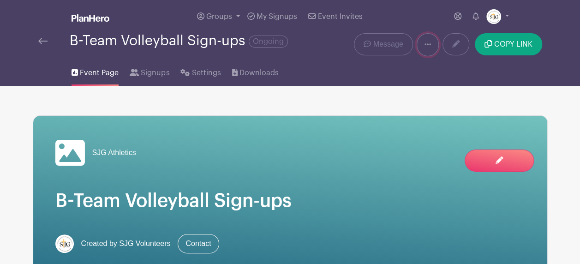
click at [426, 51] on link at bounding box center [428, 44] width 22 height 23
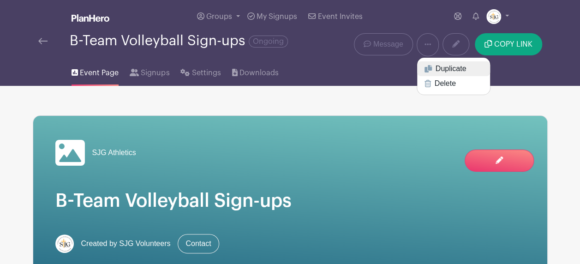
click at [437, 69] on link "Duplicate" at bounding box center [453, 68] width 73 height 15
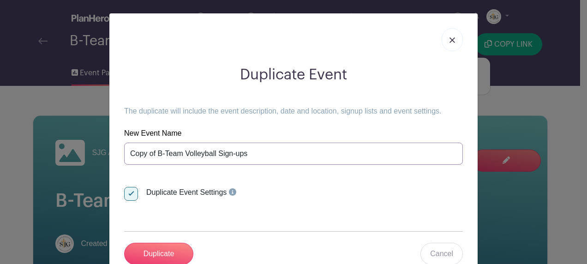
drag, startPoint x: 159, startPoint y: 155, endPoint x: 124, endPoint y: 157, distance: 35.6
click at [125, 157] on input "Copy of B-Team Volleyball Sign-ups" at bounding box center [293, 154] width 339 height 22
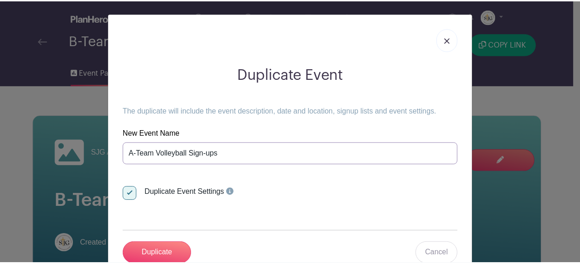
scroll to position [28, 0]
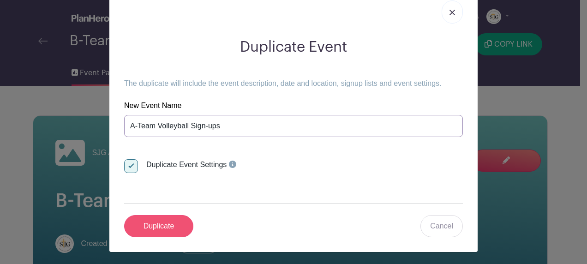
type input "A-Team Volleyball Sign-ups"
click at [158, 223] on input "Duplicate" at bounding box center [158, 226] width 69 height 22
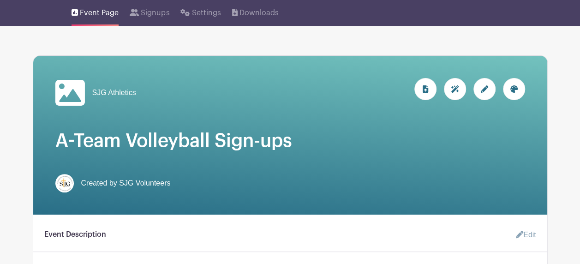
scroll to position [46, 0]
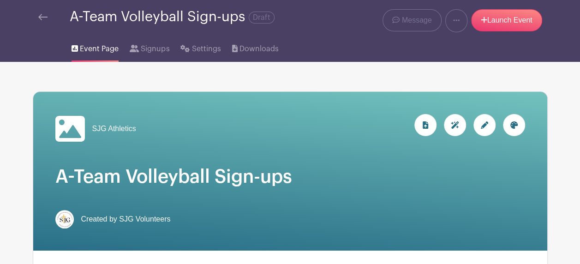
click at [449, 184] on h1 "A-Team Volleyball Sign-ups" at bounding box center [290, 177] width 470 height 22
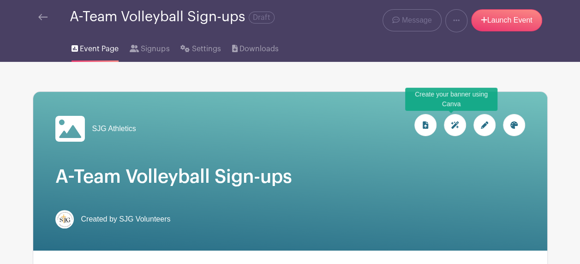
click at [455, 126] on icon at bounding box center [455, 124] width 8 height 7
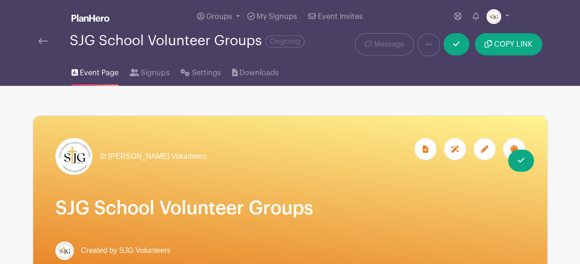
click at [226, 17] on span "Groups" at bounding box center [219, 16] width 26 height 7
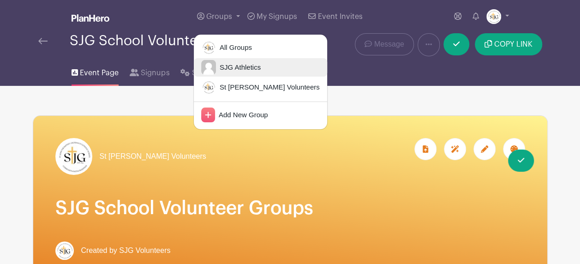
click at [221, 66] on span "SJG Athletics" at bounding box center [238, 67] width 45 height 11
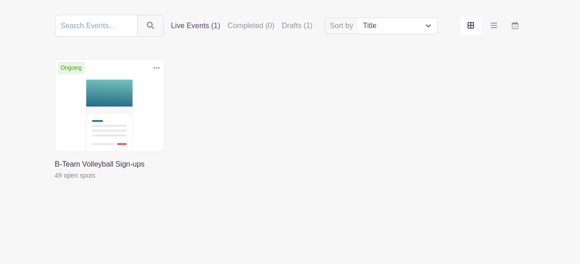
scroll to position [55, 0]
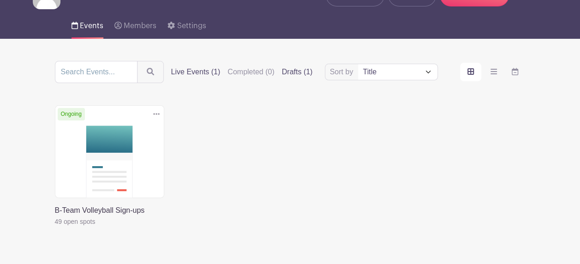
click at [293, 71] on label "Drafts (1)" at bounding box center [297, 71] width 31 height 11
click at [0, 0] on input "Drafts (1)" at bounding box center [0, 0] width 0 height 0
click at [290, 72] on label "Drafts (1)" at bounding box center [297, 71] width 31 height 11
click at [0, 0] on input "Drafts (1)" at bounding box center [0, 0] width 0 height 0
click at [290, 72] on label "Drafts (1)" at bounding box center [297, 71] width 31 height 11
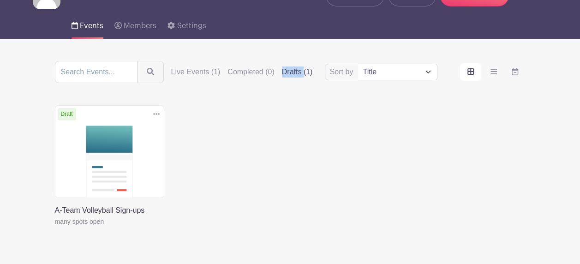
click at [0, 0] on input "Drafts (1)" at bounding box center [0, 0] width 0 height 0
click at [55, 227] on link at bounding box center [55, 227] width 0 height 0
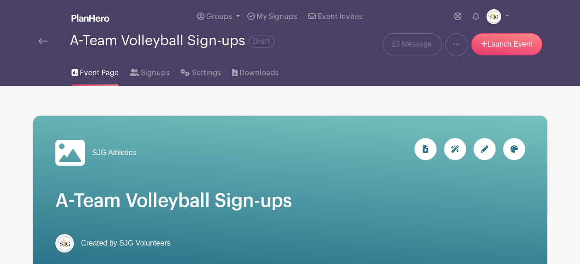
click at [512, 149] on icon at bounding box center [513, 148] width 7 height 7
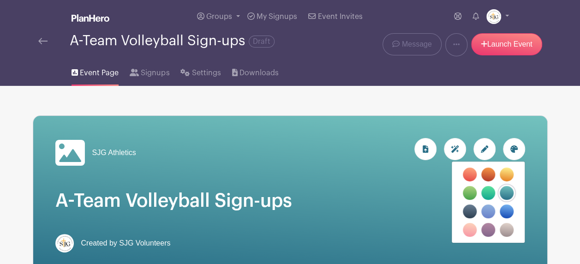
click at [473, 232] on label "filters" at bounding box center [470, 230] width 14 height 14
click at [0, 0] on input "filters" at bounding box center [0, 0] width 0 height 0
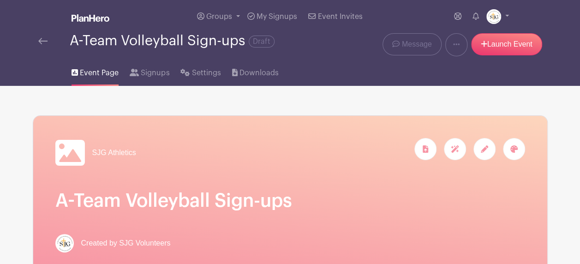
scroll to position [231, 0]
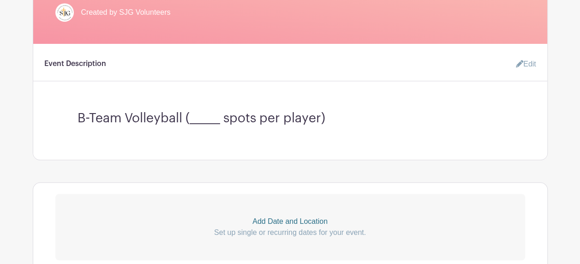
click at [521, 64] on icon at bounding box center [519, 63] width 7 height 7
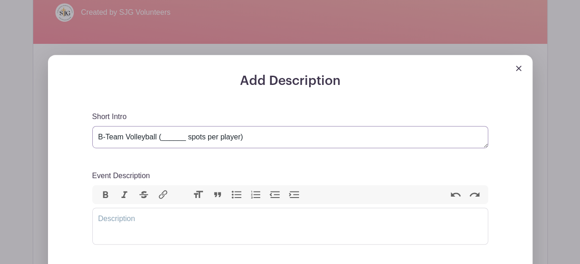
drag, startPoint x: 100, startPoint y: 136, endPoint x: 87, endPoint y: 136, distance: 12.5
click at [87, 136] on div "Add Description Short Intro B-Team Volleyball (______ spots per player) Event D…" at bounding box center [290, 233] width 440 height 321
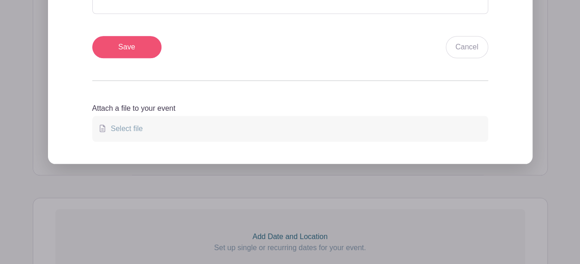
type textarea "A-Team Volleyball (______ spots per player)"
click at [126, 47] on input "Save" at bounding box center [126, 47] width 69 height 22
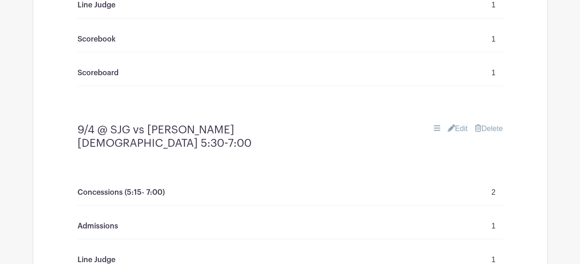
scroll to position [904, 0]
